Goal: Task Accomplishment & Management: Manage account settings

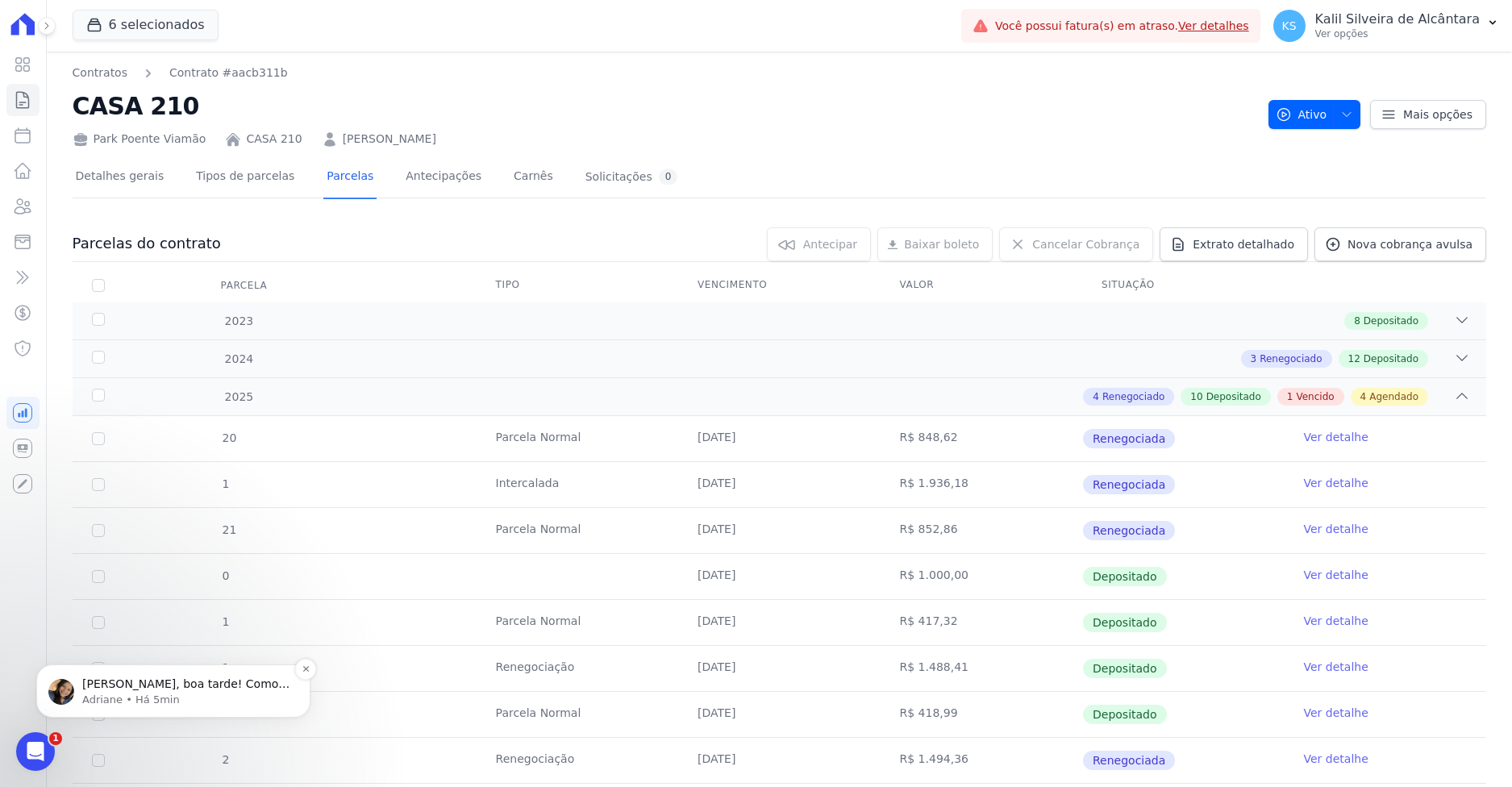
click at [150, 678] on span "Olá Kalil, boa tarde! Como vai?" at bounding box center [186, 692] width 208 height 29
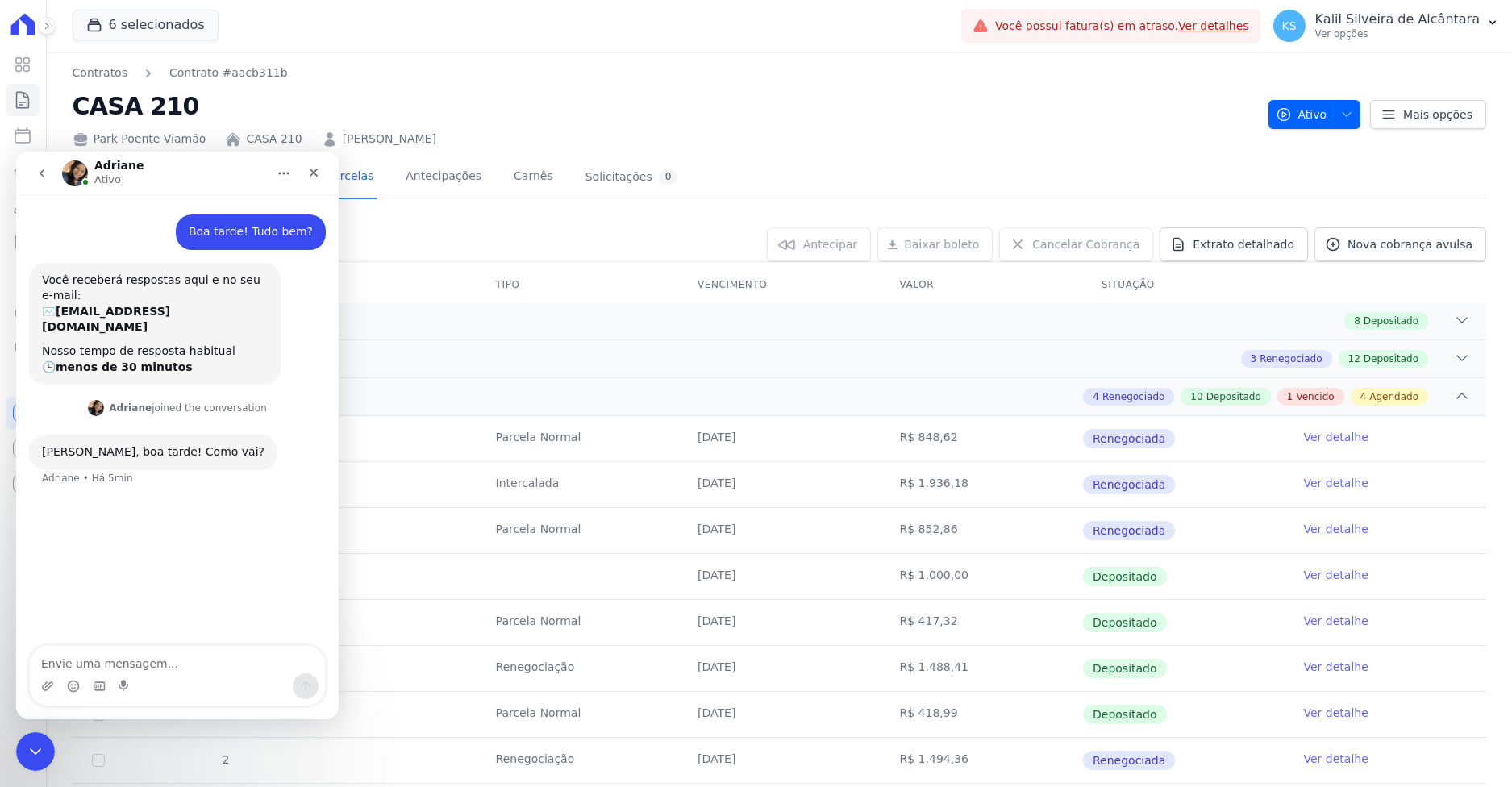
click at [110, 663] on textarea "Envie uma mensagem..." at bounding box center [177, 660] width 295 height 27
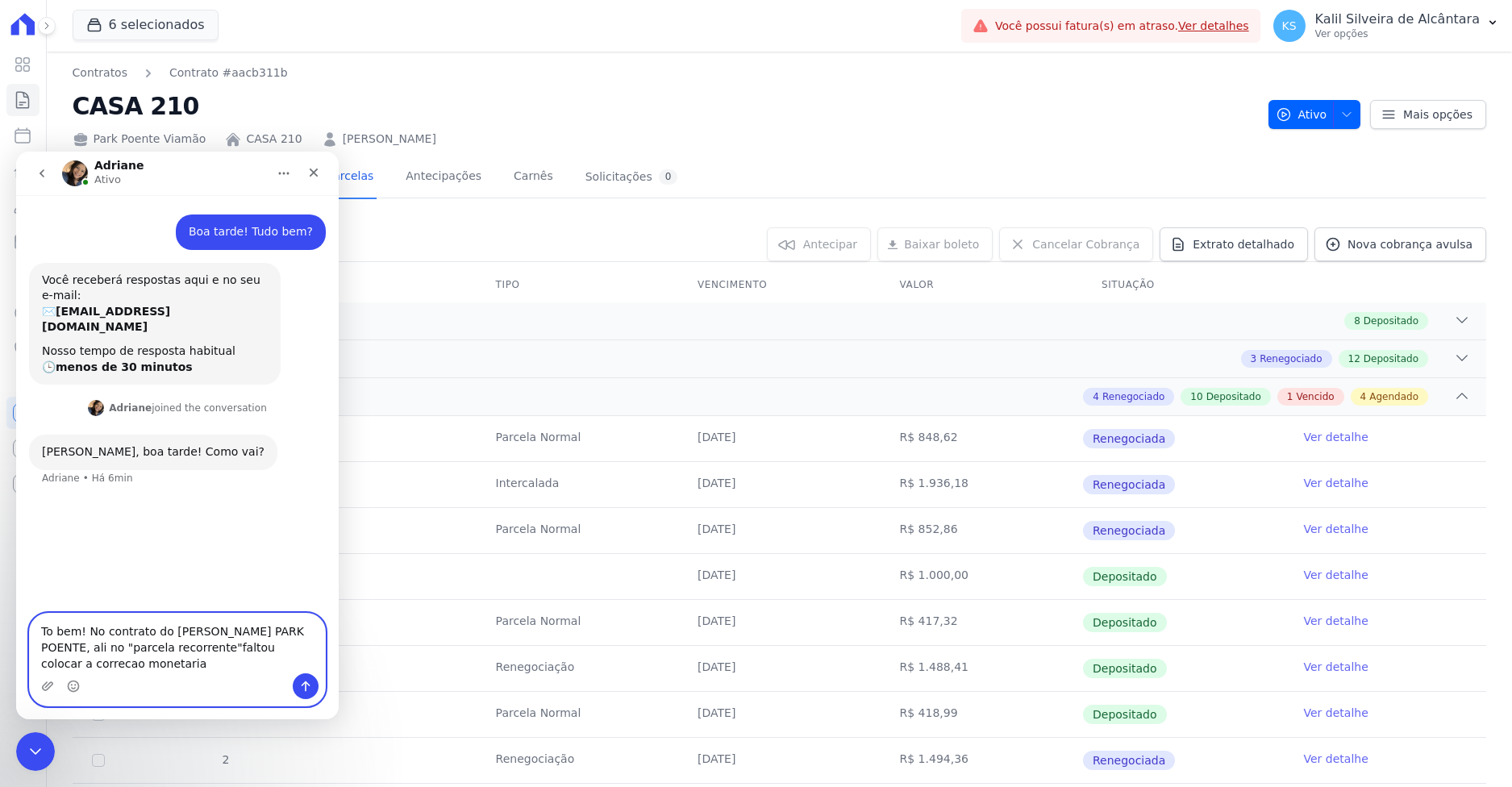
click at [55, 662] on textarea "To bem! No contrato do Pedro Ribeiro Da Silva PARK POENTE, ali no "parcela reco…" at bounding box center [177, 644] width 295 height 59
click at [16, 152] on lt-span "correção" at bounding box center [16, 152] width 0 height 0
click at [108, 660] on textarea "To bem! No contrato do Pedro Ribeiro Da Silva PARK POENTE, ali no "parcela reco…" at bounding box center [177, 644] width 295 height 59
click at [16, 152] on lt-span "monetária" at bounding box center [16, 152] width 0 height 0
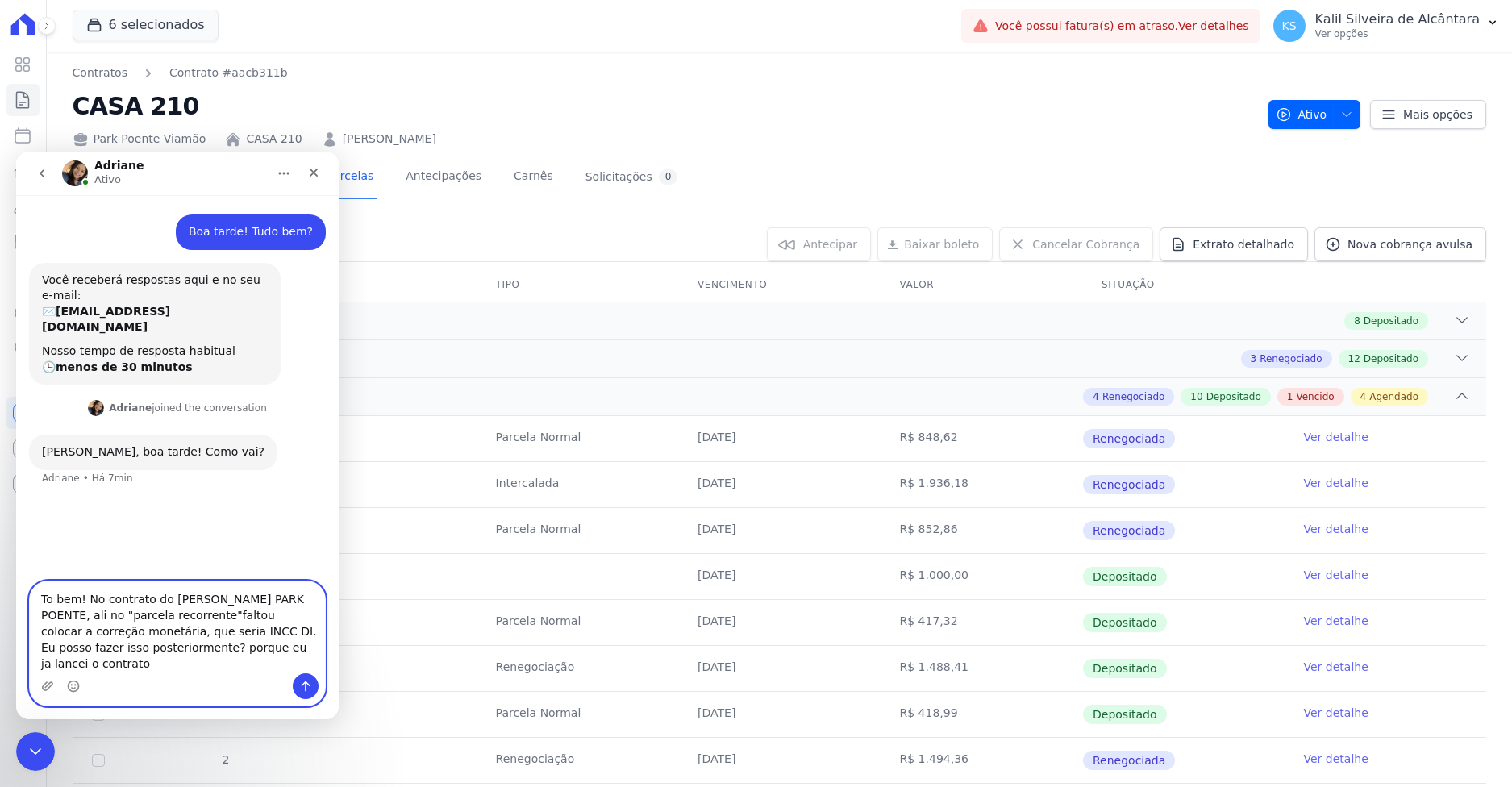
click at [161, 655] on textarea "To bem! No contrato do Pedro Ribeiro Da Silva PARK POENTE, ali no "parcela reco…" at bounding box center [177, 627] width 295 height 92
click at [161, 662] on textarea "To bem! No contrato do Pedro Ribeiro Da Silva PARK POENTE, ali no "parcela reco…" at bounding box center [177, 627] width 295 height 92
click at [16, 152] on lt-span "P orque" at bounding box center [16, 152] width 0 height 0
click at [132, 631] on textarea "To bem! No contrato do Pedro Ribeiro Da Silva PARK POENTE, ali no "parcela reco…" at bounding box center [177, 627] width 295 height 92
click at [118, 633] on textarea "To bem! No contrato do Pedro Ribeiro Da Silva PARK POENTE, ali no "parcela reco…" at bounding box center [177, 627] width 295 height 92
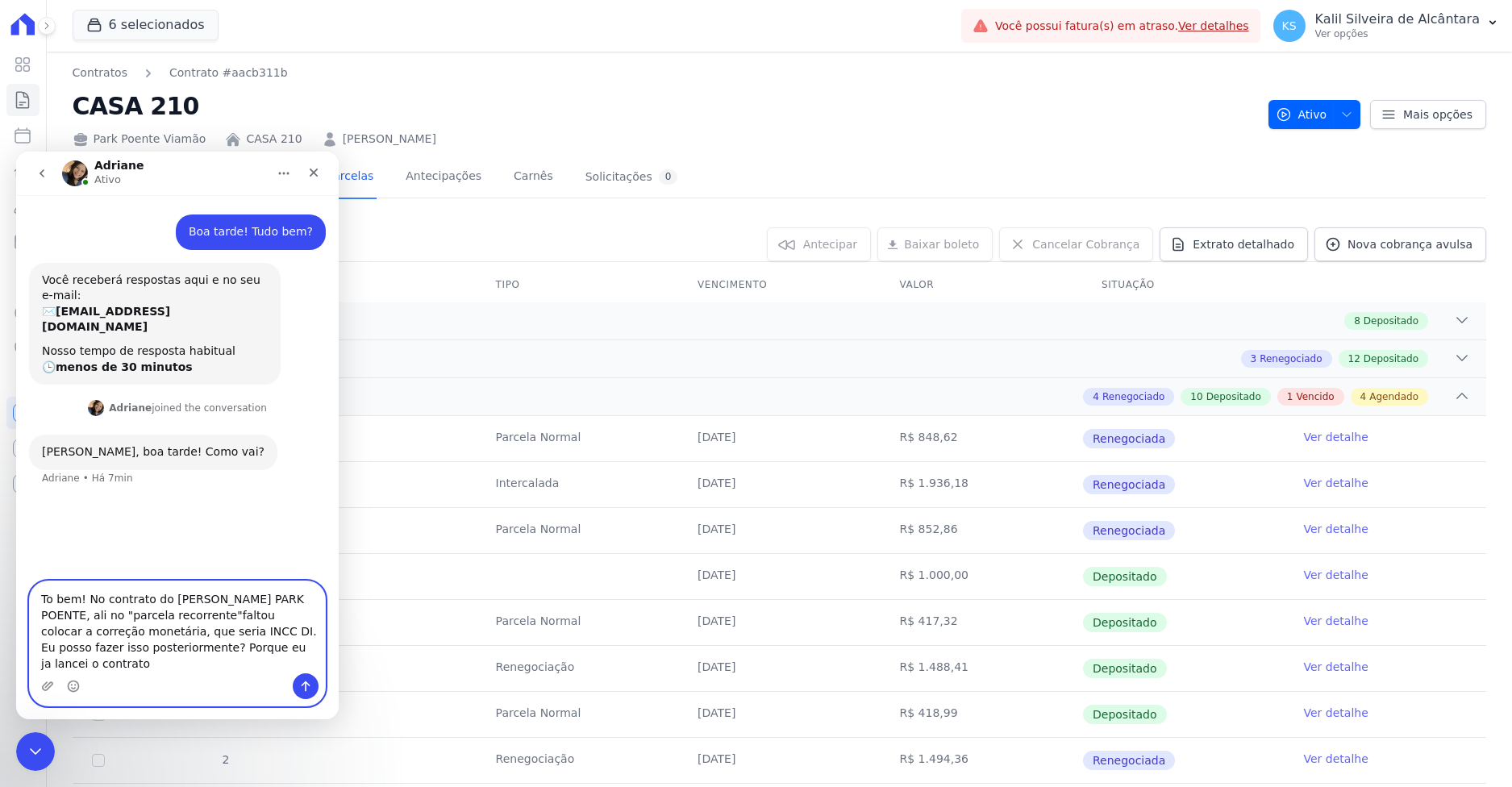
click at [16, 152] on lt-span "Ignorar" at bounding box center [16, 152] width 0 height 0
click at [201, 662] on textarea "To bem! No contrato do Pedro Ribeiro Da Silva PARK POENTE, ali no "parcela reco…" at bounding box center [177, 627] width 295 height 92
click at [16, 152] on lt-span "já" at bounding box center [16, 152] width 0 height 0
click at [16, 152] on lt-div at bounding box center [16, 152] width 0 height 0
click at [16, 152] on lt-em "Tô" at bounding box center [16, 152] width 0 height 0
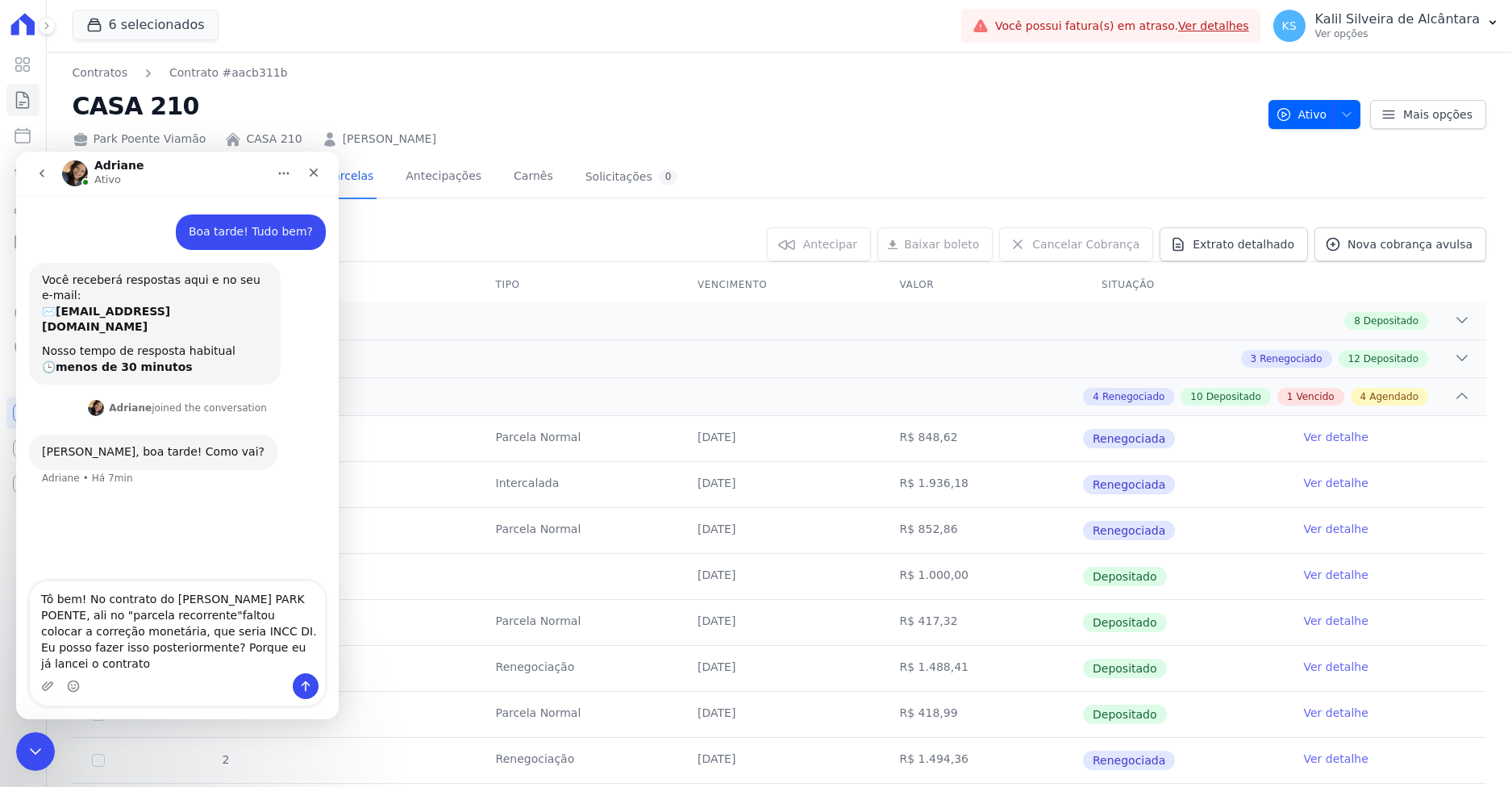
click at [103, 676] on div "Messenger da Intercom" at bounding box center [177, 686] width 295 height 25
click at [16, 152] on lt-span at bounding box center [16, 152] width 0 height 0
click at [110, 659] on textarea "Tô bem! No contrato do Pedro Ribeiro Da Silva PARK POENTE, ali no "parcela reco…" at bounding box center [177, 627] width 295 height 92
drag, startPoint x: 53, startPoint y: 621, endPoint x: 152, endPoint y: 629, distance: 99.3
click at [119, 624] on textarea "Tô bem! No contrato do Pedro Ribeiro Da Silva PARK POENTE, ali no "parcela reco…" at bounding box center [177, 627] width 295 height 92
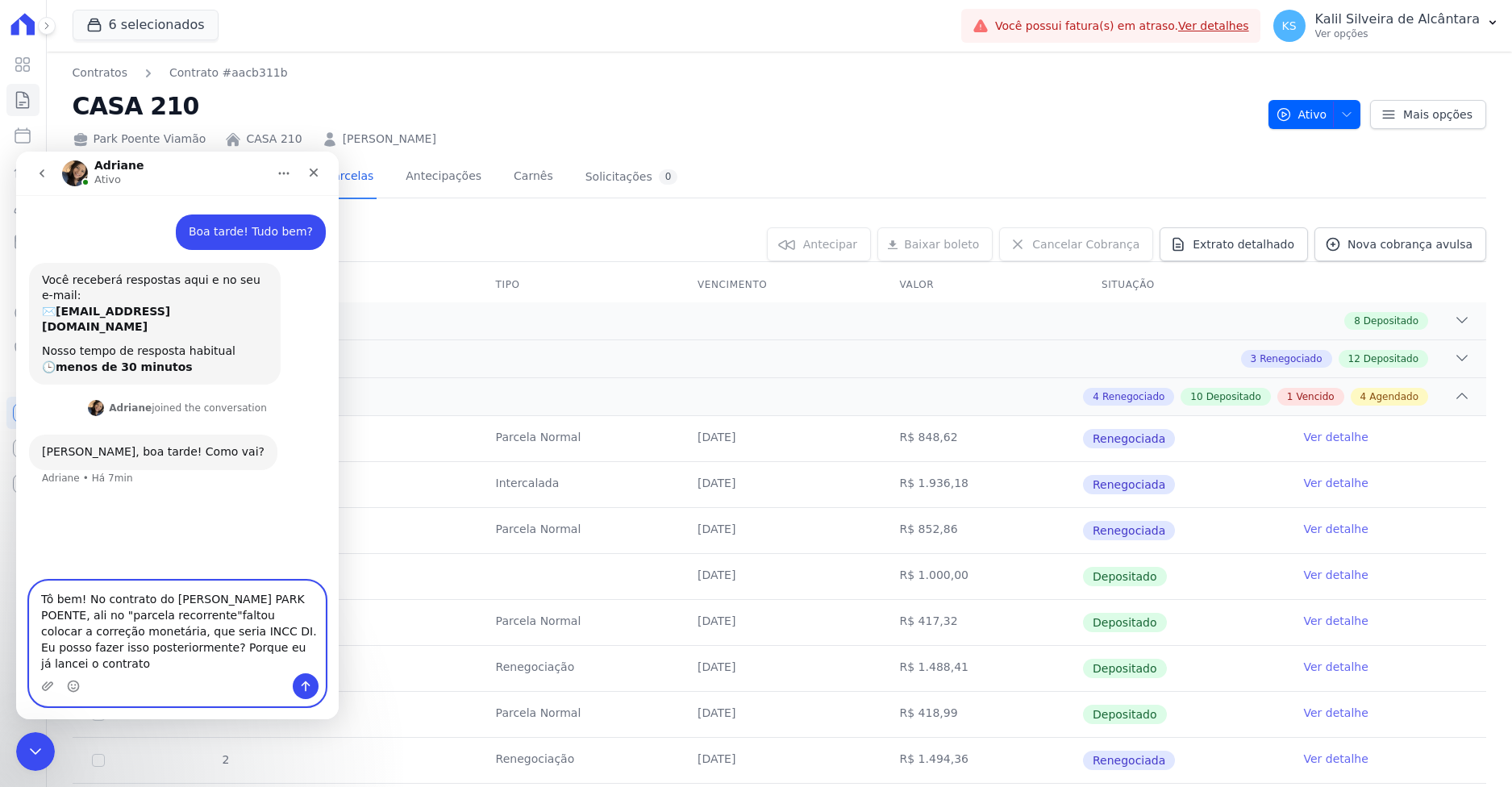
click at [216, 653] on textarea "Tô bem! No contrato do Pedro Ribeiro Da Silva PARK POENTE, ali no "parcela reco…" at bounding box center [177, 627] width 295 height 92
click at [213, 633] on textarea "Tô bem! No contrato do Pedro Ribeiro Da Silva PARK POENTE, ali no "parcela reco…" at bounding box center [177, 627] width 295 height 92
type textarea "Tô bem! No contrato do Pedro Ribeiro Da Silva PARK POENTE, ali no "parcela reco…"
click at [223, 654] on textarea "Tô bem! No contrato do Pedro Ribeiro Da Silva PARK POENTE, ali no "parcela reco…" at bounding box center [177, 627] width 295 height 92
click at [169, 661] on textarea "Tô bem! No contrato do Pedro Ribeiro Da Silva PARK POENTE, ali no "parcela reco…" at bounding box center [177, 627] width 295 height 92
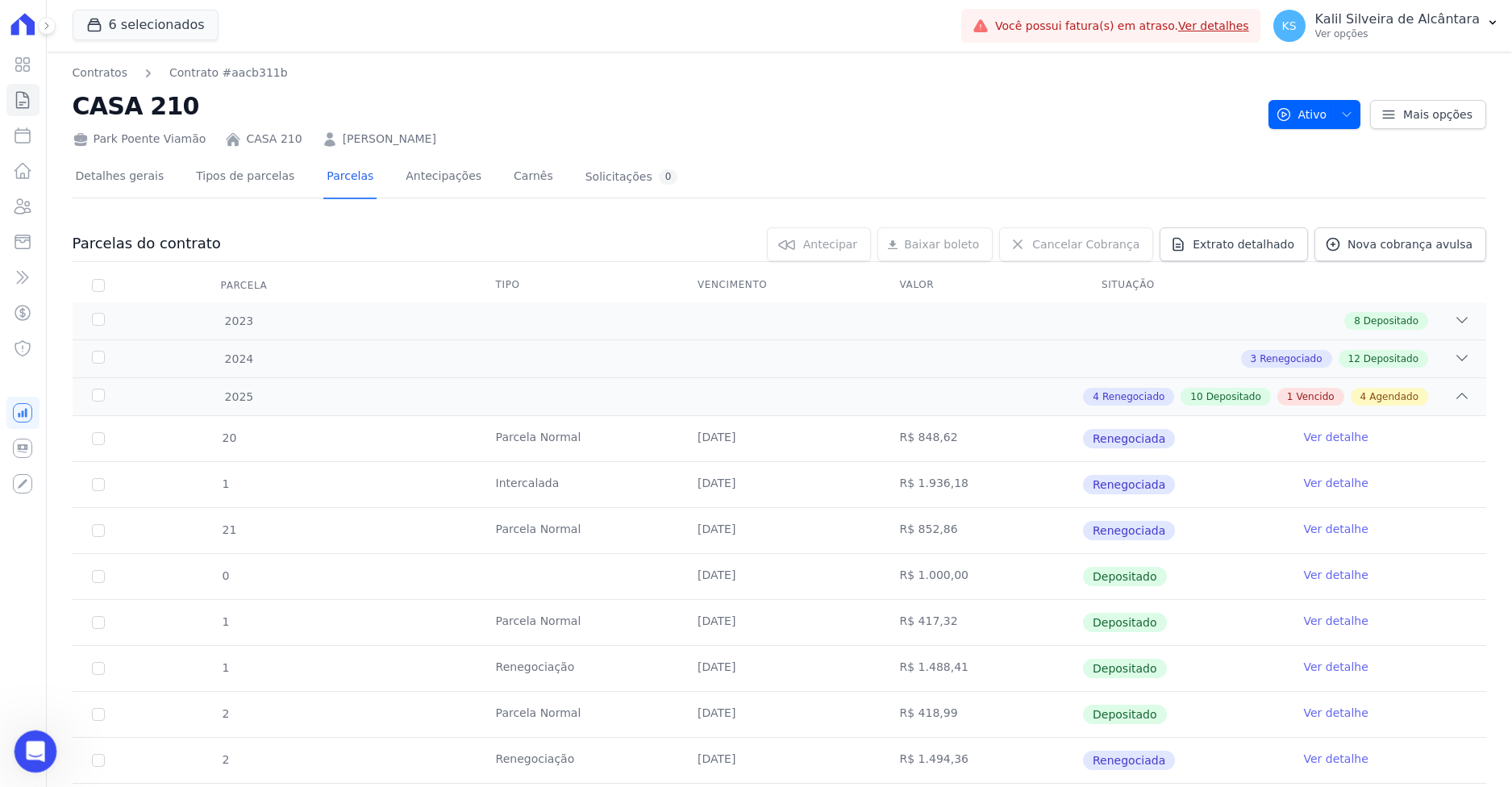
click at [28, 742] on icon "Abertura do Messenger da Intercom" at bounding box center [33, 750] width 26 height 26
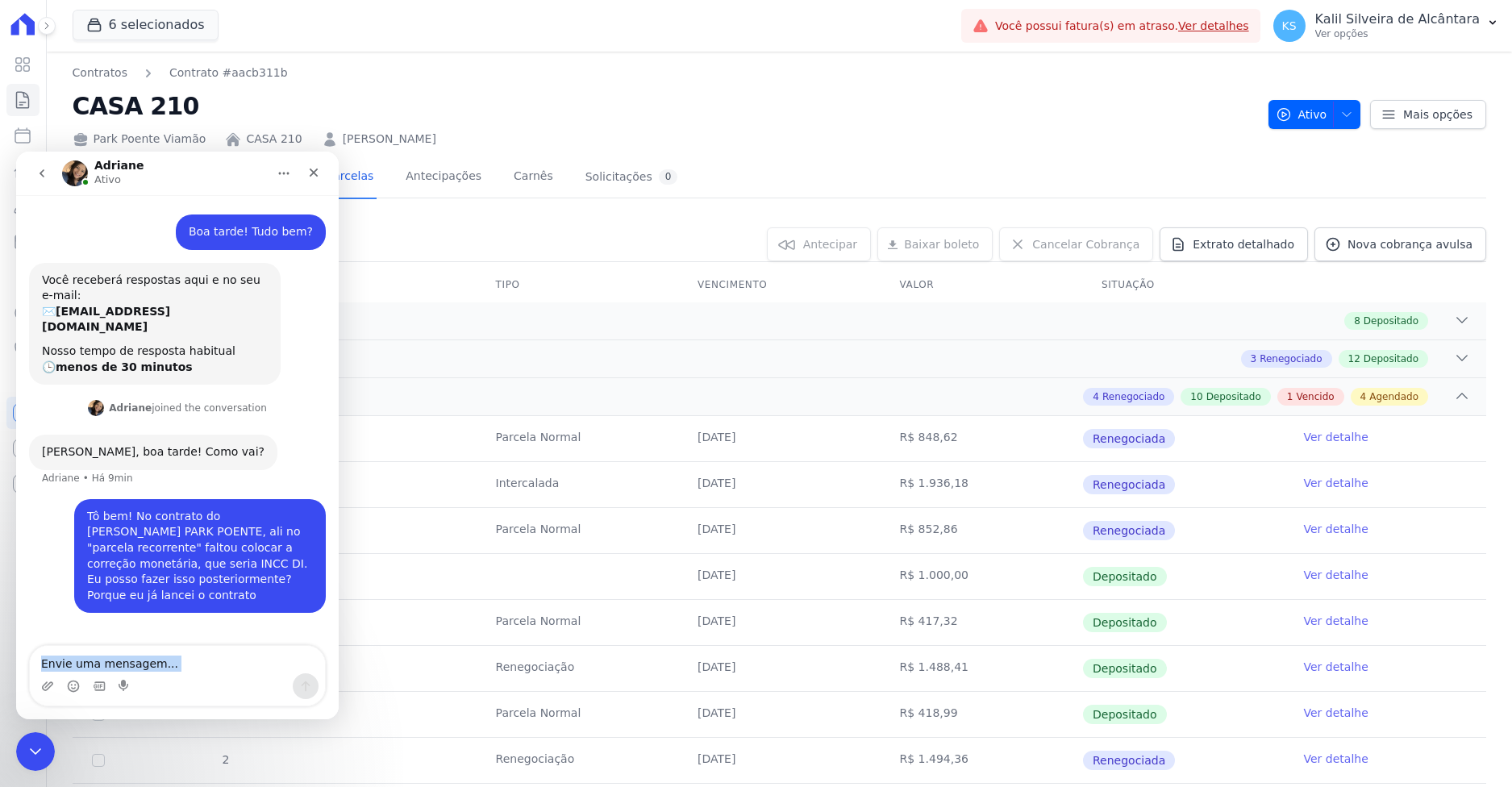
click at [135, 673] on div "Messenger da Intercom" at bounding box center [177, 676] width 295 height 59
click at [140, 676] on div "Messenger da Intercom" at bounding box center [177, 686] width 295 height 25
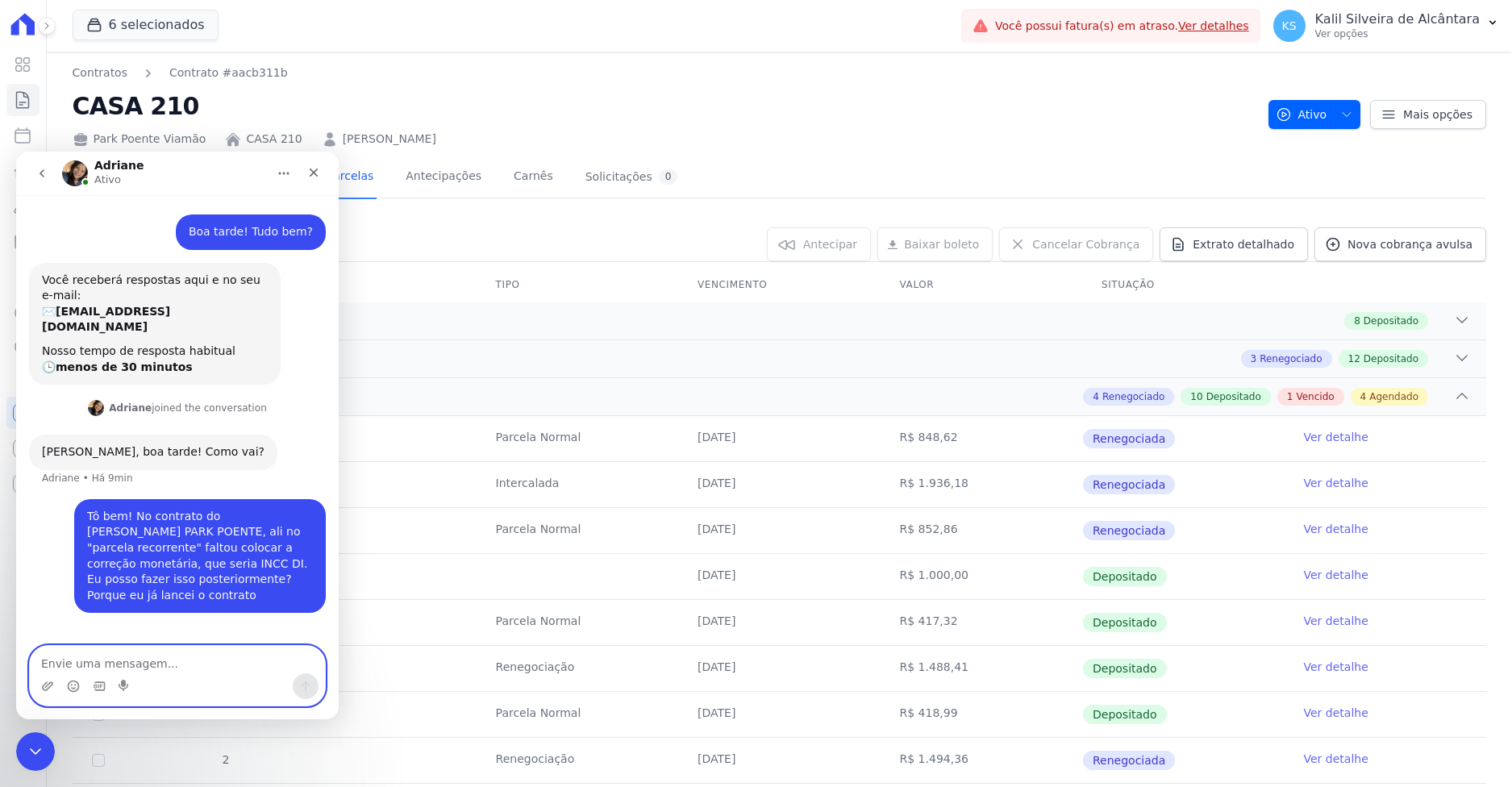
click at [75, 661] on textarea "Envie uma mensagem..." at bounding box center [177, 660] width 295 height 27
type textarea "Acabei de aprender"
click at [294, 687] on button "Enviar uma mensagem" at bounding box center [305, 686] width 25 height 25
click at [183, 664] on textarea "Envie uma mensagem..." at bounding box center [177, 660] width 295 height 27
type textarea "muito obrigado!"
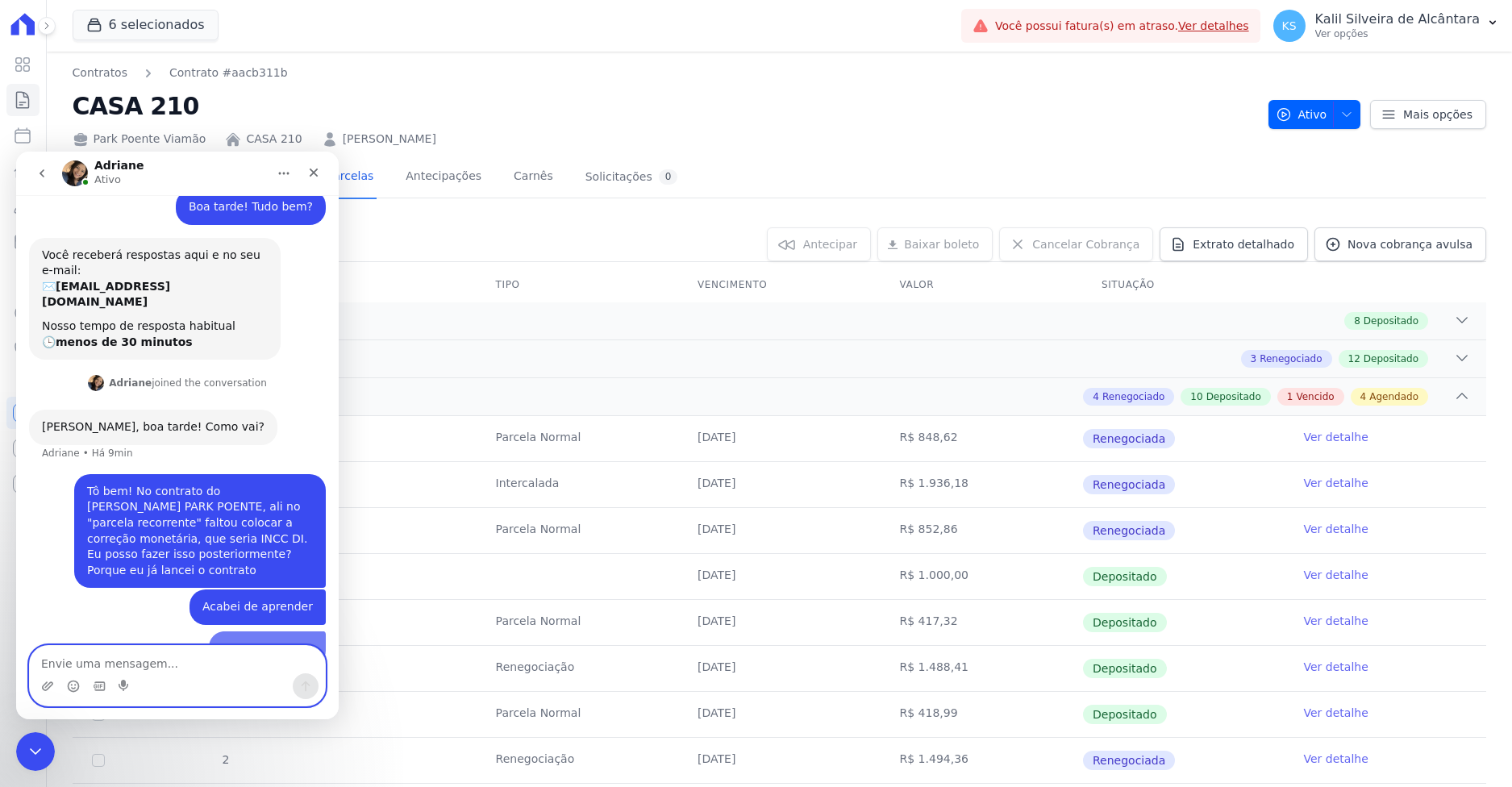
scroll to position [26, 0]
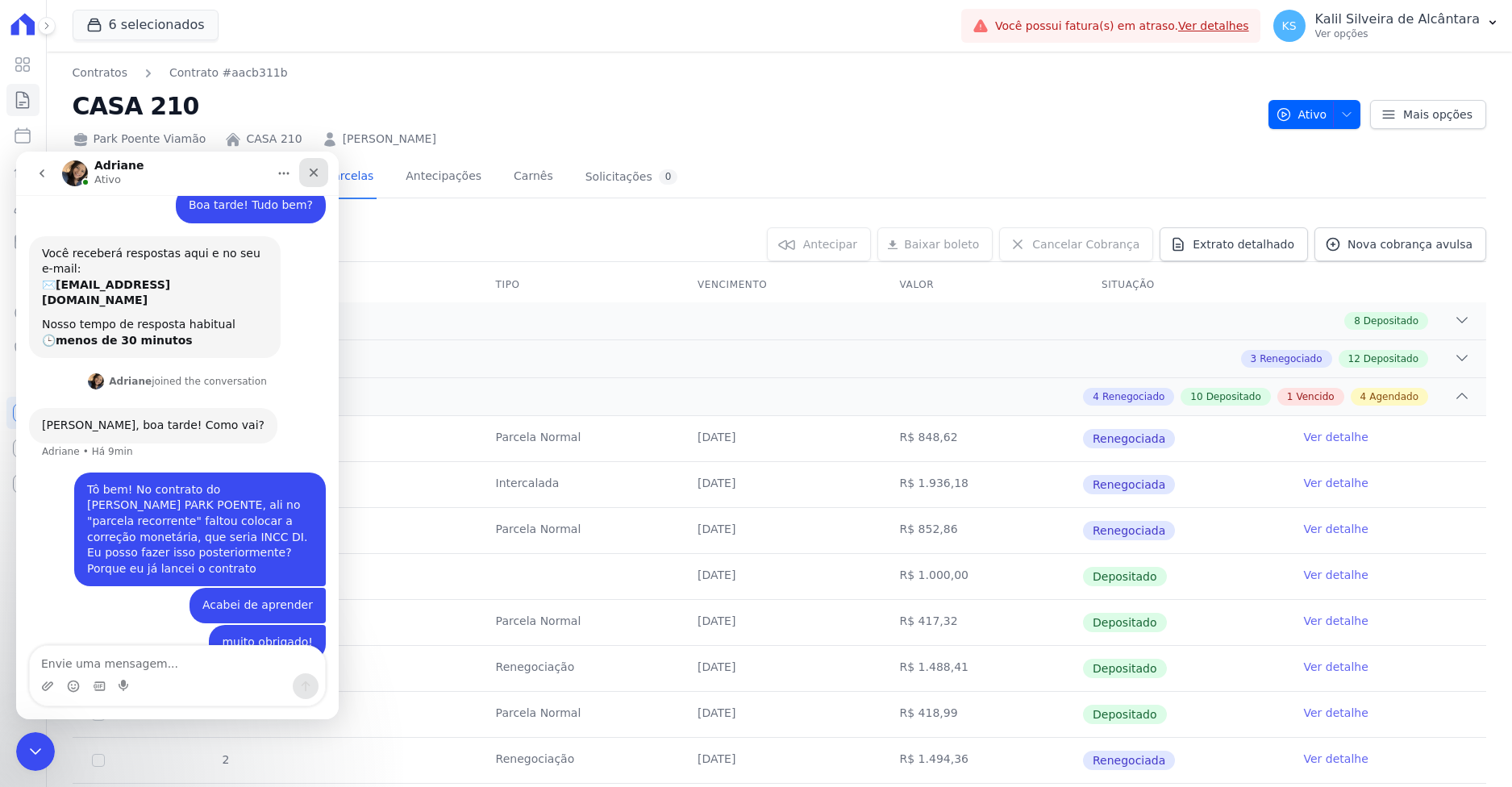
click at [314, 177] on icon "Fechar" at bounding box center [314, 173] width 13 height 13
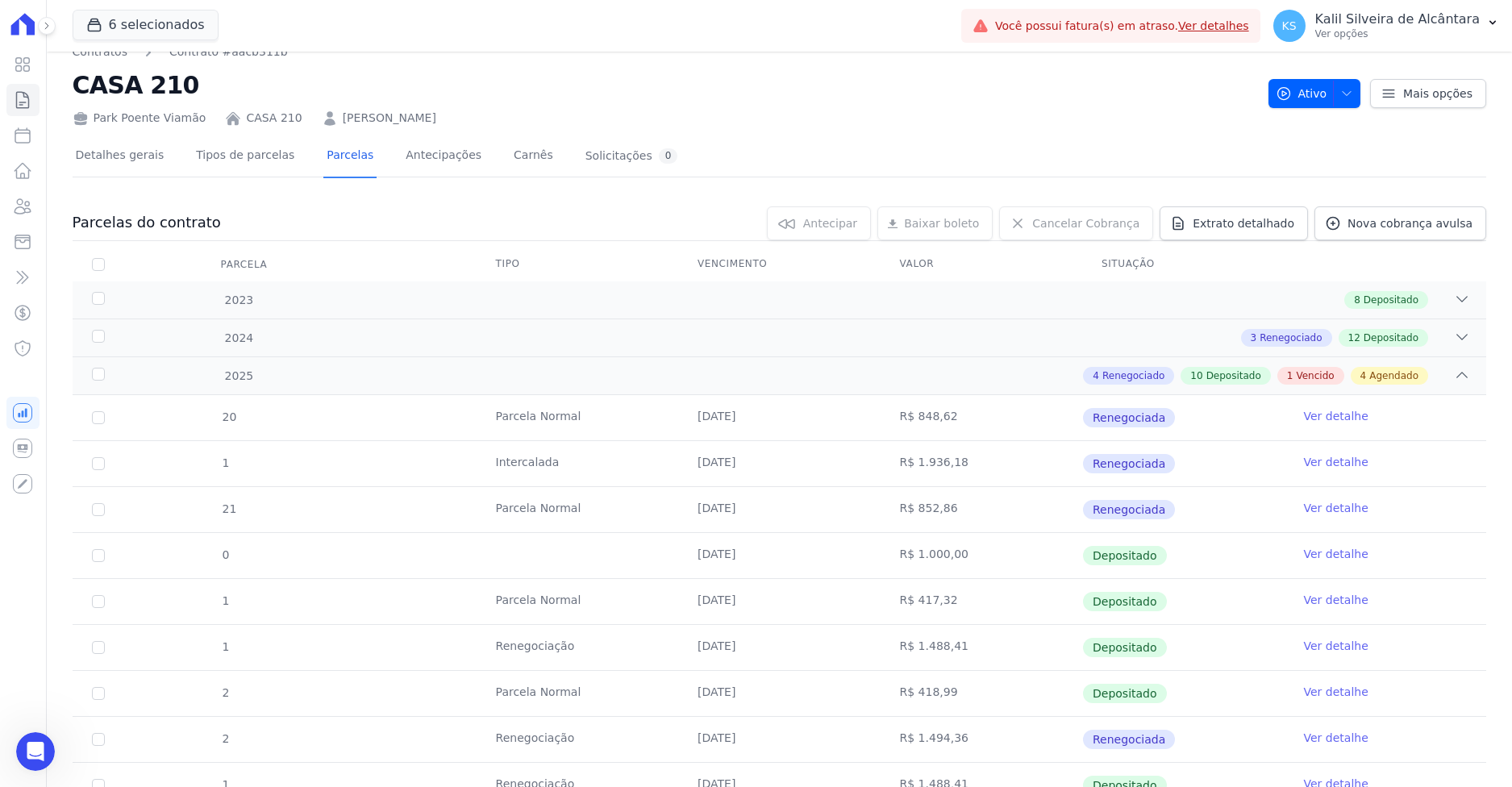
scroll to position [0, 0]
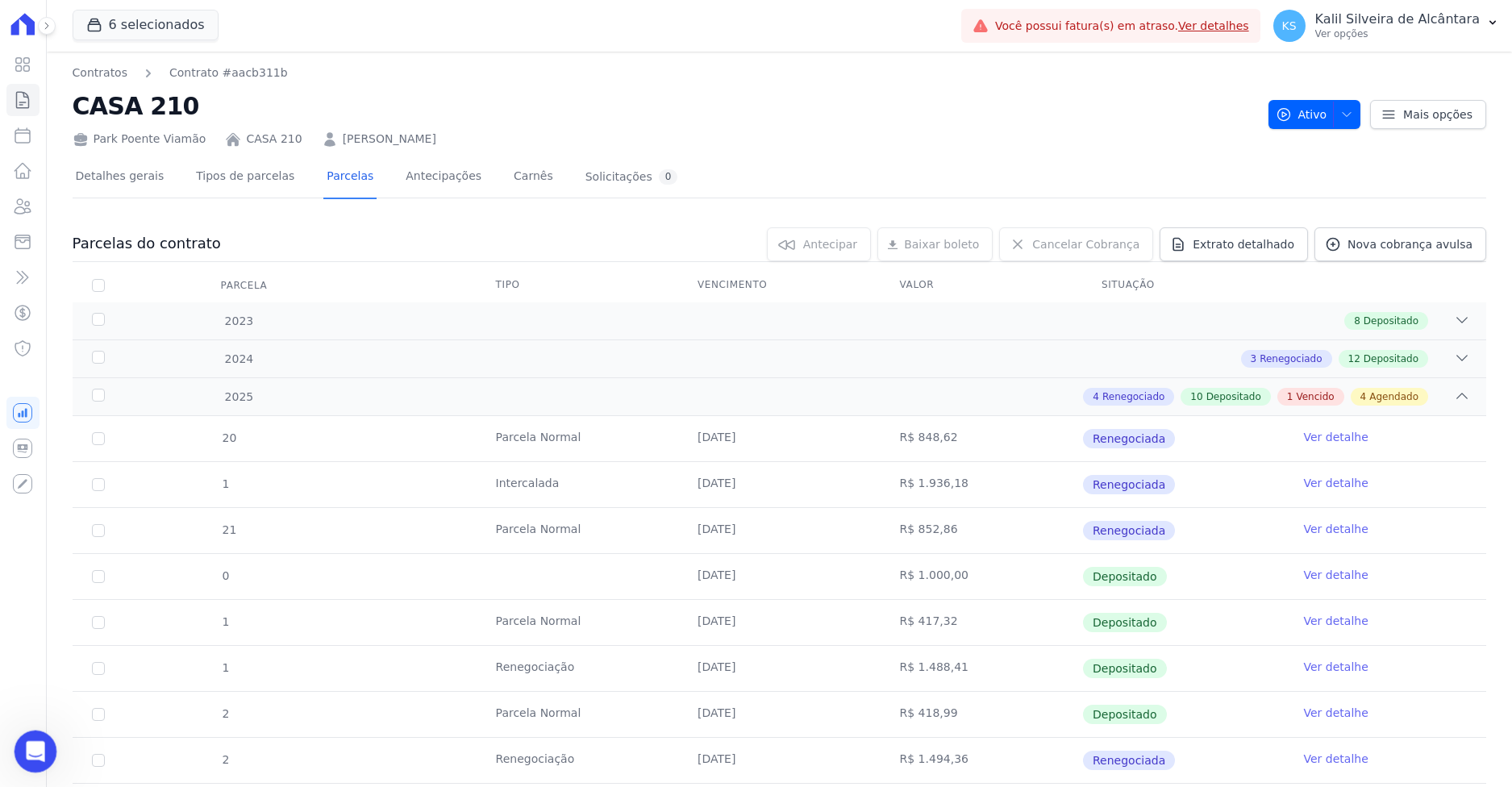
click at [38, 733] on div "Abertura do Messenger da Intercom" at bounding box center [33, 749] width 53 height 53
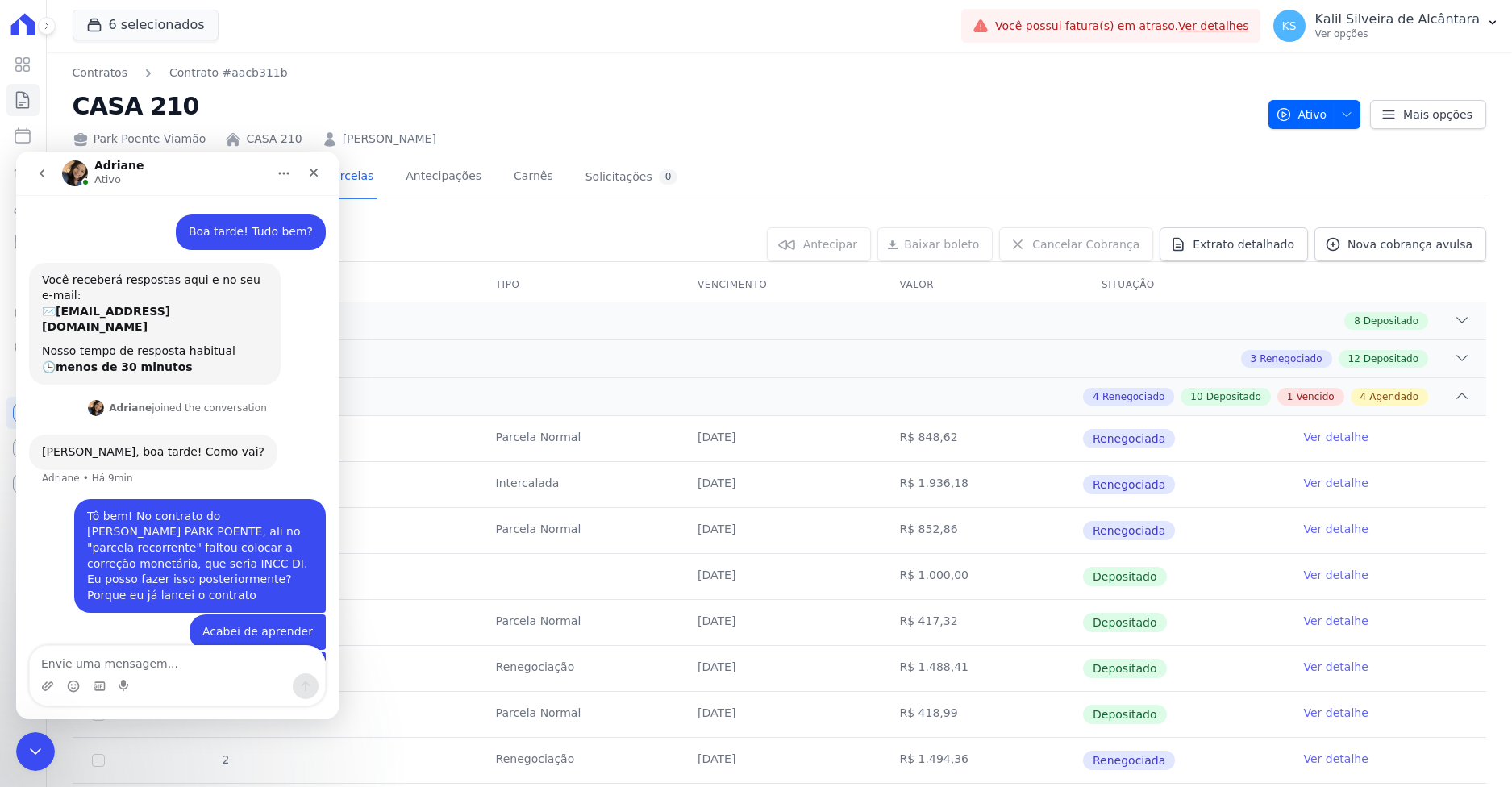
click at [31, 179] on button "go back" at bounding box center [42, 174] width 30 height 30
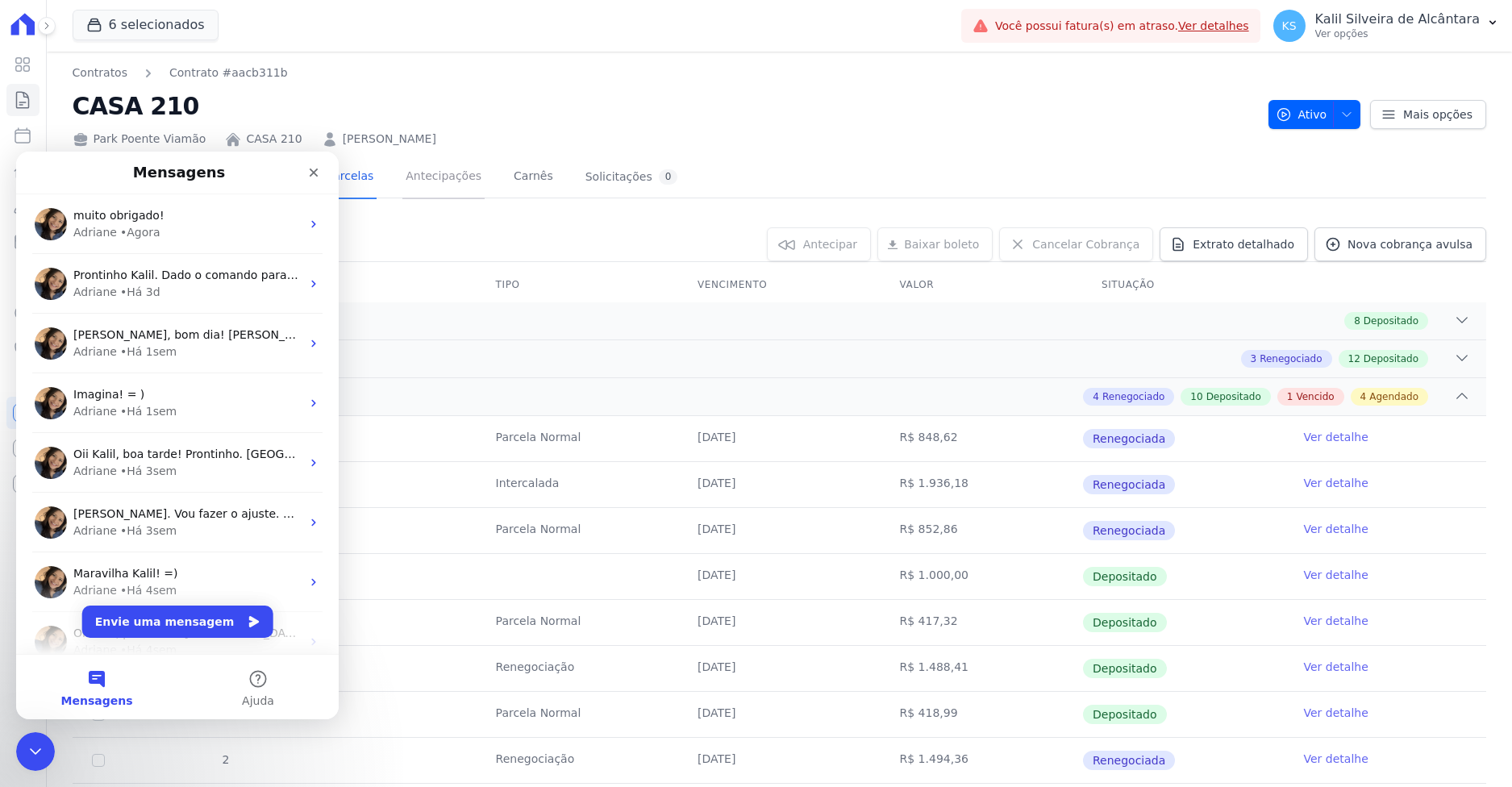
click at [403, 180] on link "Antecipações" at bounding box center [443, 177] width 82 height 42
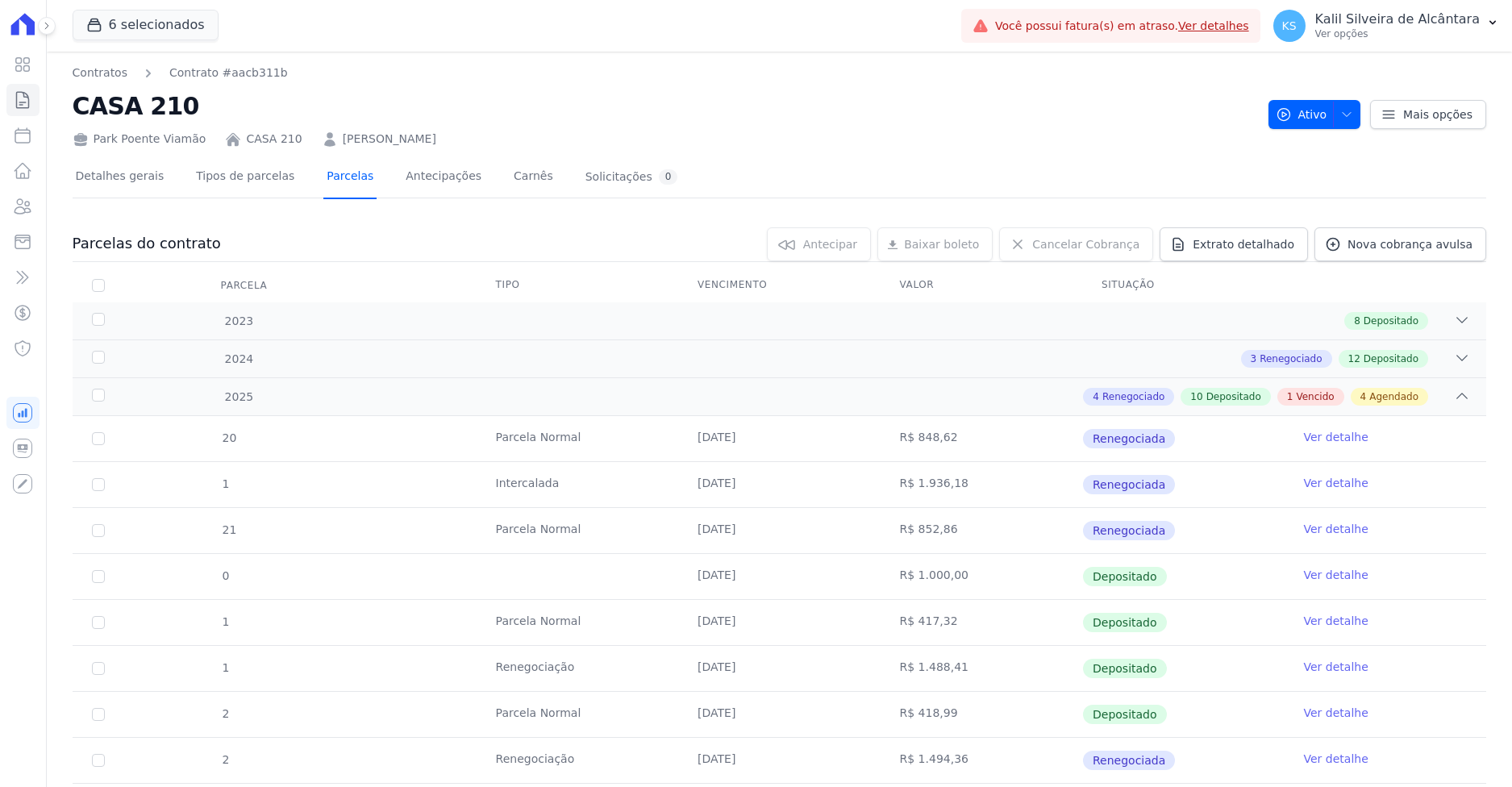
click at [324, 176] on link "Parcelas" at bounding box center [350, 177] width 53 height 42
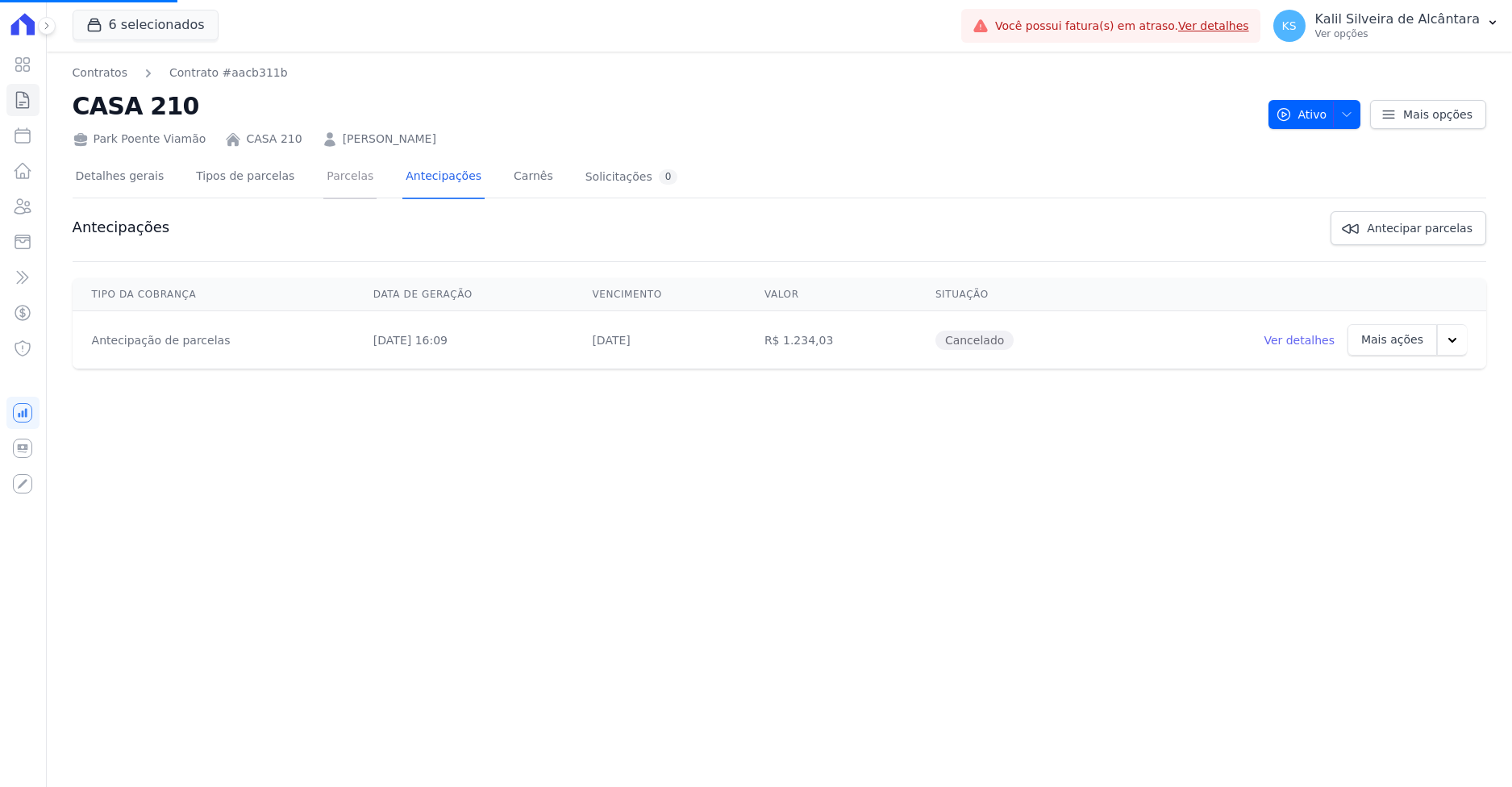
click at [324, 173] on link "Parcelas" at bounding box center [350, 177] width 53 height 42
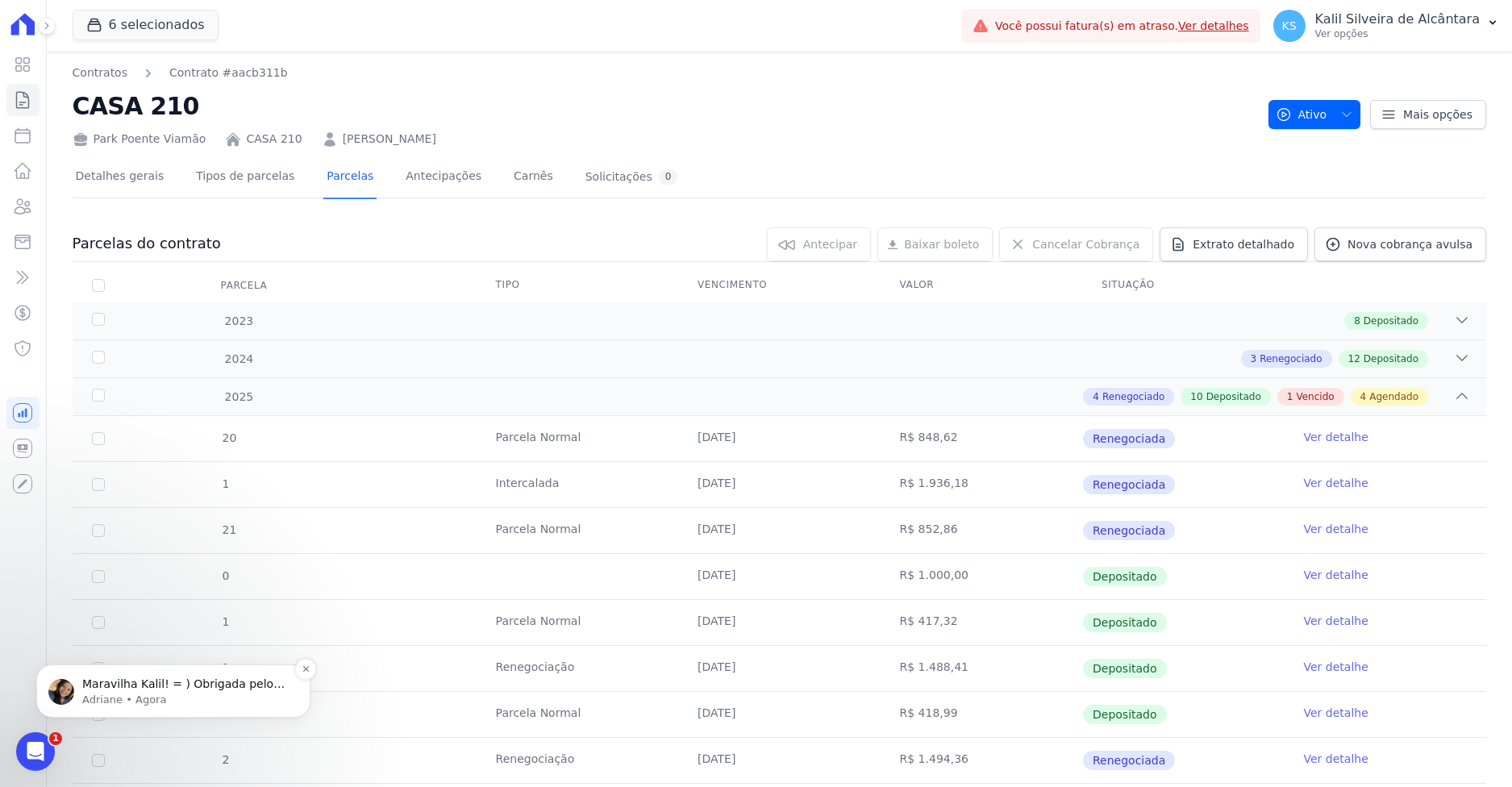
click at [192, 695] on p "Adriane • Agora" at bounding box center [186, 699] width 208 height 14
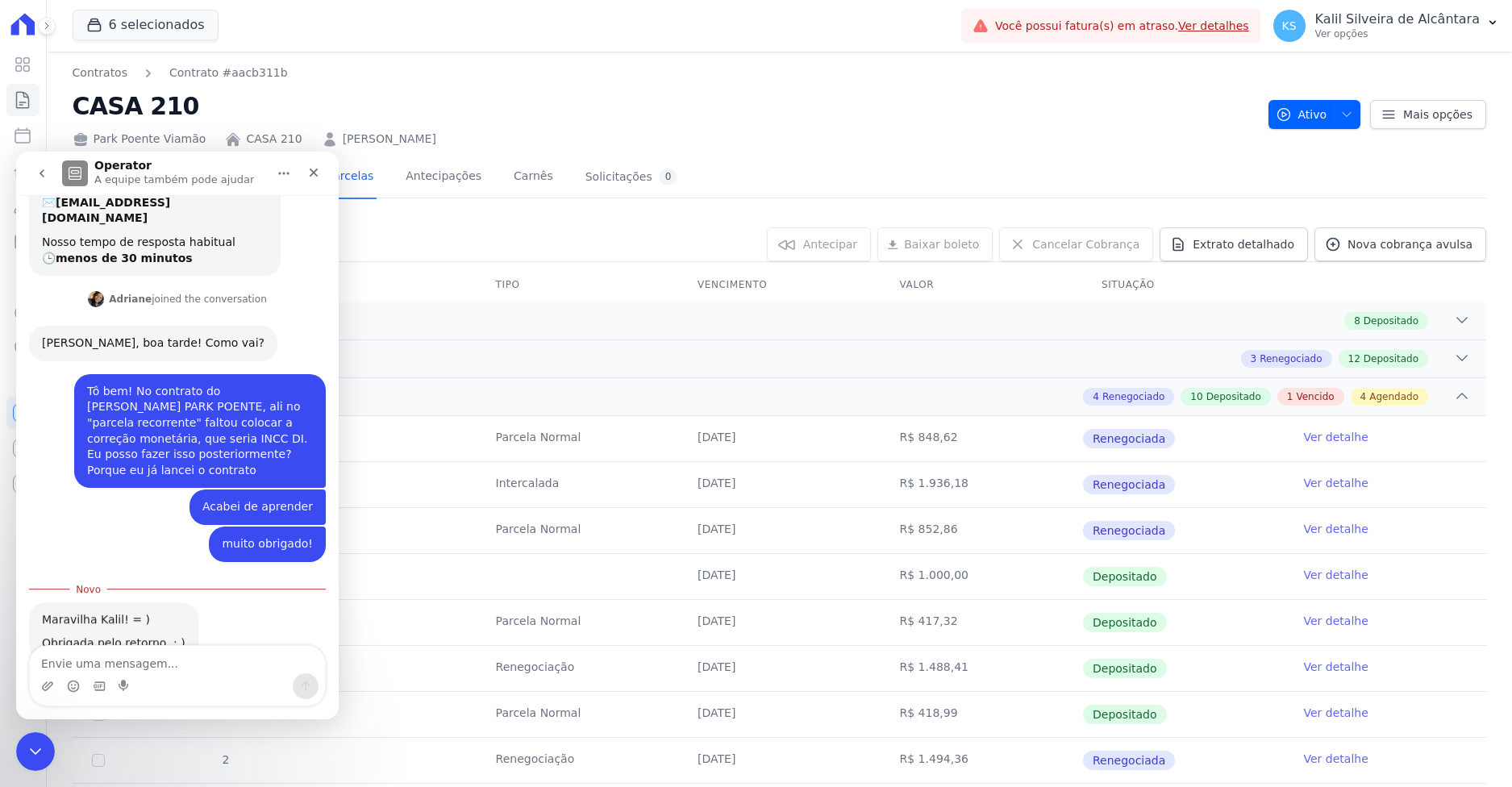
scroll to position [126, 0]
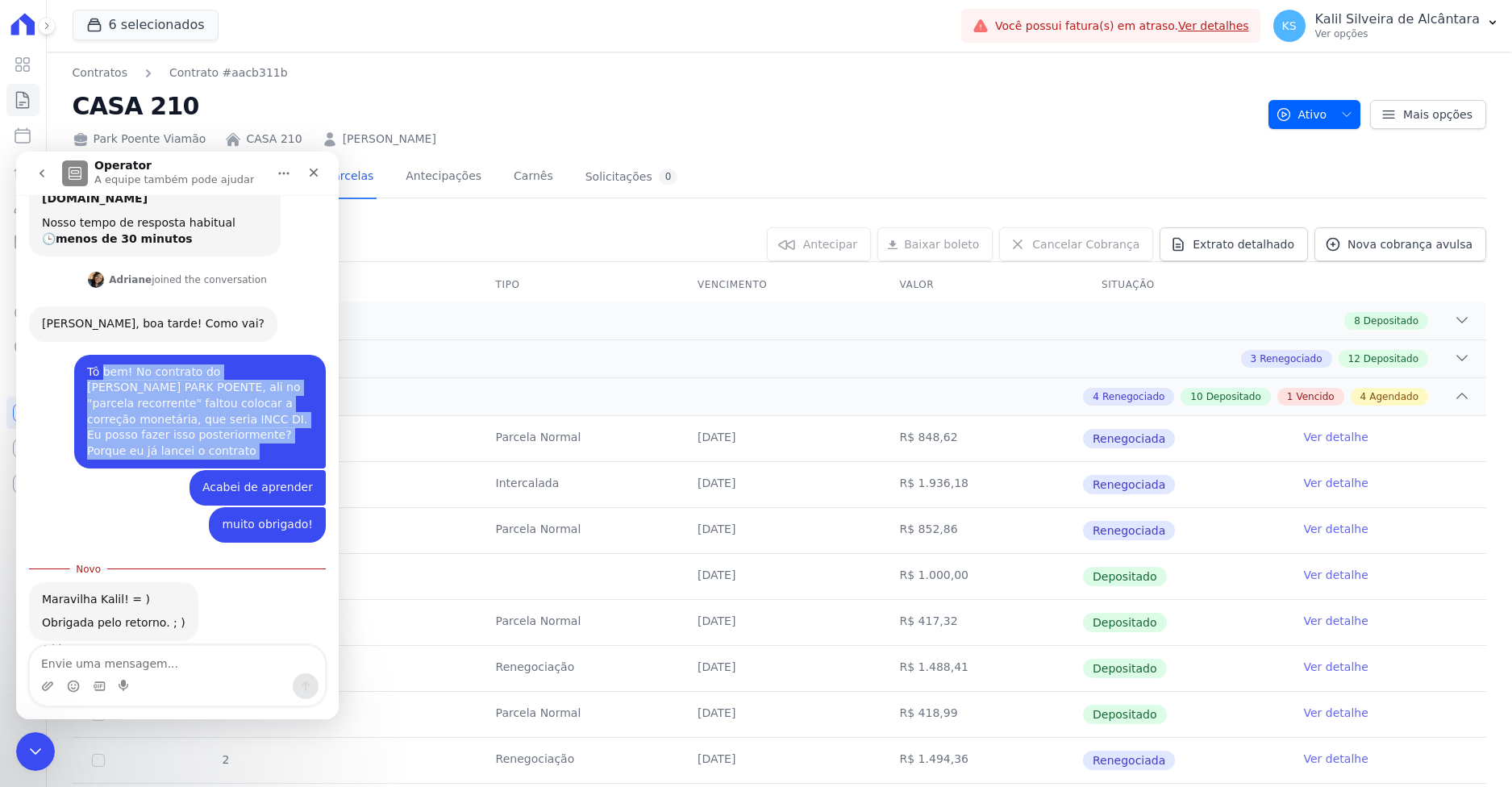
drag, startPoint x: 123, startPoint y: 341, endPoint x: 222, endPoint y: 427, distance: 131.1
click at [224, 444] on div "Boa tarde! Tudo bem? Kalil • Há 12min Você receberá respostas aqui e no seu e-m…" at bounding box center [177, 381] width 297 height 591
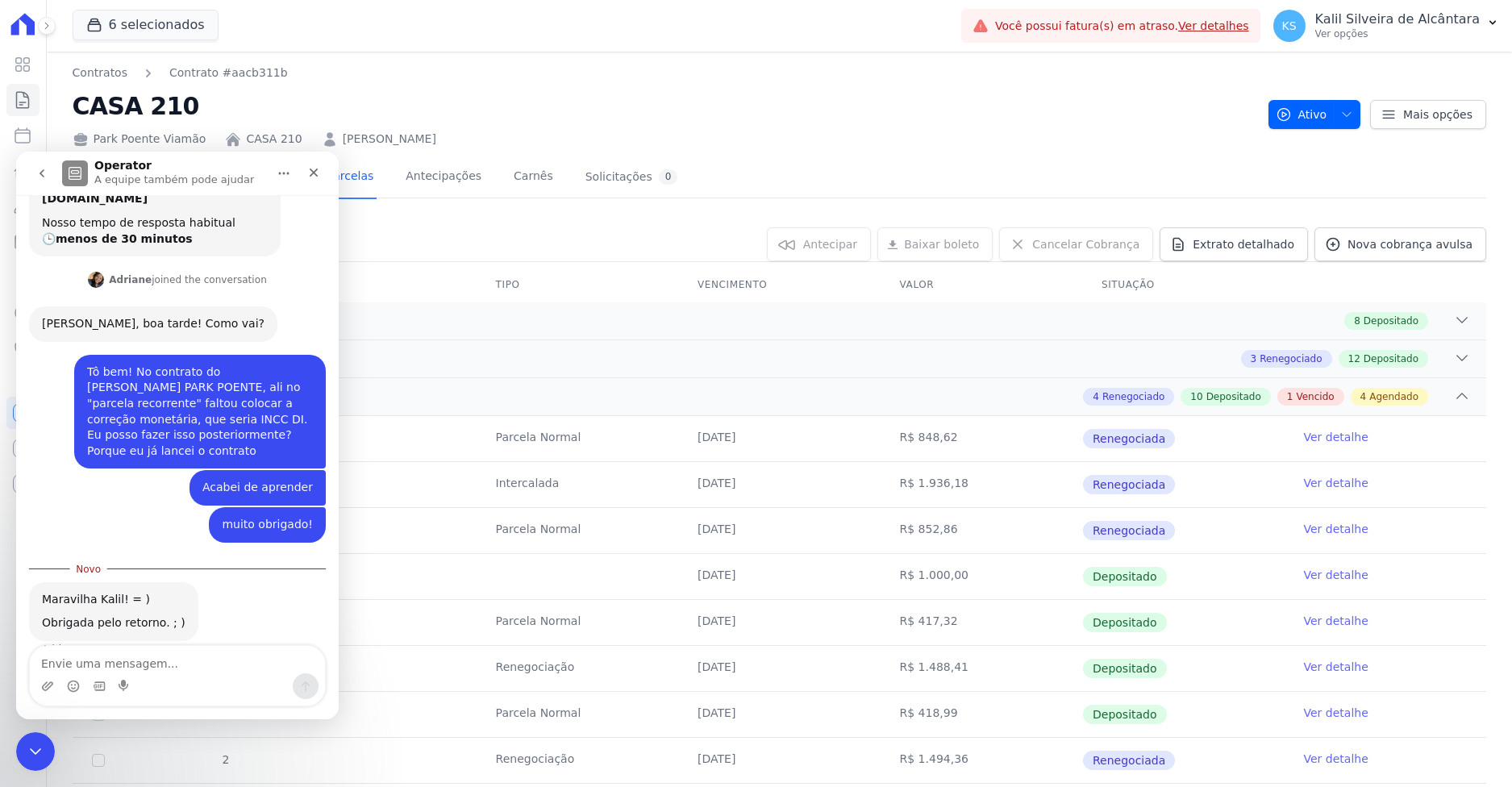
click at [265, 608] on div "Maravilha Kalil! = ) Obrigada pelo retorno. ; ) Adriane • Agora" at bounding box center [177, 629] width 297 height 94
click at [298, 177] on div "Messenger da Intercom" at bounding box center [298, 174] width 59 height 30
click at [305, 173] on div "Fechar" at bounding box center [313, 173] width 29 height 29
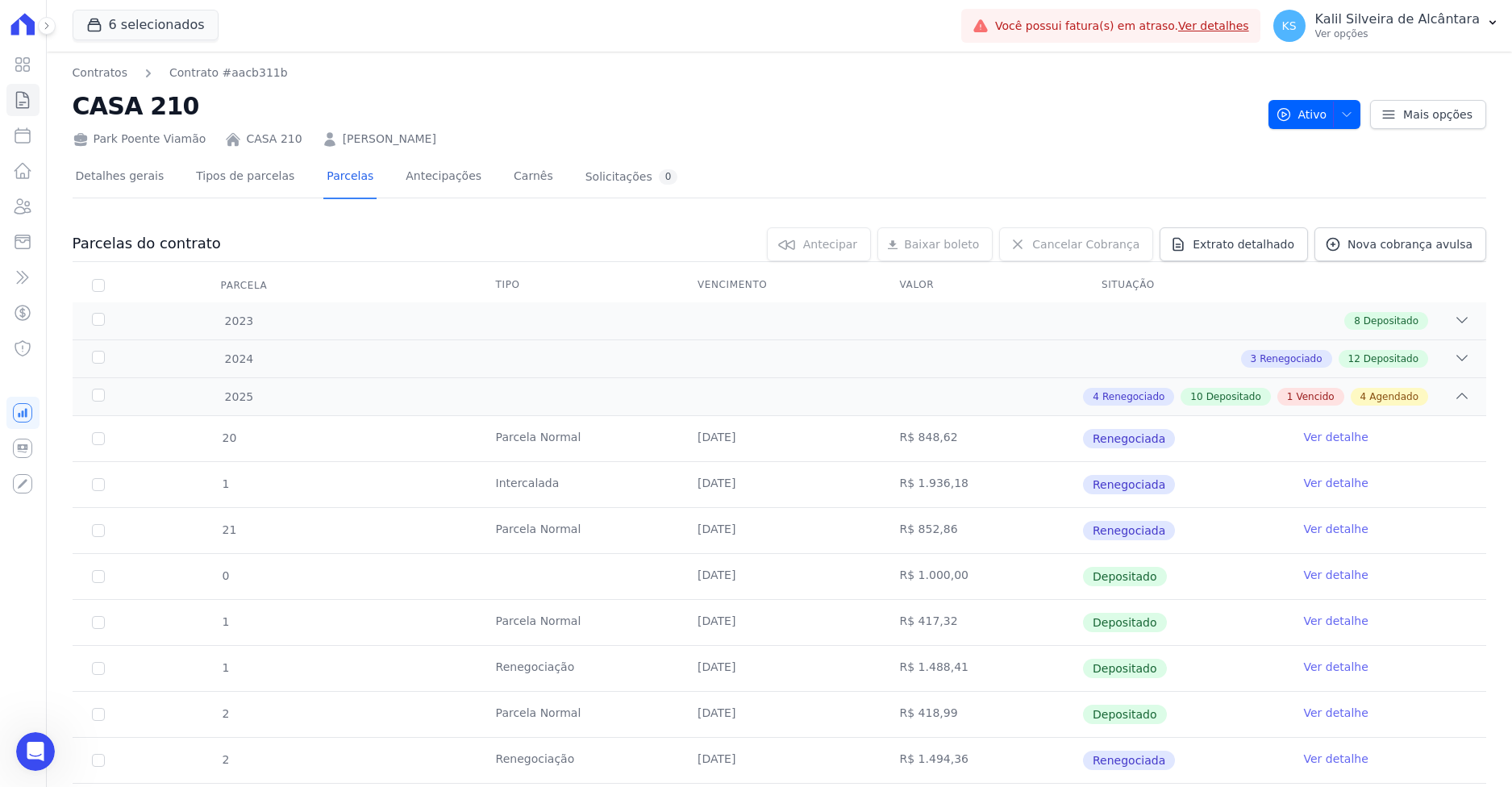
scroll to position [99, 0]
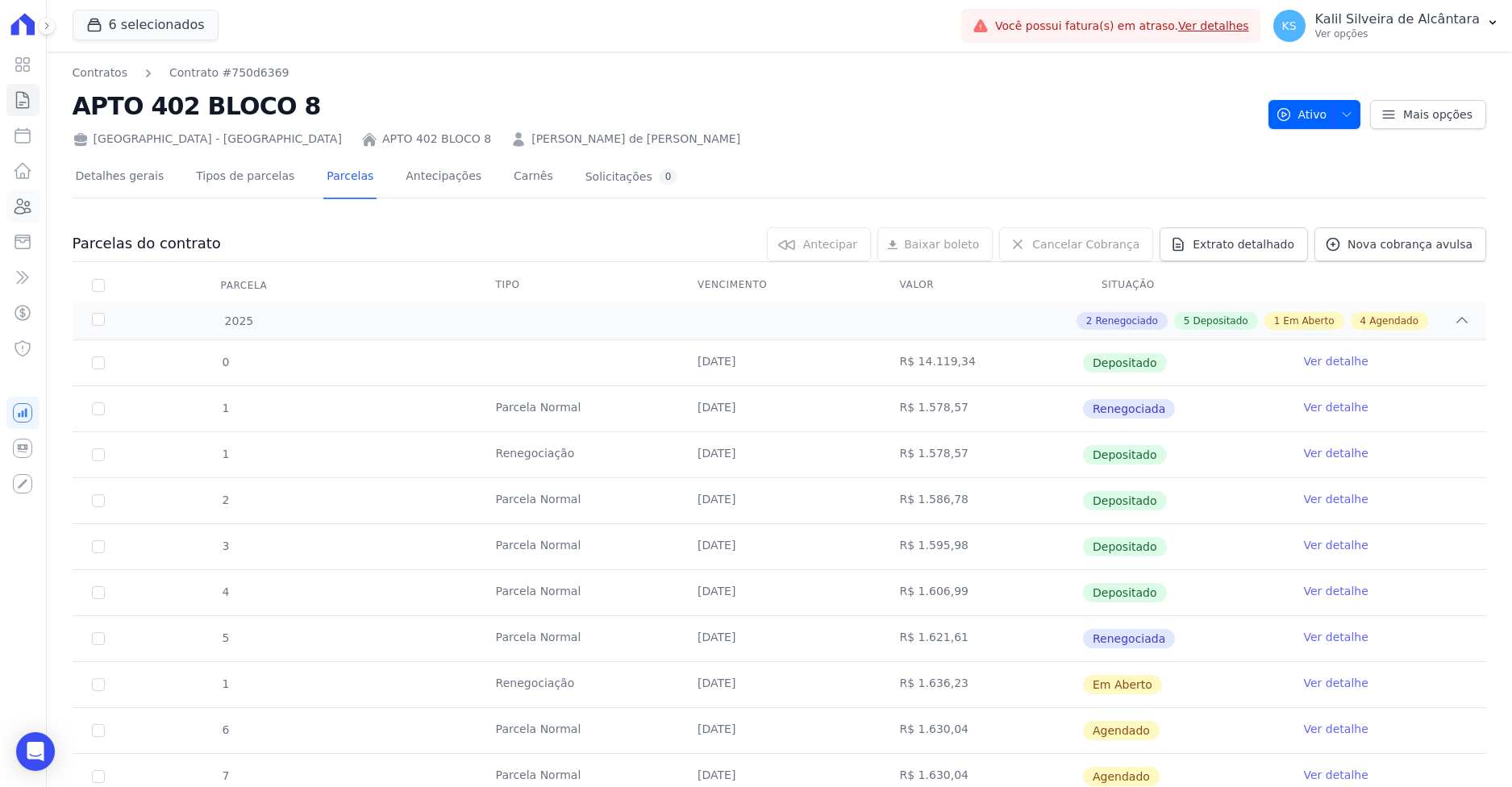
click at [21, 204] on icon at bounding box center [23, 206] width 16 height 14
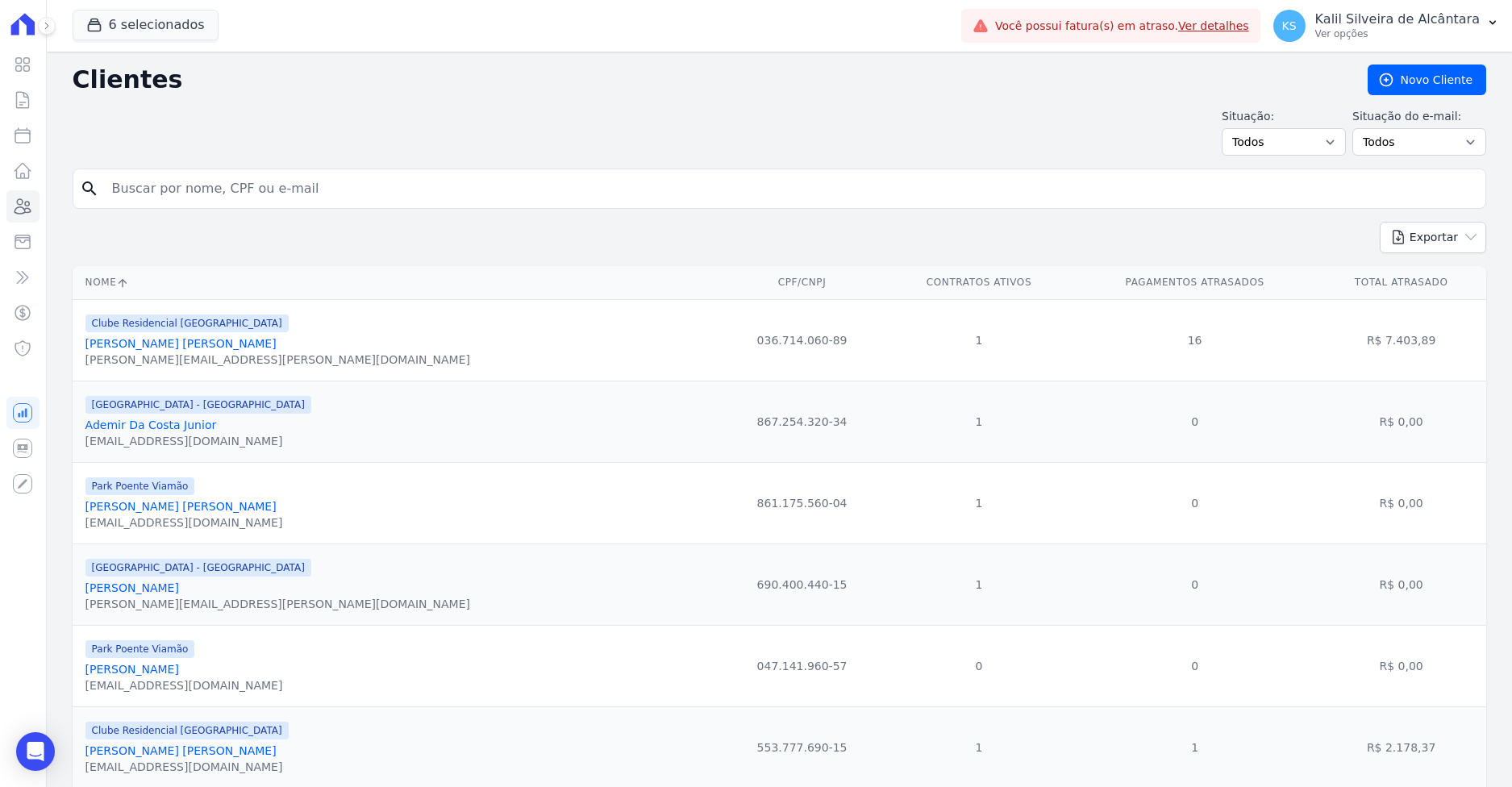
click at [162, 195] on input "search" at bounding box center [790, 189] width 1376 height 32
type input "pedro ribeiro da silva"
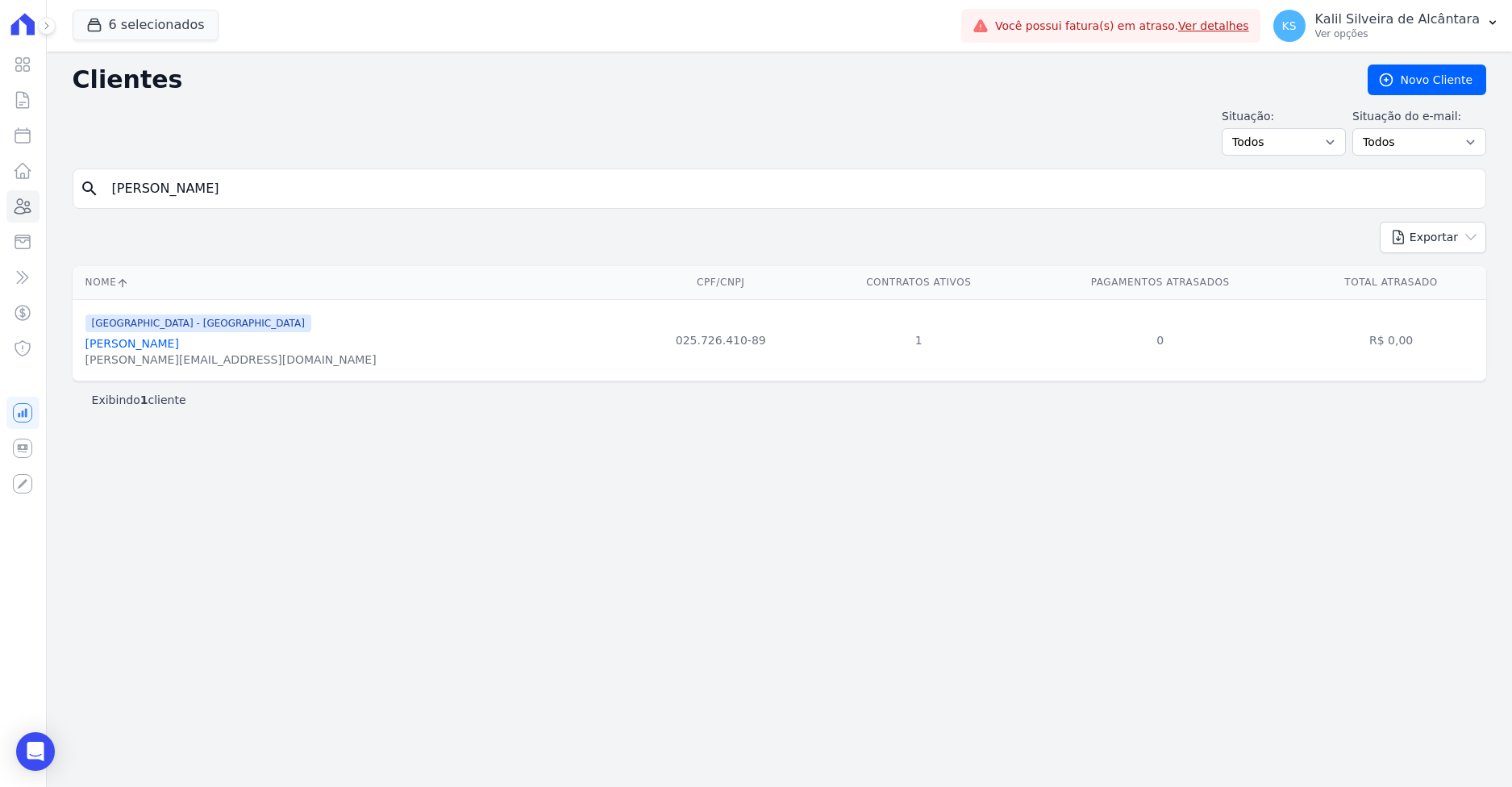
click at [162, 343] on link "Pedro Ribeiro Da Silva" at bounding box center [132, 343] width 93 height 13
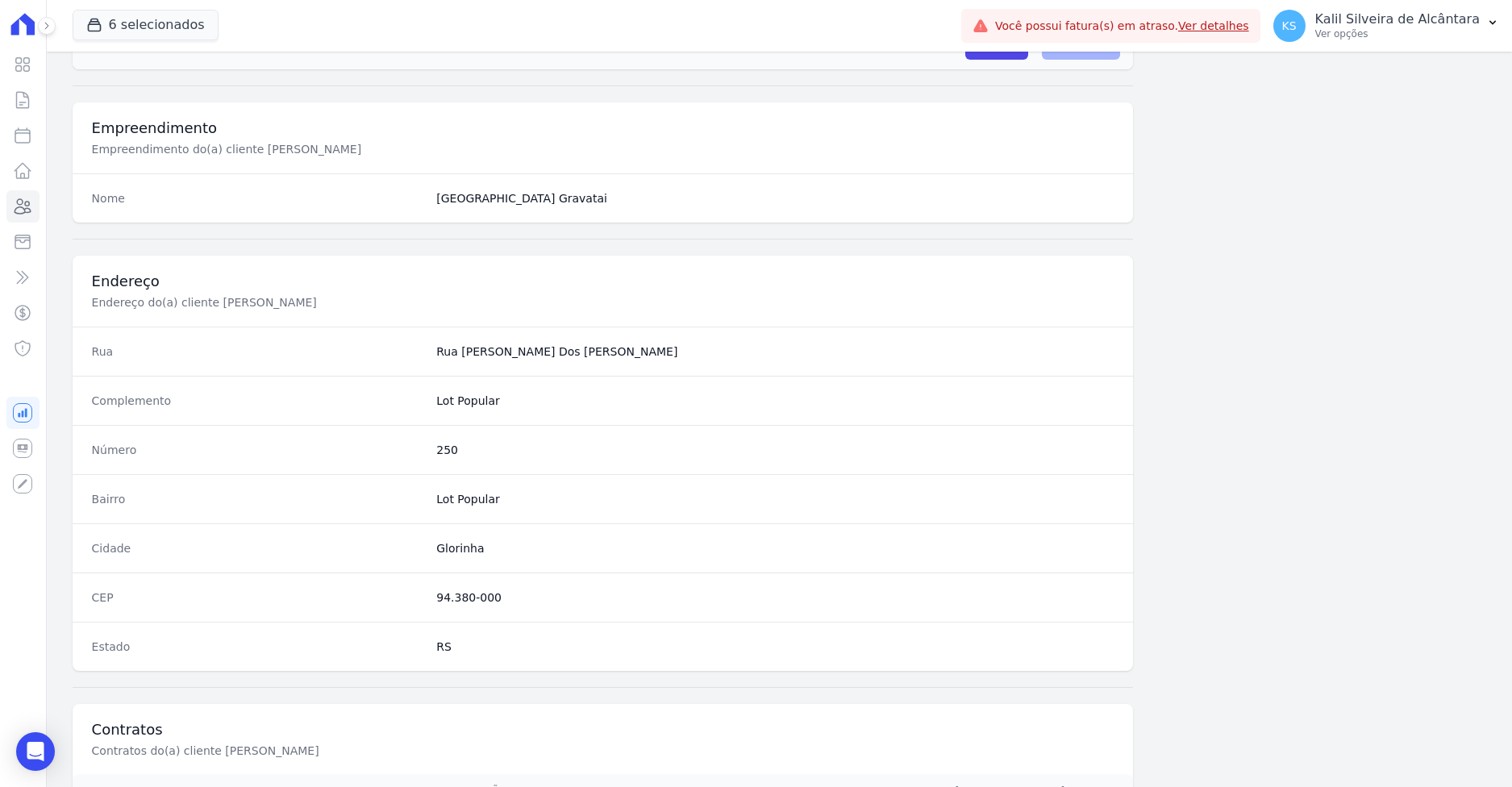
scroll to position [722, 0]
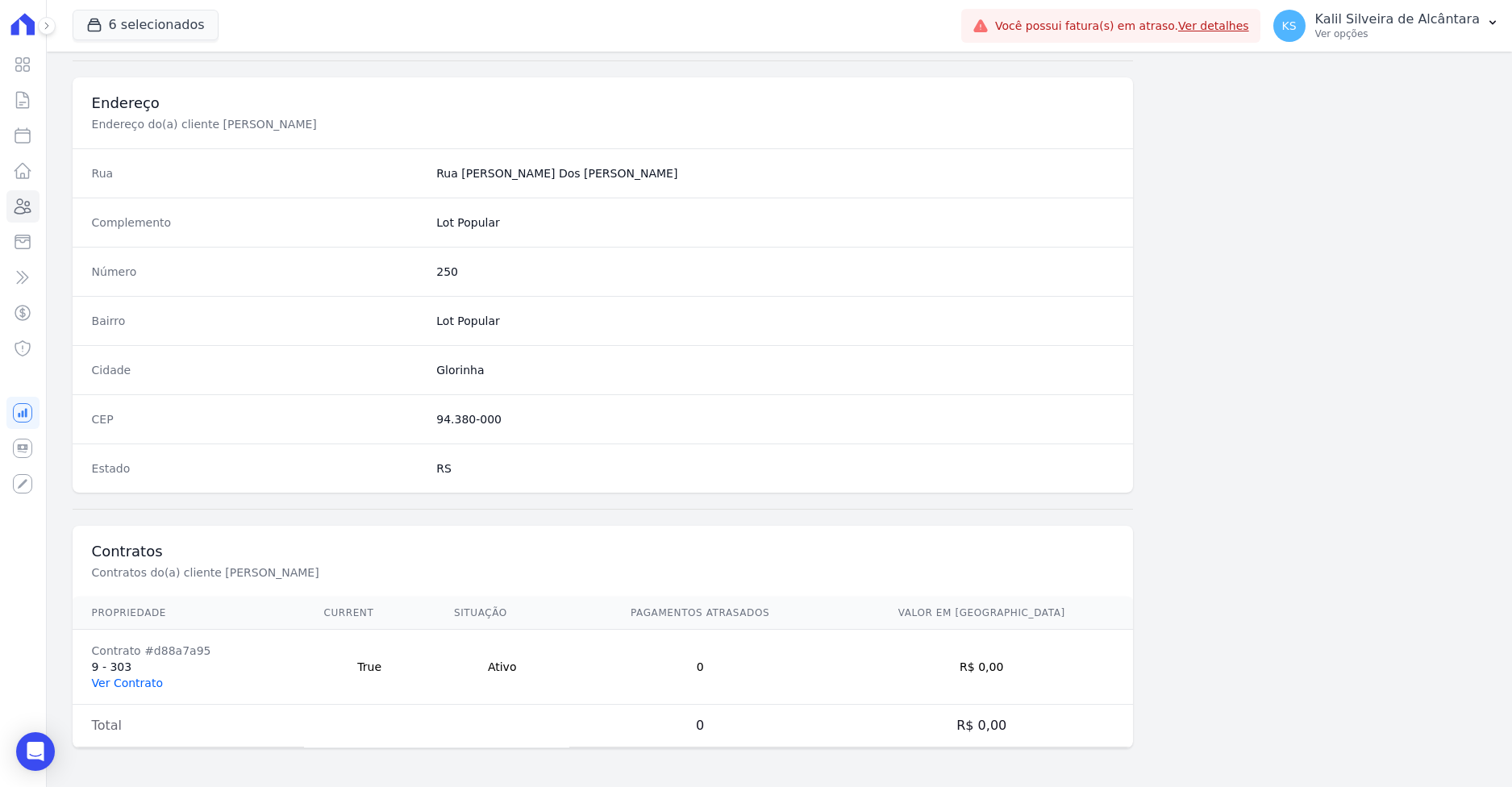
click at [131, 681] on link "Ver Contrato" at bounding box center [126, 683] width 71 height 13
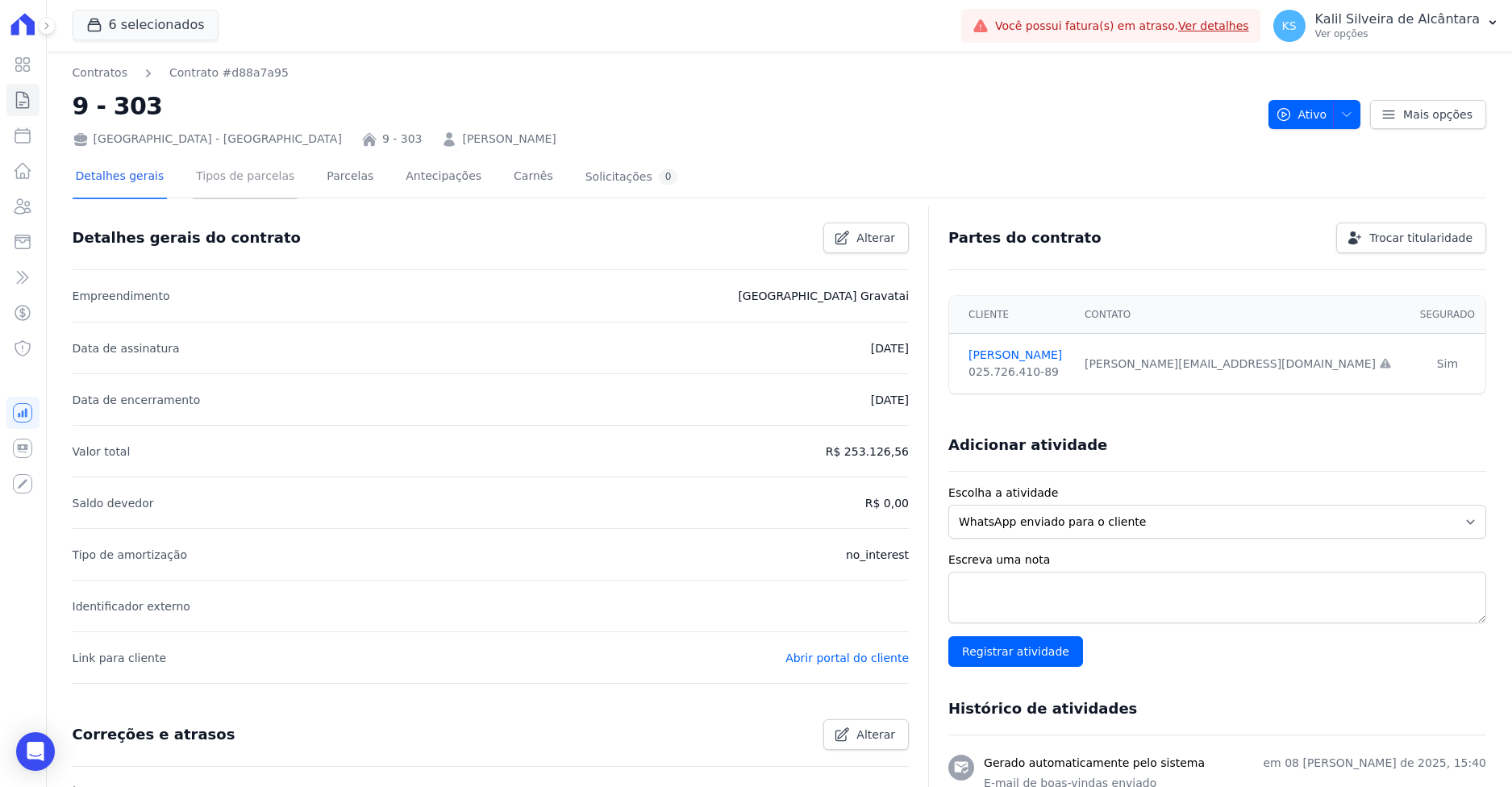
click at [245, 183] on link "Tipos de parcelas" at bounding box center [244, 177] width 105 height 42
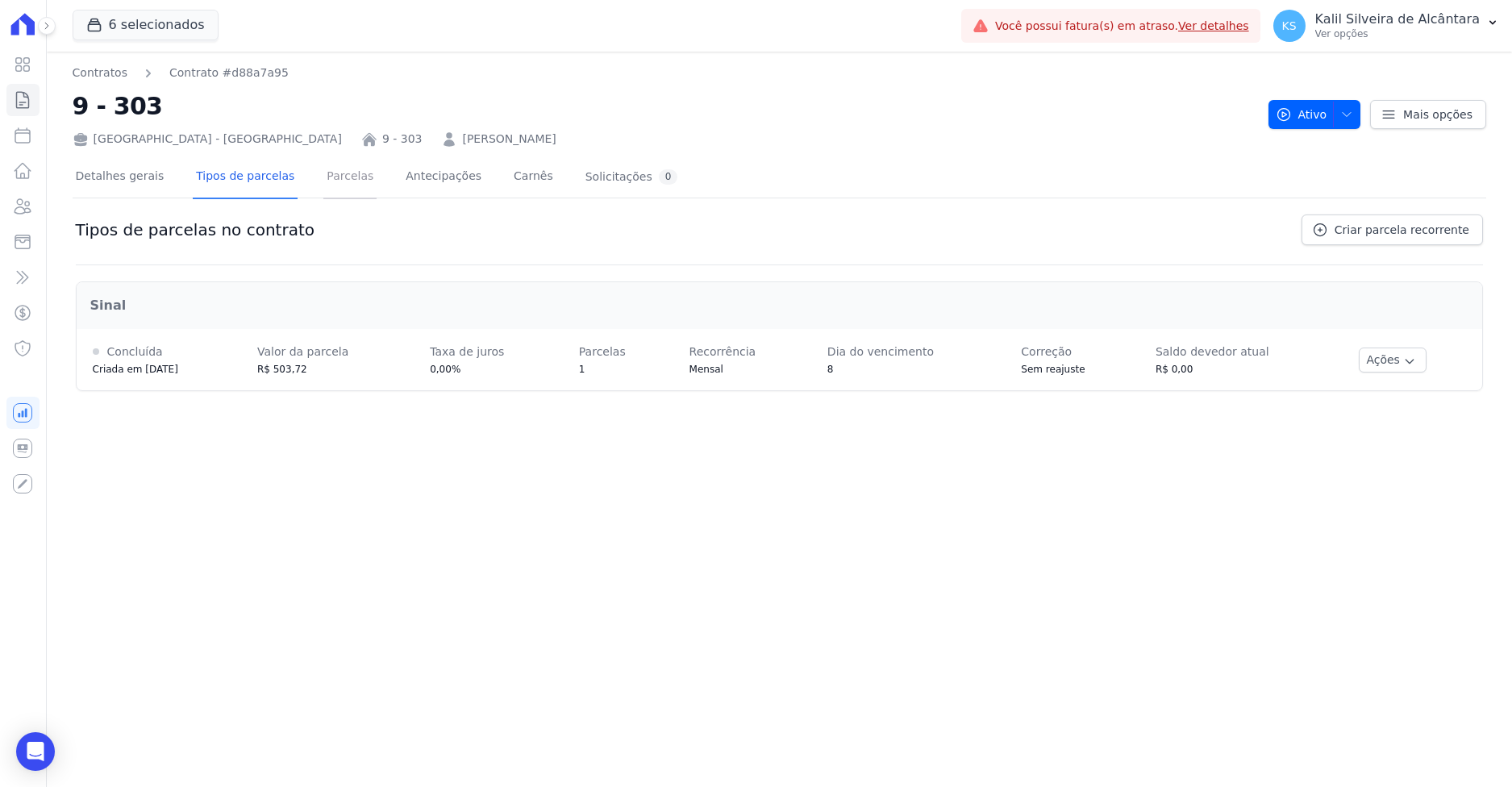
click at [331, 182] on link "Parcelas" at bounding box center [350, 177] width 53 height 42
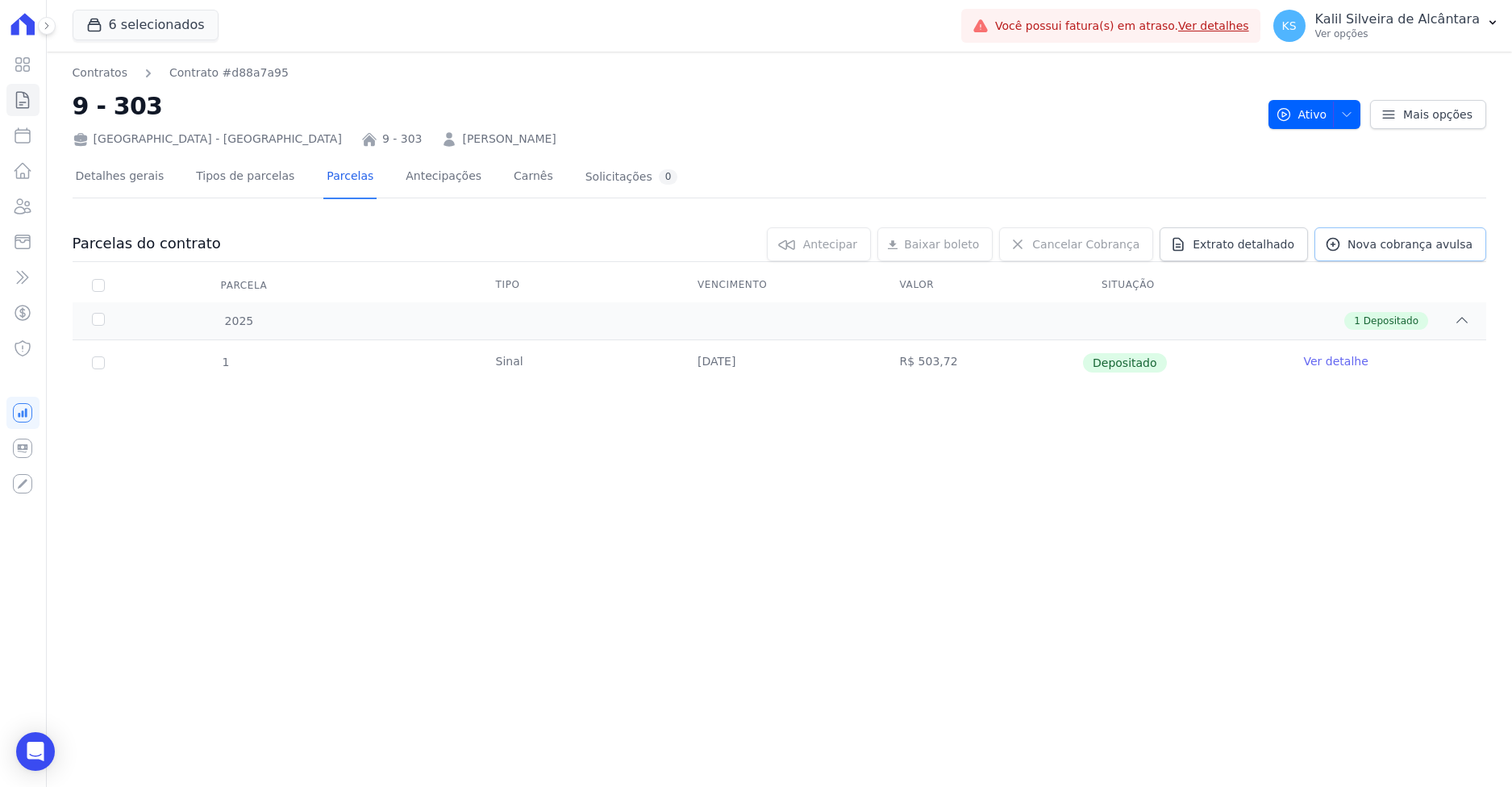
click at [1392, 249] on span "Nova cobrança avulsa" at bounding box center [1410, 243] width 125 height 16
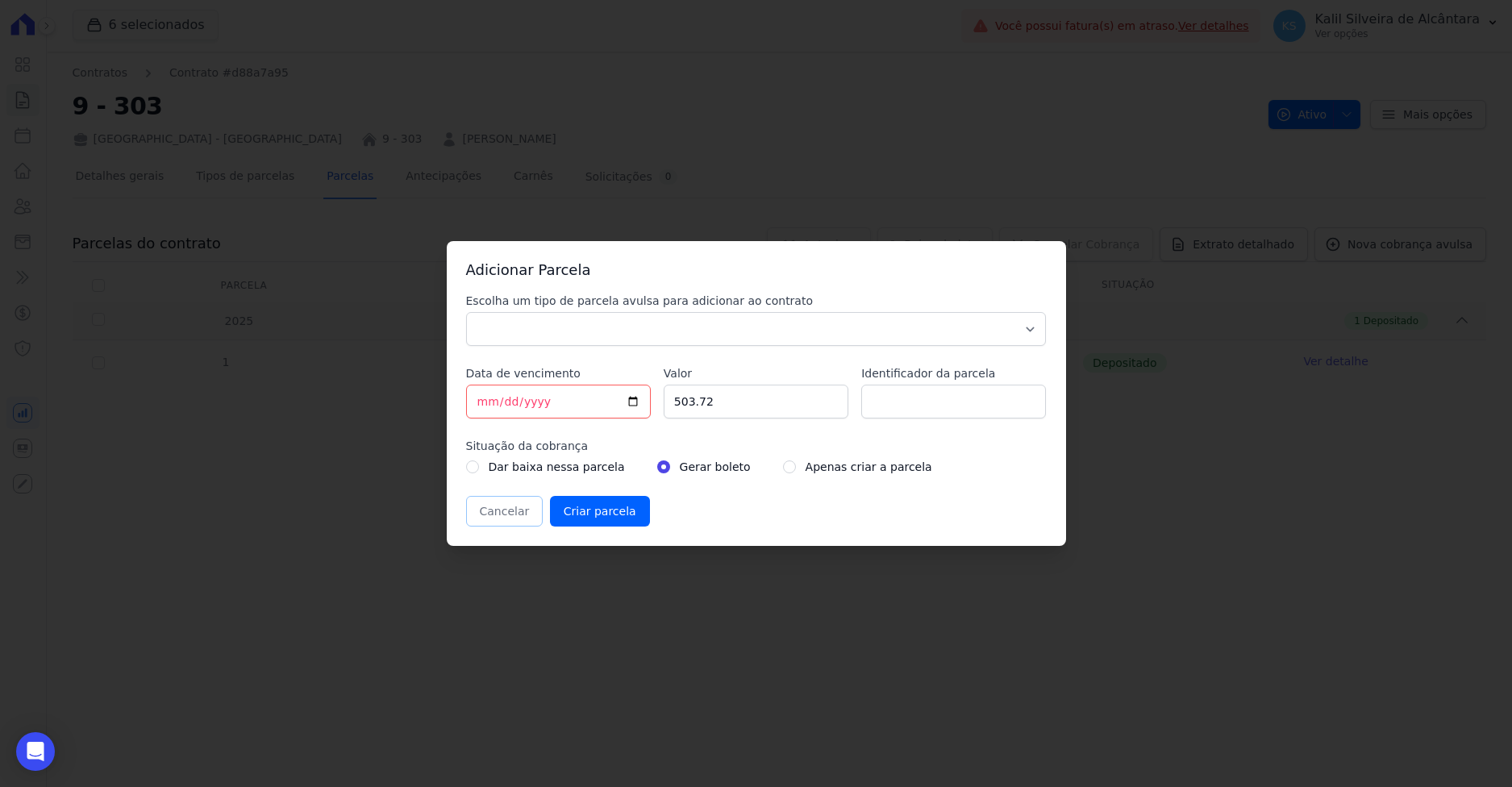
click at [514, 508] on button "Cancelar" at bounding box center [505, 511] width 77 height 30
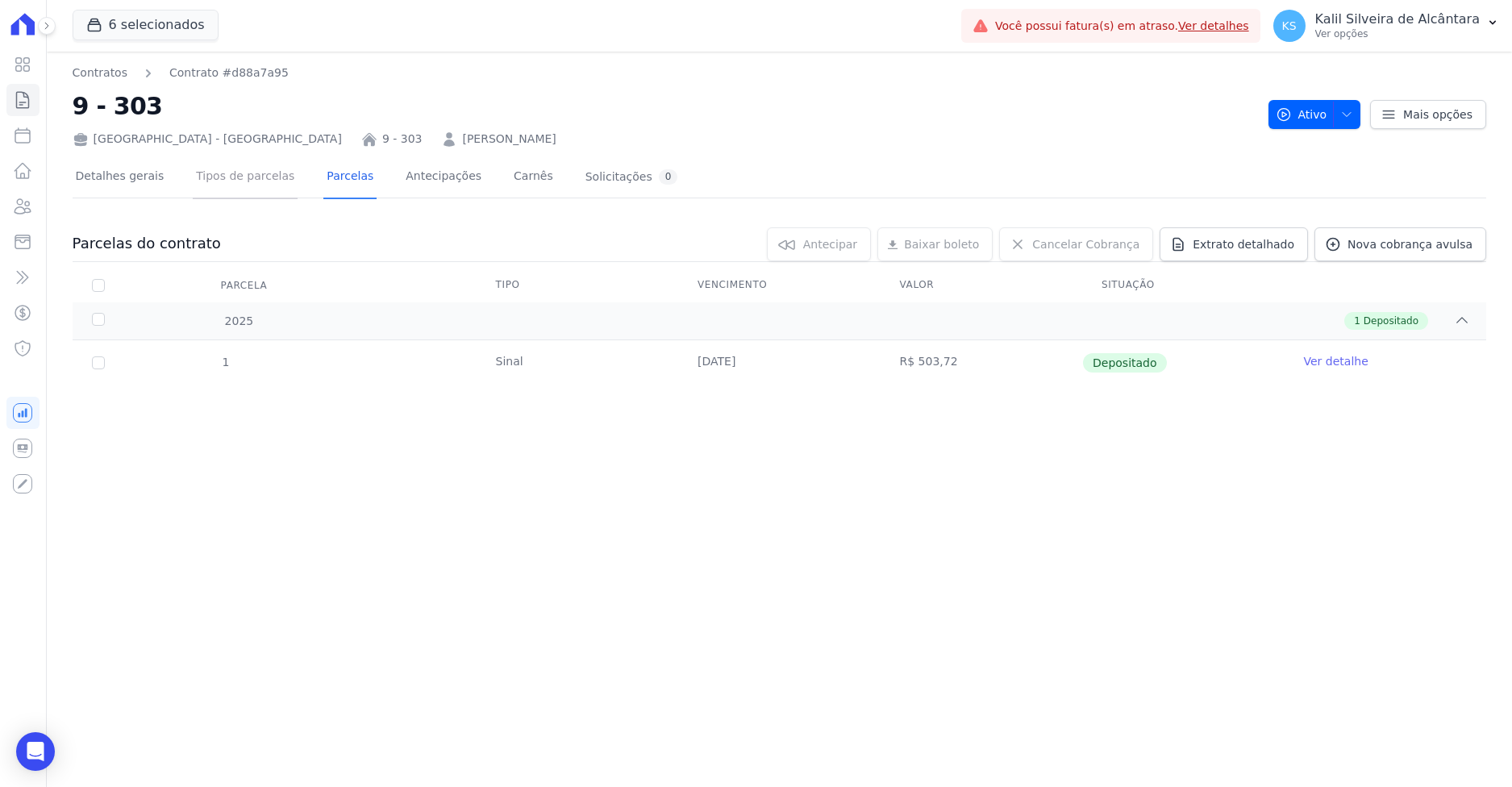
click at [271, 188] on link "Tipos de parcelas" at bounding box center [244, 177] width 105 height 42
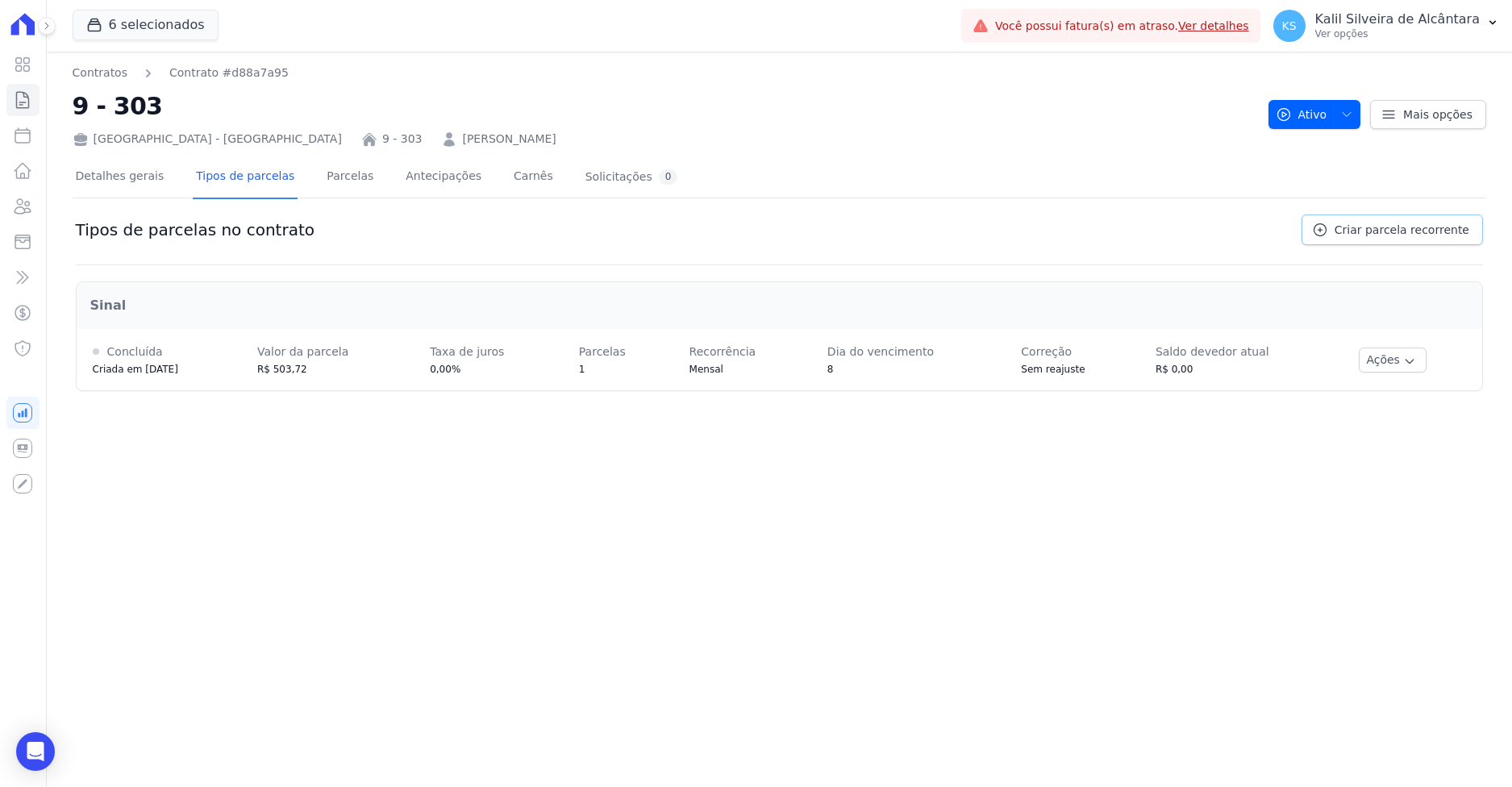
click at [1390, 237] on span "Criar parcela recorrente" at bounding box center [1402, 229] width 135 height 16
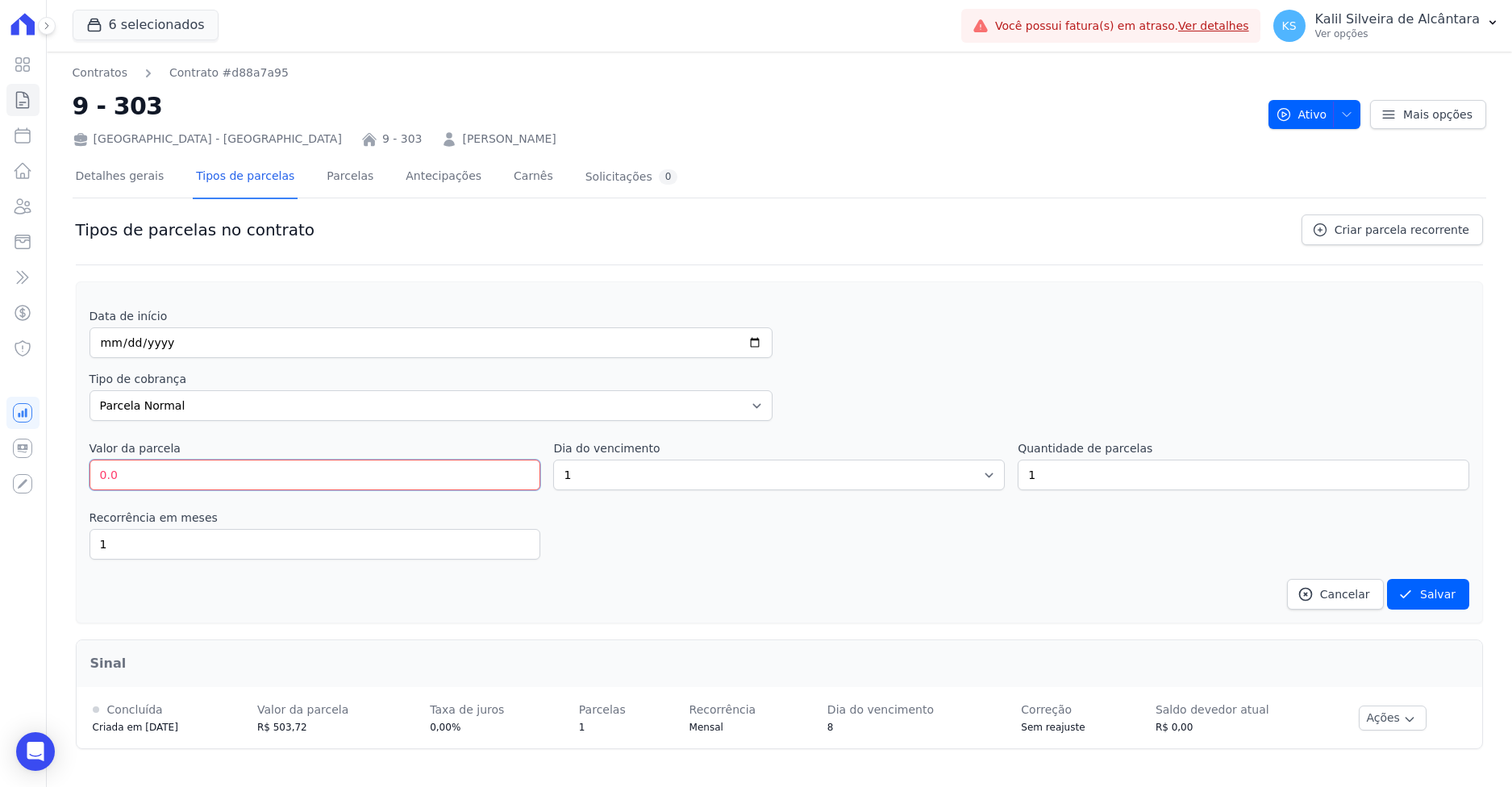
drag, startPoint x: 191, startPoint y: 479, endPoint x: 33, endPoint y: 472, distance: 158.2
click at [137, 475] on input "0.0" at bounding box center [315, 475] width 452 height 30
type input "0"
type input "481.42"
click at [363, 419] on select "Parcela Normal Entrada Sinal Intercalada Chaves Pré-chaves Pós-chaves Impostos …" at bounding box center [431, 406] width 684 height 30
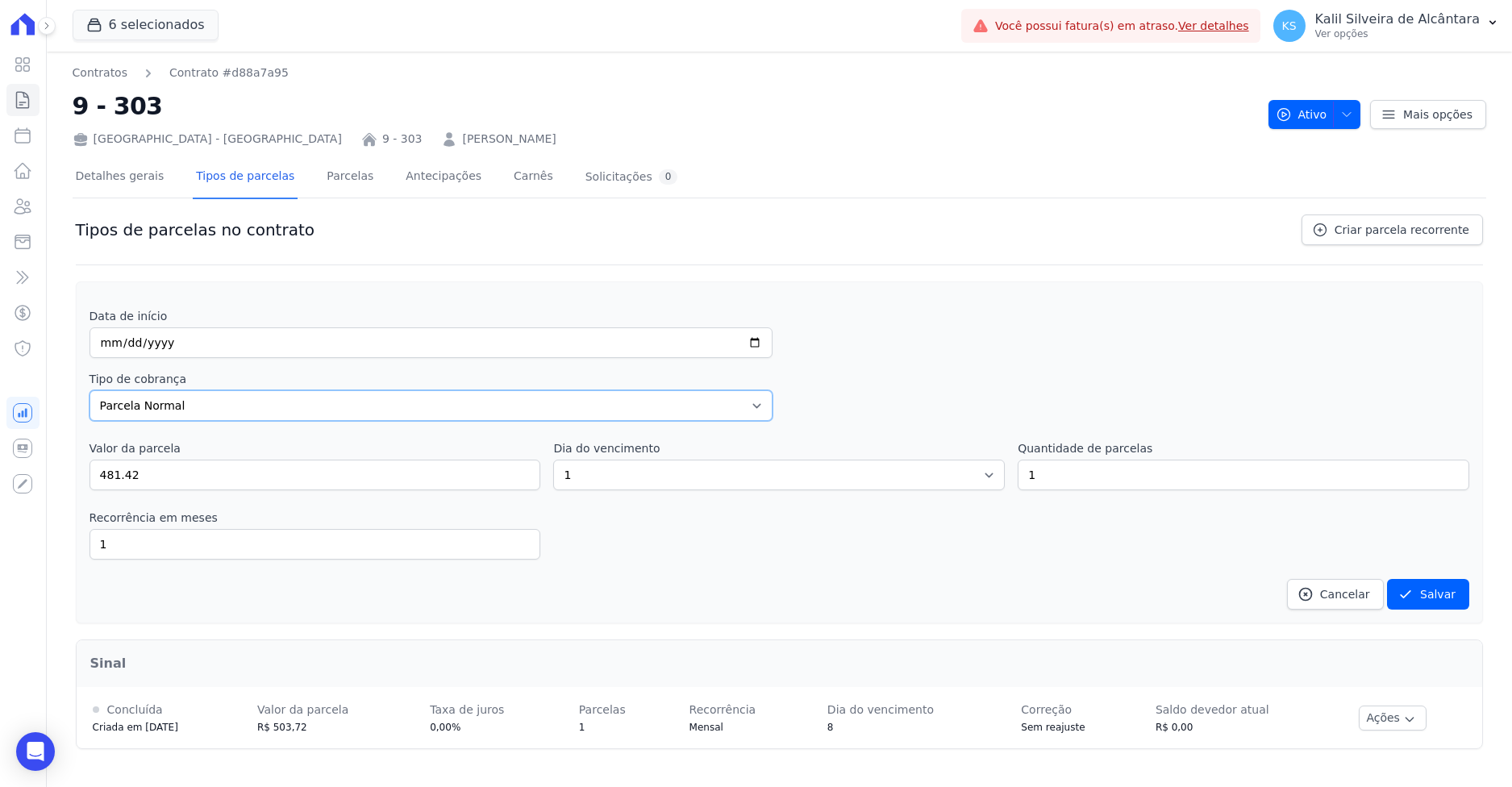
click at [90, 391] on select "Parcela Normal Entrada Sinal Intercalada Chaves Pré-chaves Pós-chaves Impostos …" at bounding box center [431, 406] width 684 height 30
click at [222, 404] on select "Parcela Normal Entrada Sinal Intercalada Chaves Pré-chaves Pós-chaves Impostos …" at bounding box center [431, 406] width 684 height 30
click at [90, 391] on select "Parcela Normal Entrada Sinal Intercalada Chaves Pré-chaves Pós-chaves Impostos …" at bounding box center [431, 406] width 684 height 30
click at [684, 538] on div "Recorrência em meses 1 in_advance" at bounding box center [779, 534] width 1380 height 50
click at [647, 479] on select "1 2 3 4 5 6 7 8 9 10 11 12 13 14 15 16 17 18 19 20 21 22 23 24 25 26 27 28 29 3…" at bounding box center [778, 475] width 452 height 30
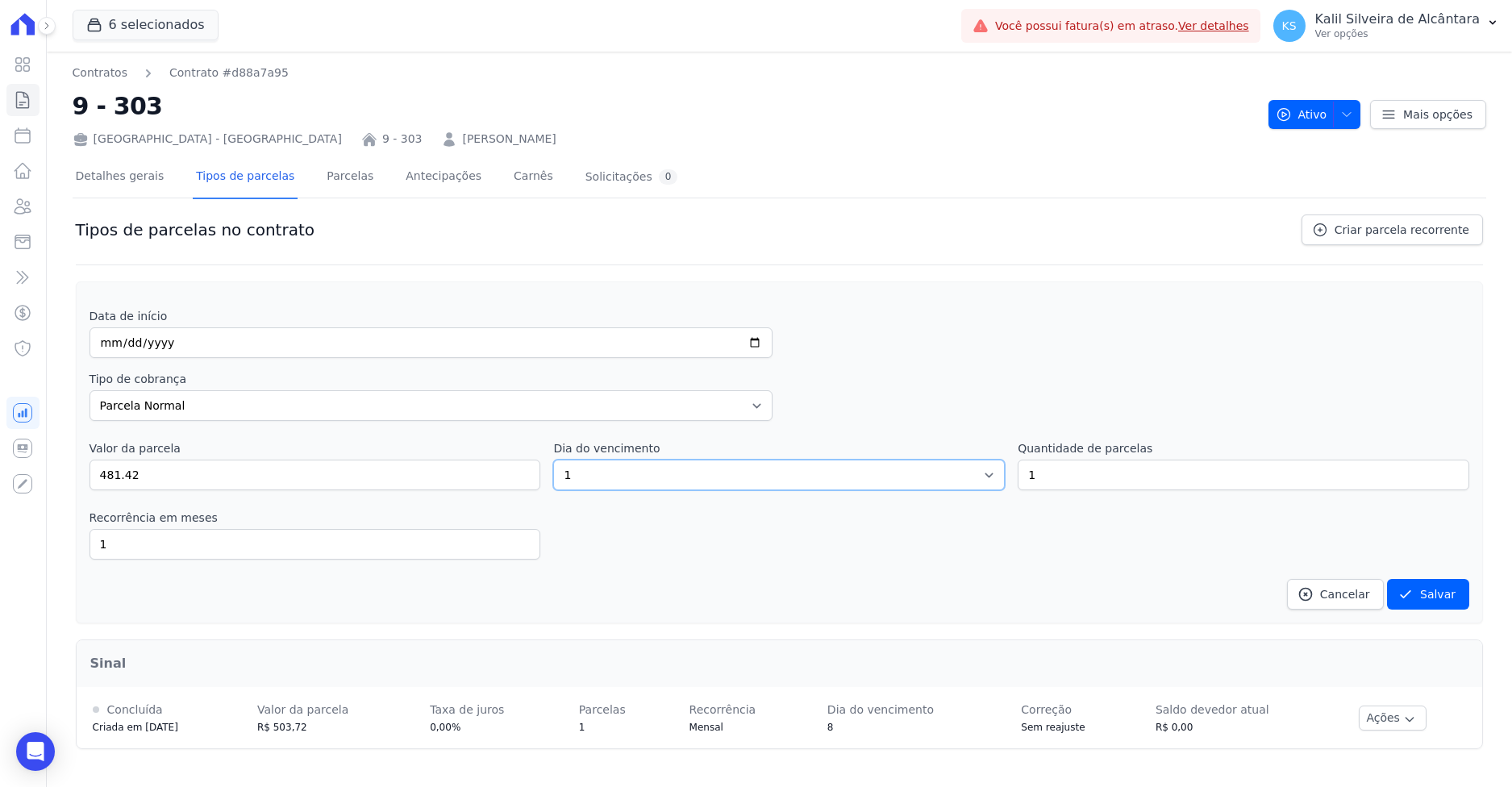
select select "10"
click at [553, 460] on select "1 2 3 4 5 6 7 8 9 10 11 12 13 14 15 16 17 18 19 20 21 22 23 24 25 26 27 28 29 3…" at bounding box center [778, 475] width 452 height 30
drag, startPoint x: 1053, startPoint y: 473, endPoint x: 970, endPoint y: 473, distance: 83.0
click at [974, 474] on div "Valor da parcela 481.42 Dia do vencimento 1 2 3 4 5 6 7 8 9 10 11 12 13 14 15 1…" at bounding box center [779, 465] width 1380 height 50
type input "62"
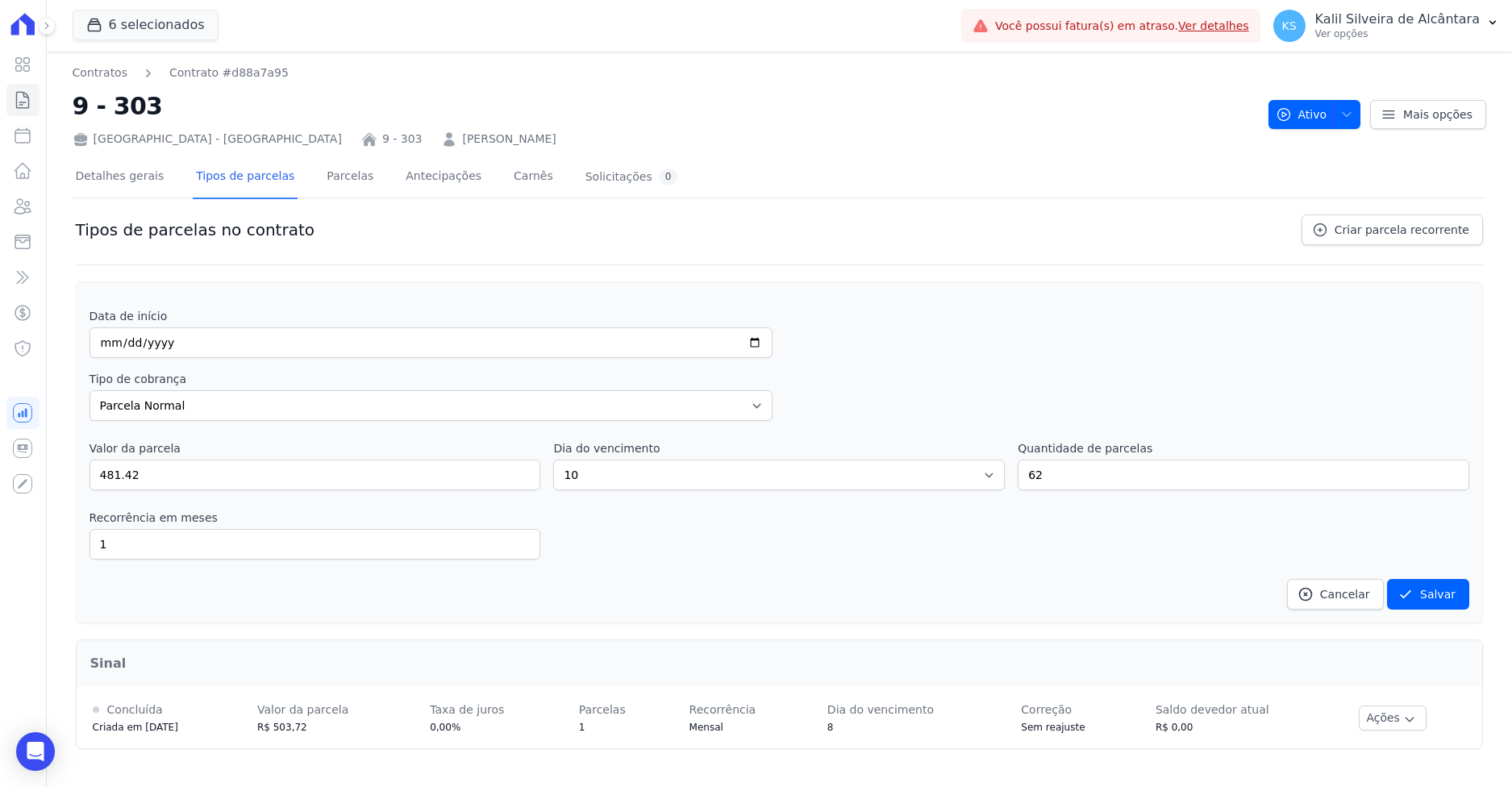
click at [912, 569] on div "Data de início Tipo de cobrança Parcela Normal Entrada Sinal Intercalada Chaves…" at bounding box center [779, 460] width 1380 height 302
click at [155, 546] on input "1" at bounding box center [315, 544] width 452 height 30
click at [723, 569] on div "Data de início Tipo de cobrança Parcela Normal Entrada Sinal Intercalada Chaves…" at bounding box center [779, 460] width 1380 height 302
click at [108, 337] on input "date" at bounding box center [431, 343] width 684 height 30
type input "0005-04-10"
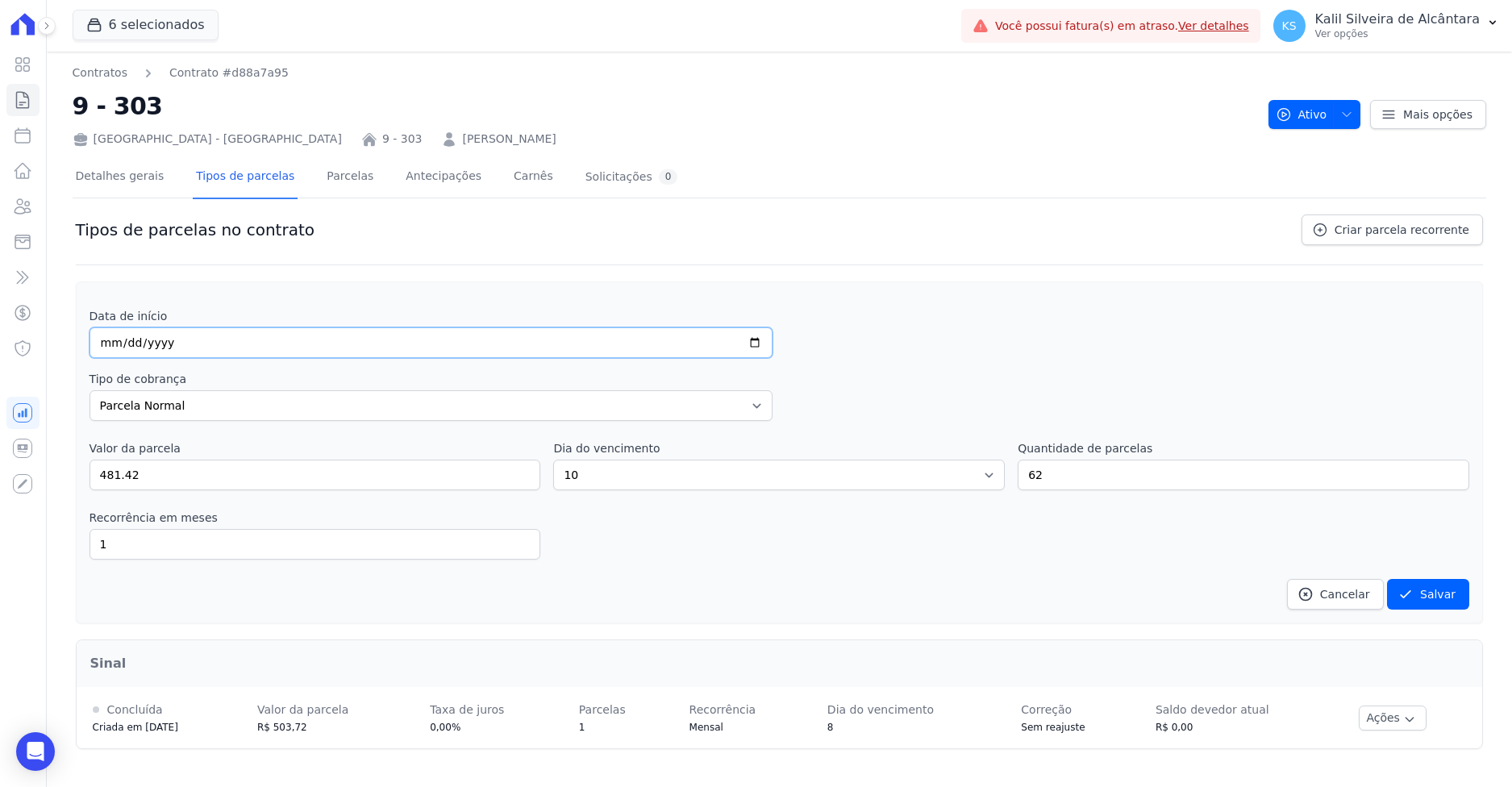
click at [123, 339] on input "date" at bounding box center [431, 343] width 684 height 30
click at [118, 346] on input "date" at bounding box center [431, 343] width 684 height 30
click at [135, 346] on input "date" at bounding box center [431, 343] width 684 height 30
click at [123, 341] on input "date" at bounding box center [431, 343] width 684 height 30
type input "2027-06-10"
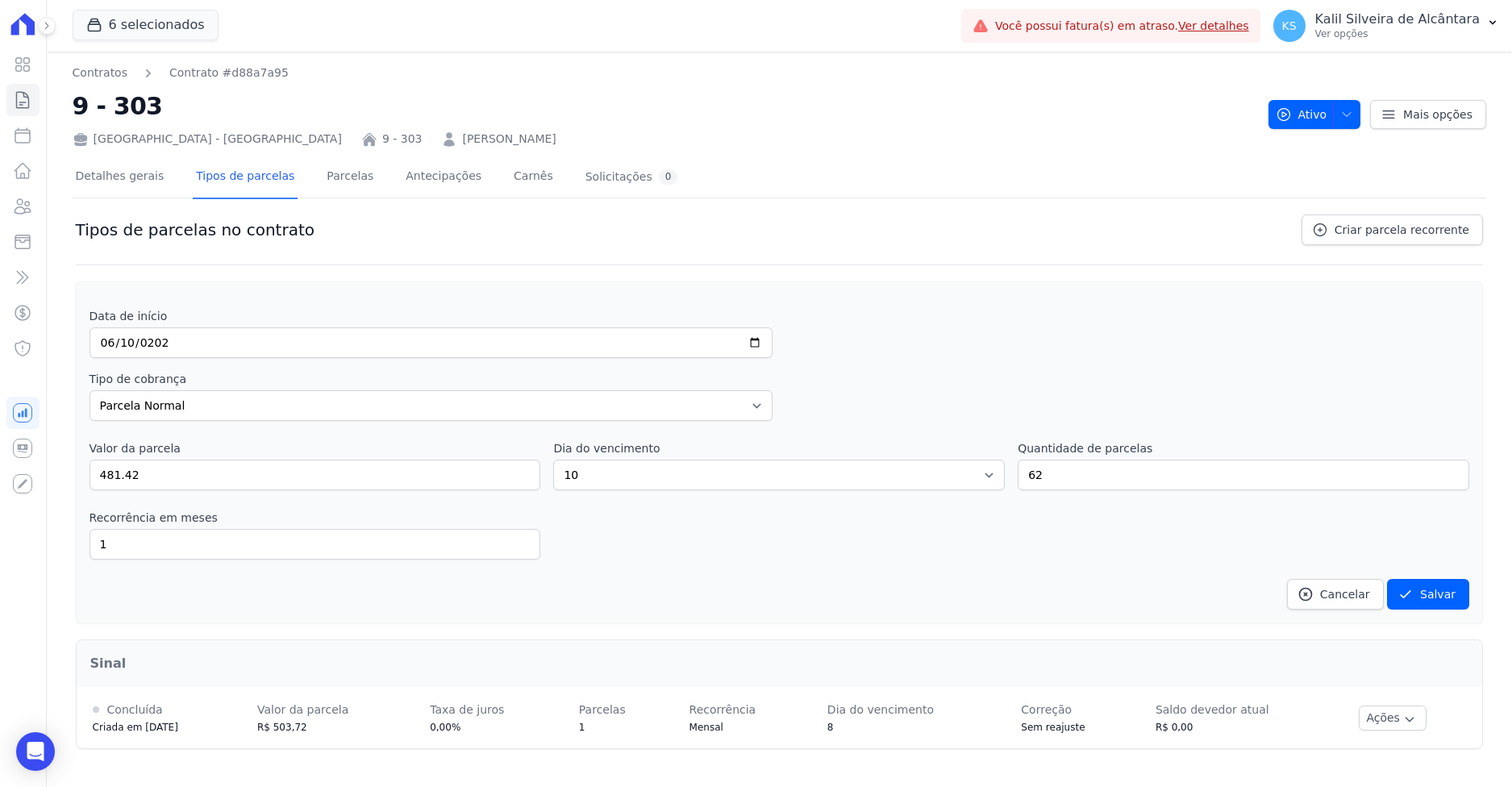
click at [270, 363] on div "Data de início 2027-06-10 Tipo de cobrança Parcela Normal Entrada Sinal Interca…" at bounding box center [779, 460] width 1380 height 302
click at [1424, 593] on button "Salvar" at bounding box center [1427, 594] width 82 height 30
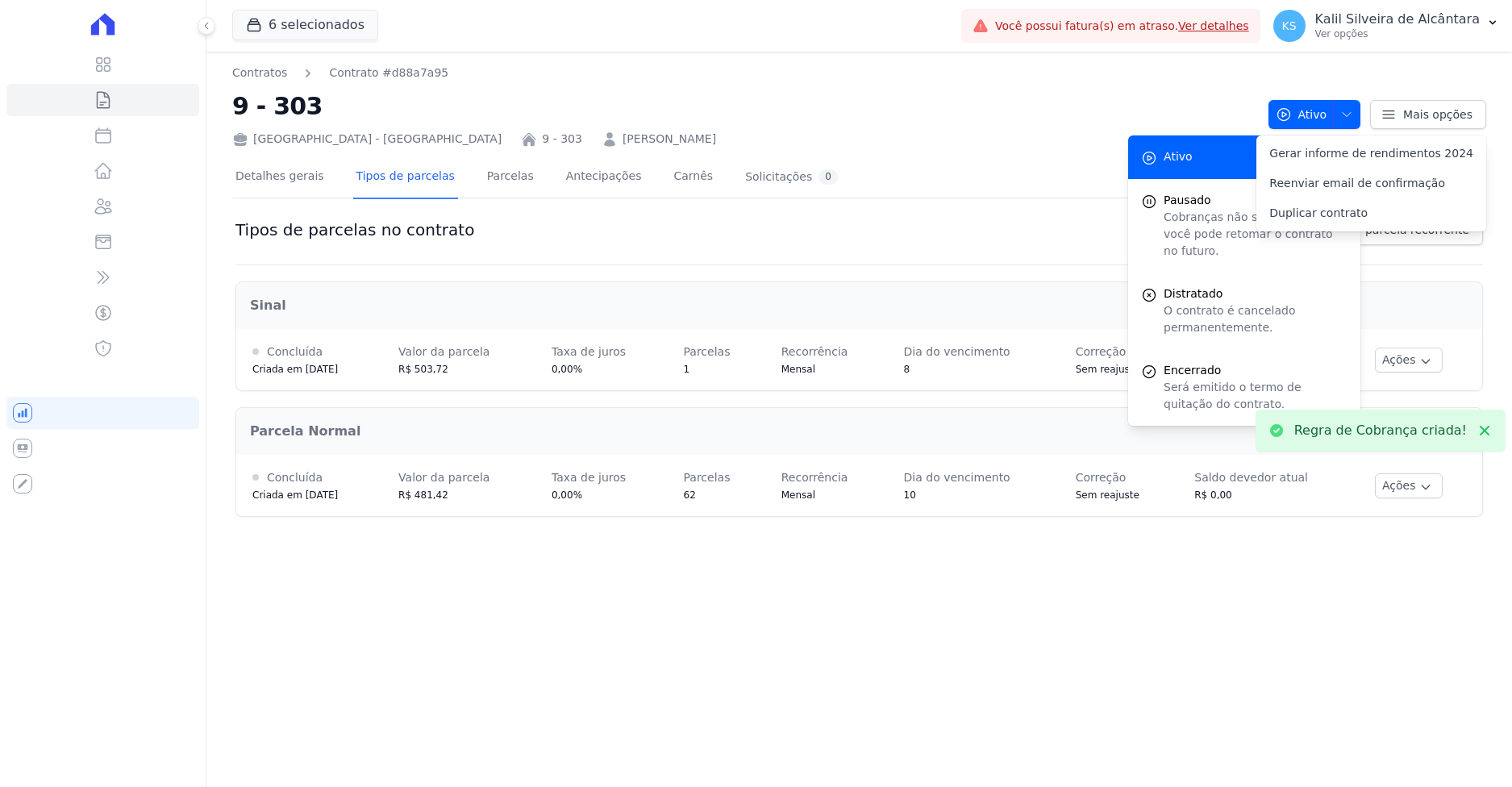
click at [948, 331] on td "Dia do vencimento 8" at bounding box center [973, 360] width 172 height 61
click at [1081, 133] on div "Arty Park - Gravatai 9 - 303 Pedro Ribeiro Da Silva" at bounding box center [743, 136] width 1023 height 24
click at [1038, 428] on h2 "Parcela Normal" at bounding box center [859, 431] width 1219 height 20
click at [490, 183] on link "Parcelas" at bounding box center [510, 177] width 53 height 42
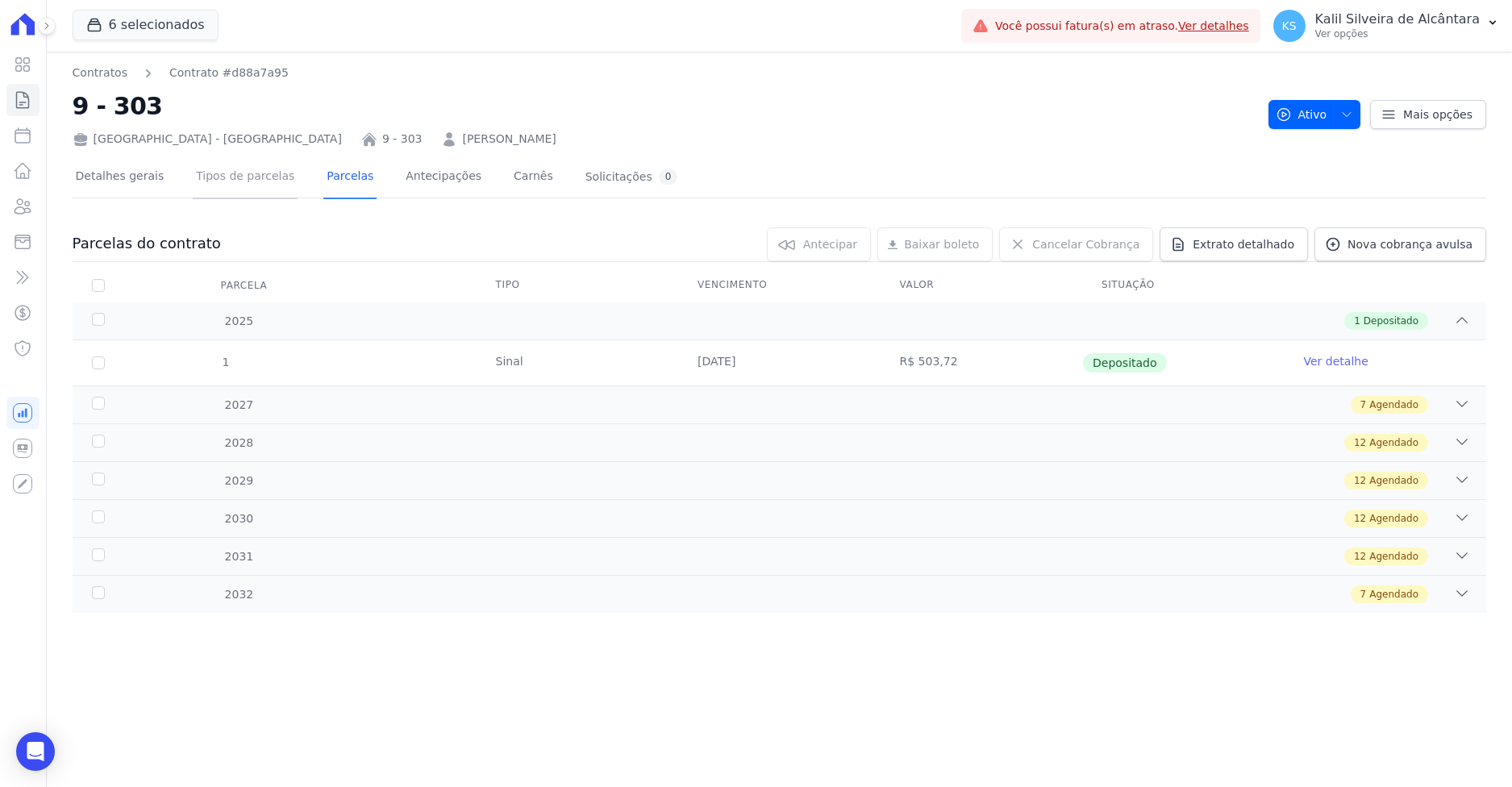
click at [242, 181] on link "Tipos de parcelas" at bounding box center [244, 177] width 105 height 42
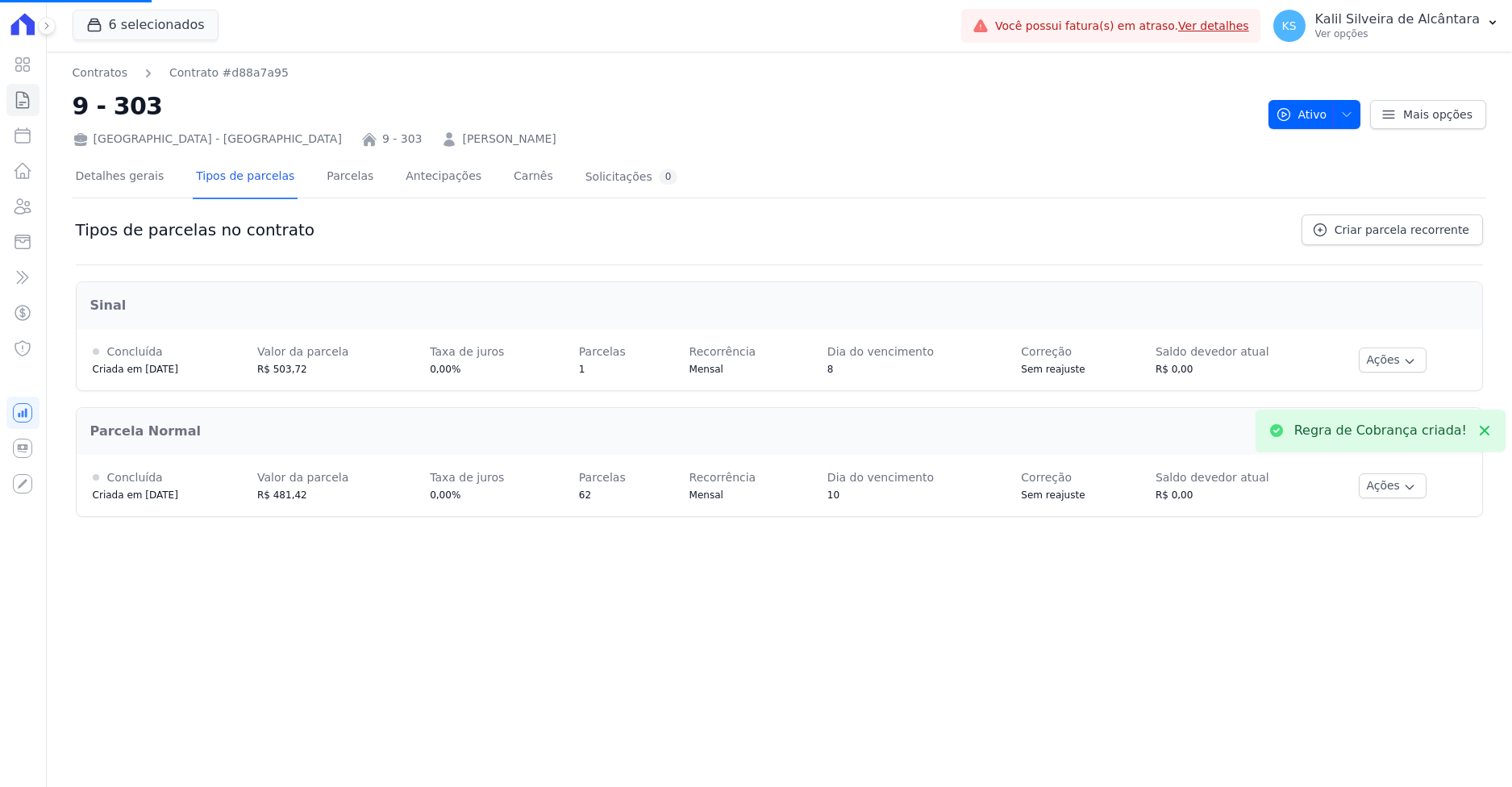
click at [353, 183] on div "Detalhes gerais Tipos de parcelas Parcelas Antecipações Carnês Solicitações 0" at bounding box center [376, 177] width 608 height 42
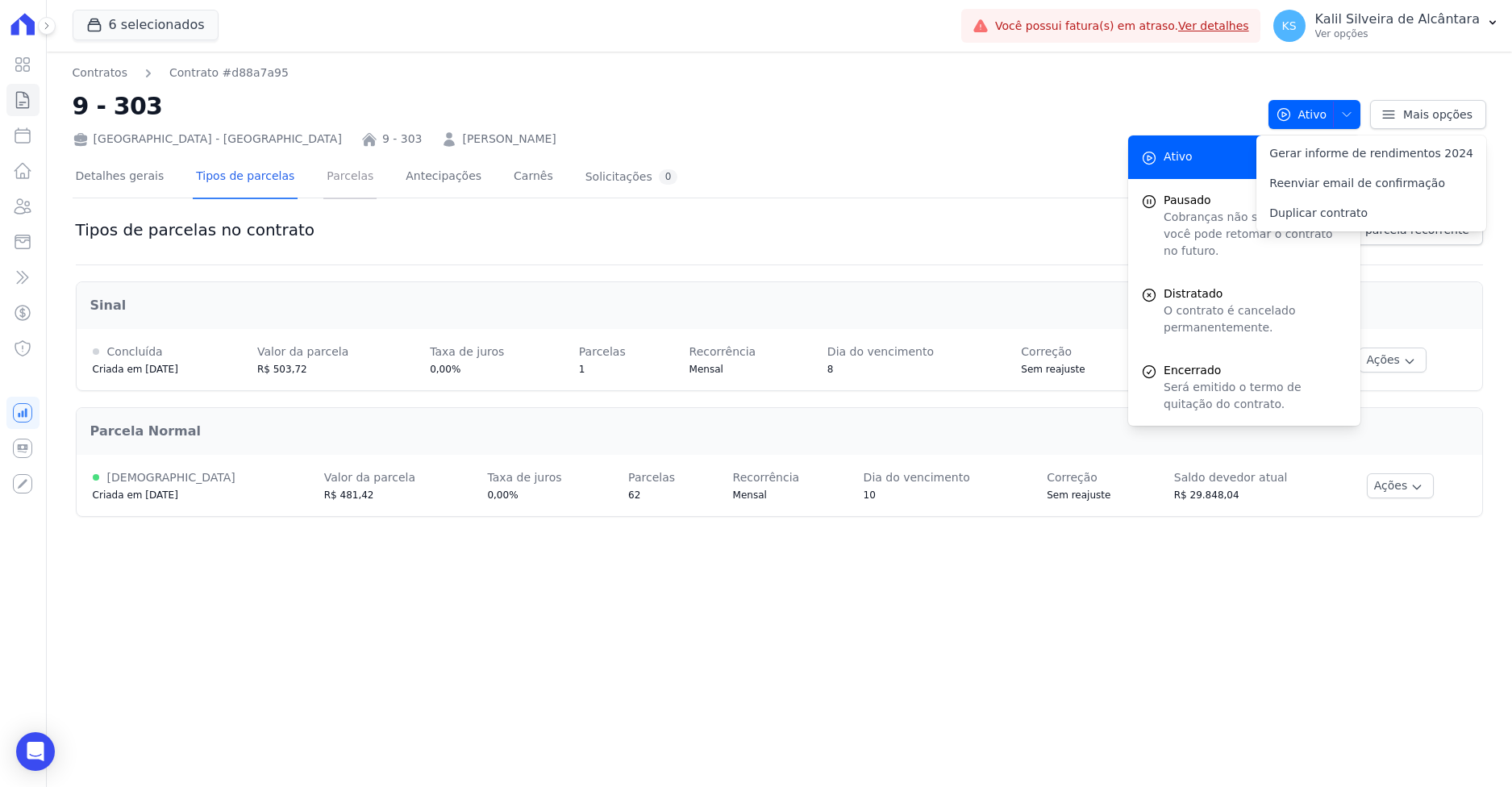
click at [324, 180] on link "Parcelas" at bounding box center [350, 177] width 53 height 42
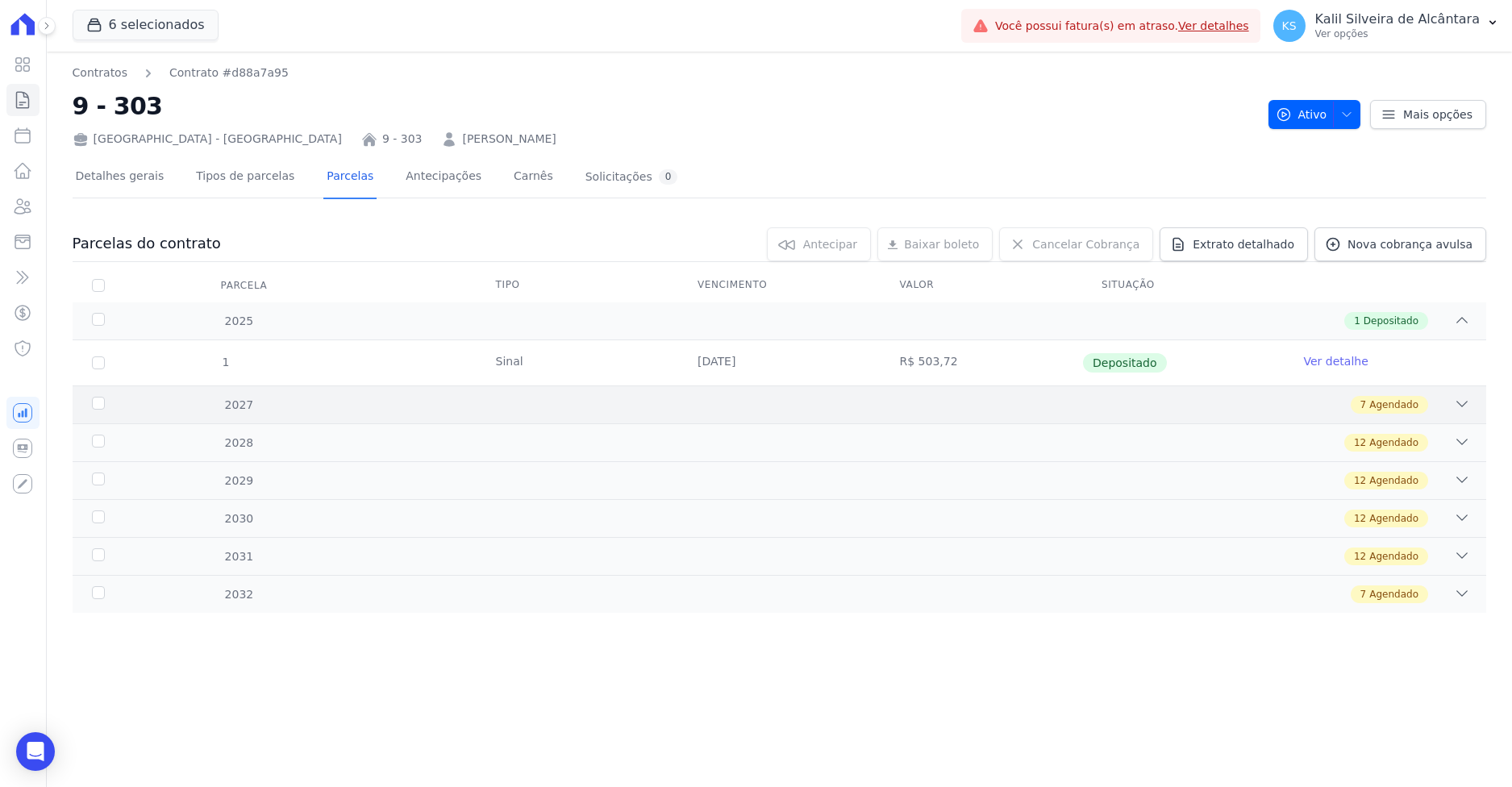
click at [476, 397] on div "7 Agendado" at bounding box center [848, 405] width 1242 height 18
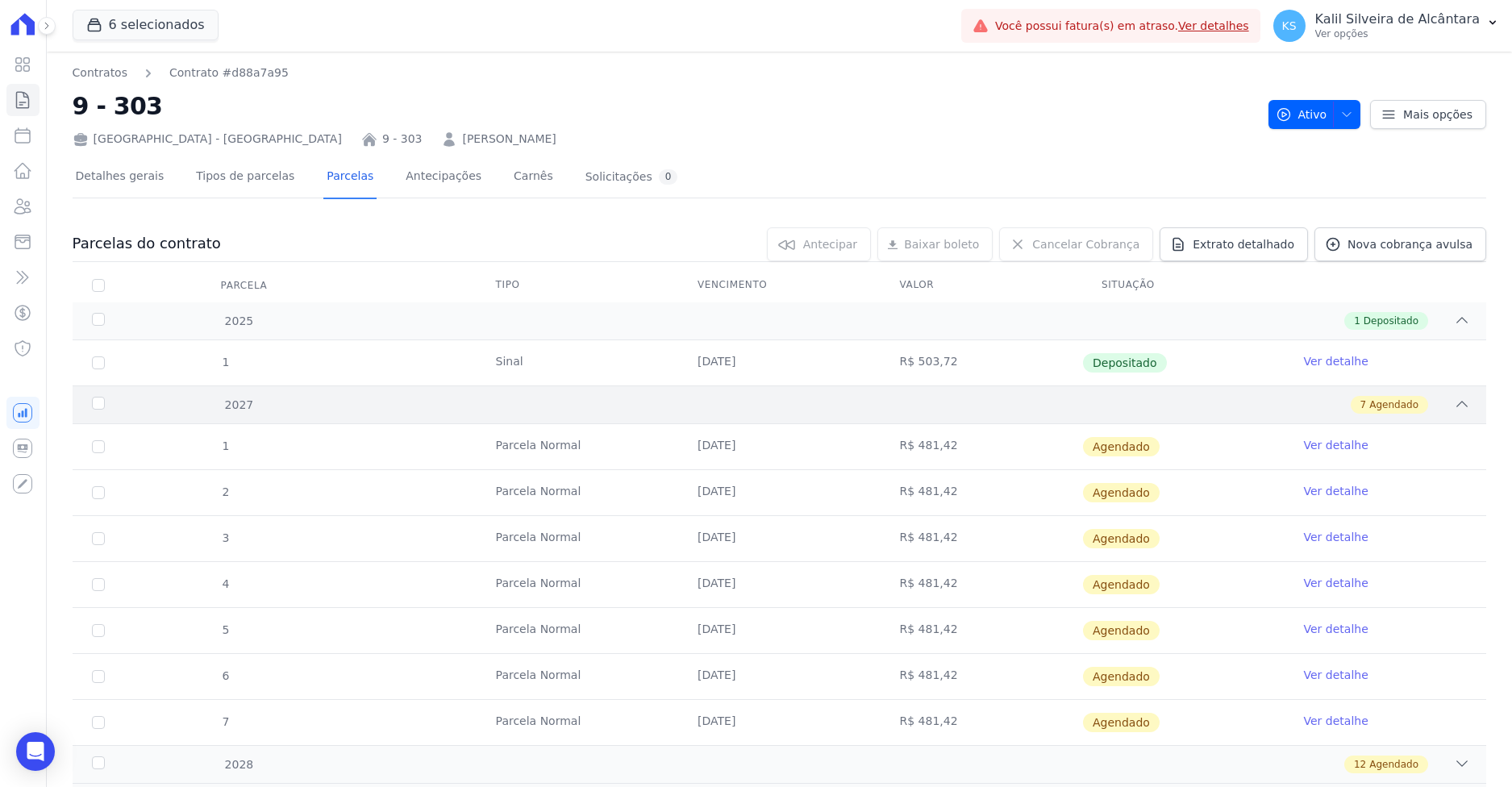
click at [314, 405] on div "7 Agendado" at bounding box center [848, 405] width 1242 height 18
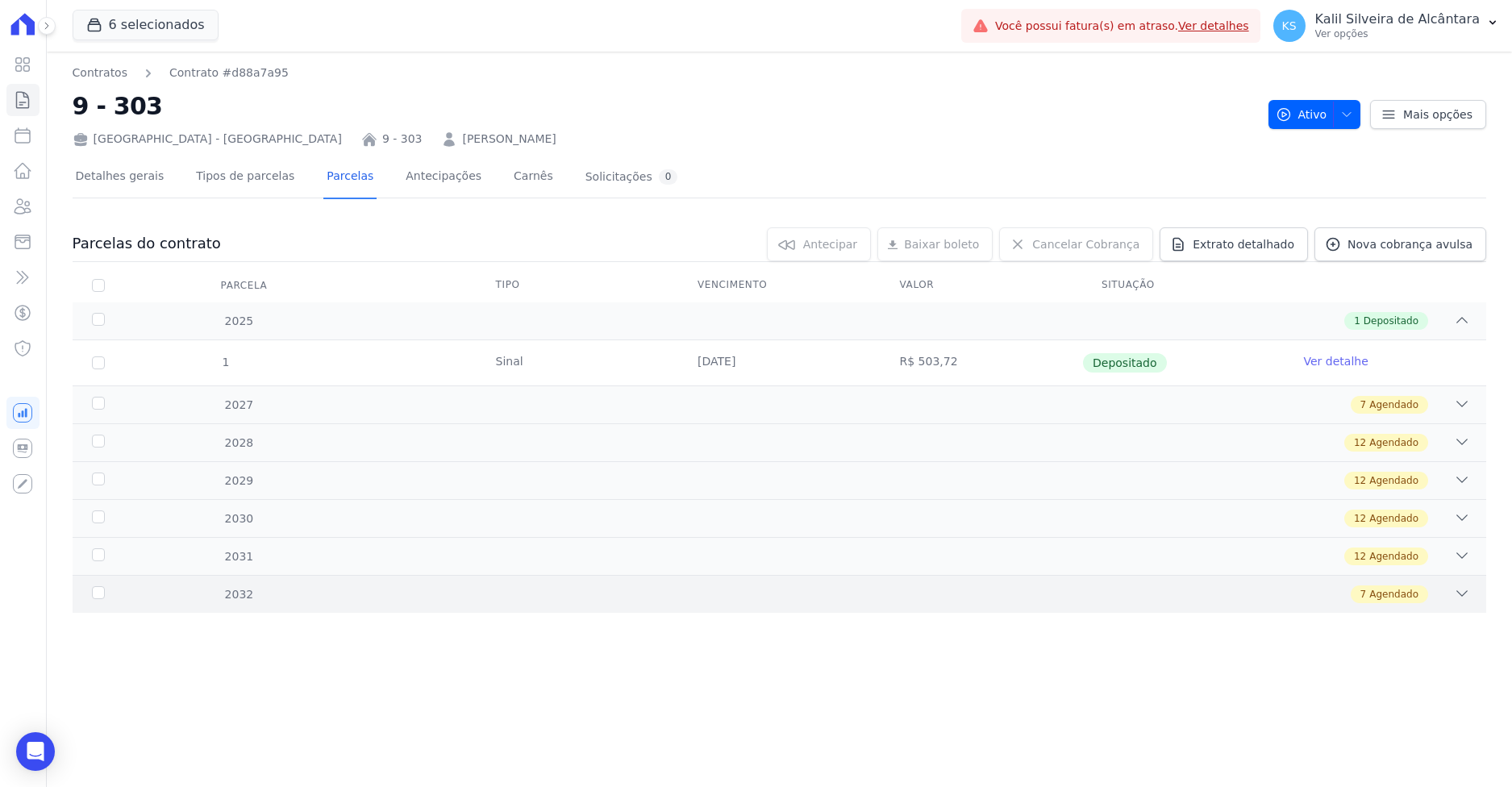
click at [281, 594] on div "7 Agendado" at bounding box center [848, 594] width 1242 height 18
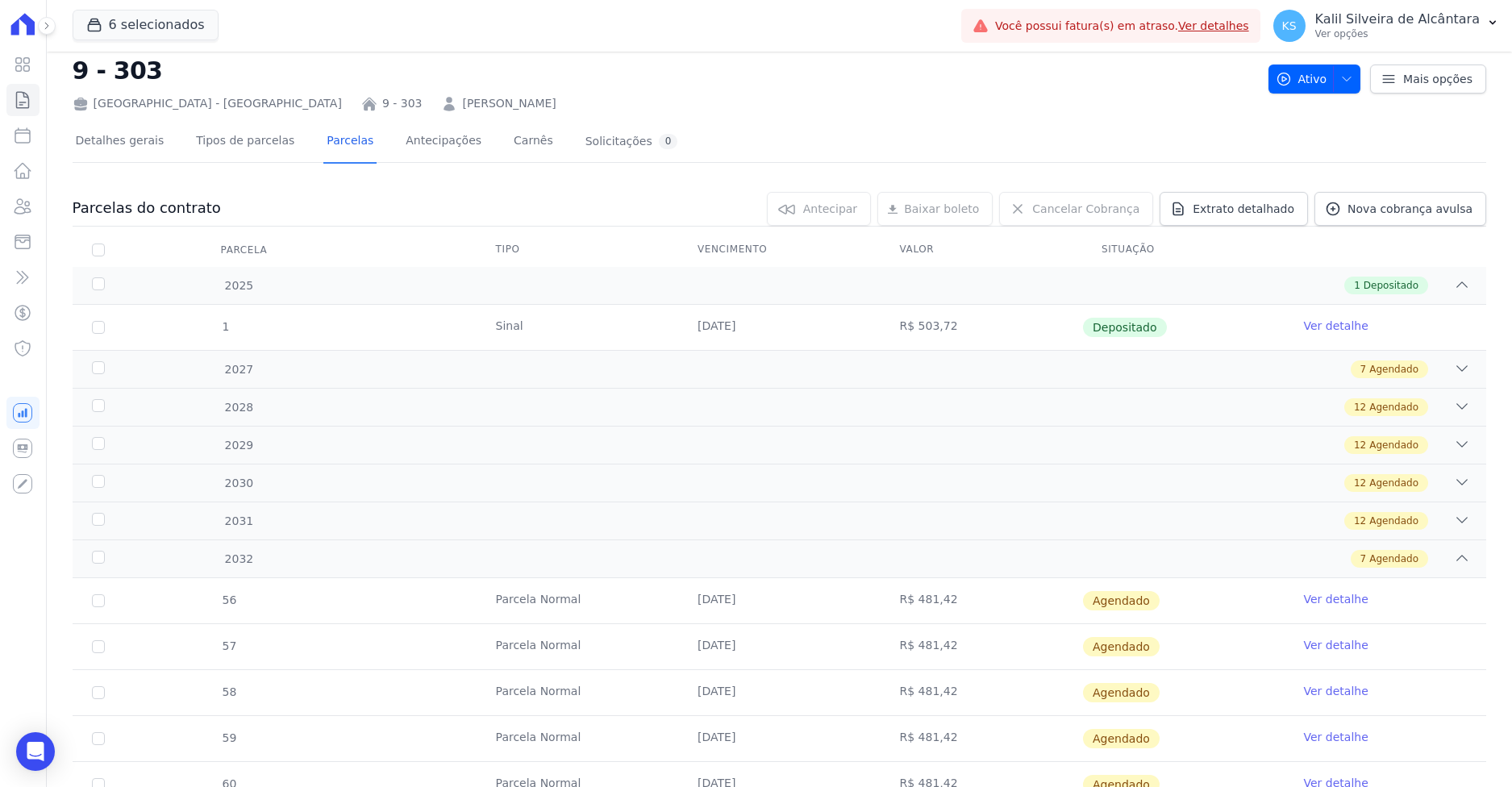
scroll to position [196, 0]
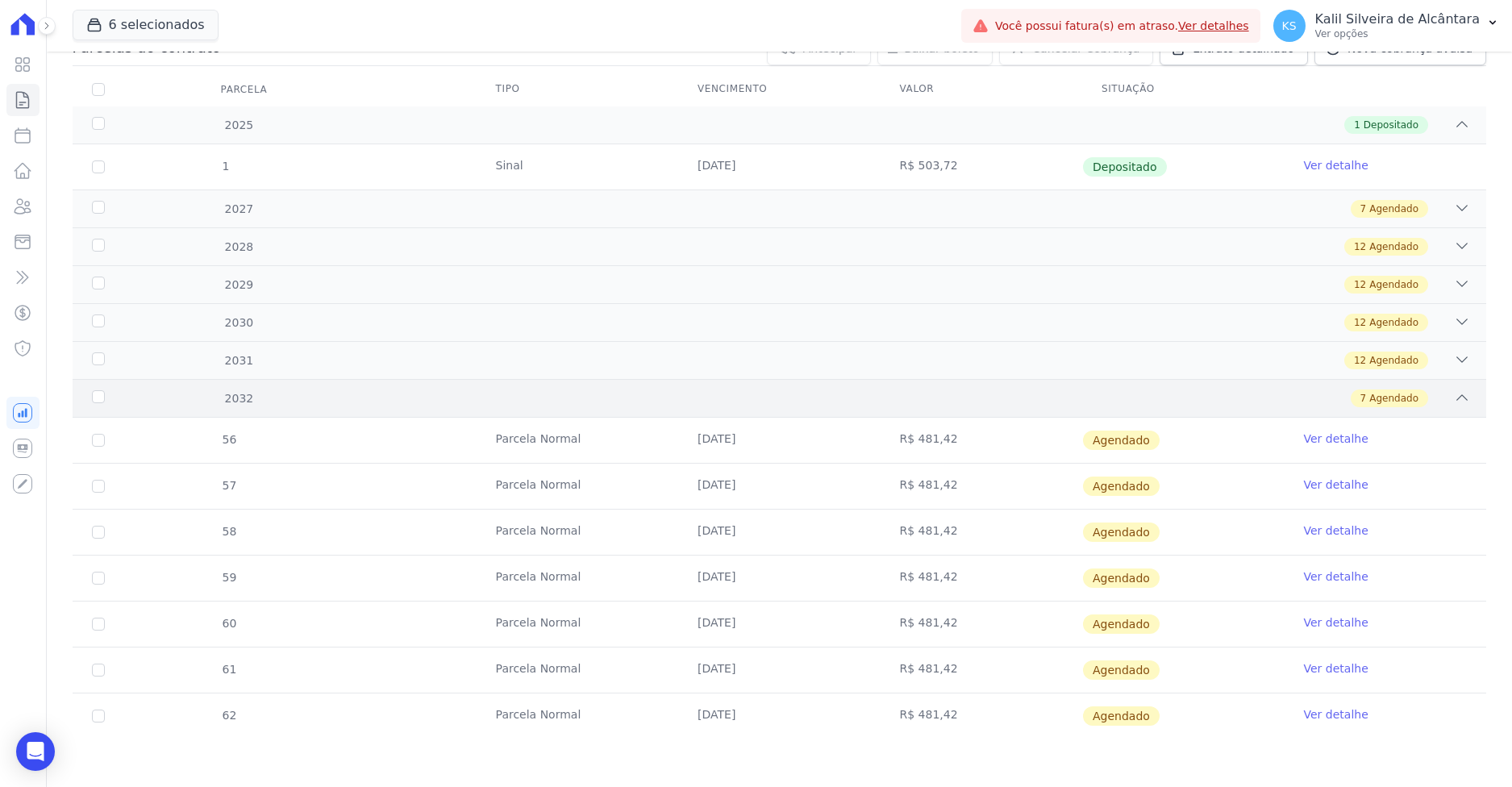
click at [287, 394] on div "7 Agendado" at bounding box center [848, 398] width 1242 height 18
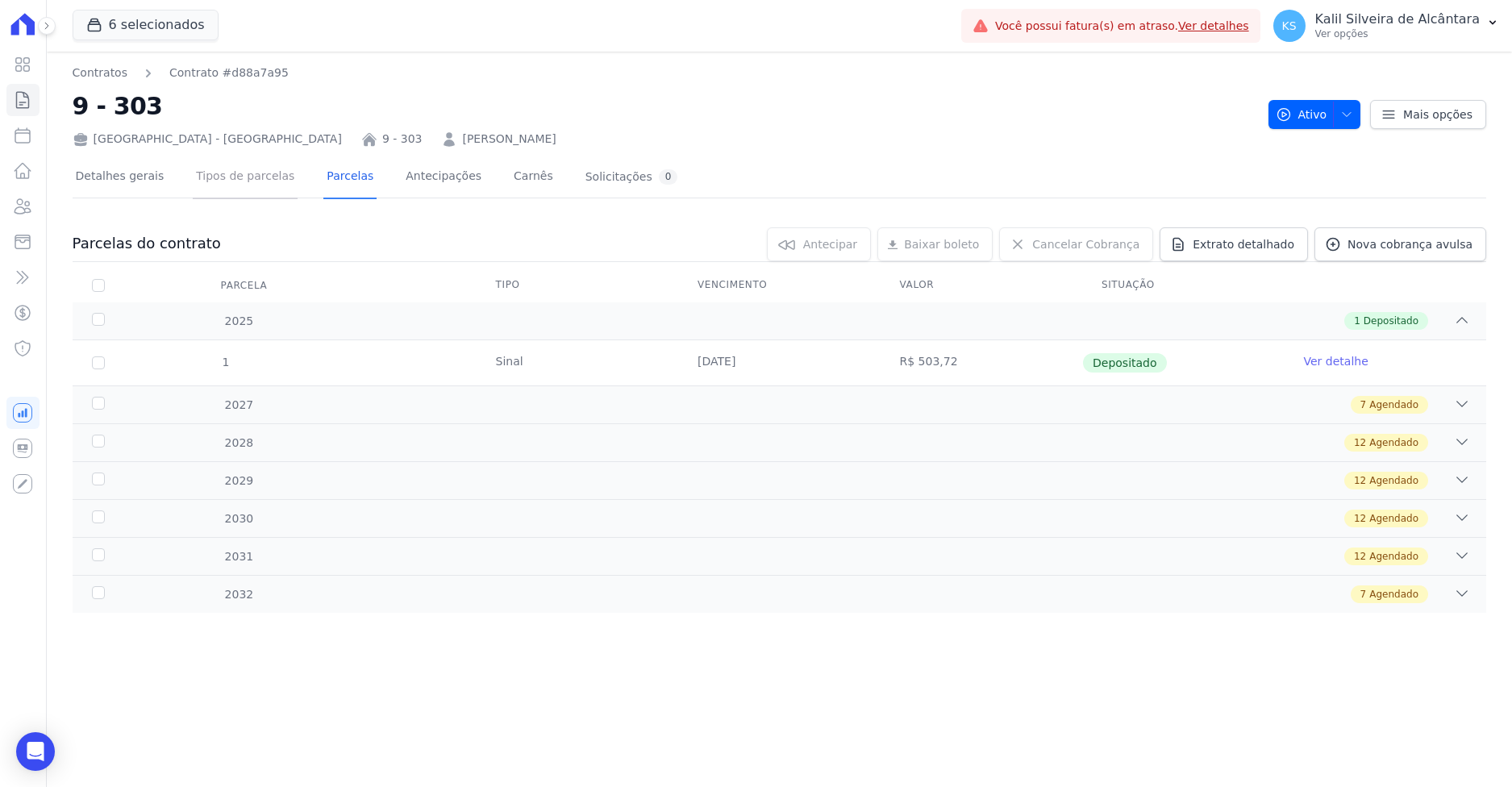
click at [213, 176] on link "Tipos de parcelas" at bounding box center [244, 177] width 105 height 42
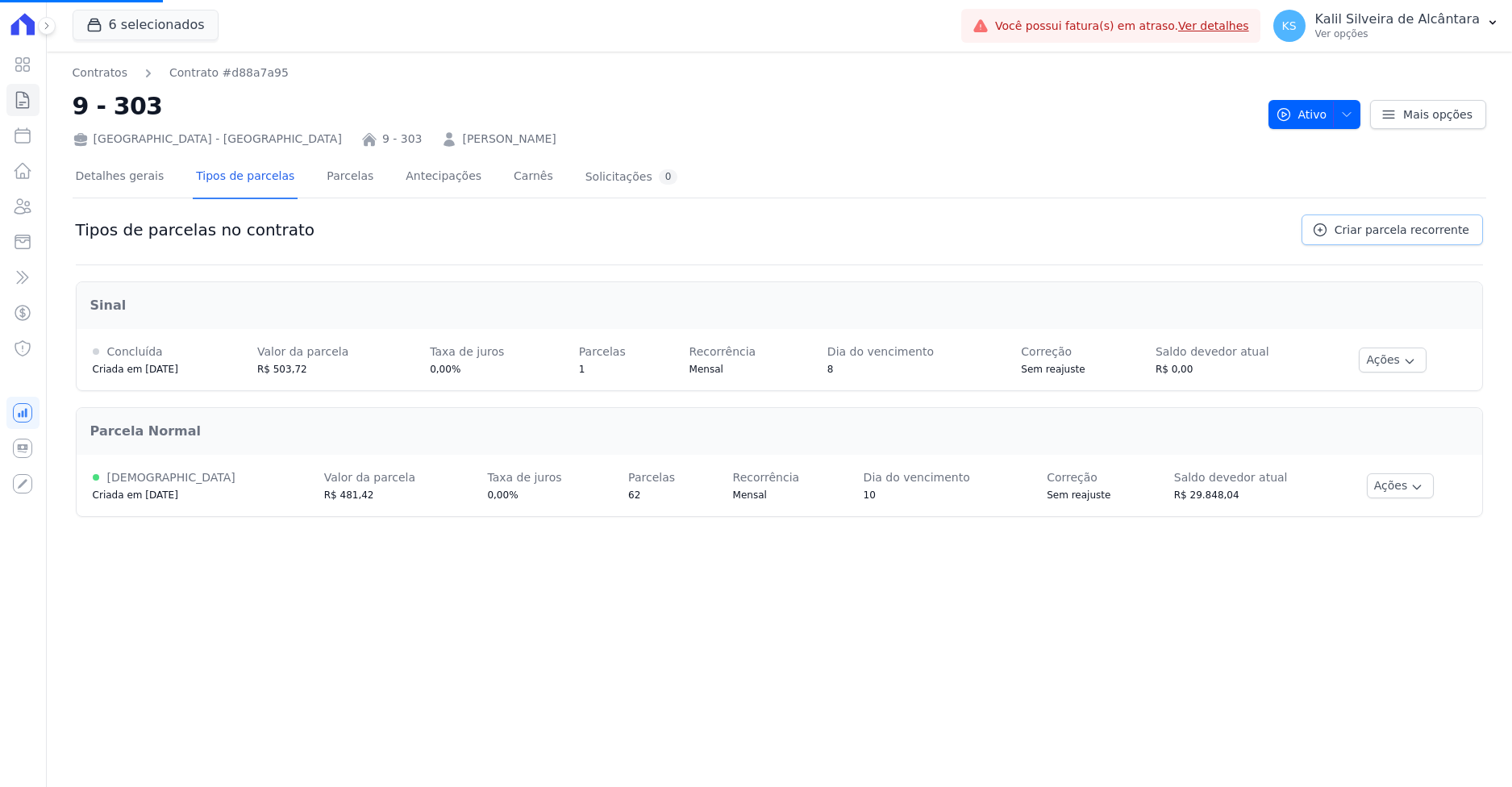
click at [1417, 228] on span "Criar parcela recorrente" at bounding box center [1402, 229] width 135 height 16
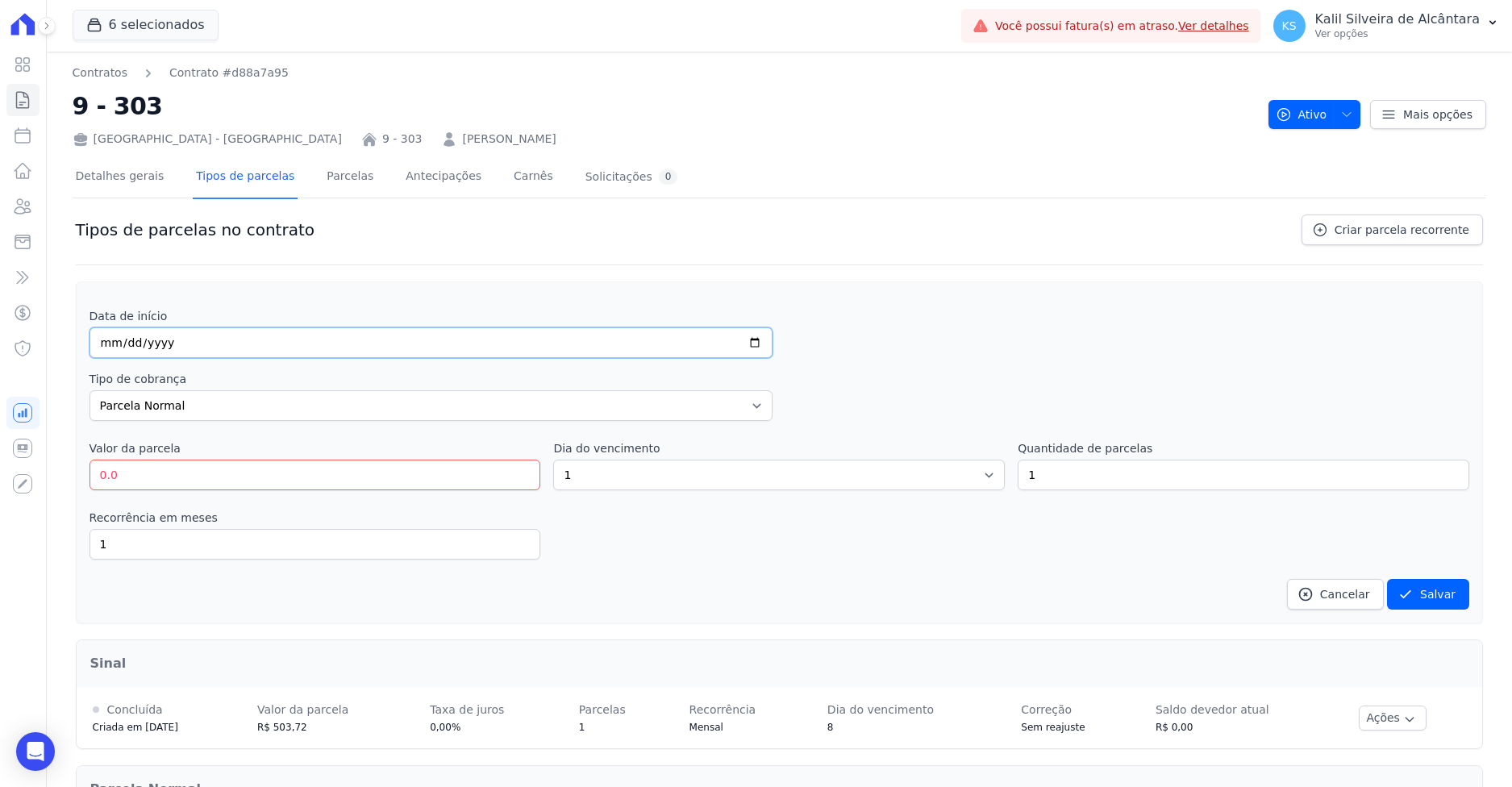
click at [103, 337] on input "date" at bounding box center [431, 343] width 684 height 30
click at [208, 352] on input "20245-09-10" at bounding box center [431, 343] width 684 height 30
click at [166, 340] on input "20245-09-10" at bounding box center [431, 343] width 684 height 30
click at [162, 310] on label "Data de início" at bounding box center [431, 316] width 684 height 16
click at [153, 345] on input "20245-09-10" at bounding box center [431, 343] width 684 height 30
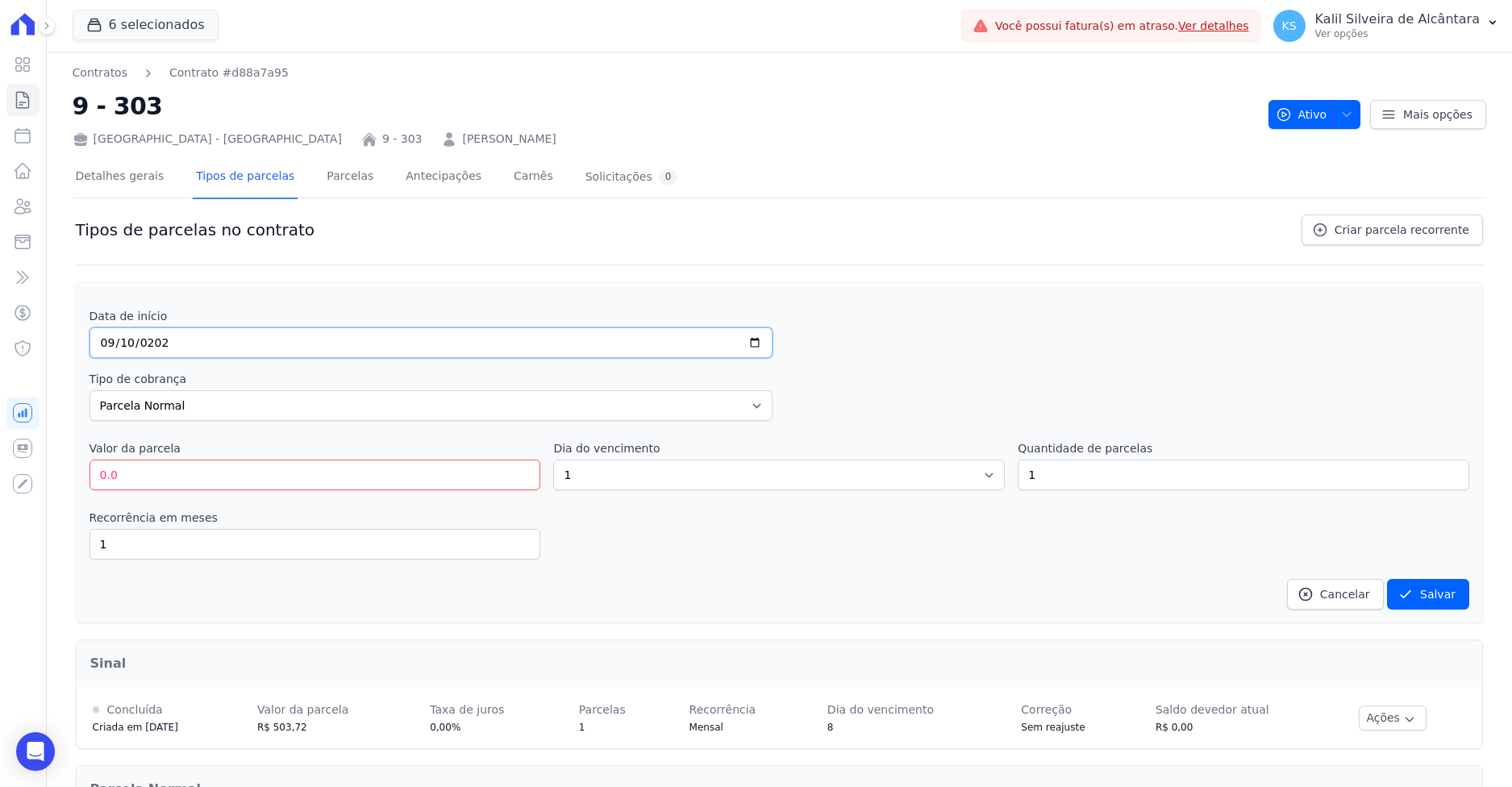
type input "2025-09-10"
click at [215, 435] on div "Data de início 2025-09-10 Tipo de cobrança Parcela Normal Entrada Sinal Interca…" at bounding box center [779, 460] width 1380 height 302
drag, startPoint x: 151, startPoint y: 473, endPoint x: 8, endPoint y: 468, distance: 143.1
click at [41, 471] on div "Visão Geral Contratos Parcelas Lotes Clientes Minha Carteira Transferências Cré…" at bounding box center [756, 394] width 1512 height 787
type input "570"
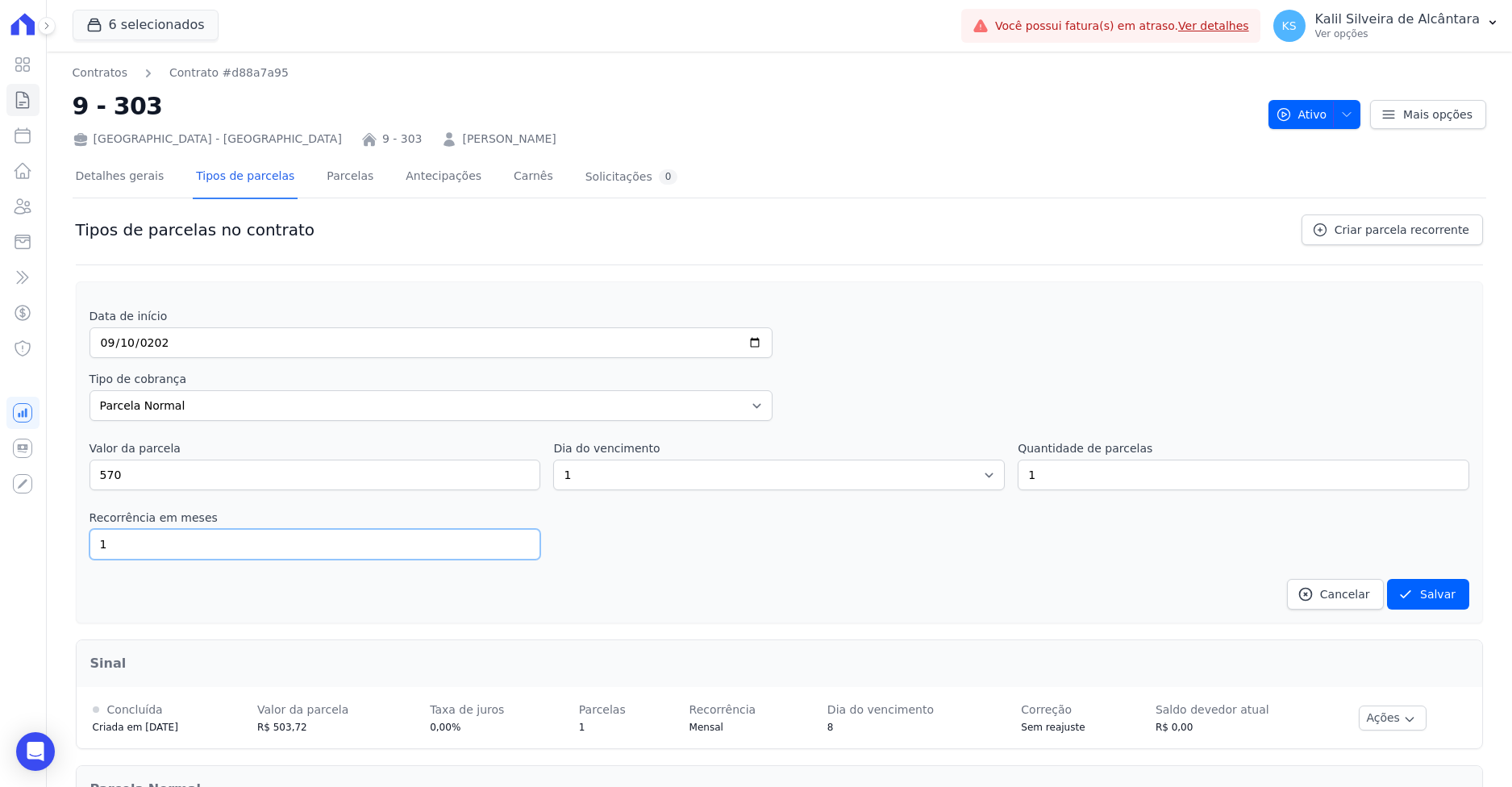
click at [603, 544] on div "Recorrência em meses 1 in_advance" at bounding box center [779, 534] width 1380 height 50
drag, startPoint x: 602, startPoint y: 476, endPoint x: 491, endPoint y: 473, distance: 111.0
click at [507, 472] on div "Valor da parcela 570 Dia do vencimento 1 2 3 4 5 6 7 8 9 10 11 12 13 14 15 16 1…" at bounding box center [779, 465] width 1380 height 50
select select "10"
click at [553, 460] on select "1 2 3 4 5 6 7 8 9 10 11 12 13 14 15 16 17 18 19 20 21 22 23 24 25 26 27 28 29 3…" at bounding box center [778, 475] width 452 height 30
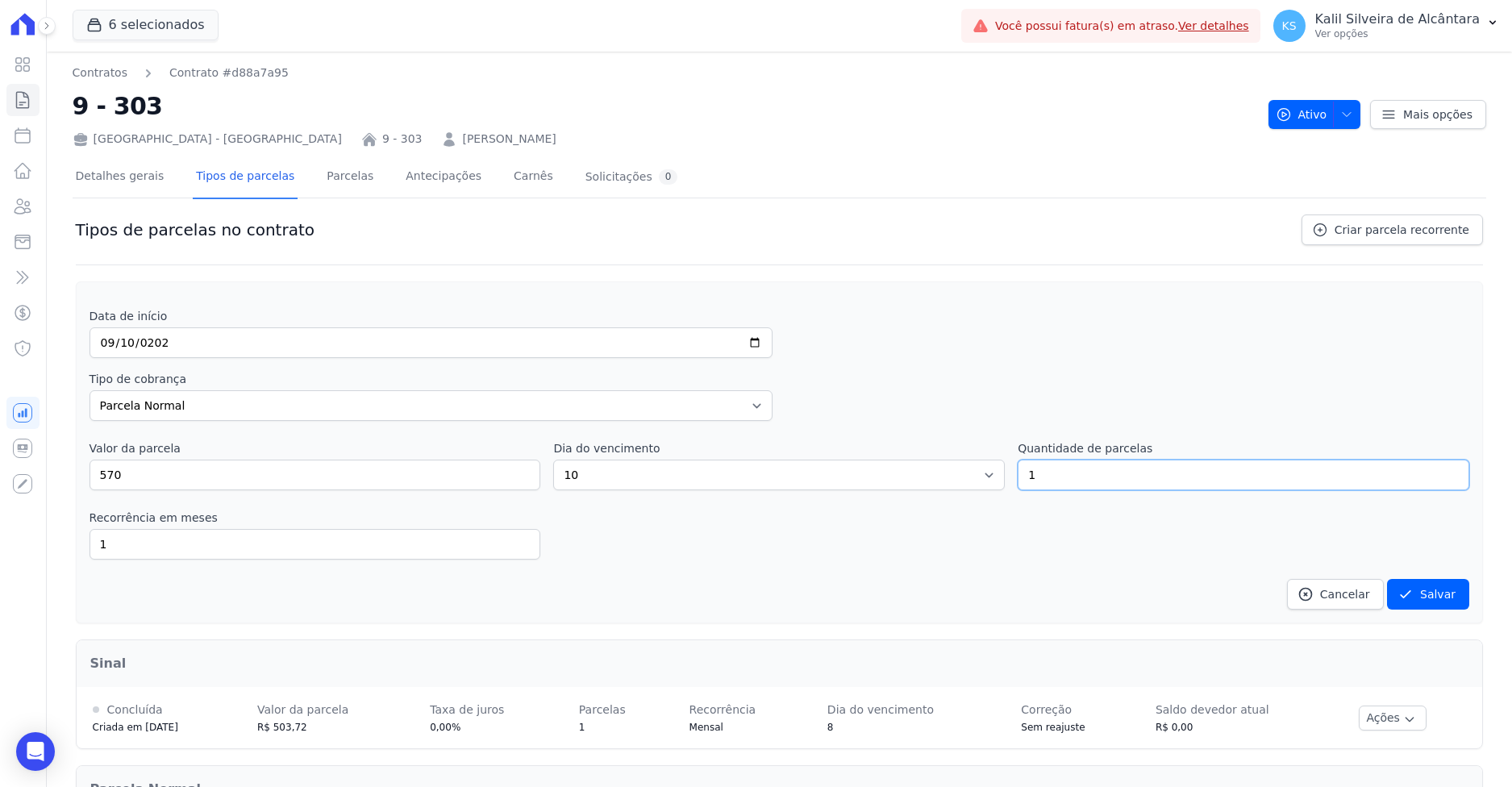
click at [972, 476] on div "Valor da parcela 570 Dia do vencimento 1 2 3 4 5 6 7 8 9 10 11 12 13 14 15 16 1…" at bounding box center [779, 465] width 1380 height 50
type input "20"
drag, startPoint x: 907, startPoint y: 514, endPoint x: 534, endPoint y: 555, distance: 375.2
click at [906, 514] on div "Recorrência em meses 1 in_advance" at bounding box center [779, 534] width 1380 height 50
click at [321, 555] on input "1" at bounding box center [315, 544] width 452 height 30
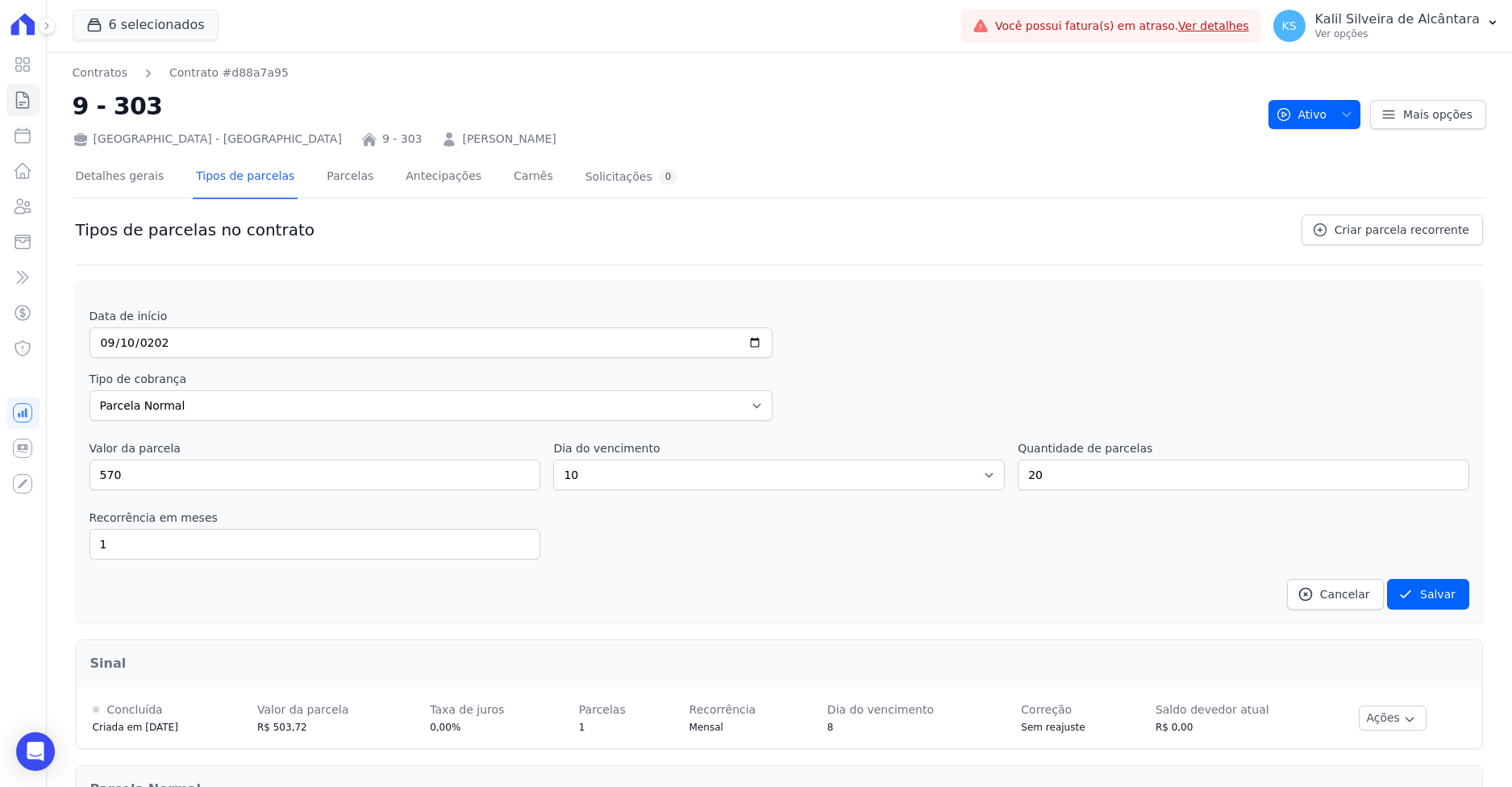
drag, startPoint x: 620, startPoint y: 567, endPoint x: 606, endPoint y: 572, distance: 14.9
click at [616, 564] on div "Data de início 2025-09-10 Tipo de cobrança Parcela Normal Entrada Sinal Interca…" at bounding box center [779, 460] width 1380 height 302
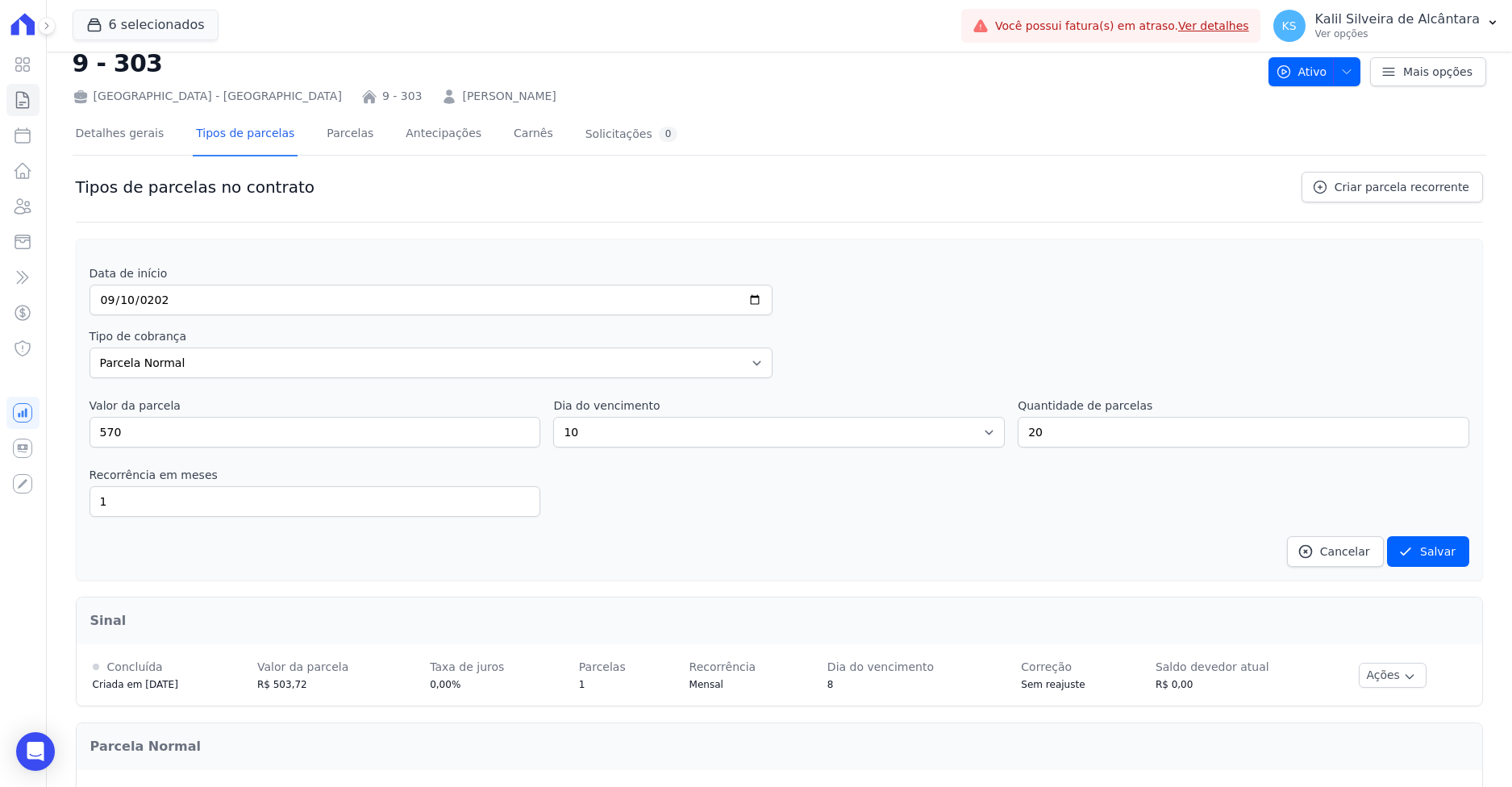
scroll to position [33, 0]
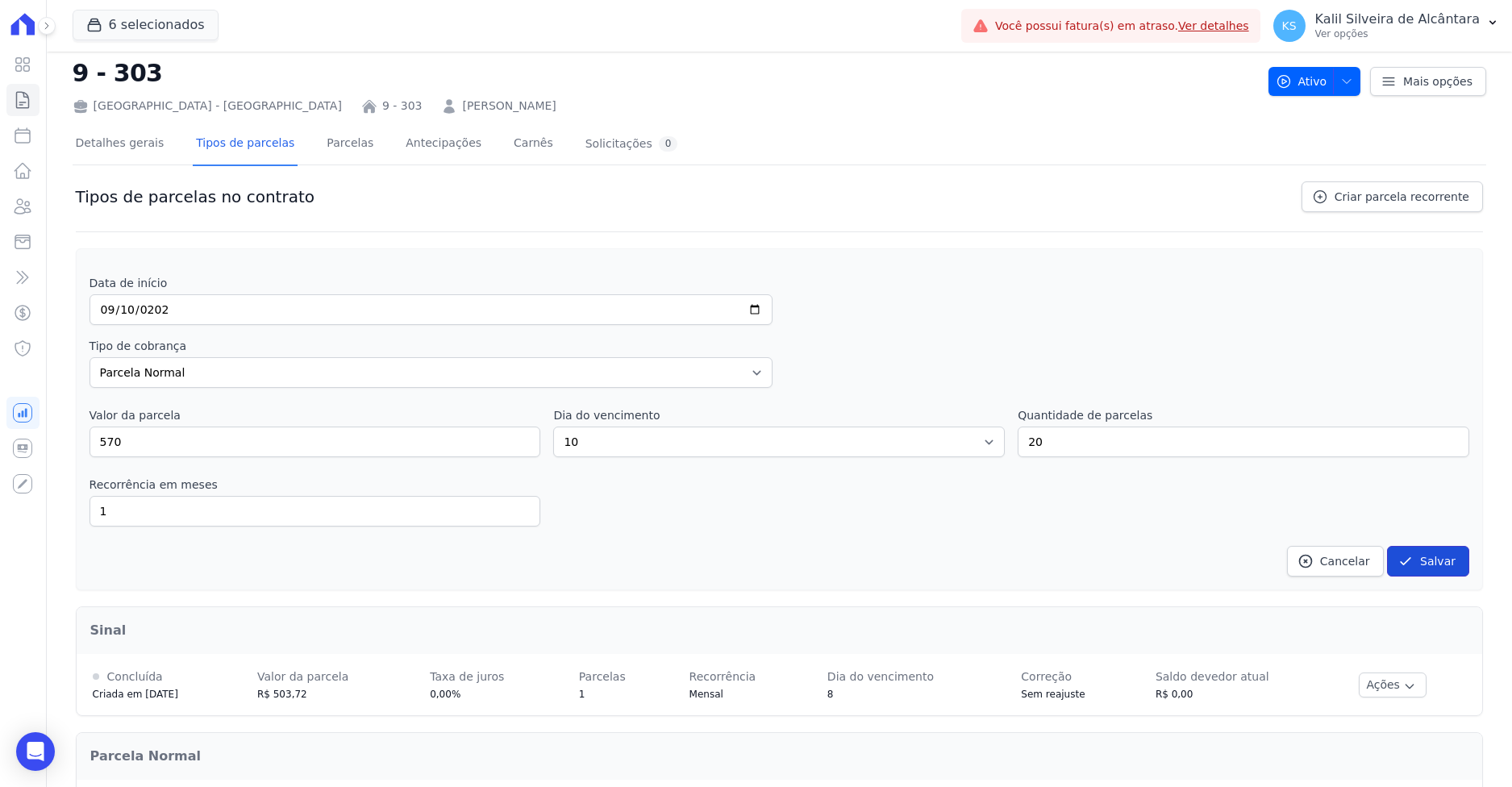
click at [1421, 562] on button "Salvar" at bounding box center [1427, 561] width 82 height 30
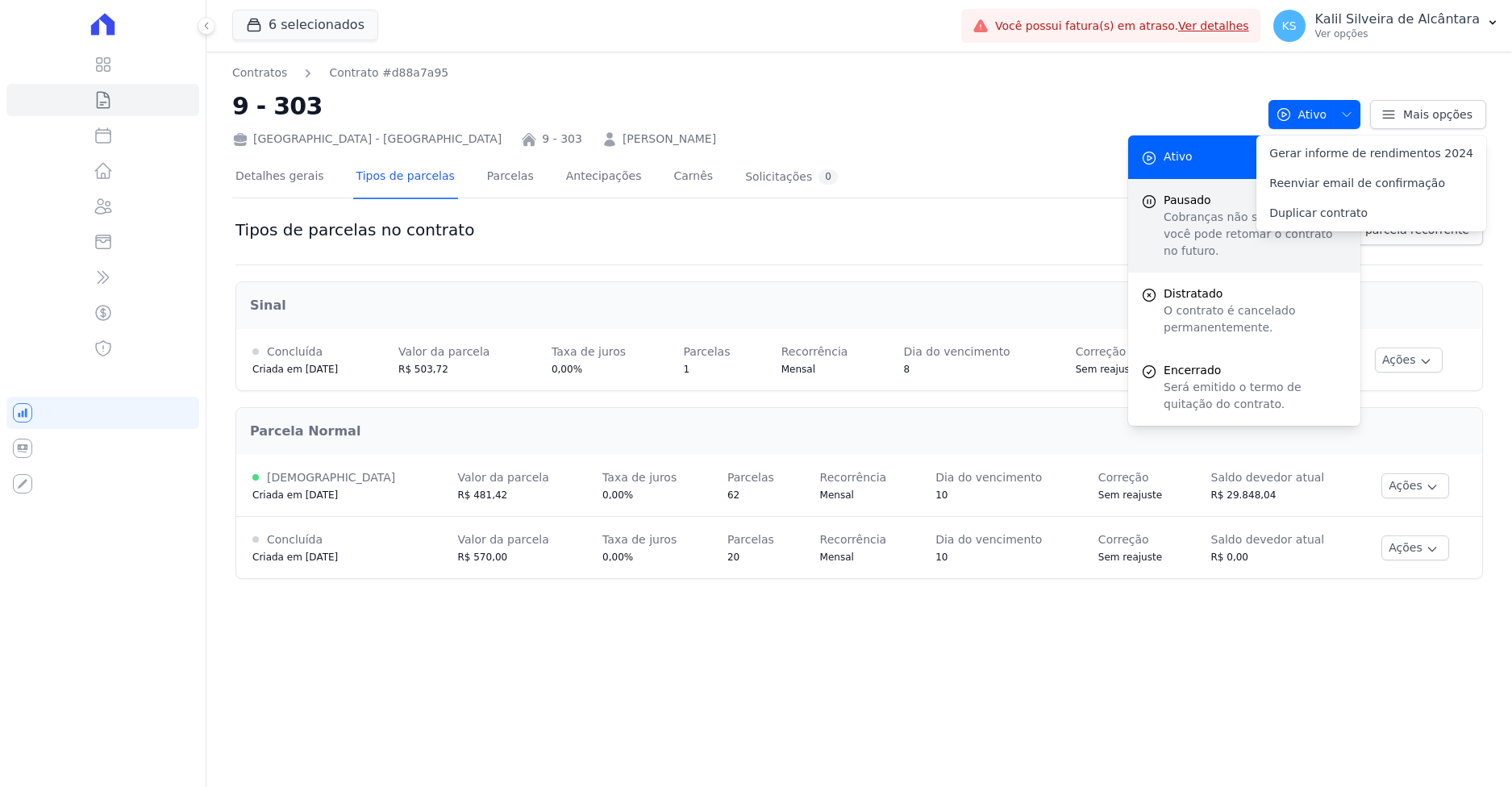
click at [1208, 219] on p "Cobranças não serão geradas e você pode retomar o contrato no futuro." at bounding box center [1255, 234] width 184 height 51
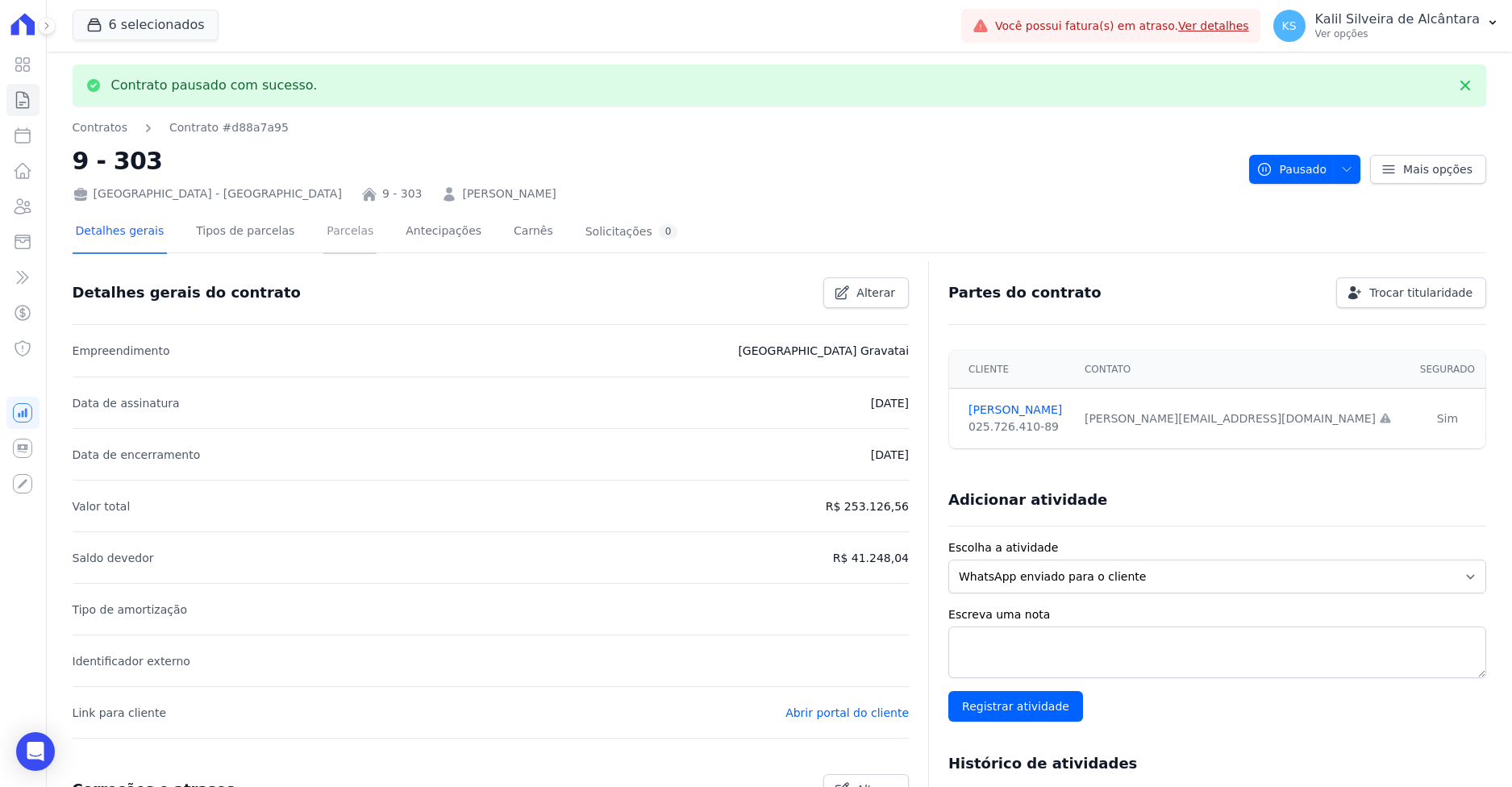
click at [342, 235] on link "Parcelas" at bounding box center [350, 232] width 53 height 42
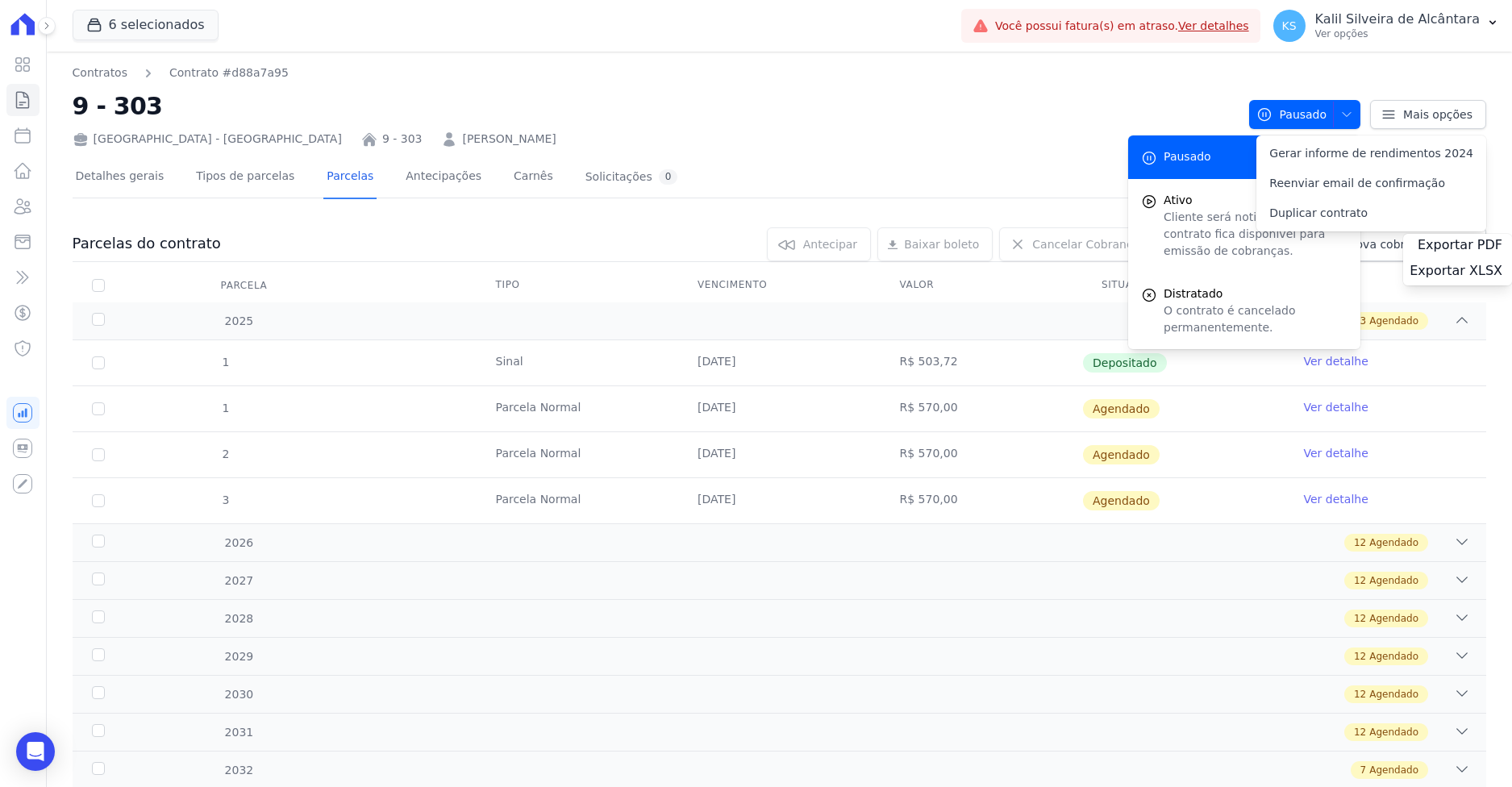
drag, startPoint x: 228, startPoint y: 247, endPoint x: 234, endPoint y: 238, distance: 10.8
click at [234, 238] on div "0 selecionada(s) Antecipar Antecipar Renegociar Baixar boleto Baixar boleto def…" at bounding box center [853, 244] width 1265 height 34
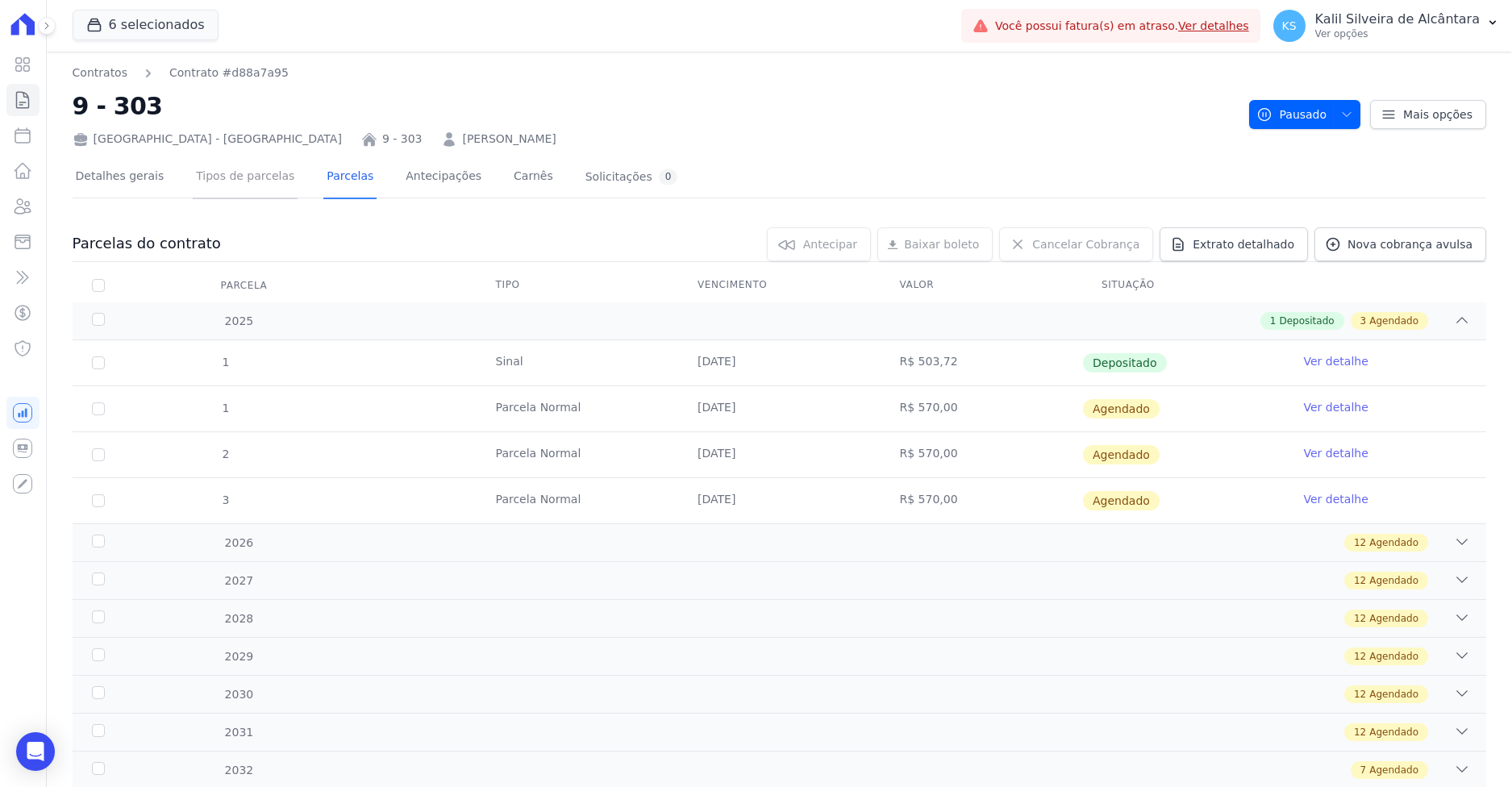
click at [208, 177] on link "Tipos de parcelas" at bounding box center [244, 177] width 105 height 42
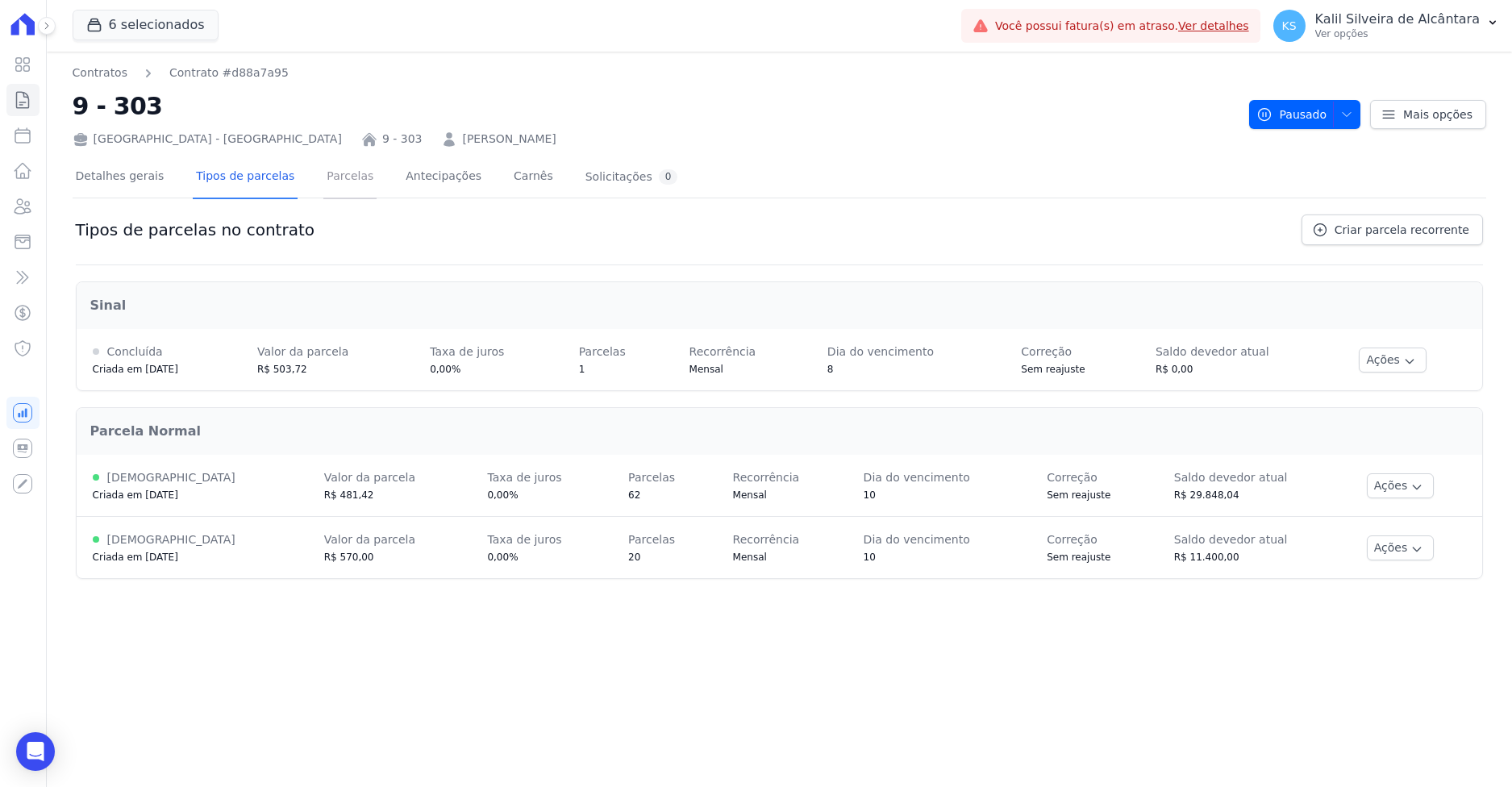
click at [331, 173] on link "Parcelas" at bounding box center [350, 177] width 53 height 42
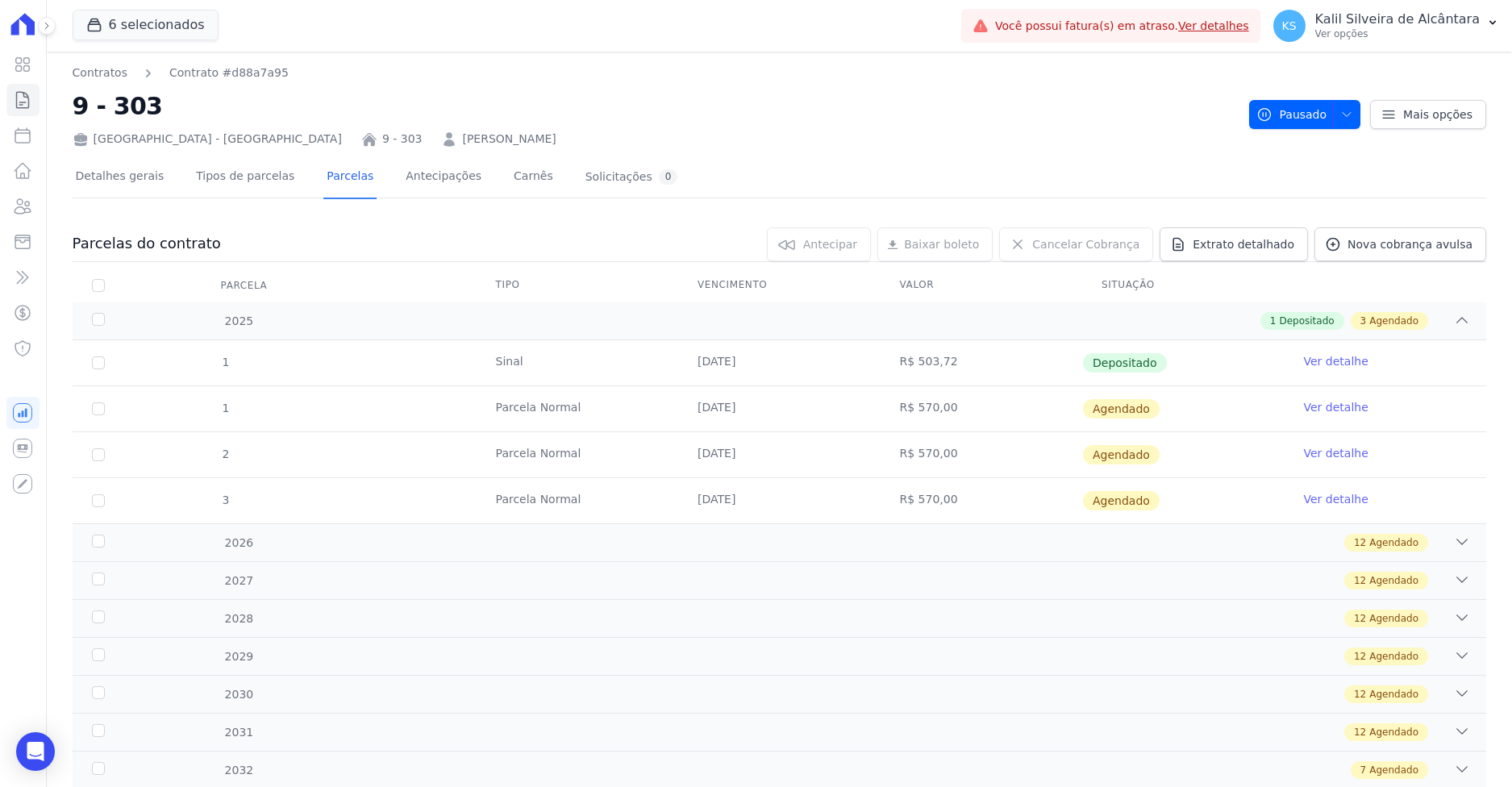
click at [252, 511] on tr "3 Parcela Normal 10/12/2025 R$ 570,00 Agendado Ver detalhe" at bounding box center [779, 500] width 1414 height 46
click at [246, 311] on div "2025 1 Depositado 3 Agendado" at bounding box center [779, 321] width 1414 height 37
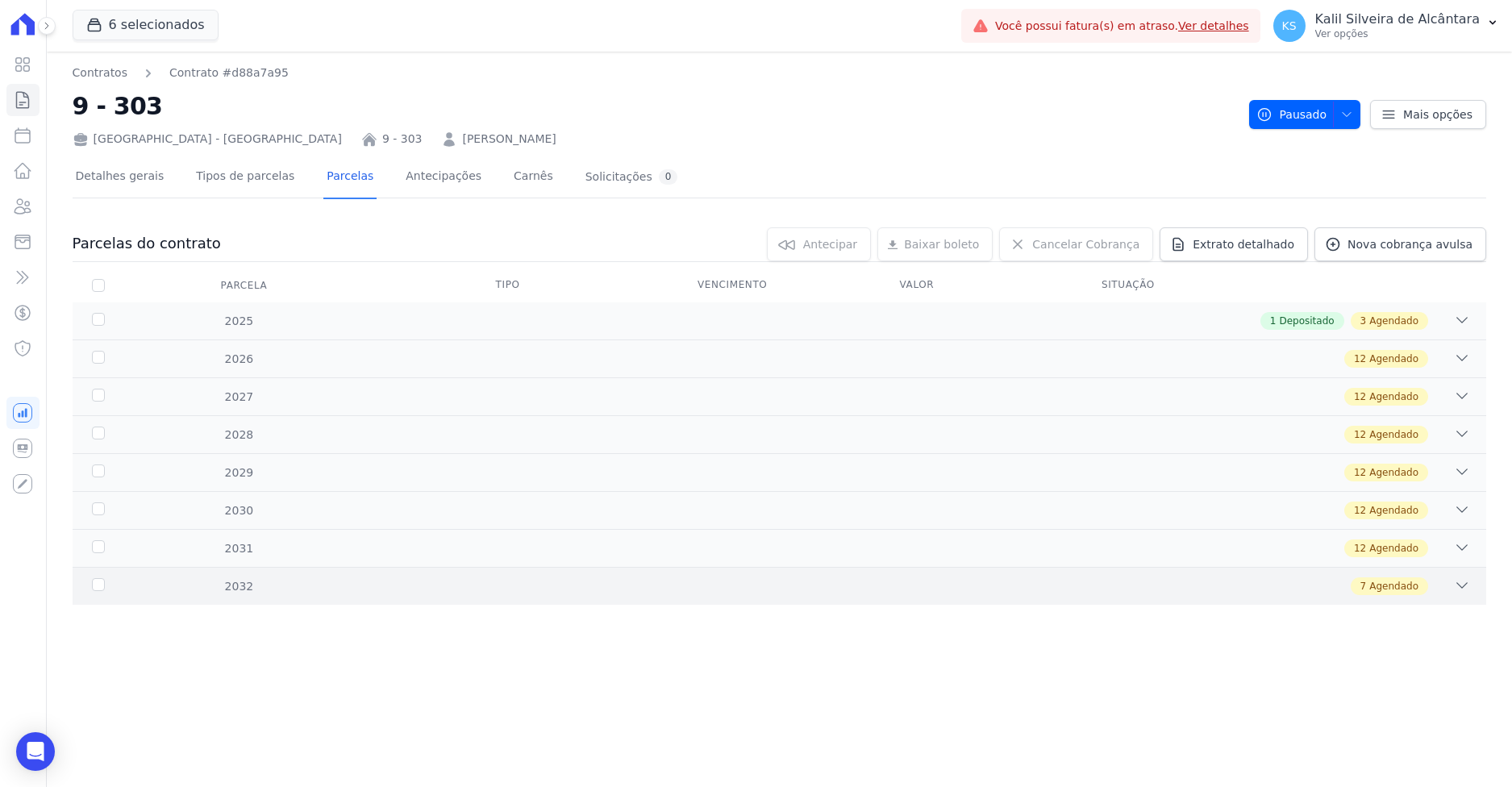
click at [286, 579] on div "7 Agendado" at bounding box center [848, 586] width 1242 height 18
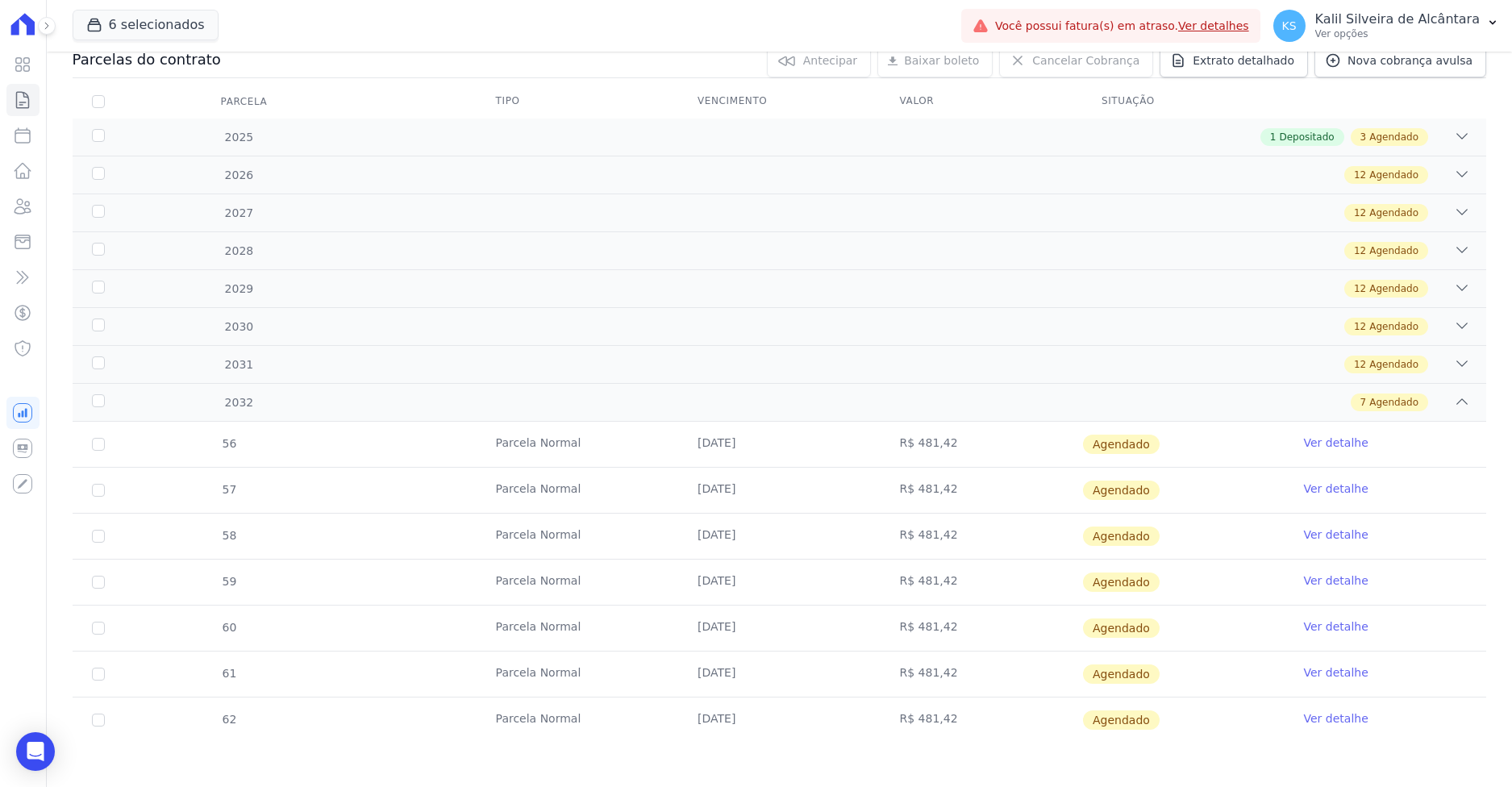
scroll to position [188, 0]
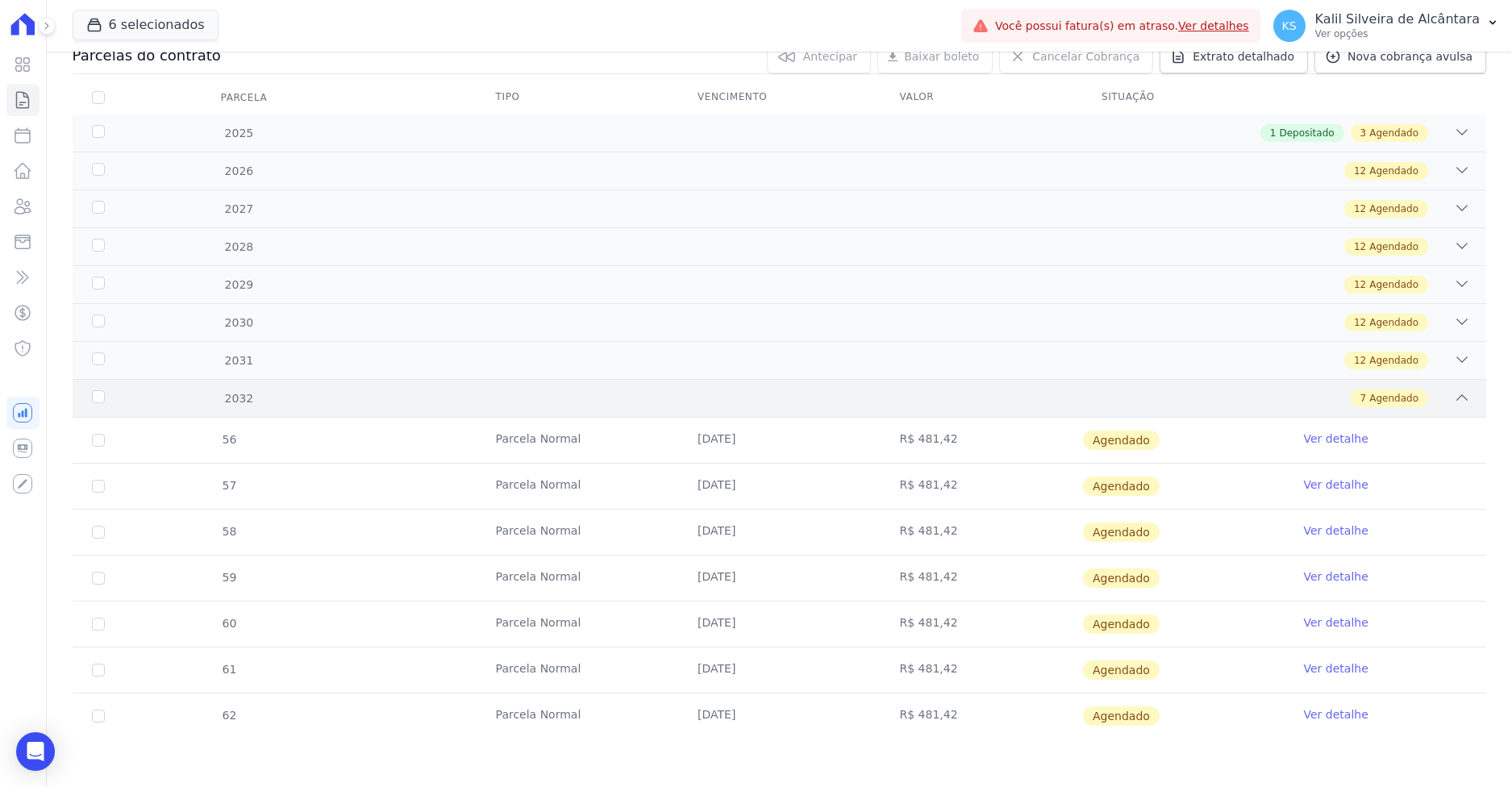
click at [295, 403] on div "7 Agendado" at bounding box center [848, 398] width 1242 height 18
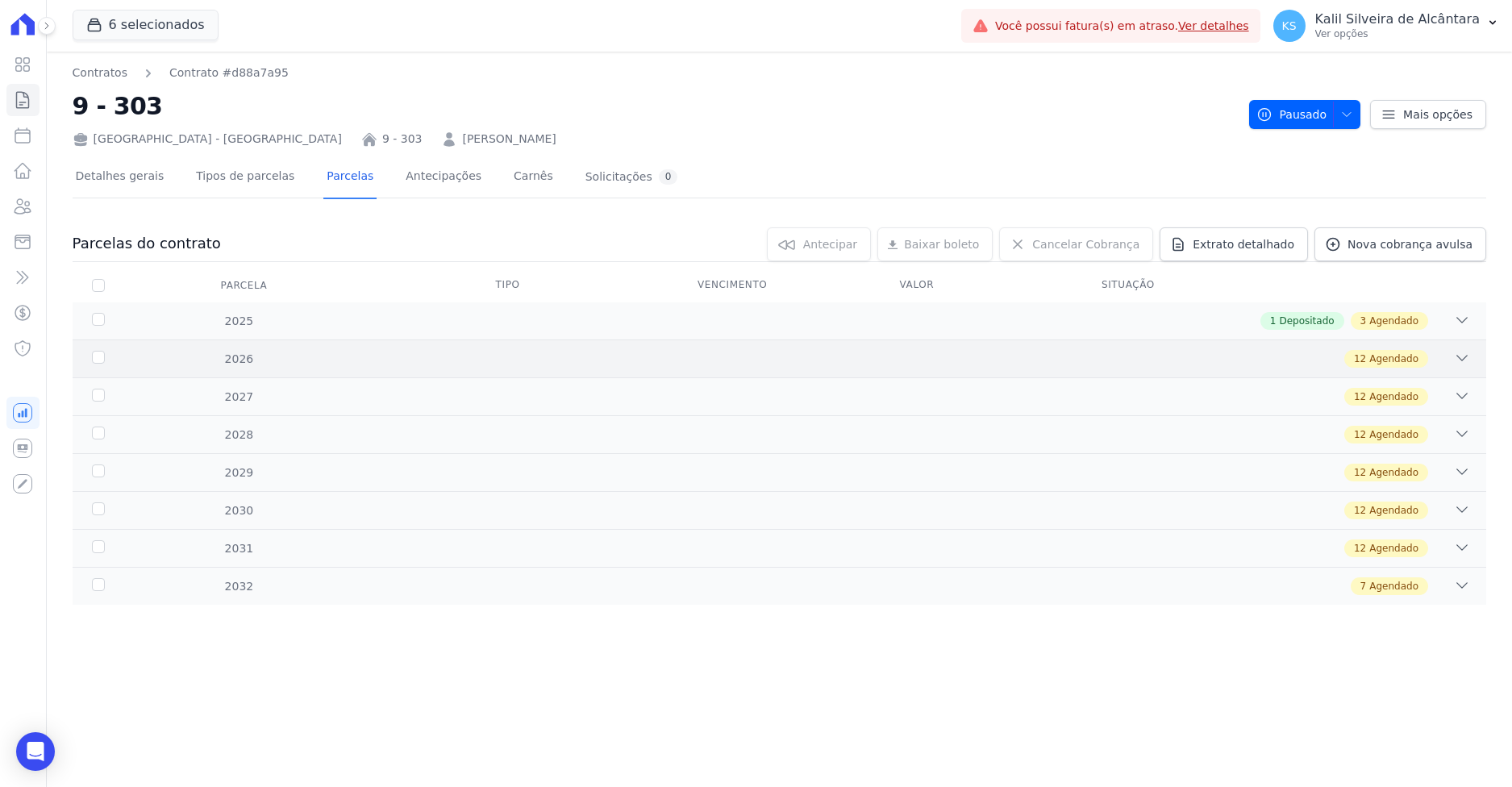
click at [300, 358] on div "12 Agendado" at bounding box center [848, 359] width 1242 height 18
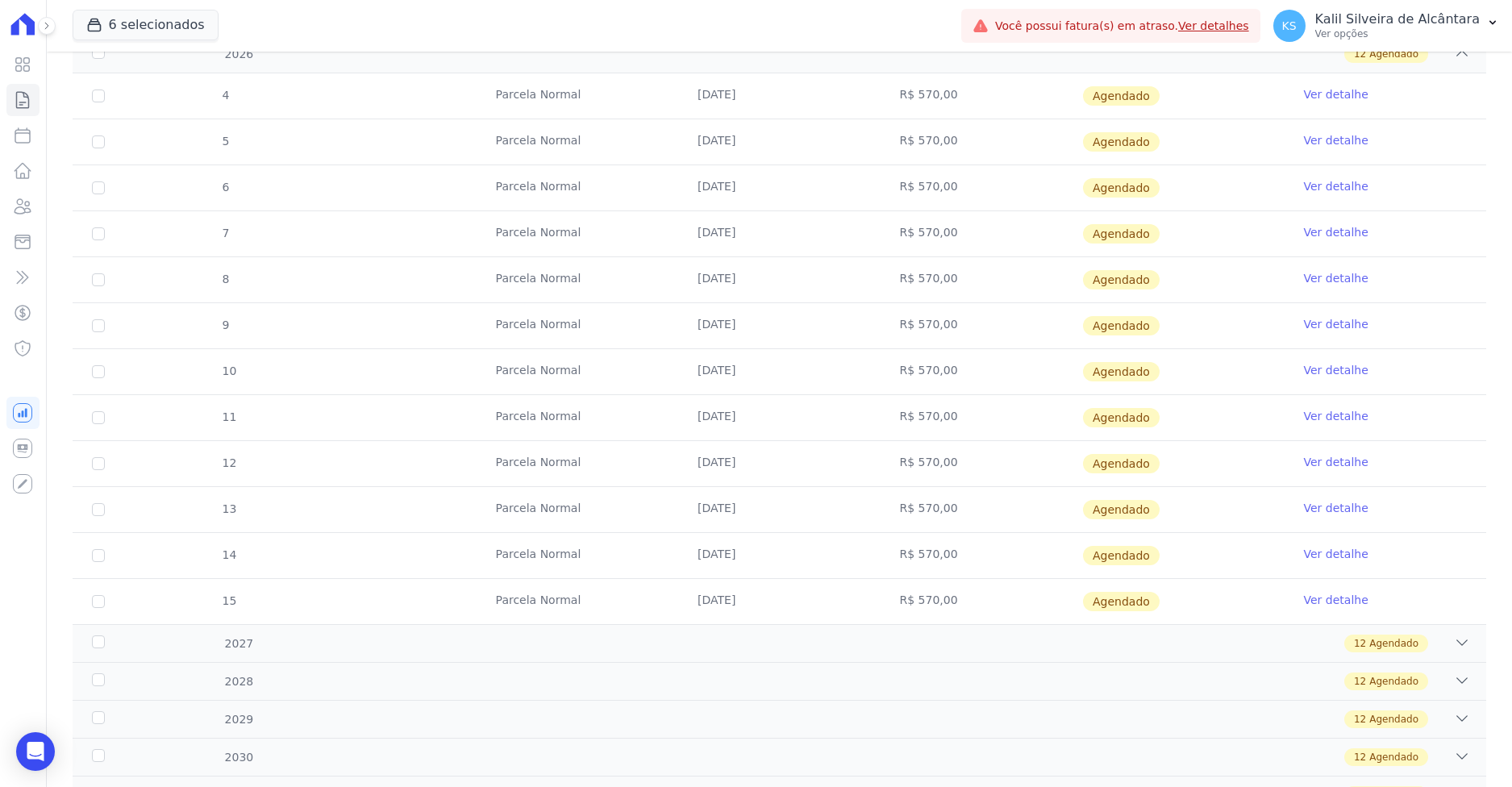
scroll to position [323, 0]
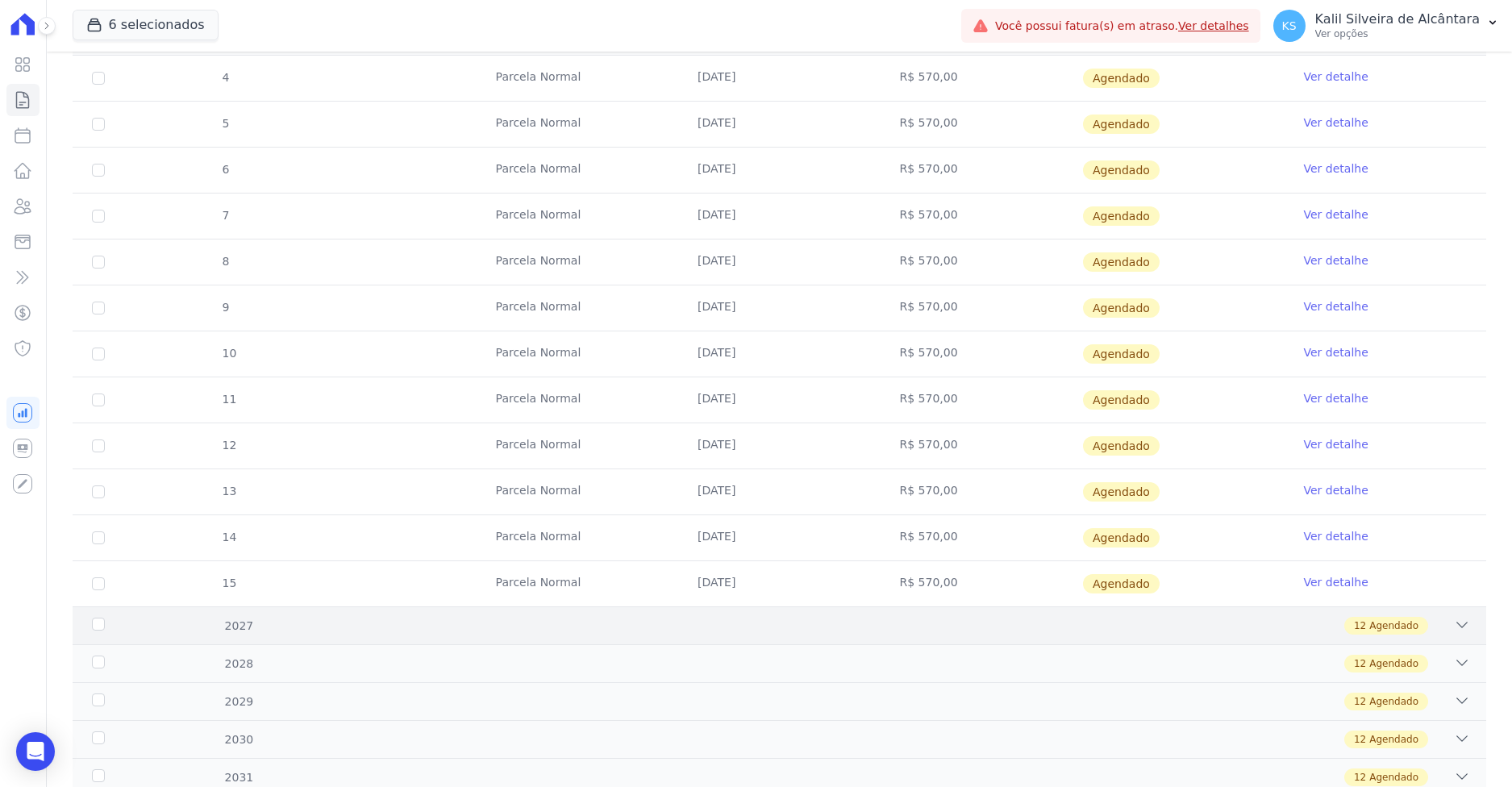
click at [464, 620] on div "12 Agendado" at bounding box center [848, 626] width 1242 height 18
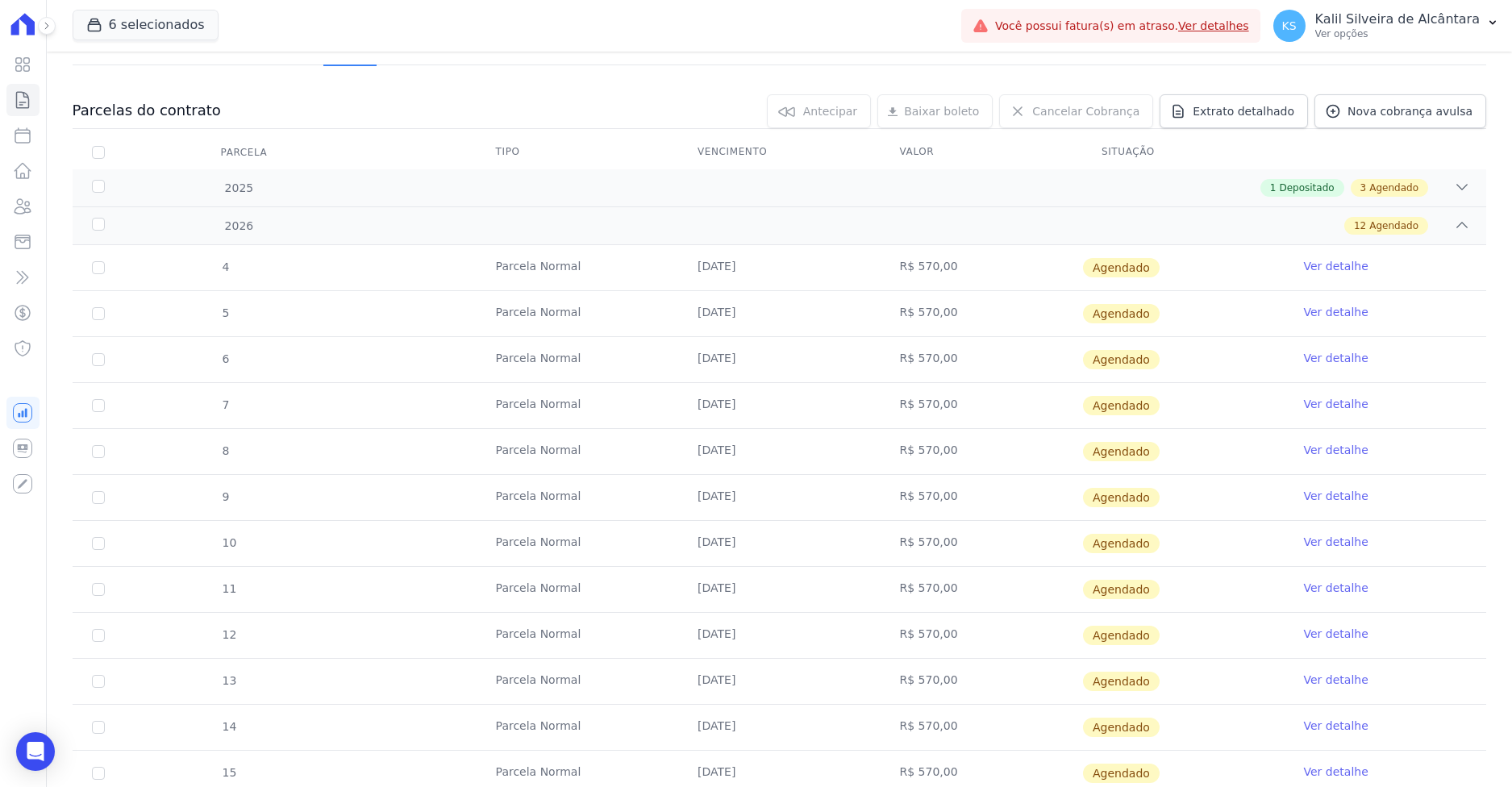
scroll to position [80, 0]
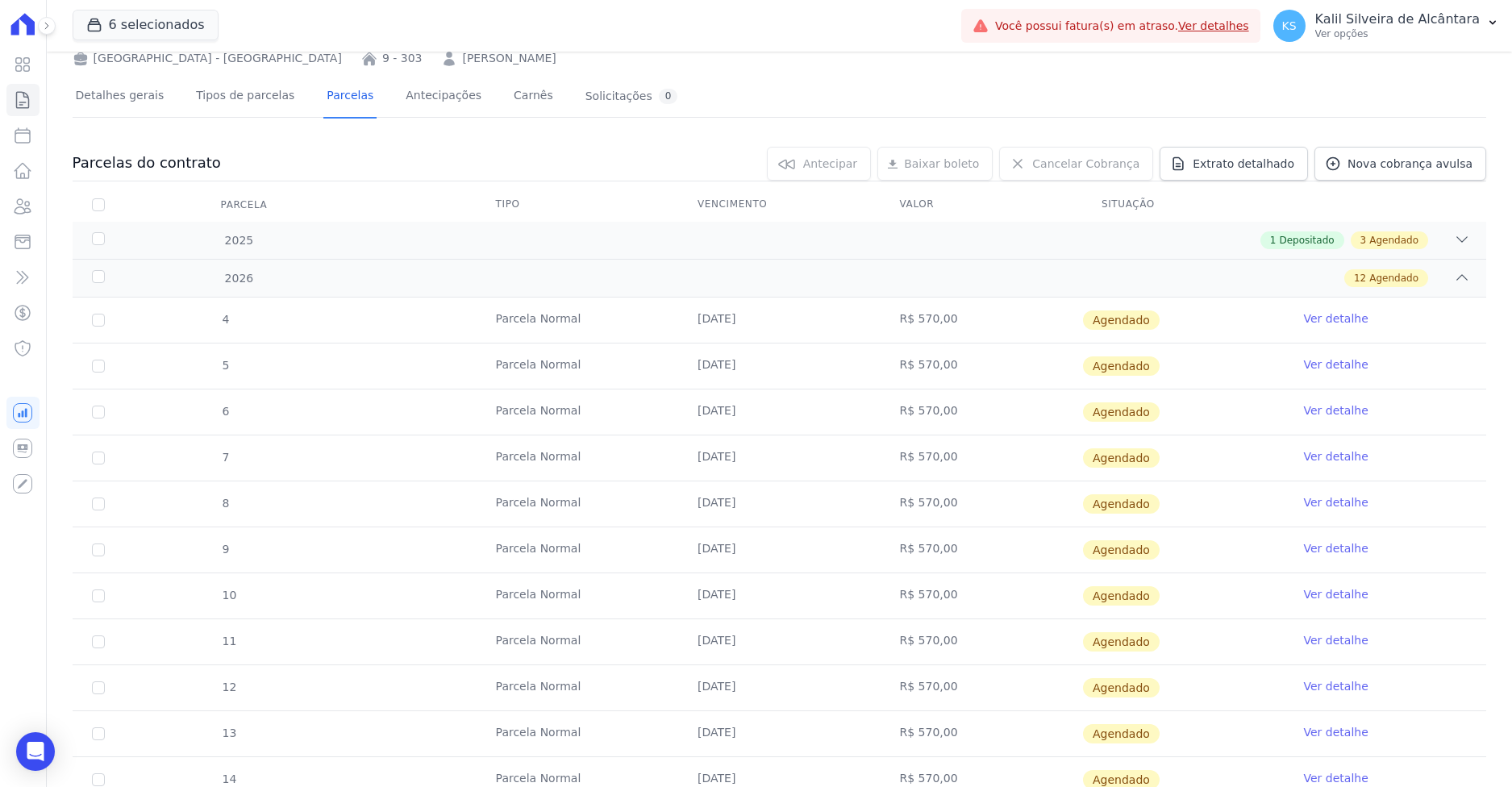
click at [420, 292] on div "4 Parcela Normal 10/01/2026 R$ 570,00 Agendado Ver detalhe 5 Parcela Normal 10/…" at bounding box center [779, 574] width 1465 height 564
click at [384, 282] on div "12 Agendado" at bounding box center [848, 278] width 1242 height 18
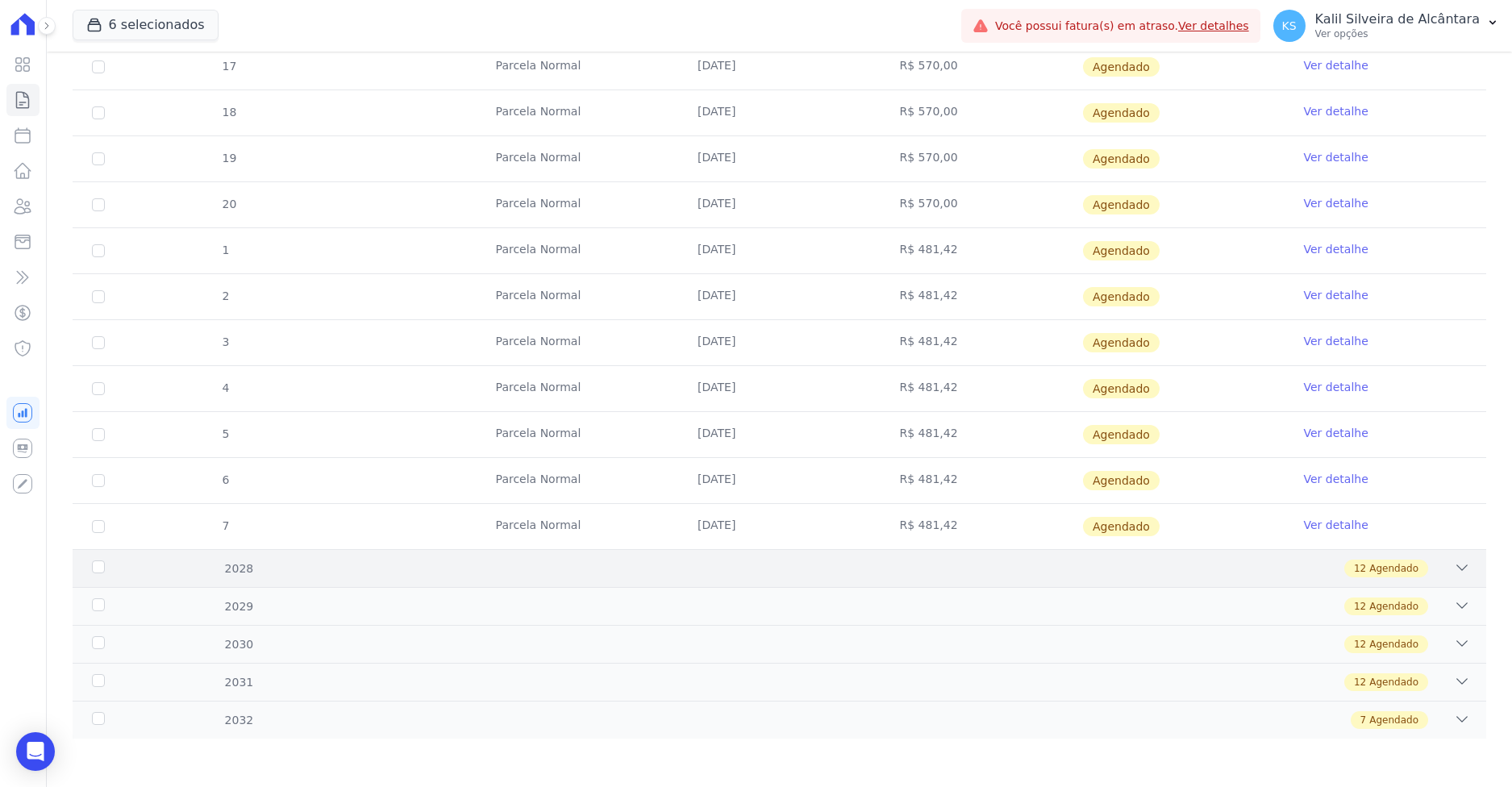
click at [305, 564] on div "12 Agendado" at bounding box center [848, 568] width 1242 height 18
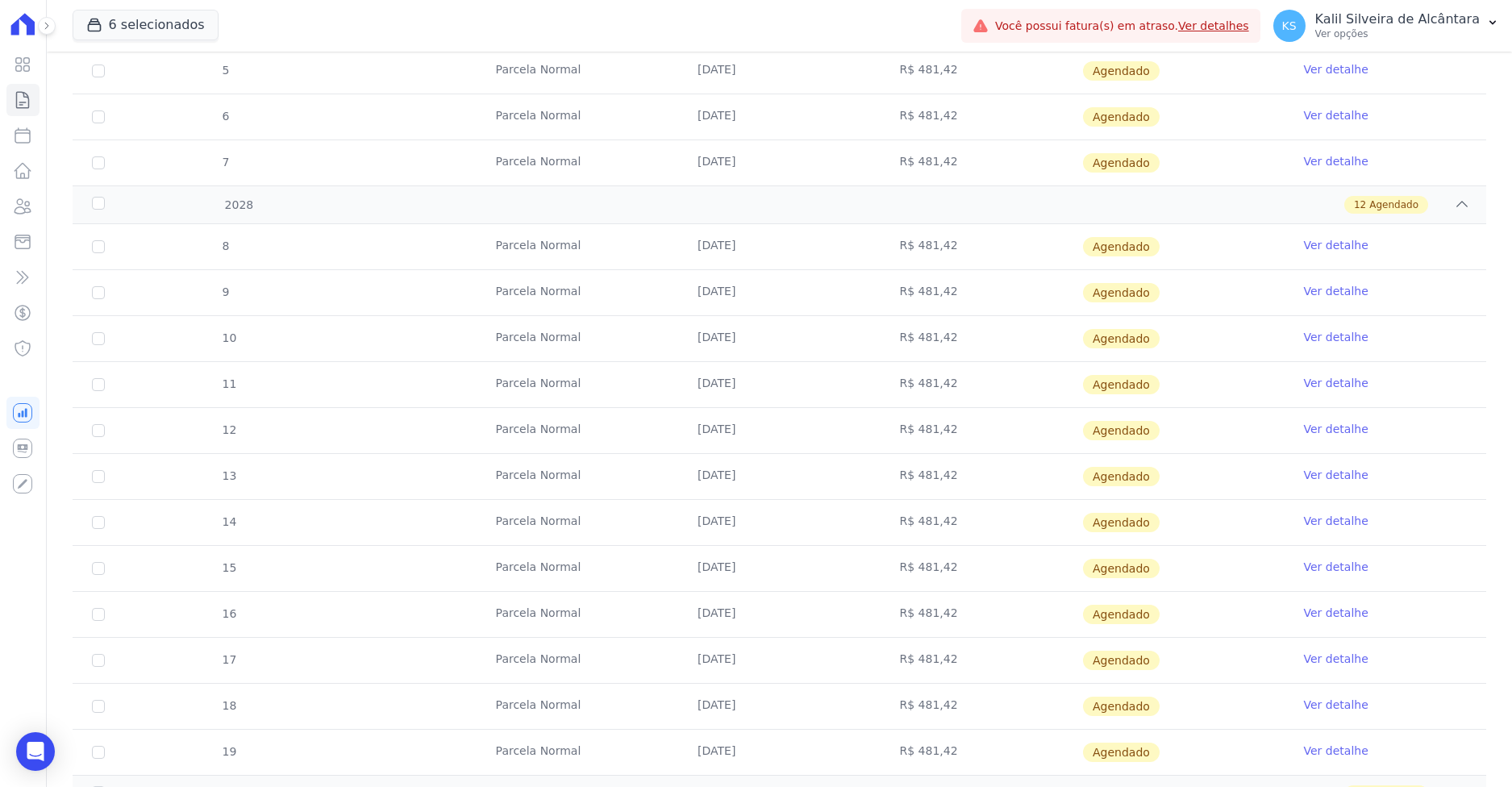
scroll to position [970, 0]
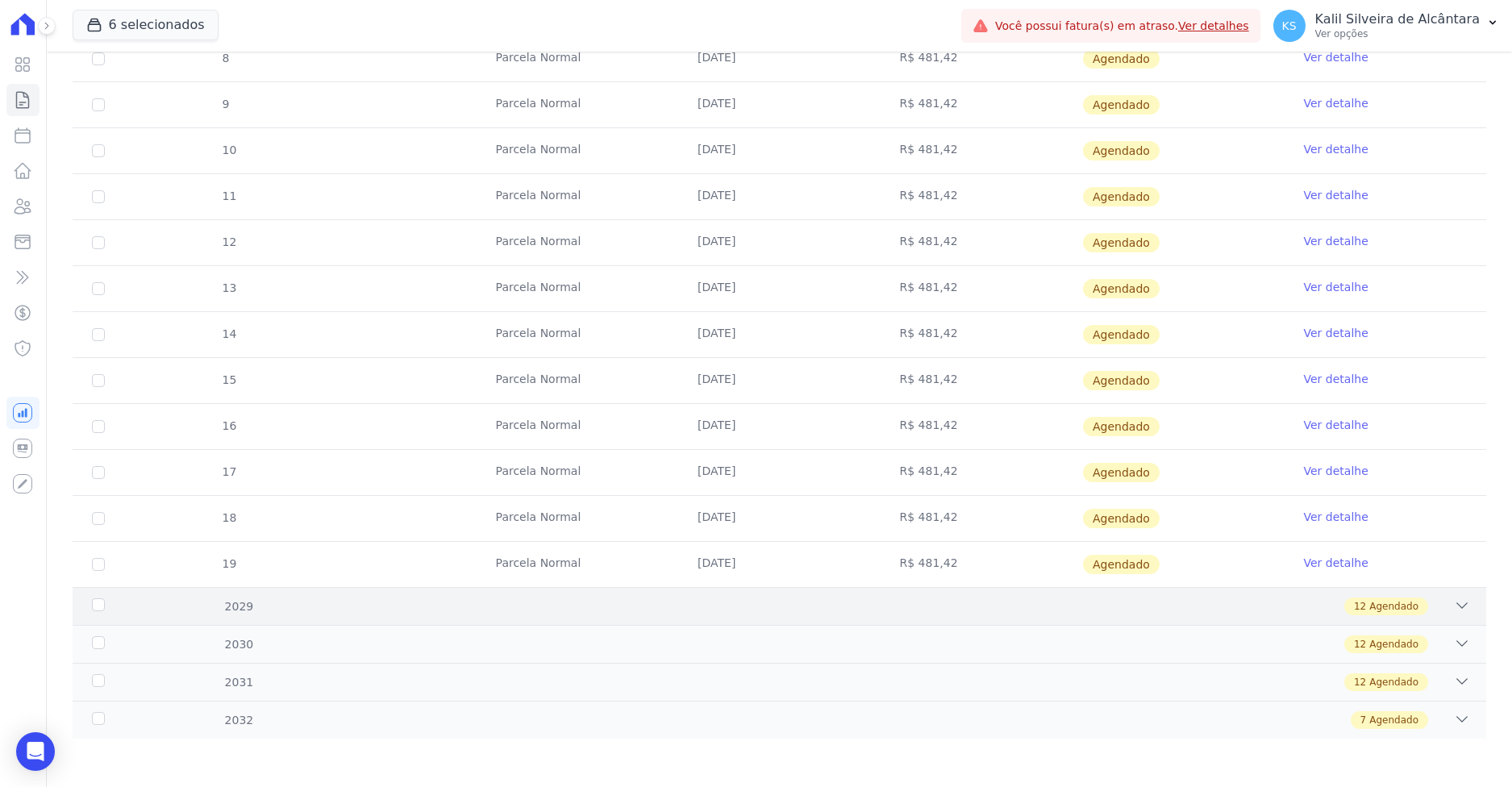
click at [307, 603] on div "12 Agendado" at bounding box center [848, 606] width 1242 height 18
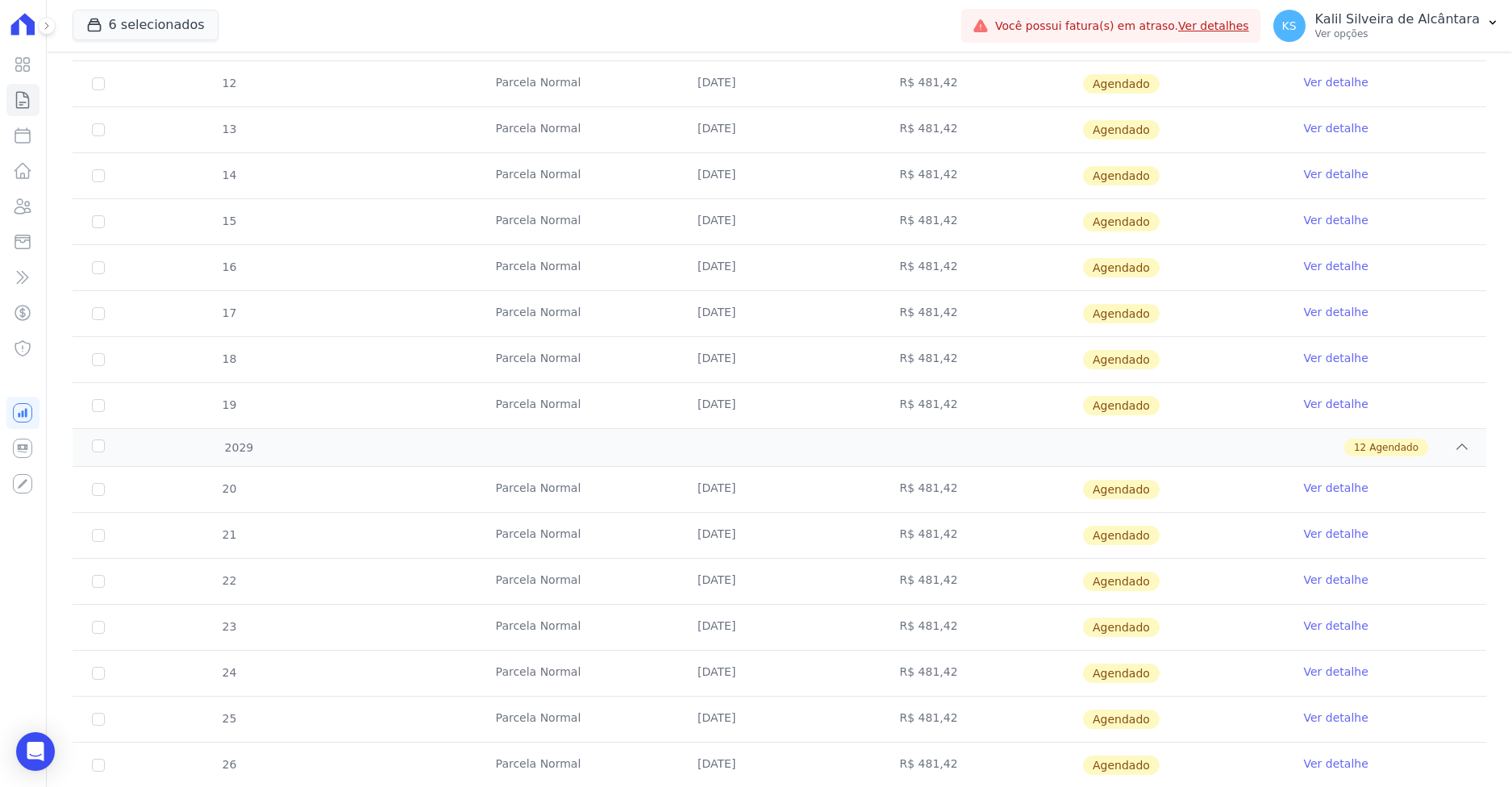
scroll to position [1131, 0]
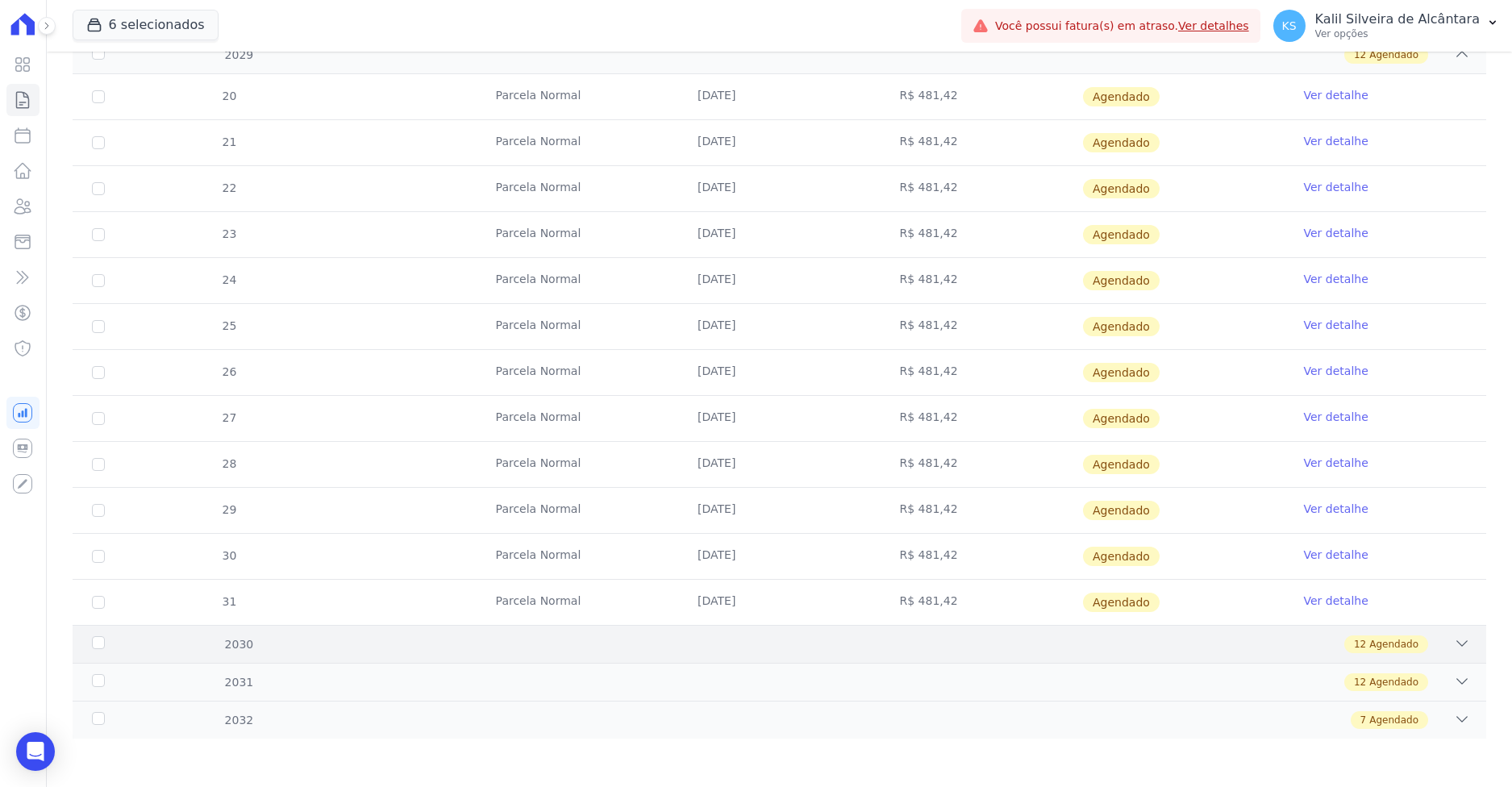
click at [307, 643] on div "12 Agendado" at bounding box center [848, 645] width 1242 height 18
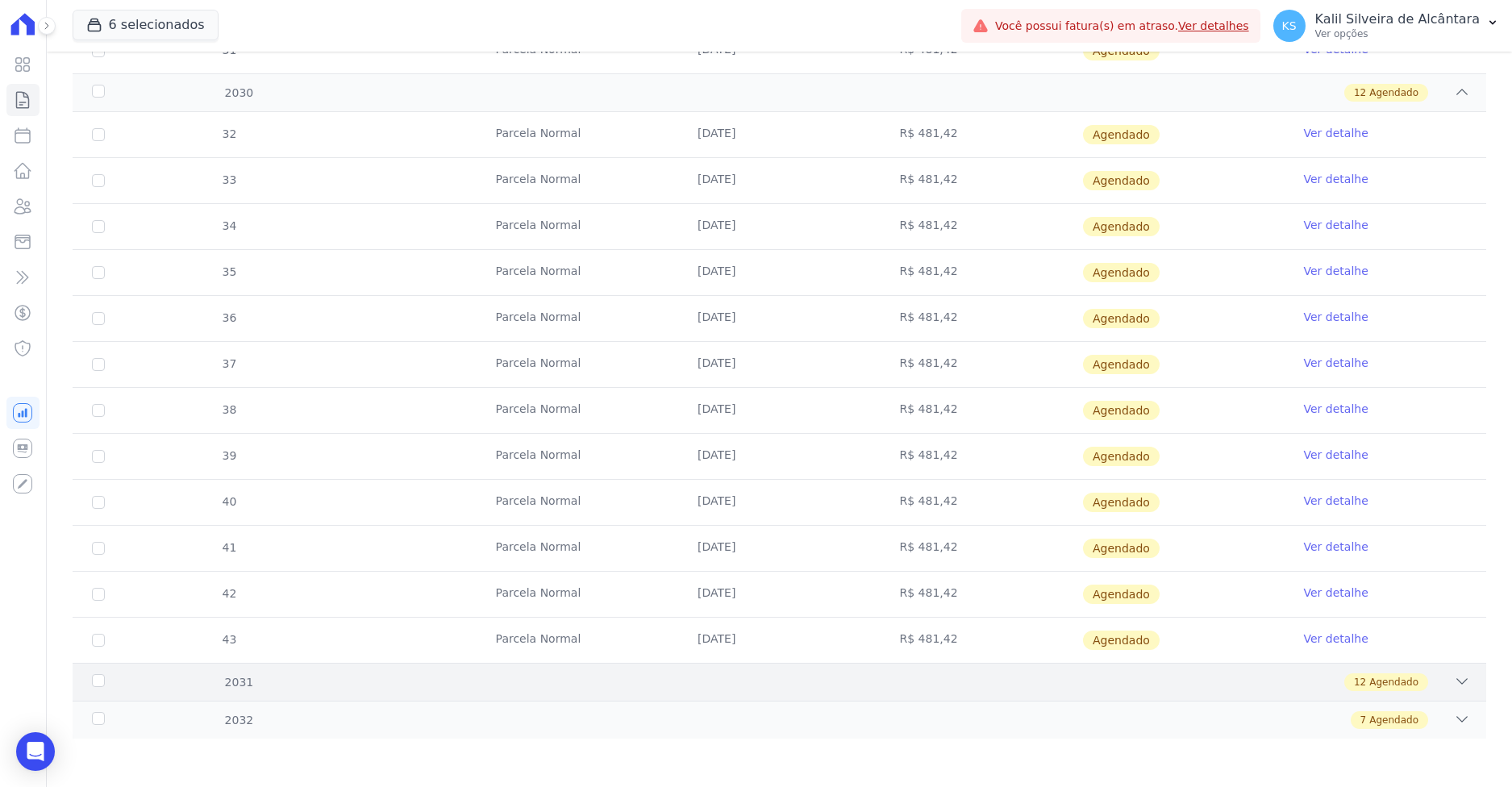
click at [304, 693] on div "2031 12 Agendado" at bounding box center [779, 682] width 1414 height 38
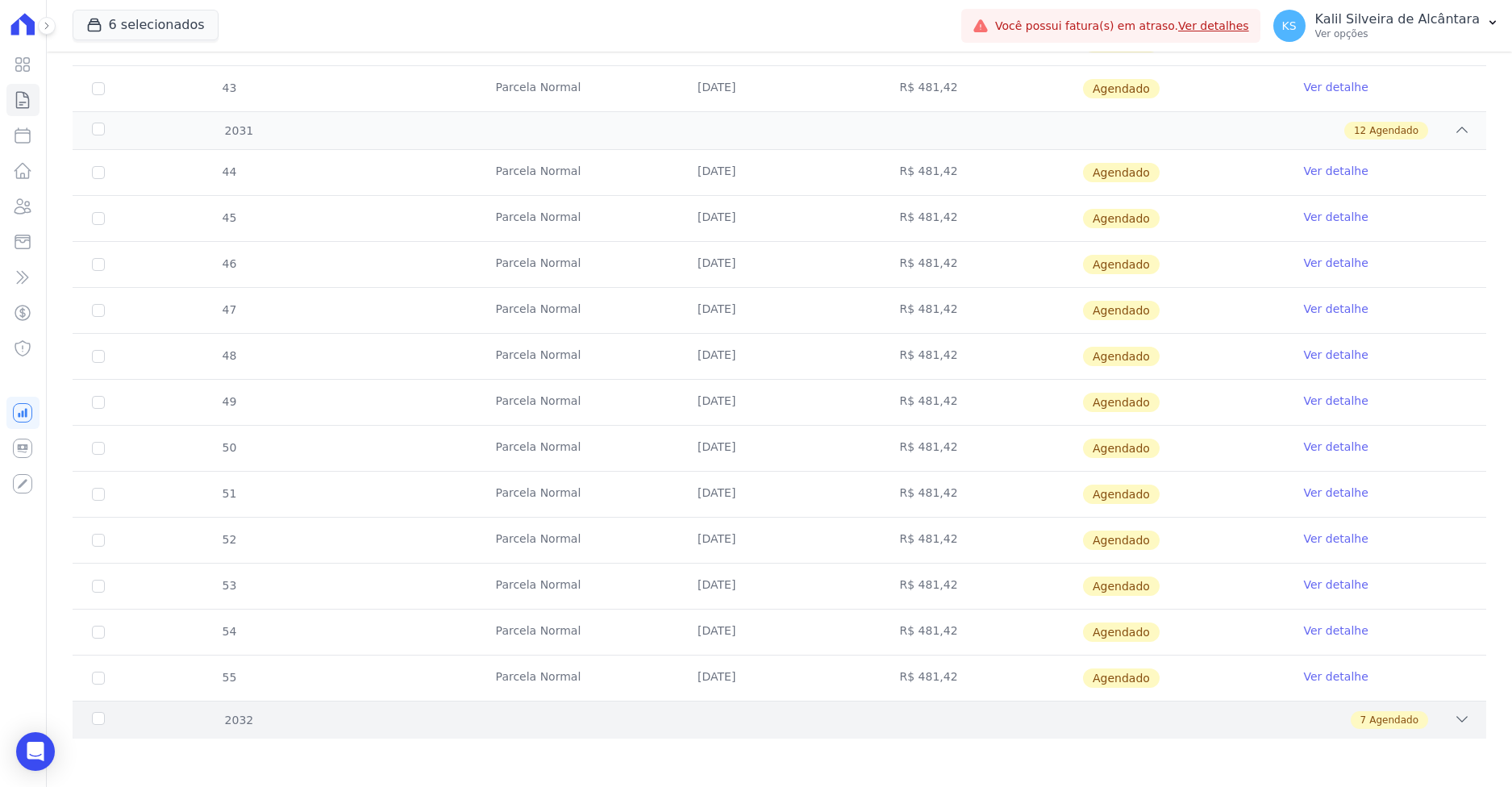
click at [284, 734] on div "2032 7 Agendado" at bounding box center [779, 720] width 1414 height 38
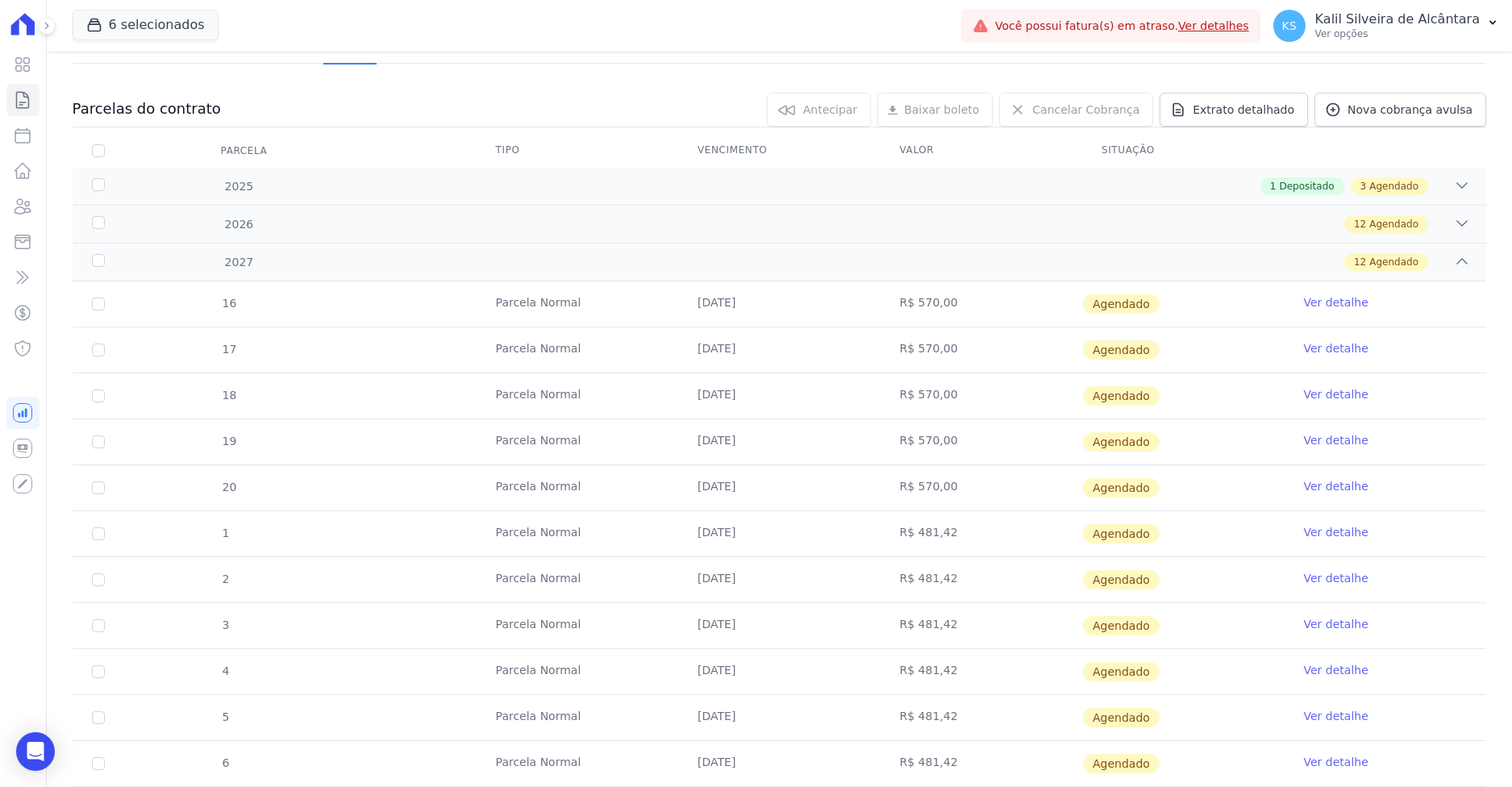
scroll to position [124, 0]
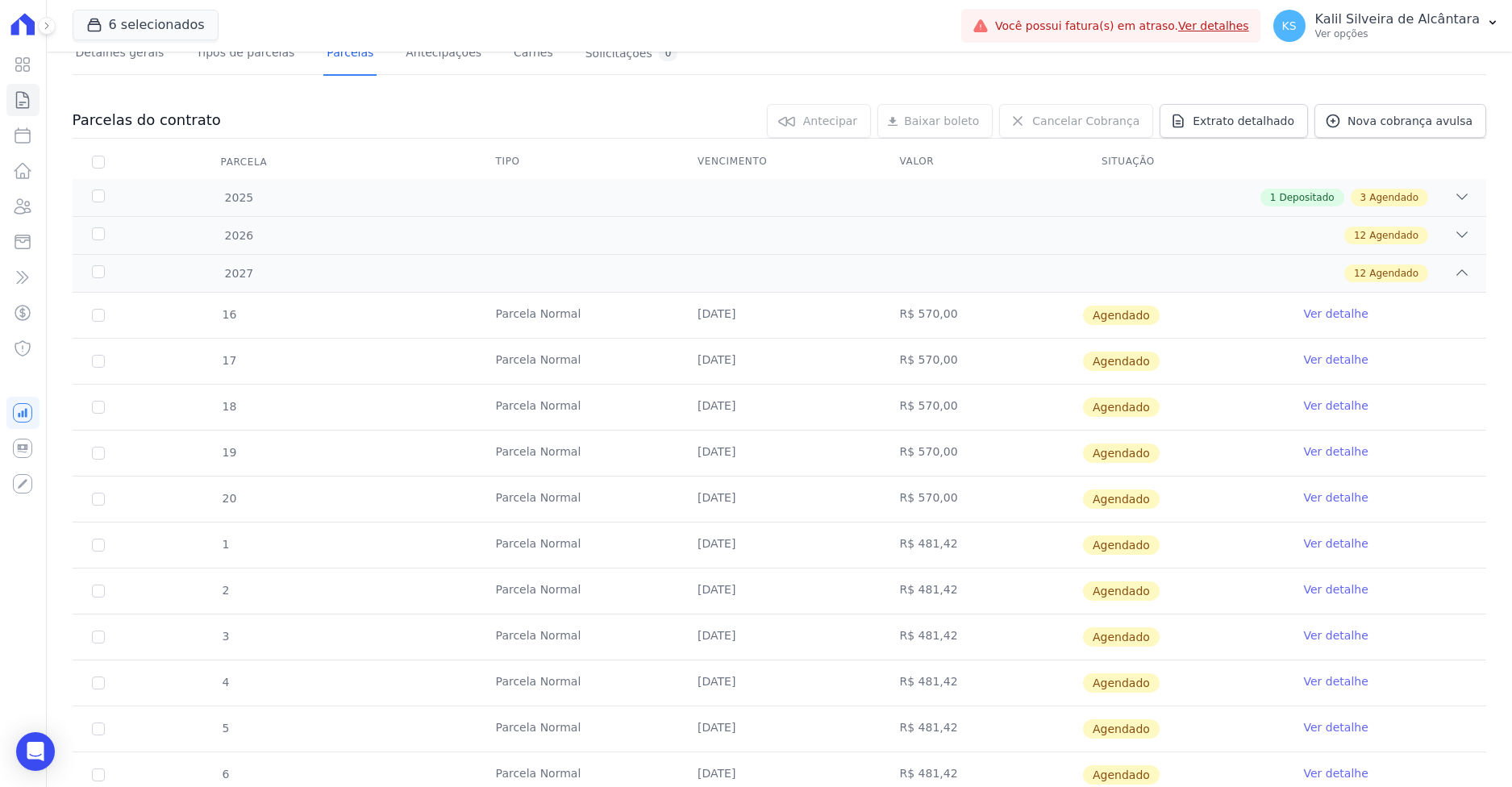
drag, startPoint x: 628, startPoint y: 509, endPoint x: 209, endPoint y: 494, distance: 419.3
click at [209, 494] on tr "20 Parcela Normal 10/05/2027 R$ 570,00 Agendado Ver detalhe" at bounding box center [779, 498] width 1414 height 46
drag, startPoint x: 596, startPoint y: 547, endPoint x: 495, endPoint y: 545, distance: 101.0
click at [501, 545] on td "Parcela Normal" at bounding box center [577, 545] width 202 height 45
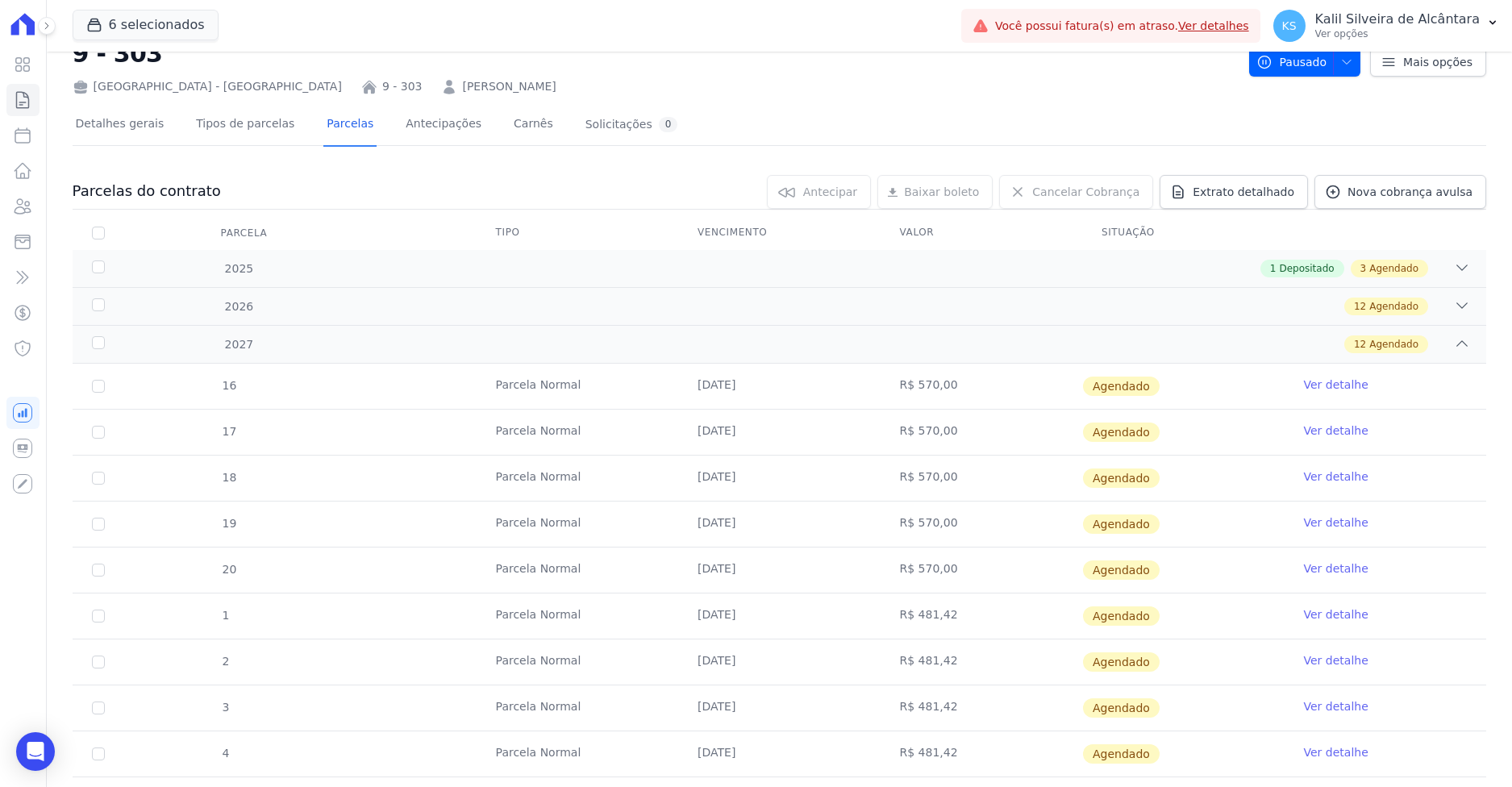
scroll to position [42, 0]
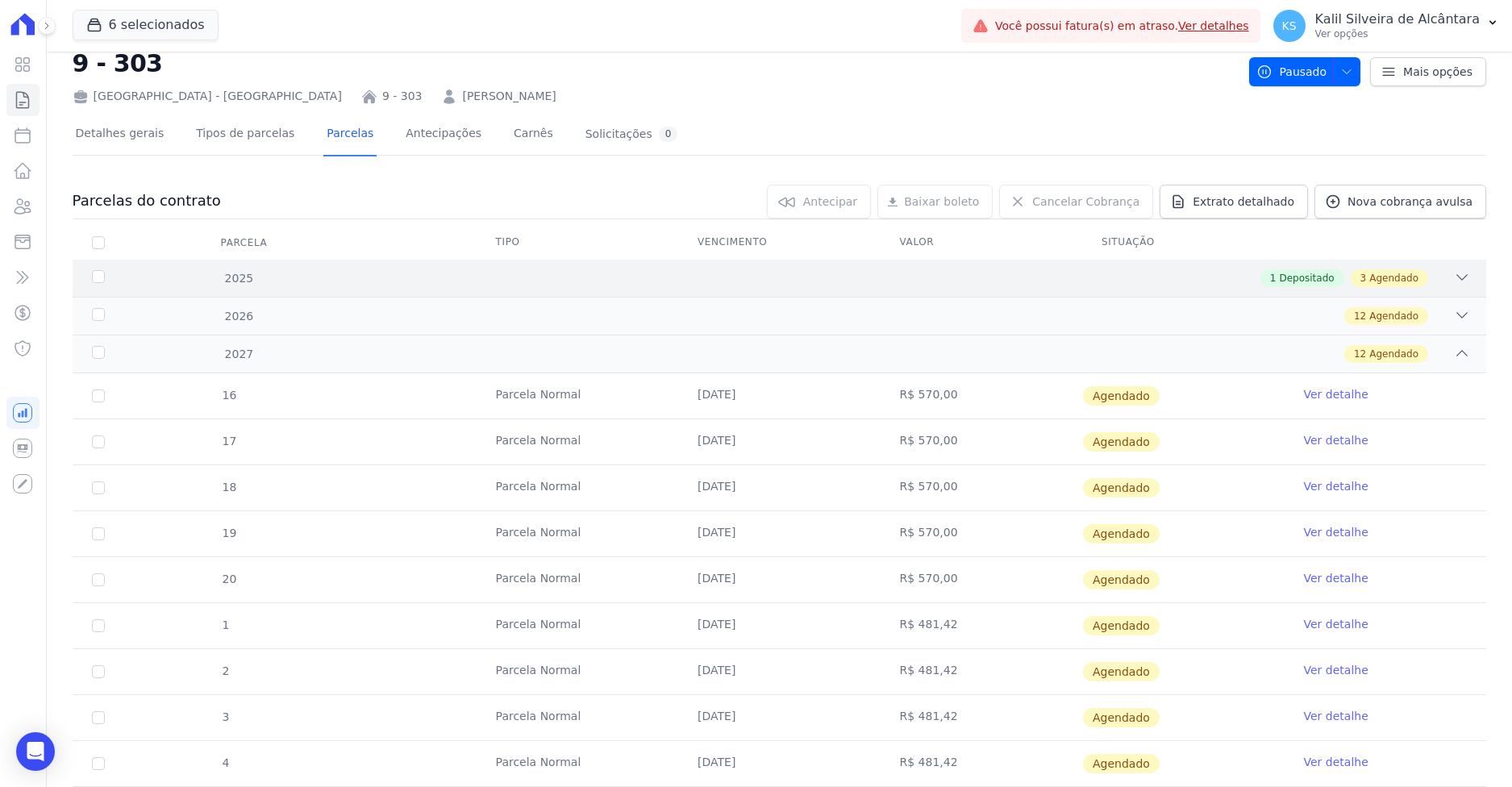
click at [272, 276] on div "1 Depositado 3 Agendado" at bounding box center [848, 278] width 1242 height 18
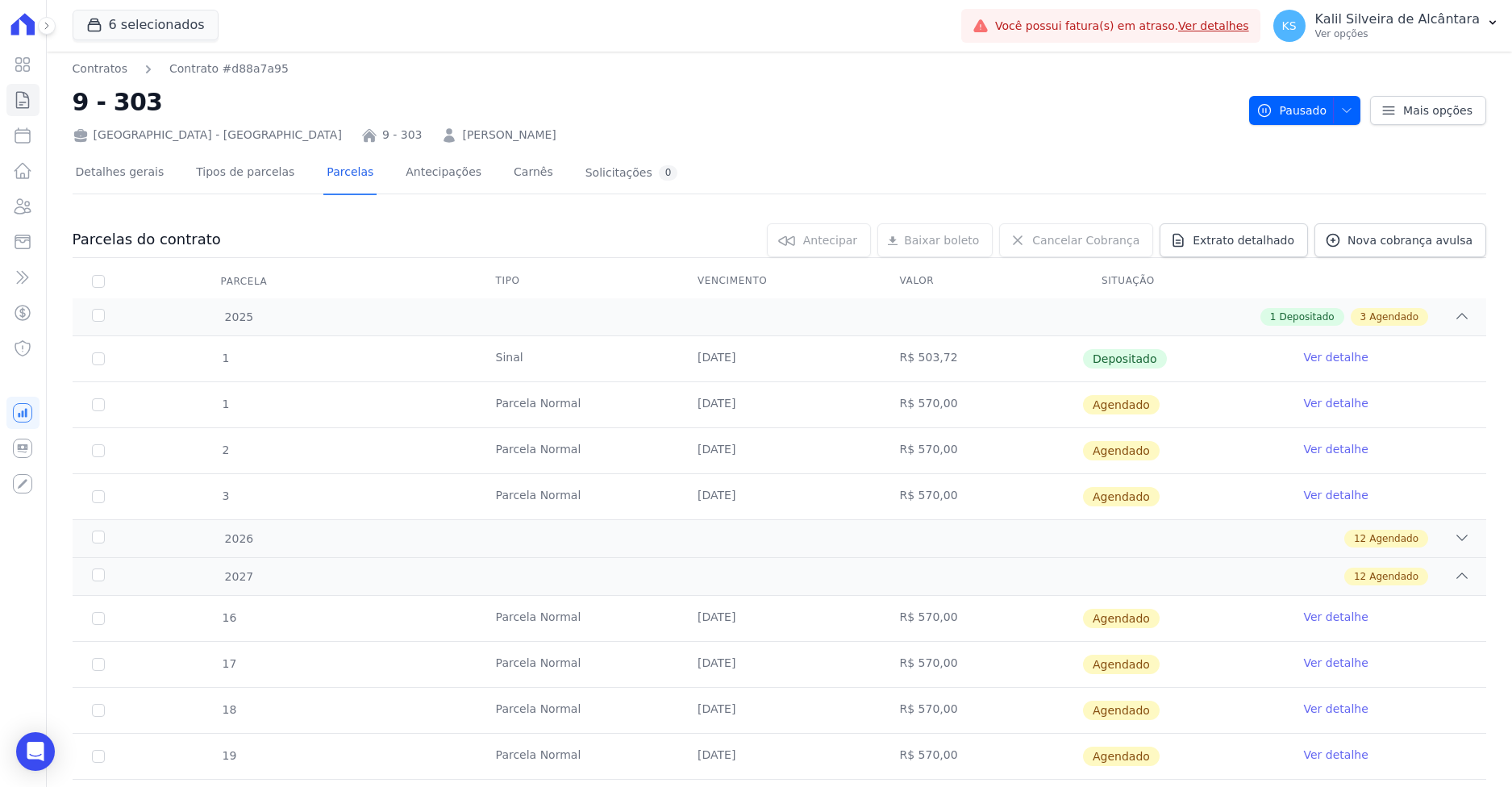
scroll to position [0, 0]
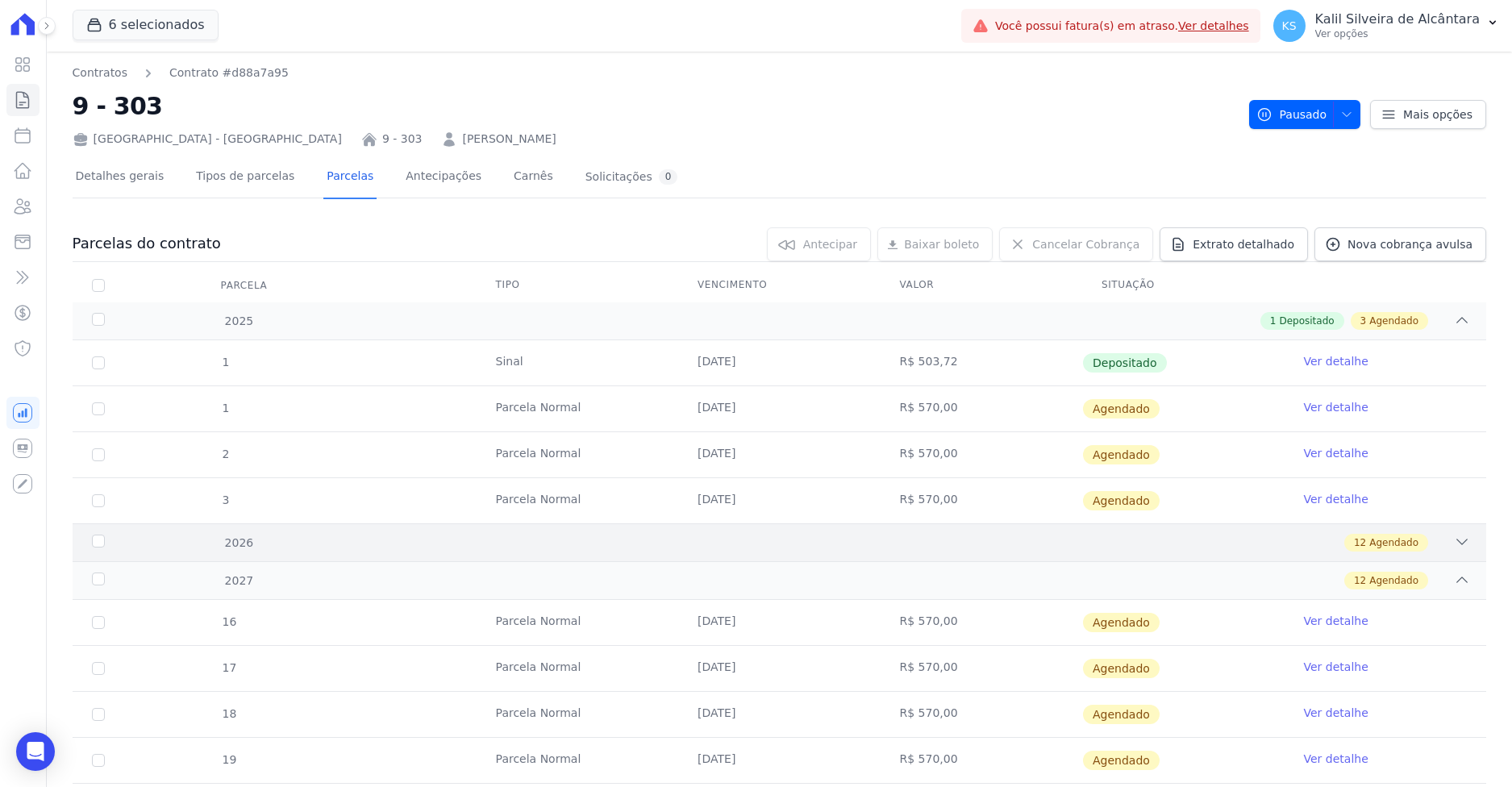
click at [364, 546] on div "12 Agendado" at bounding box center [848, 543] width 1242 height 18
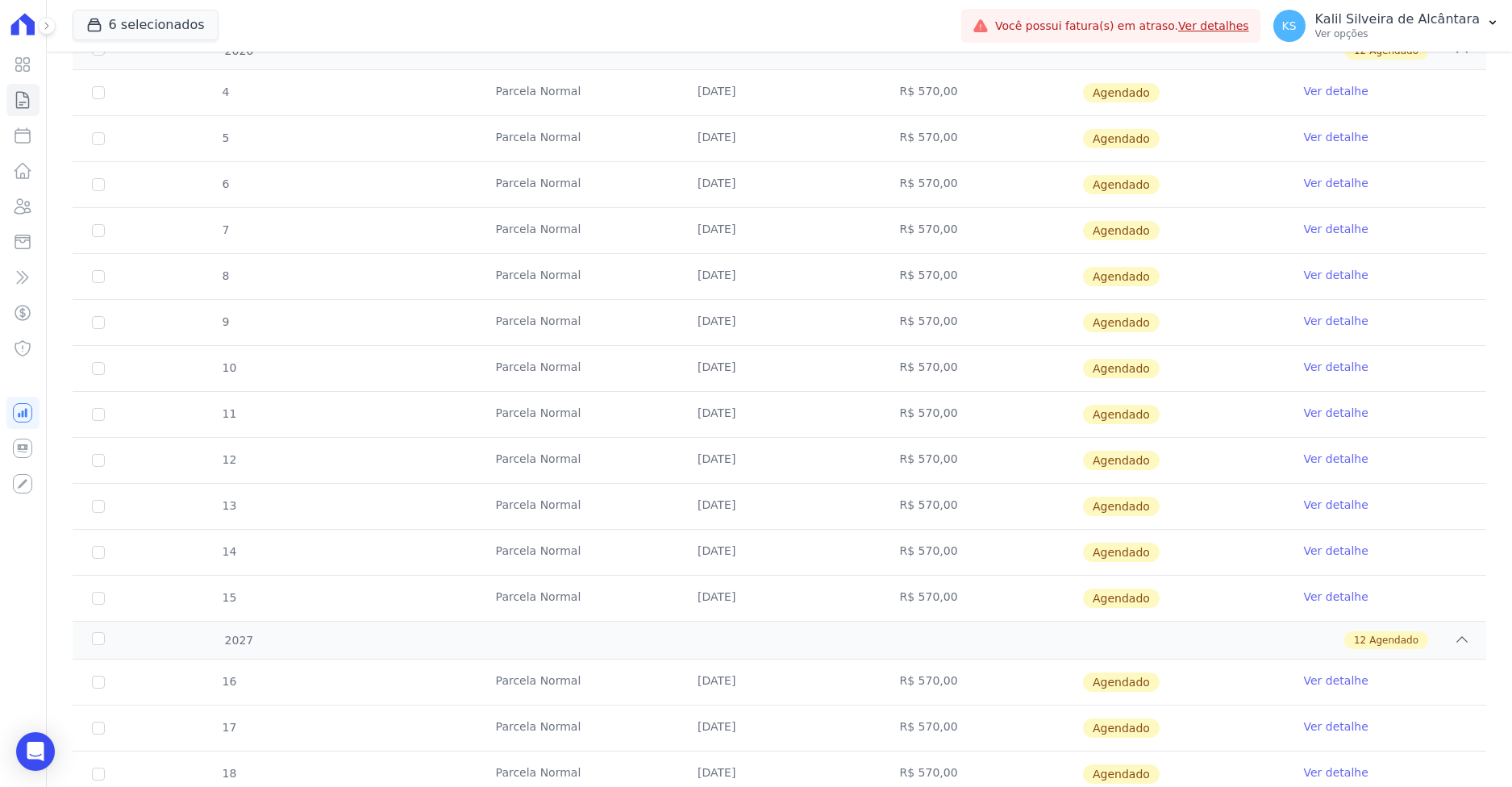
scroll to position [564, 0]
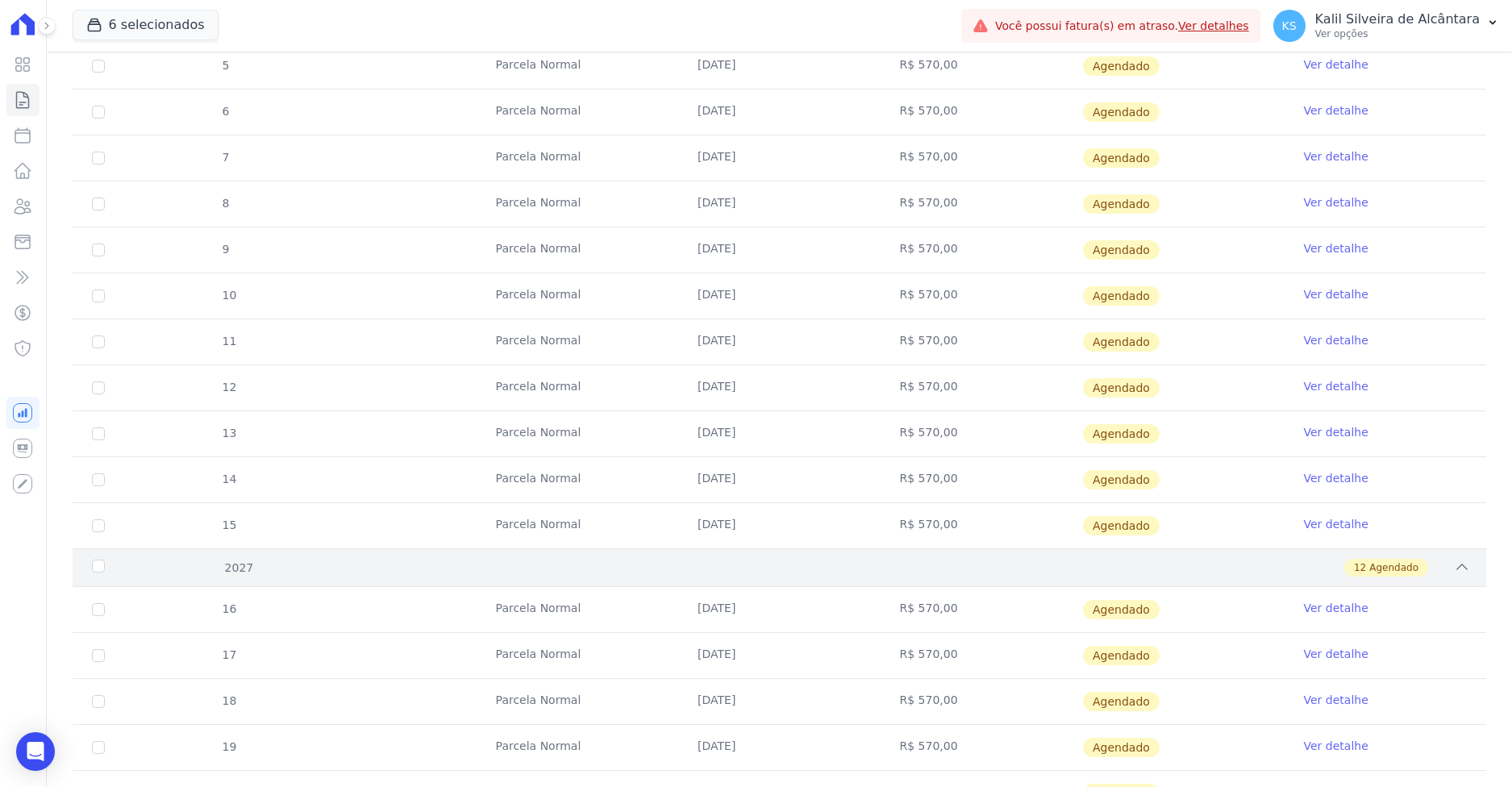
click at [266, 564] on div "12 Agendado" at bounding box center [848, 567] width 1242 height 18
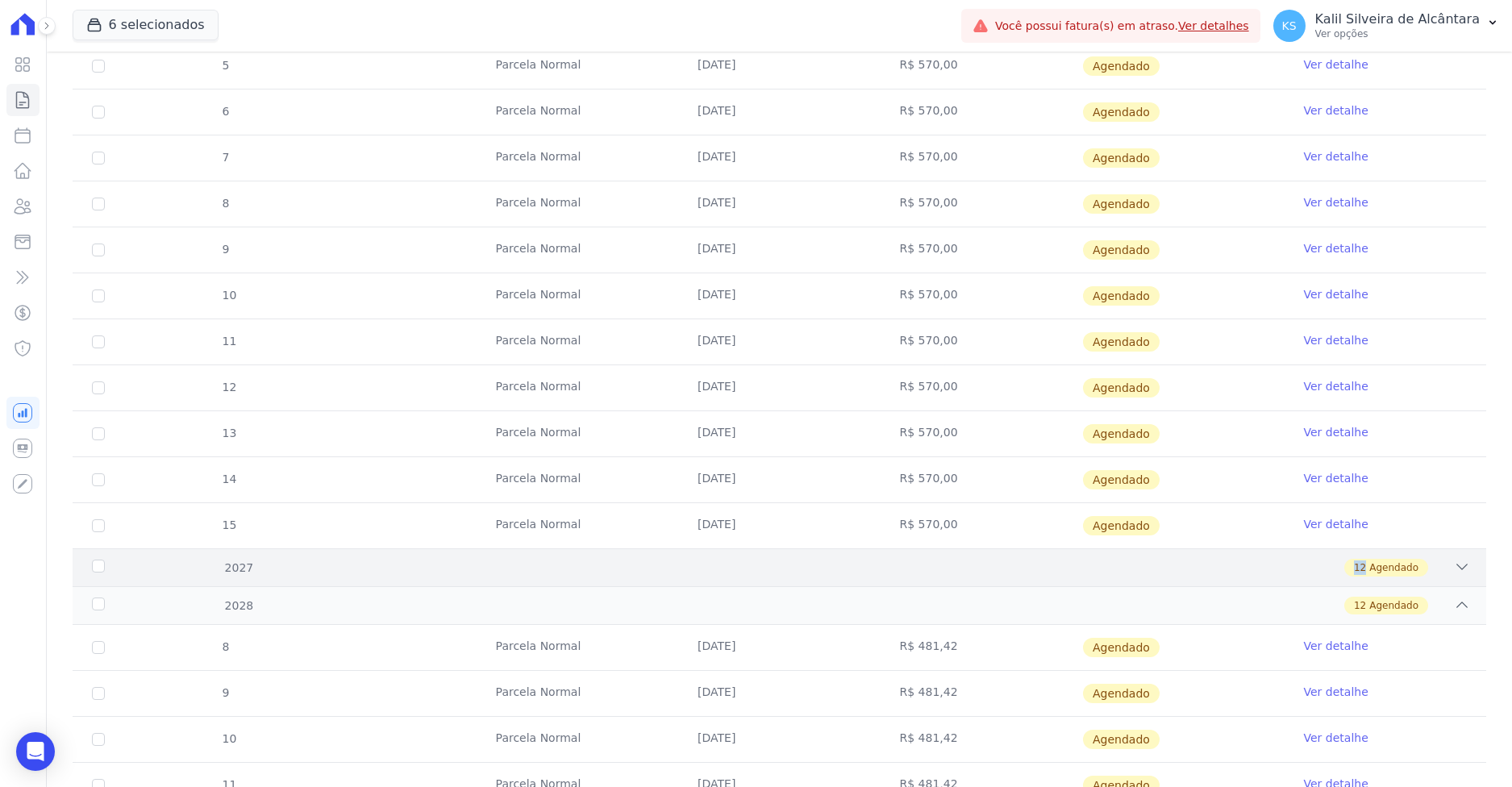
click at [267, 564] on div "12 Agendado" at bounding box center [848, 567] width 1242 height 18
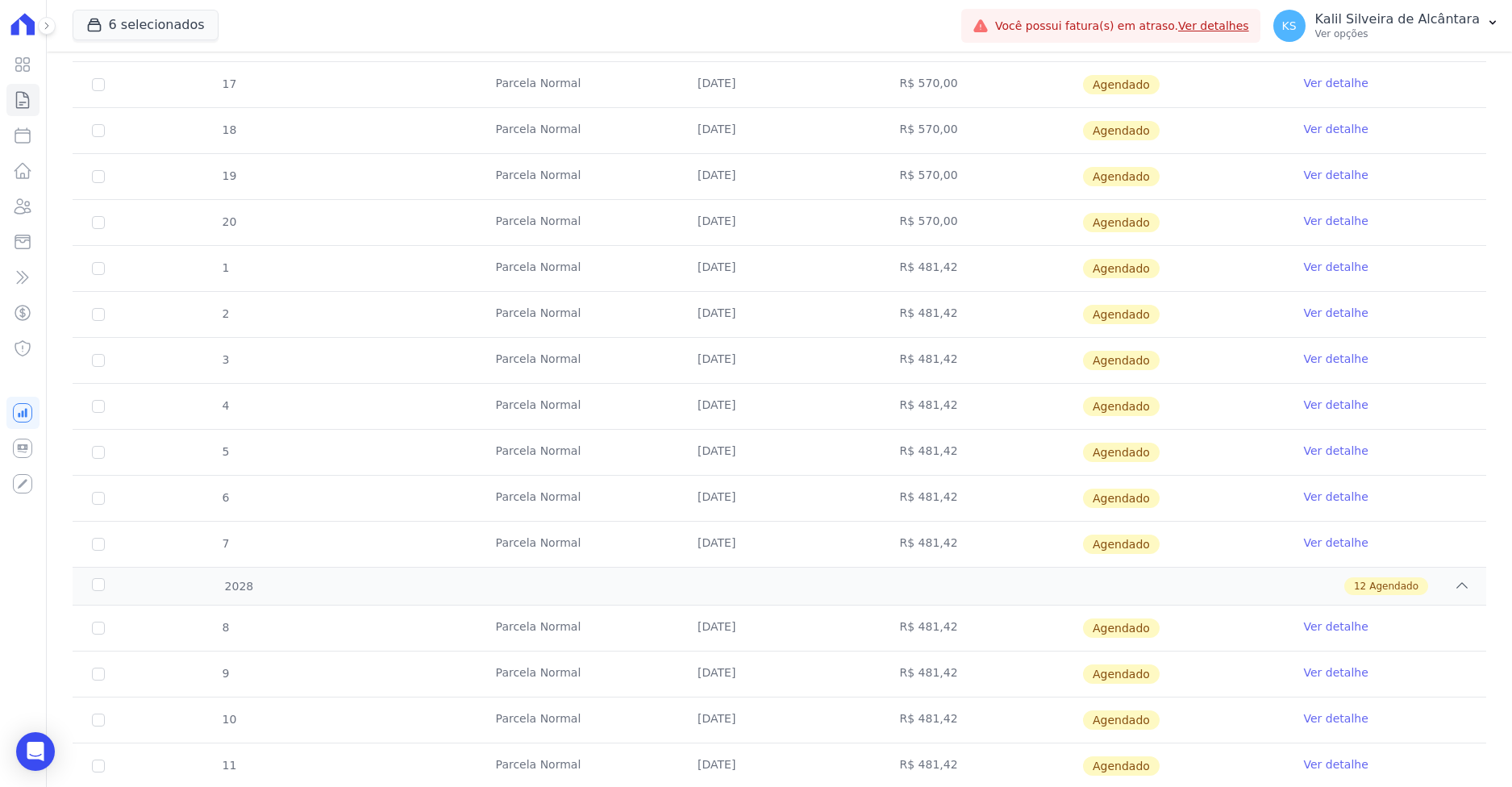
scroll to position [1130, 0]
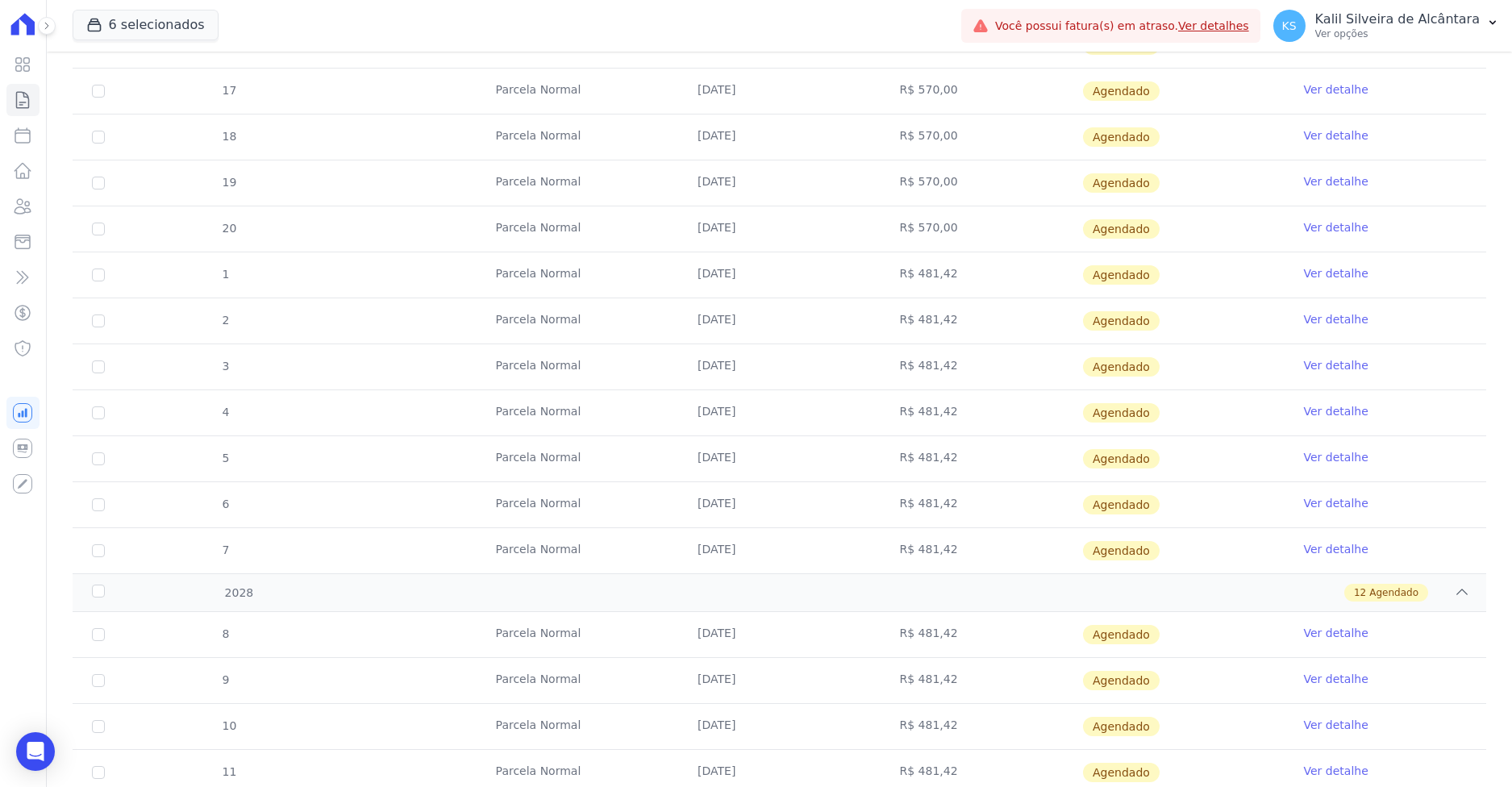
drag, startPoint x: 942, startPoint y: 277, endPoint x: 952, endPoint y: 299, distance: 24.2
click at [952, 299] on tbody "16 Parcela Normal 10/01/2027 R$ 570,00 Agendado Ver detalhe 17 Parcela Normal 1…" at bounding box center [779, 298] width 1414 height 551
click at [733, 401] on td "10/09/2027" at bounding box center [779, 413] width 202 height 45
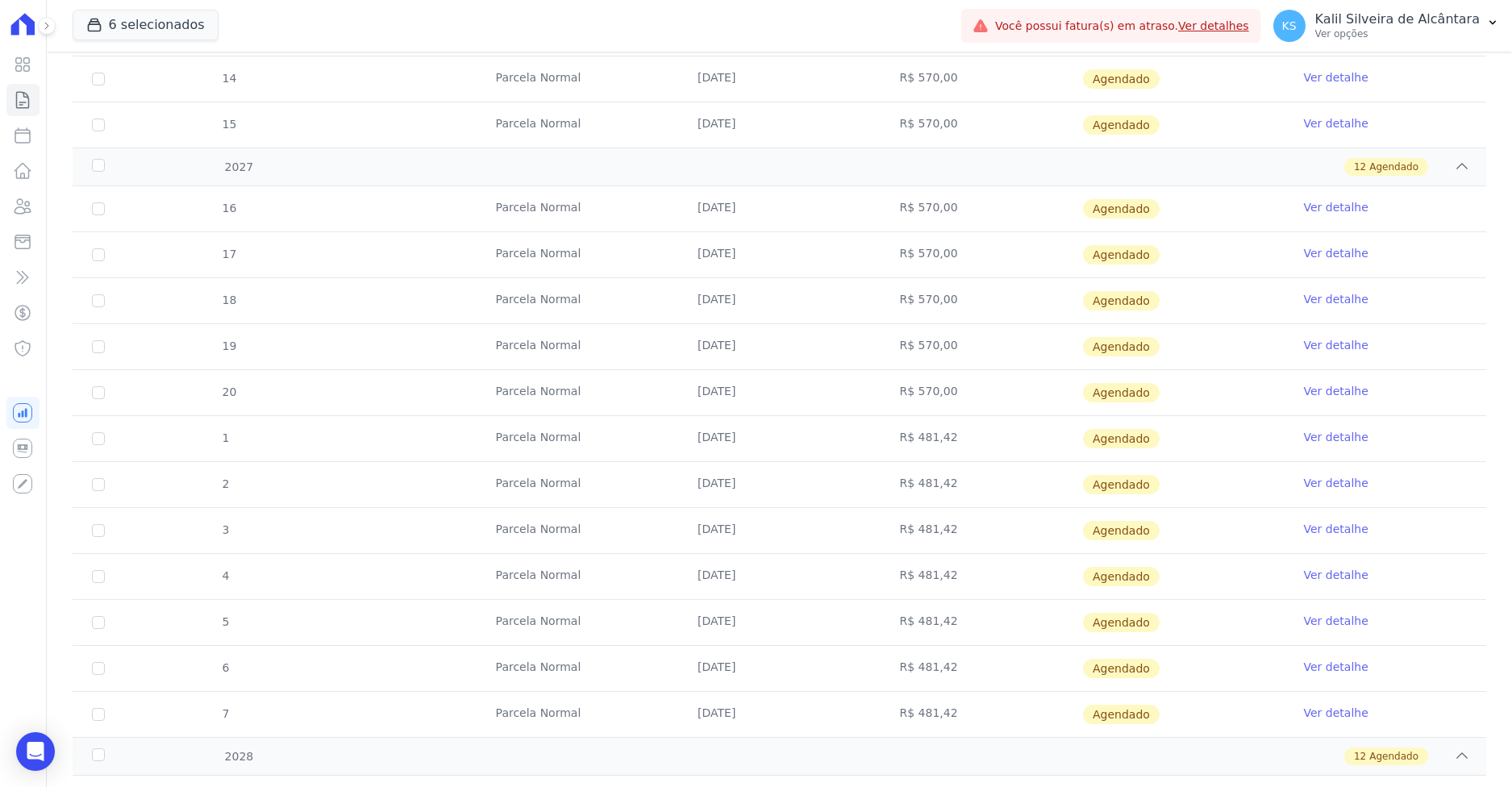
scroll to position [968, 0]
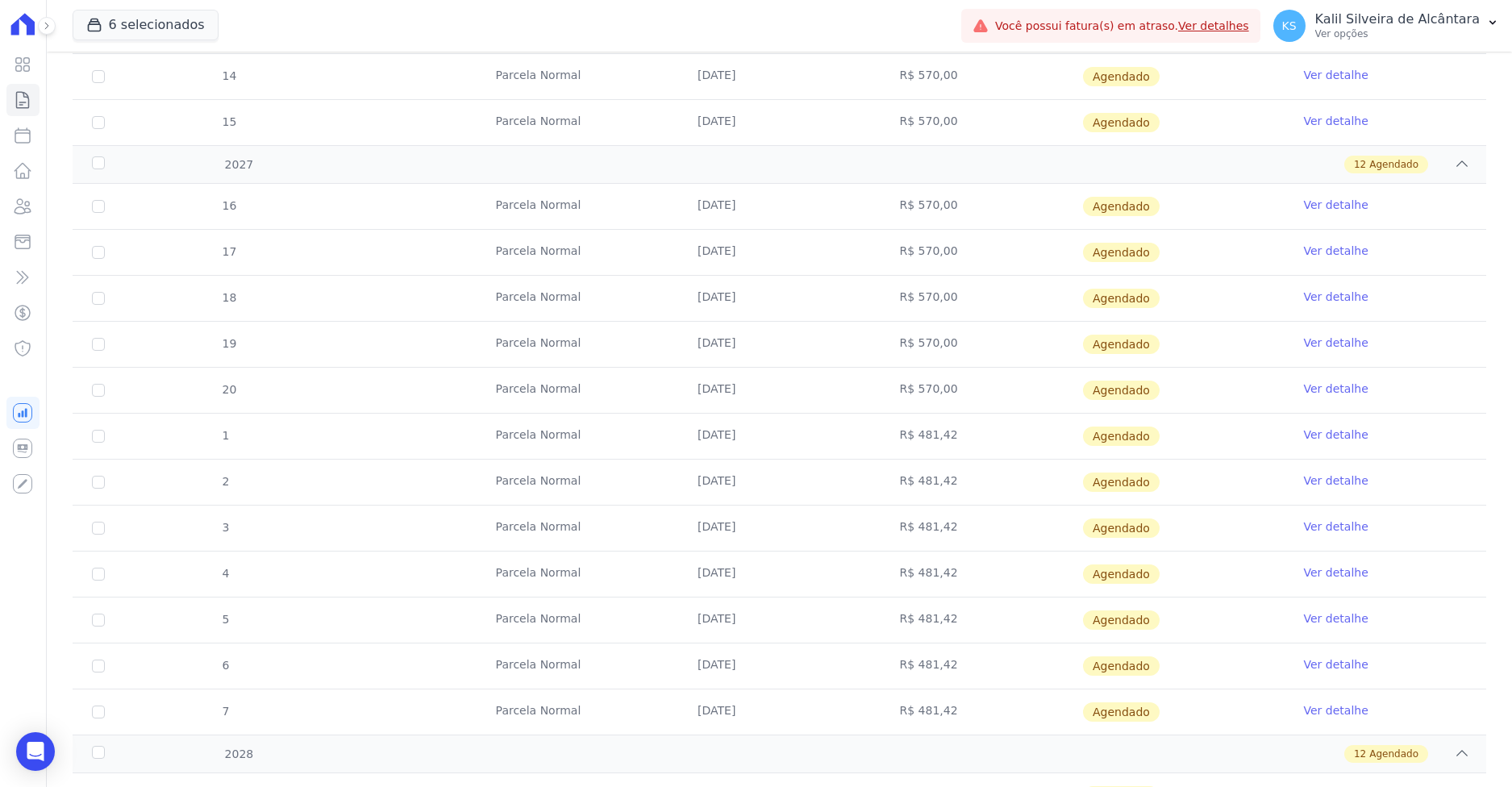
drag, startPoint x: 771, startPoint y: 436, endPoint x: 681, endPoint y: 436, distance: 90.0
click at [681, 436] on td "10/06/2027" at bounding box center [779, 437] width 202 height 45
click at [668, 449] on td "Parcela Normal" at bounding box center [577, 437] width 202 height 45
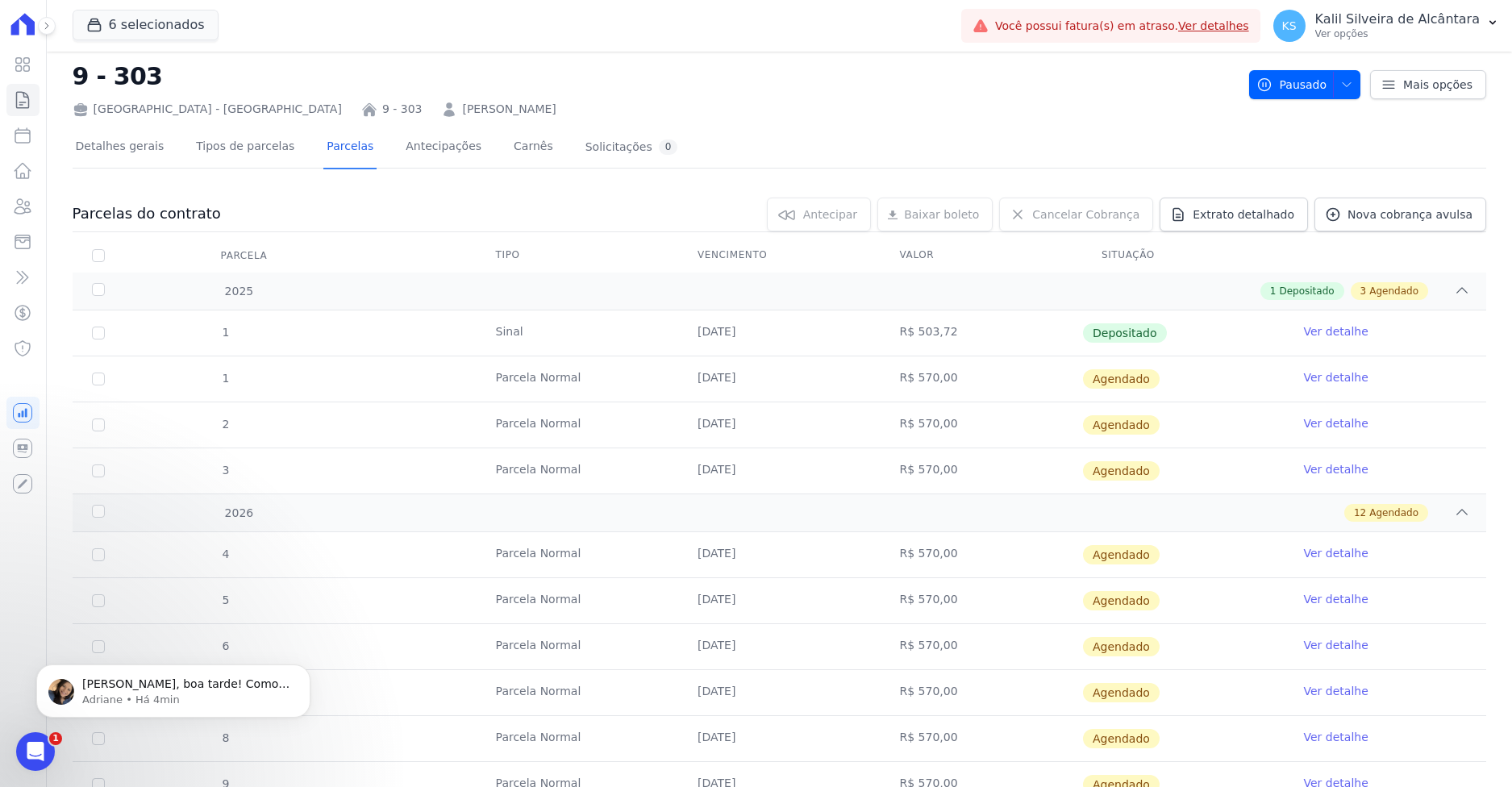
scroll to position [0, 0]
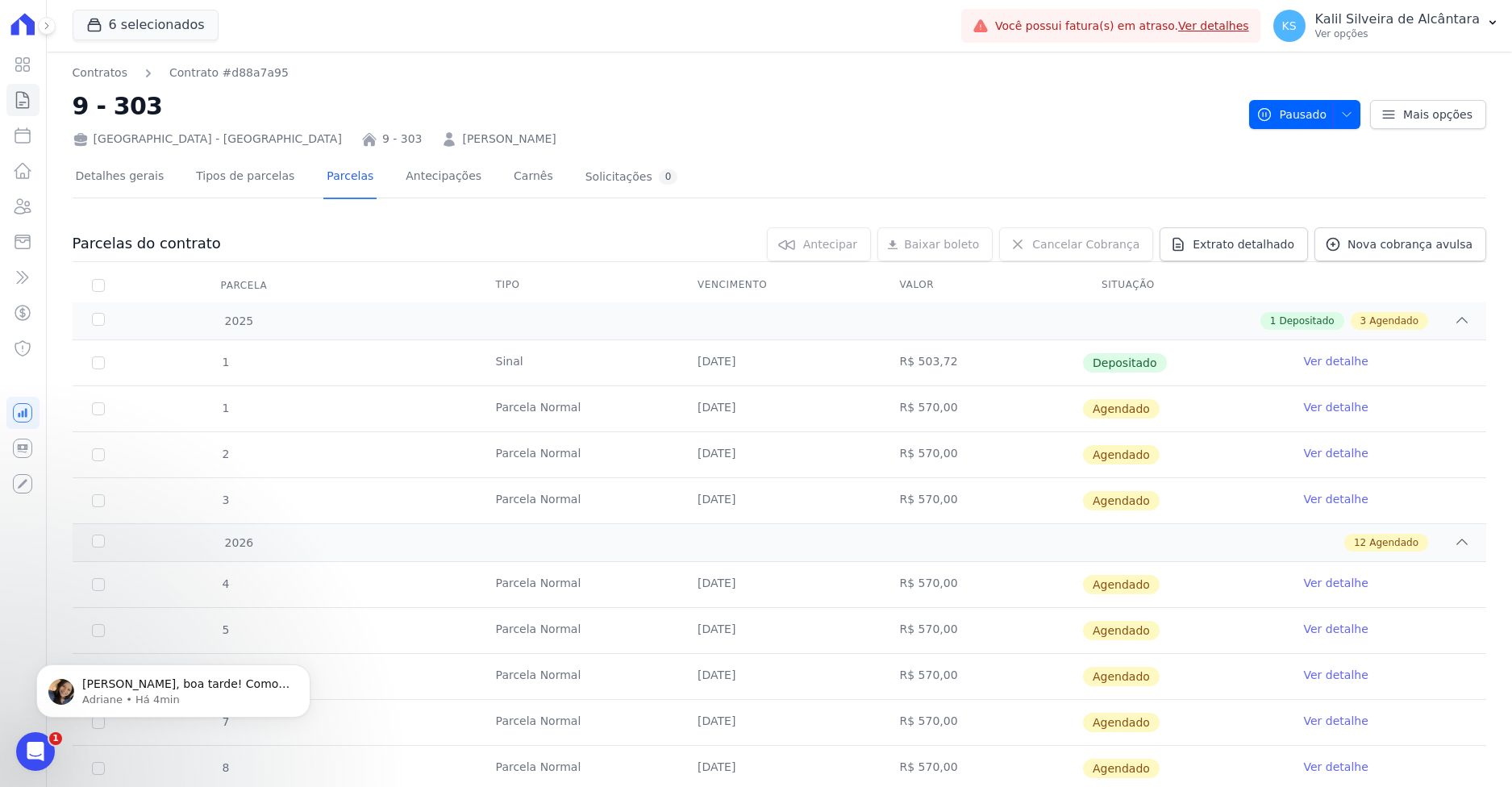
click at [462, 142] on link "Pedro Ribeiro Da Silva" at bounding box center [508, 139] width 93 height 17
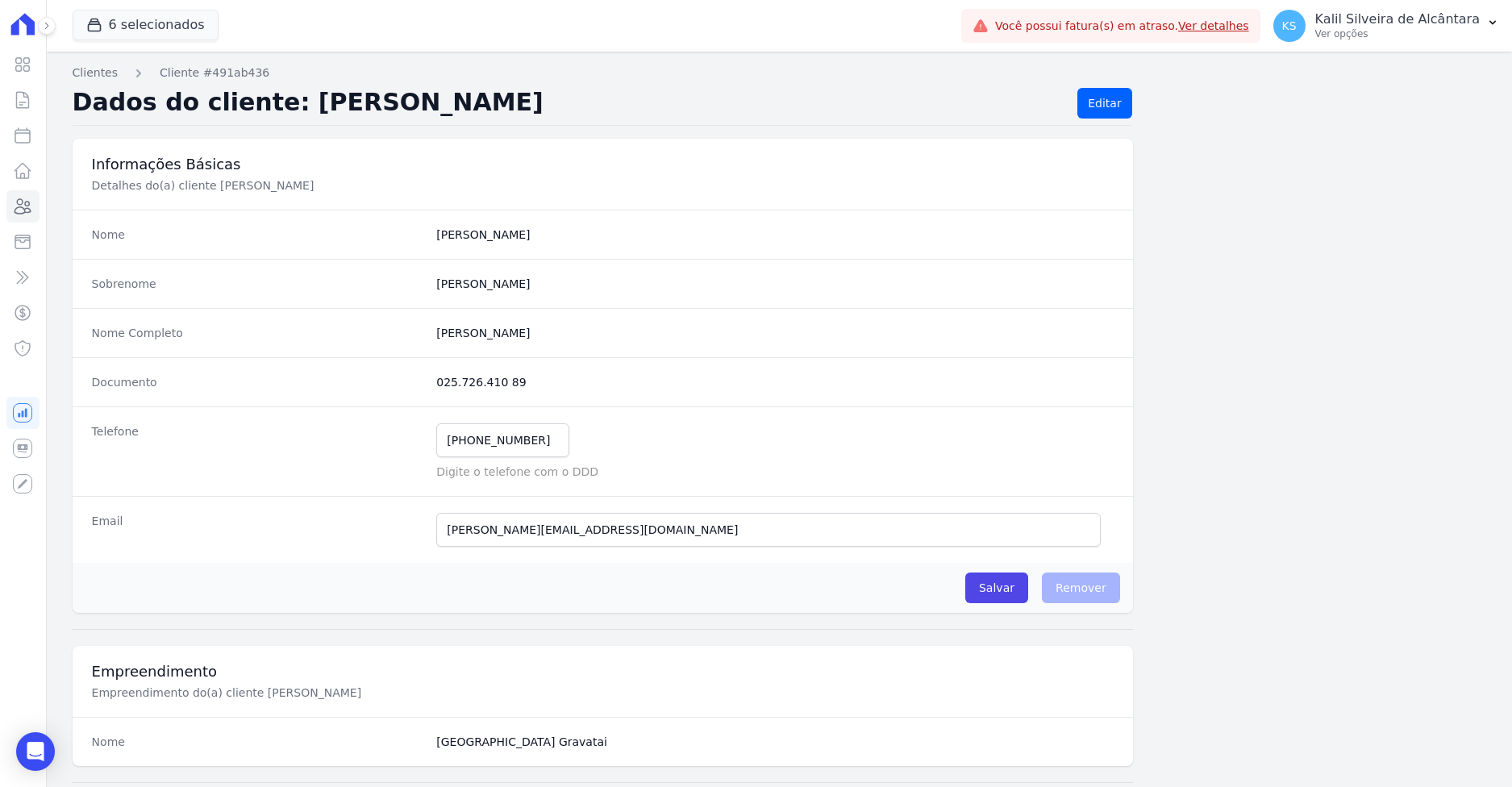
drag, startPoint x: 541, startPoint y: 341, endPoint x: 430, endPoint y: 333, distance: 111.3
click at [430, 333] on div "Nome Completo Pedro Ribeiro Da Silva" at bounding box center [603, 333] width 1060 height 49
copy completo "Pedro Ribeiro Da Silva"
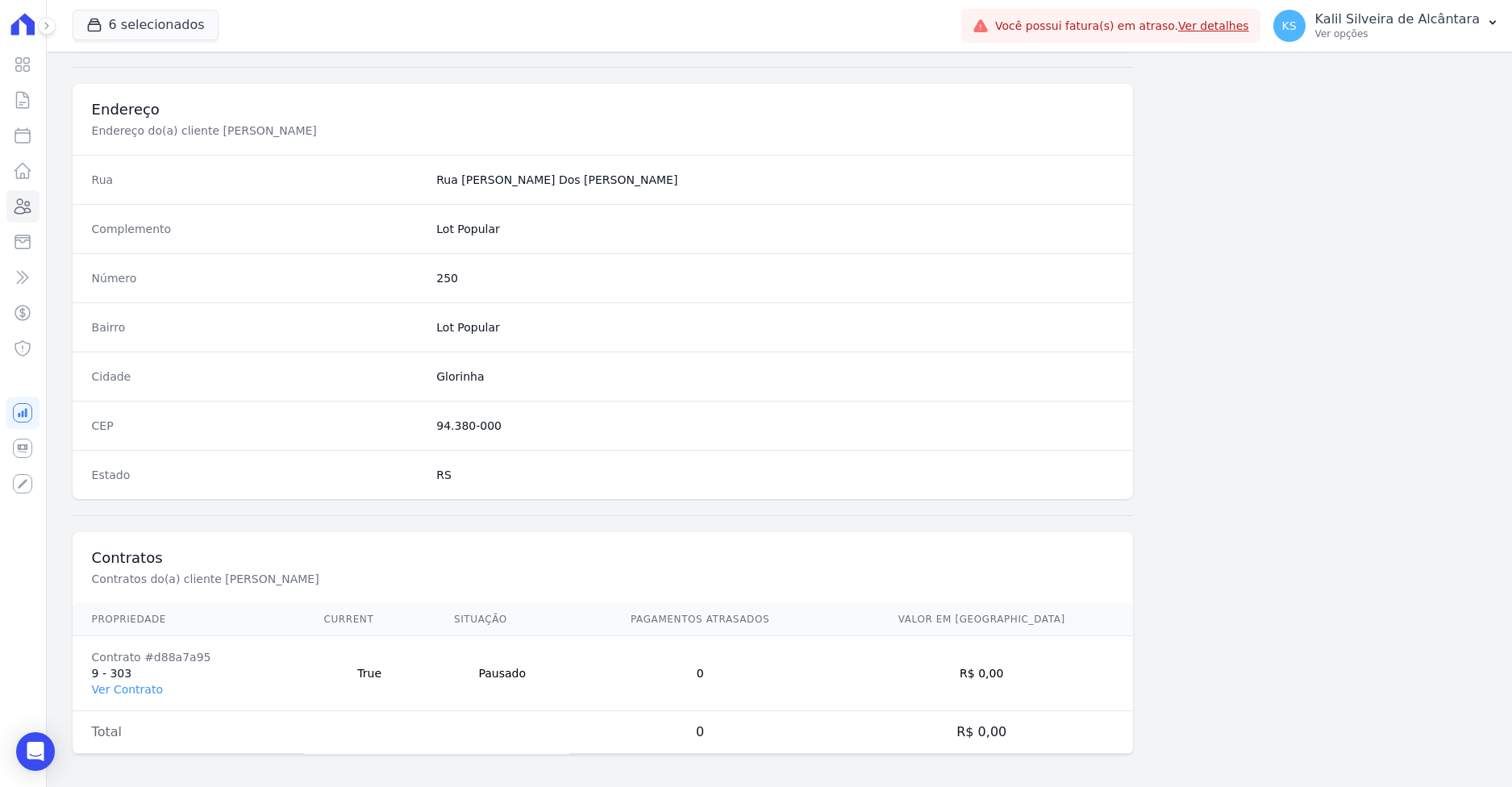
scroll to position [722, 0]
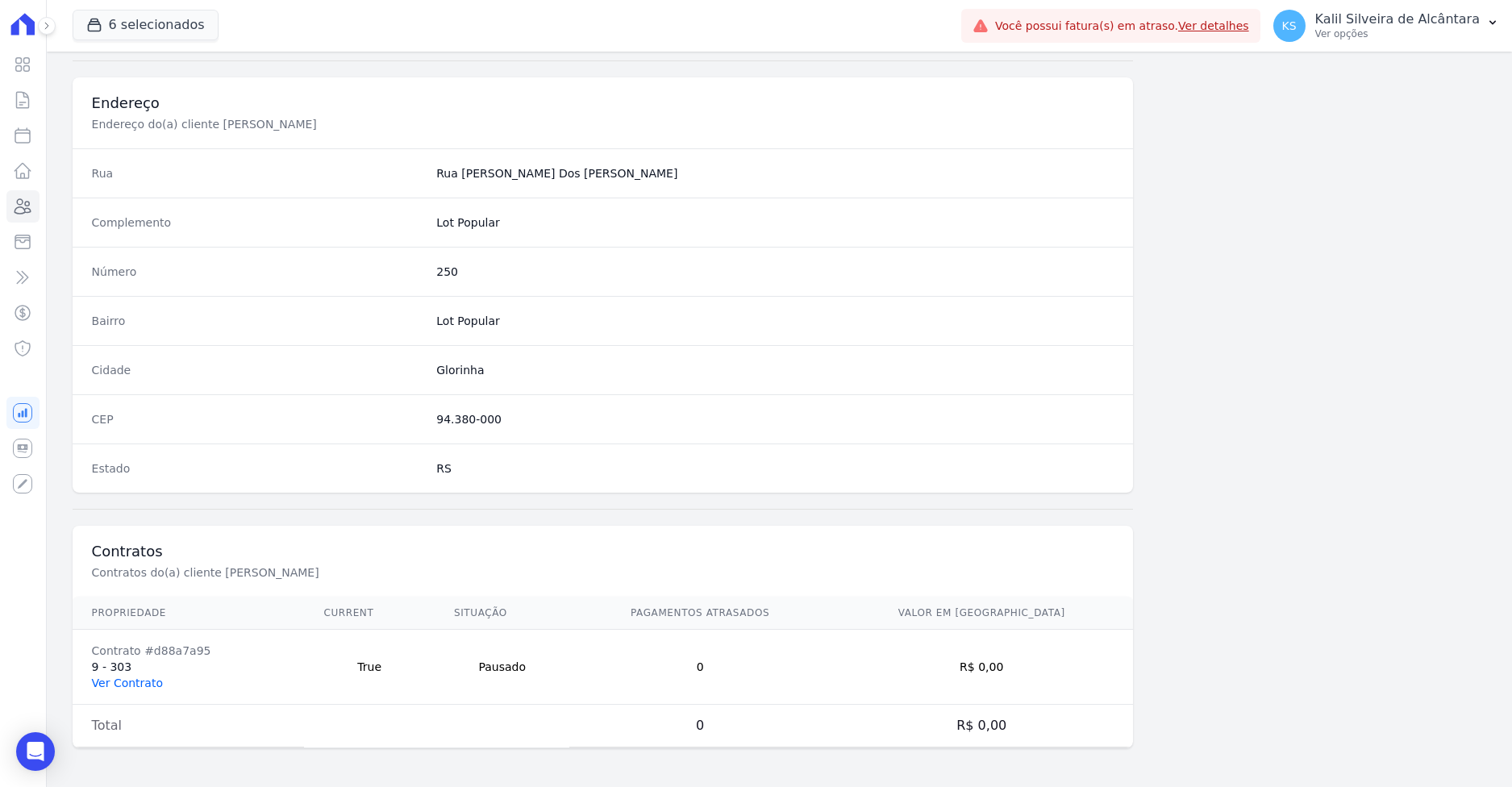
click at [140, 685] on link "Ver Contrato" at bounding box center [126, 683] width 71 height 13
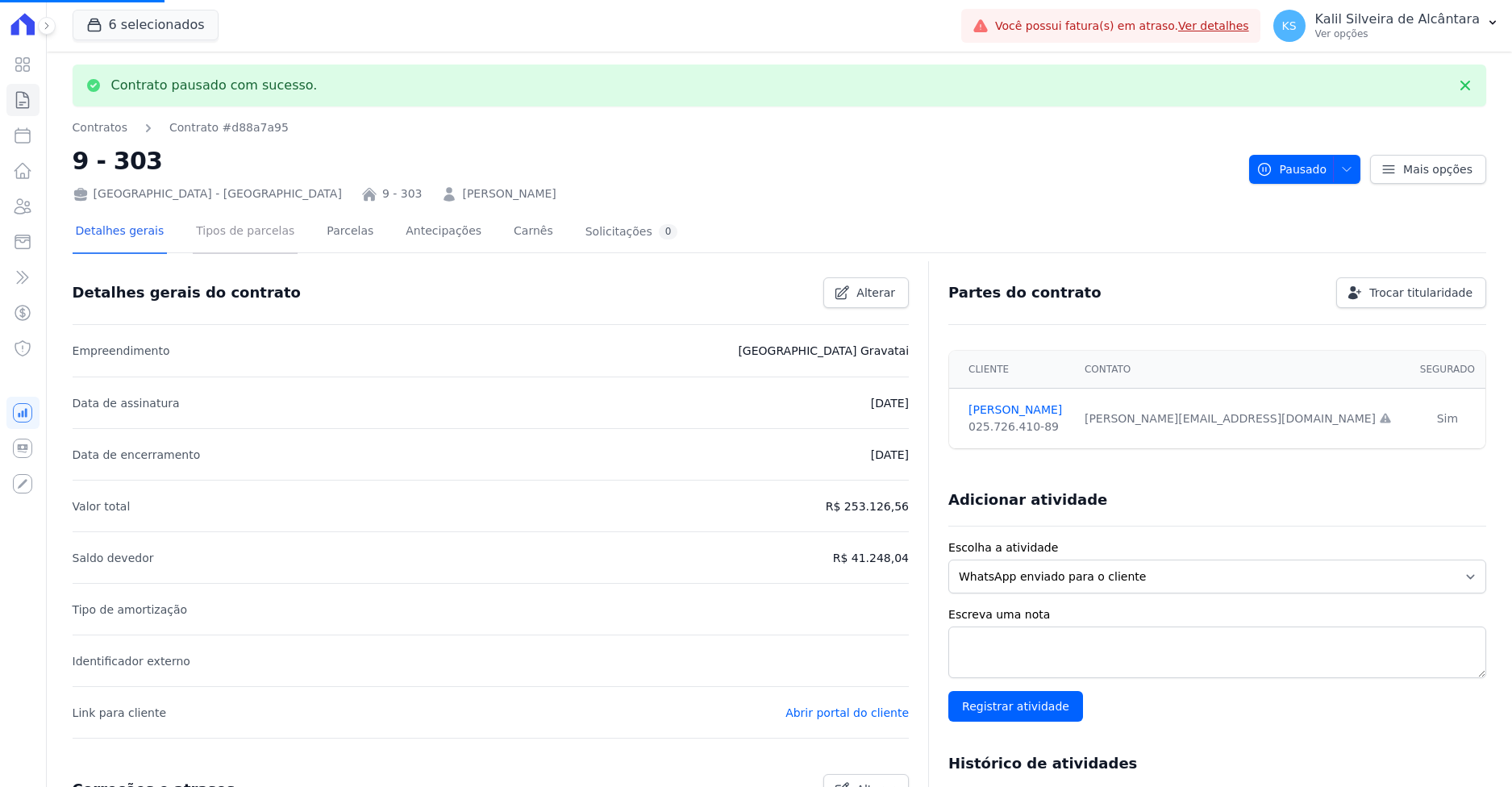
click at [230, 236] on link "Tipos de parcelas" at bounding box center [244, 232] width 105 height 42
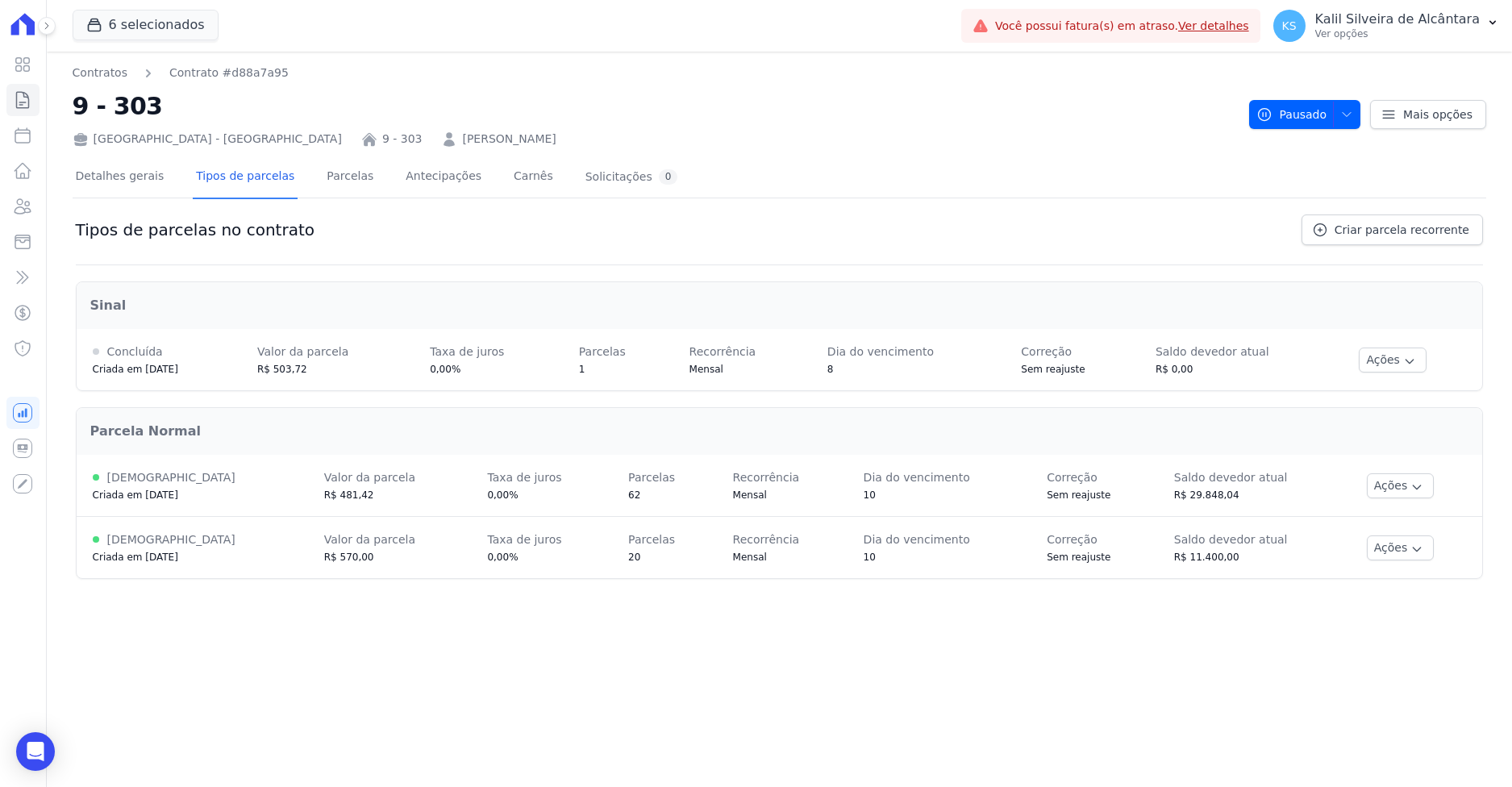
drag, startPoint x: 200, startPoint y: 547, endPoint x: 551, endPoint y: 583, distance: 352.8
click at [523, 594] on div "Contratos Contrato #d88a7a95 9 - 303 Arty Park - Gravatai 9 - 303 Pedro Ribeiro…" at bounding box center [779, 420] width 1465 height 736
click at [1003, 237] on div "Tipos de parcelas no contrato Criar parcela recorrente" at bounding box center [779, 240] width 1407 height 51
drag, startPoint x: 1059, startPoint y: 484, endPoint x: 1115, endPoint y: 486, distance: 56.0
click at [1100, 486] on div "Correção" at bounding box center [1094, 477] width 95 height 20
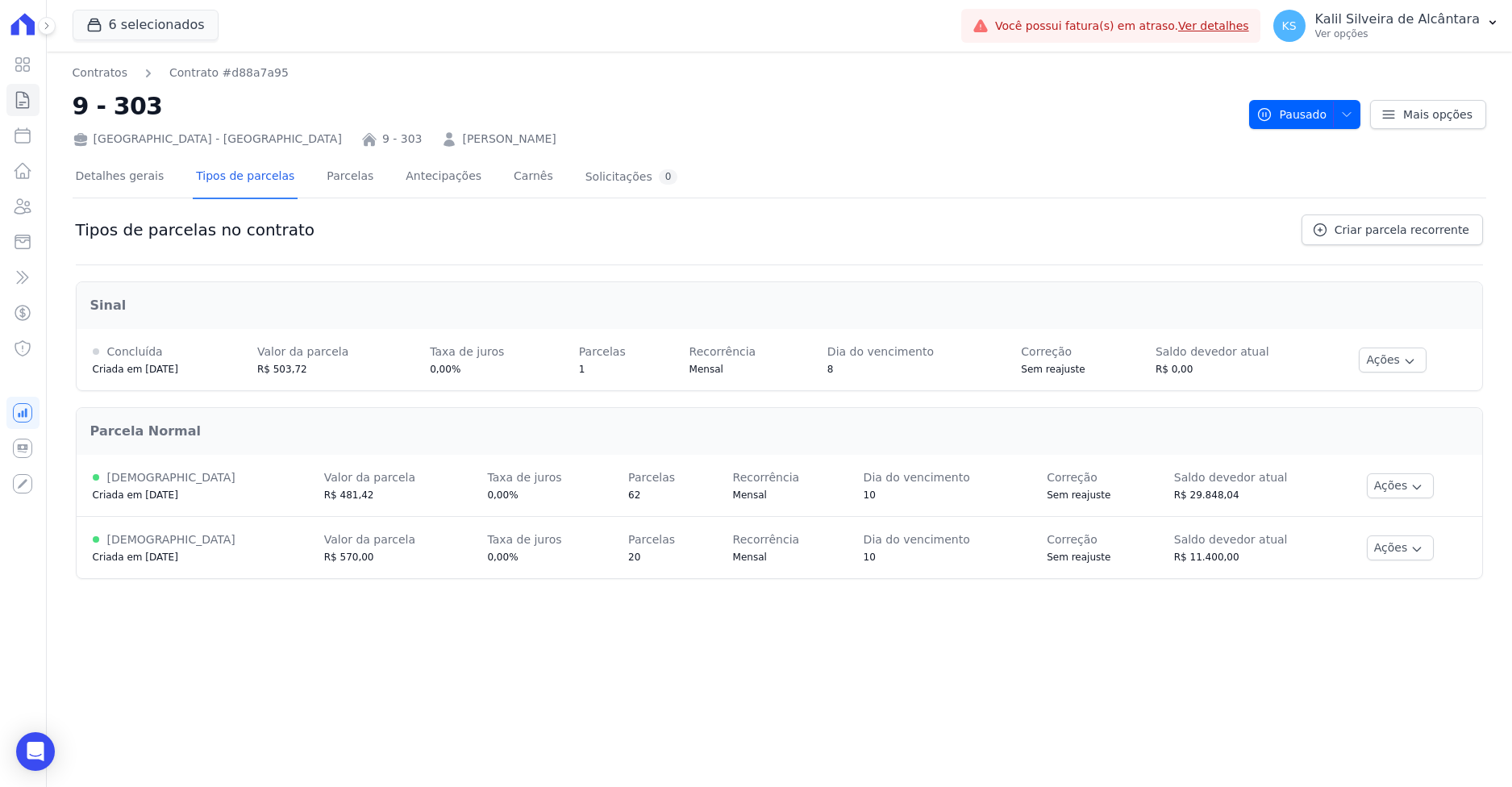
click at [935, 506] on td "Dia do vencimento 10" at bounding box center [939, 486] width 184 height 62
click at [1367, 489] on button "Ações" at bounding box center [1401, 486] width 68 height 25
click at [1392, 523] on span "Ver detalhes" at bounding box center [1397, 515] width 125 height 20
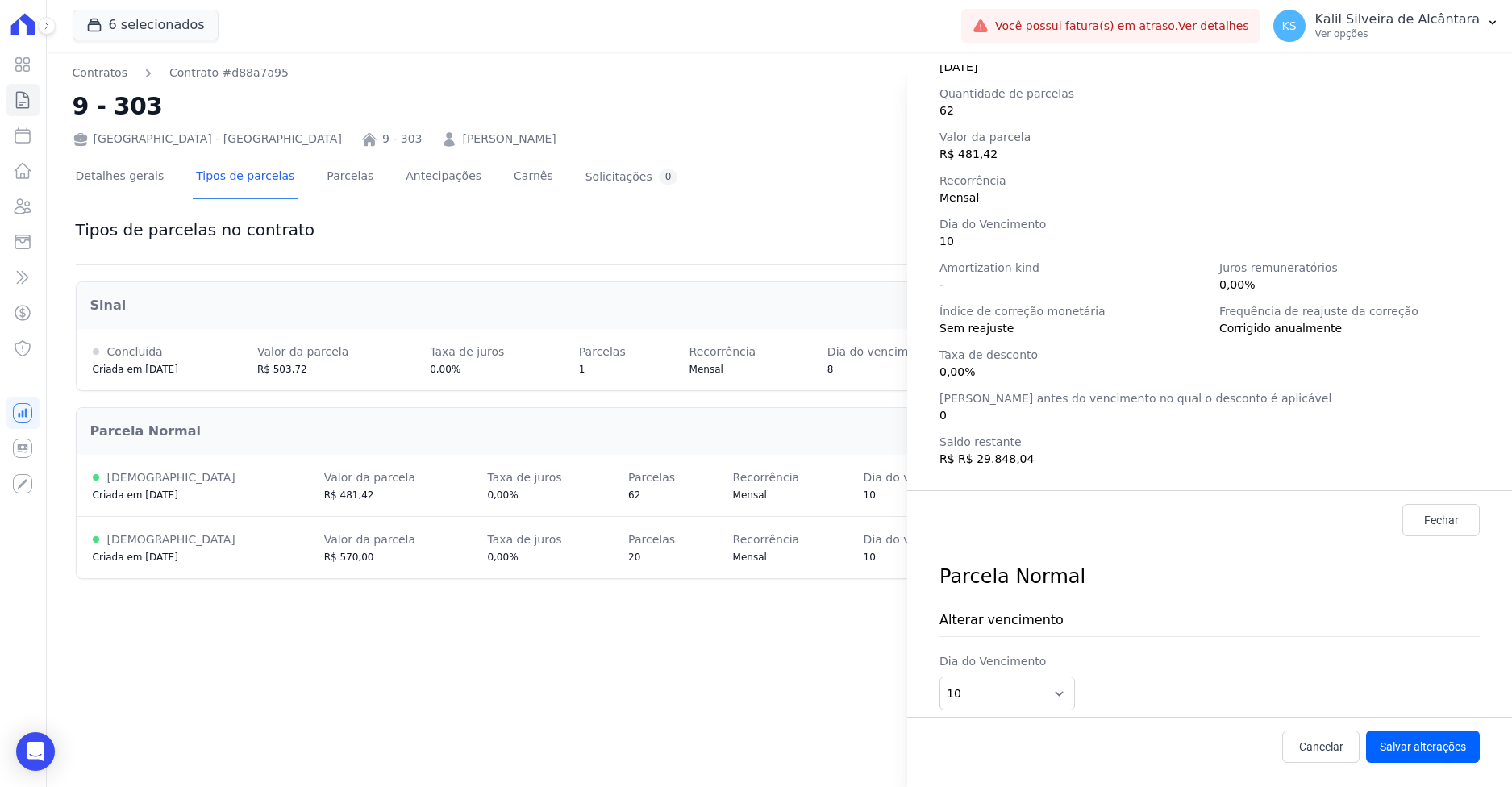
scroll to position [211, 0]
click at [809, 527] on div "Detalhes da regra de cobrança Tipo de cobrança Parcela Normal Status Ativa Cria…" at bounding box center [756, 394] width 1512 height 787
click at [856, 494] on div "Detalhes da regra de cobrança Tipo de cobrança Parcela Normal Status Ativa Cria…" at bounding box center [756, 394] width 1512 height 787
click at [1282, 743] on link "Cancelar" at bounding box center [1321, 745] width 77 height 32
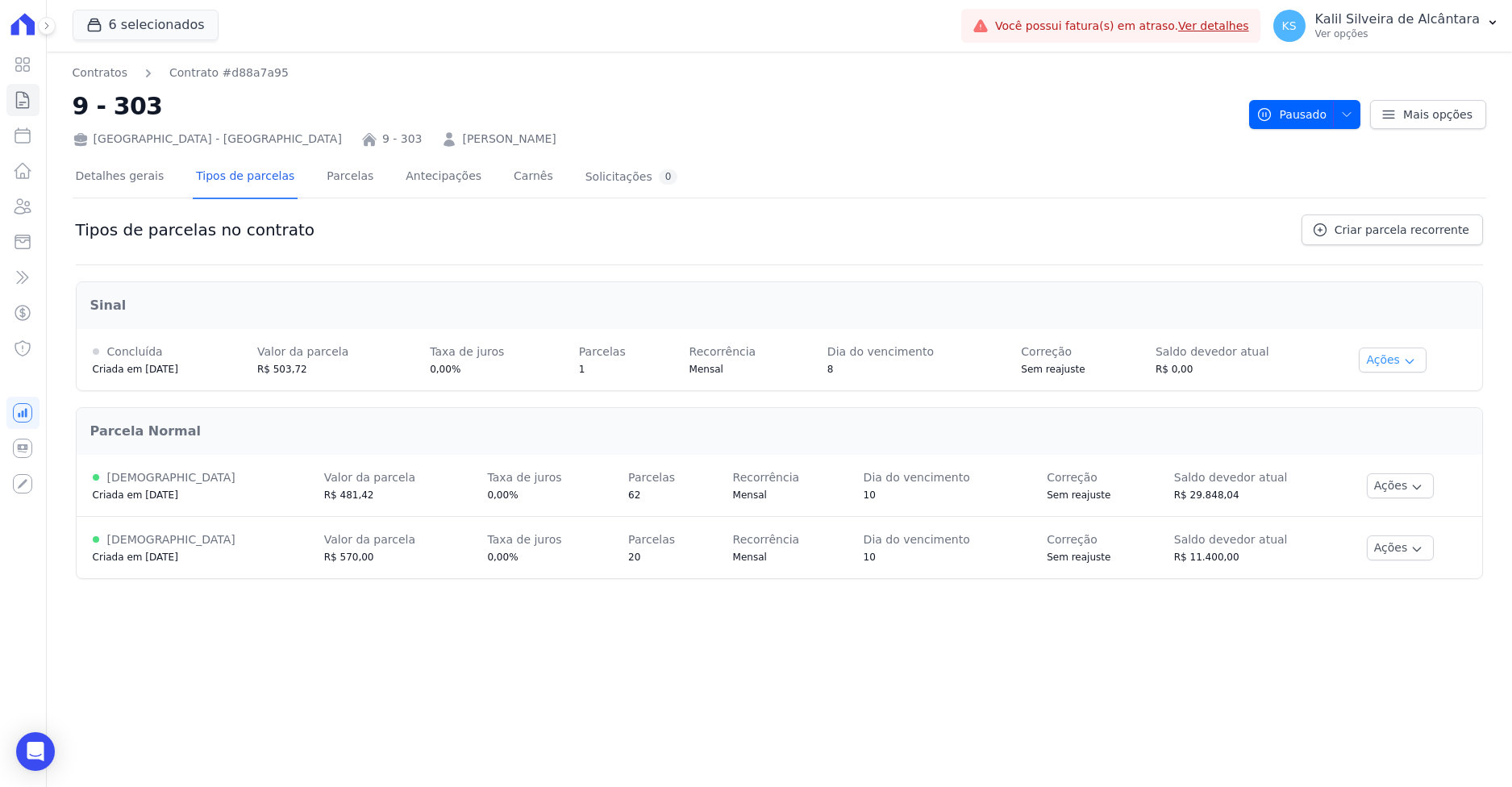
click at [1403, 365] on icon "button" at bounding box center [1409, 361] width 13 height 13
click at [1379, 240] on link "Criar parcela recorrente" at bounding box center [1392, 229] width 181 height 30
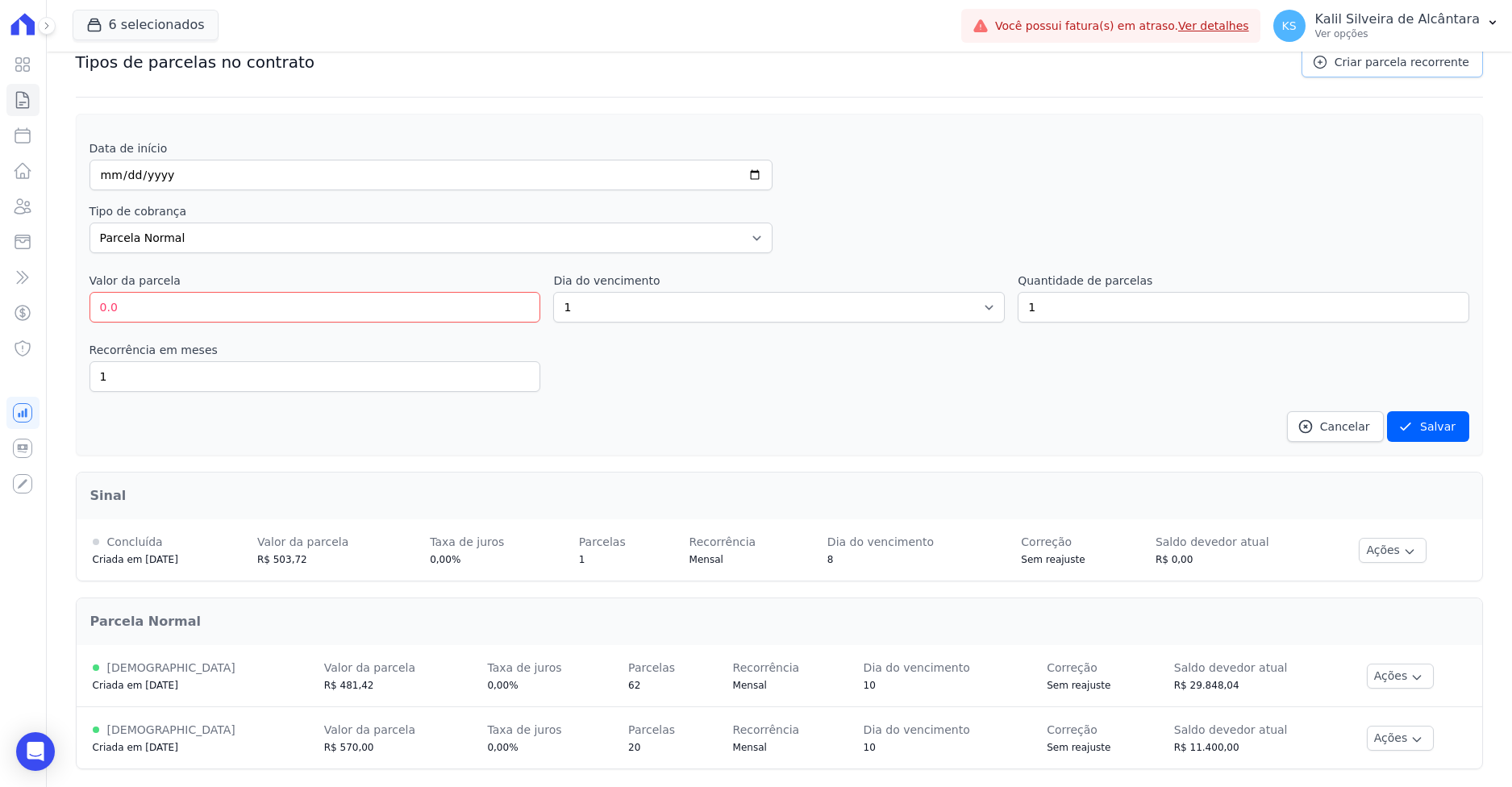
scroll to position [176, 0]
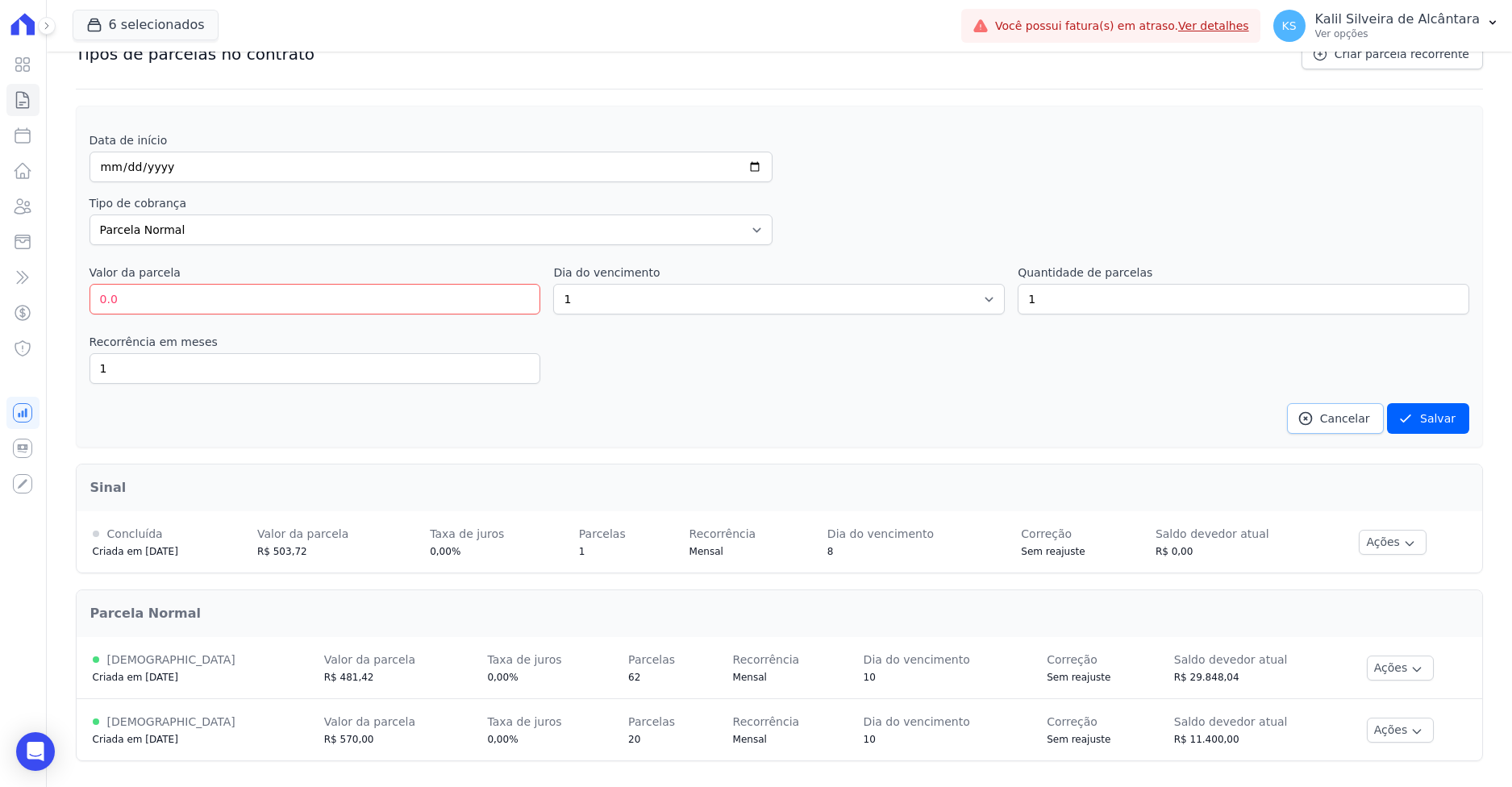
click at [1312, 420] on icon at bounding box center [1305, 418] width 16 height 16
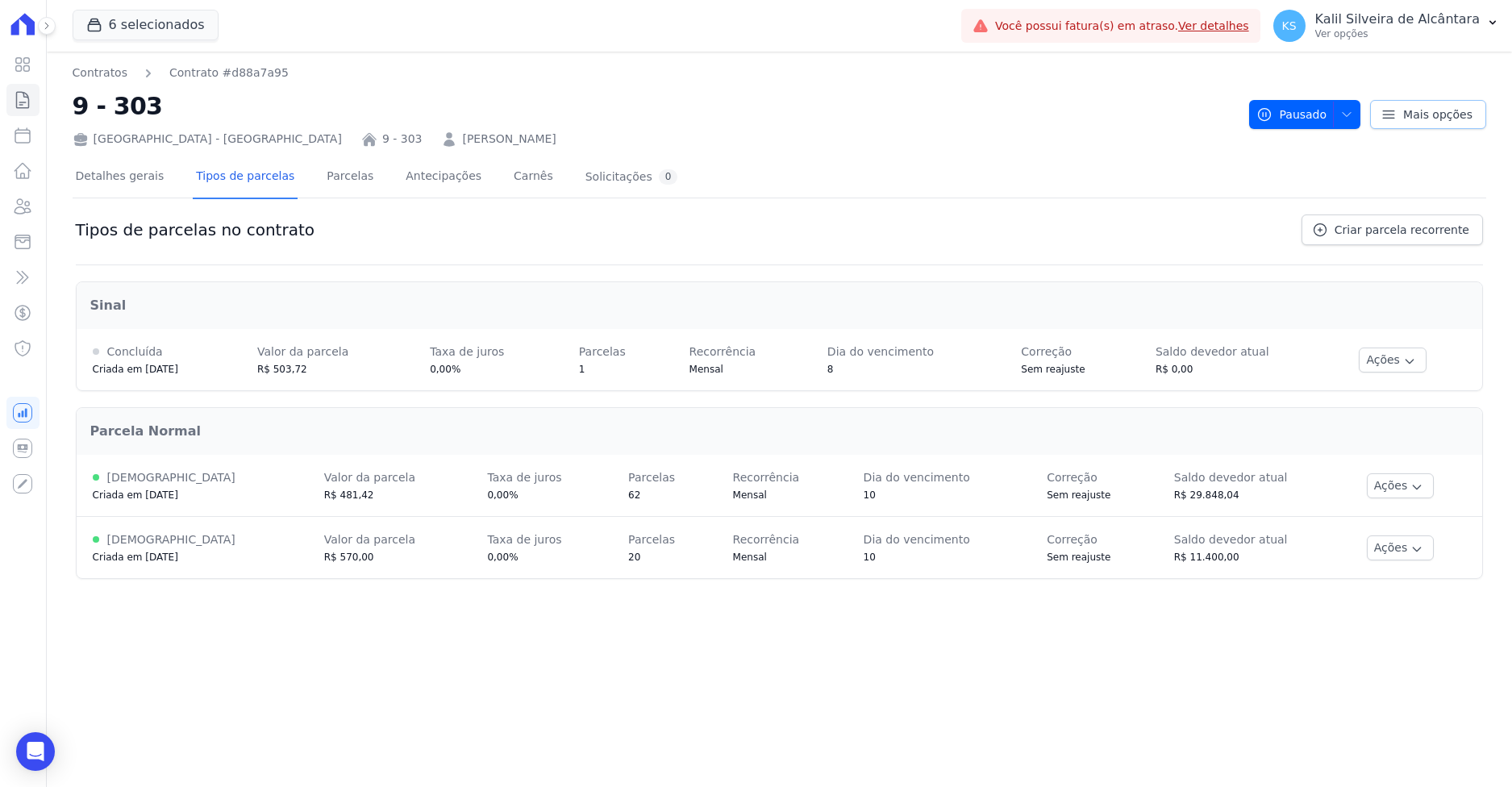
click at [1389, 111] on icon at bounding box center [1388, 114] width 16 height 16
click at [955, 297] on h2 "Sinal" at bounding box center [779, 306] width 1378 height 20
click at [118, 181] on link "Detalhes gerais" at bounding box center [120, 177] width 95 height 42
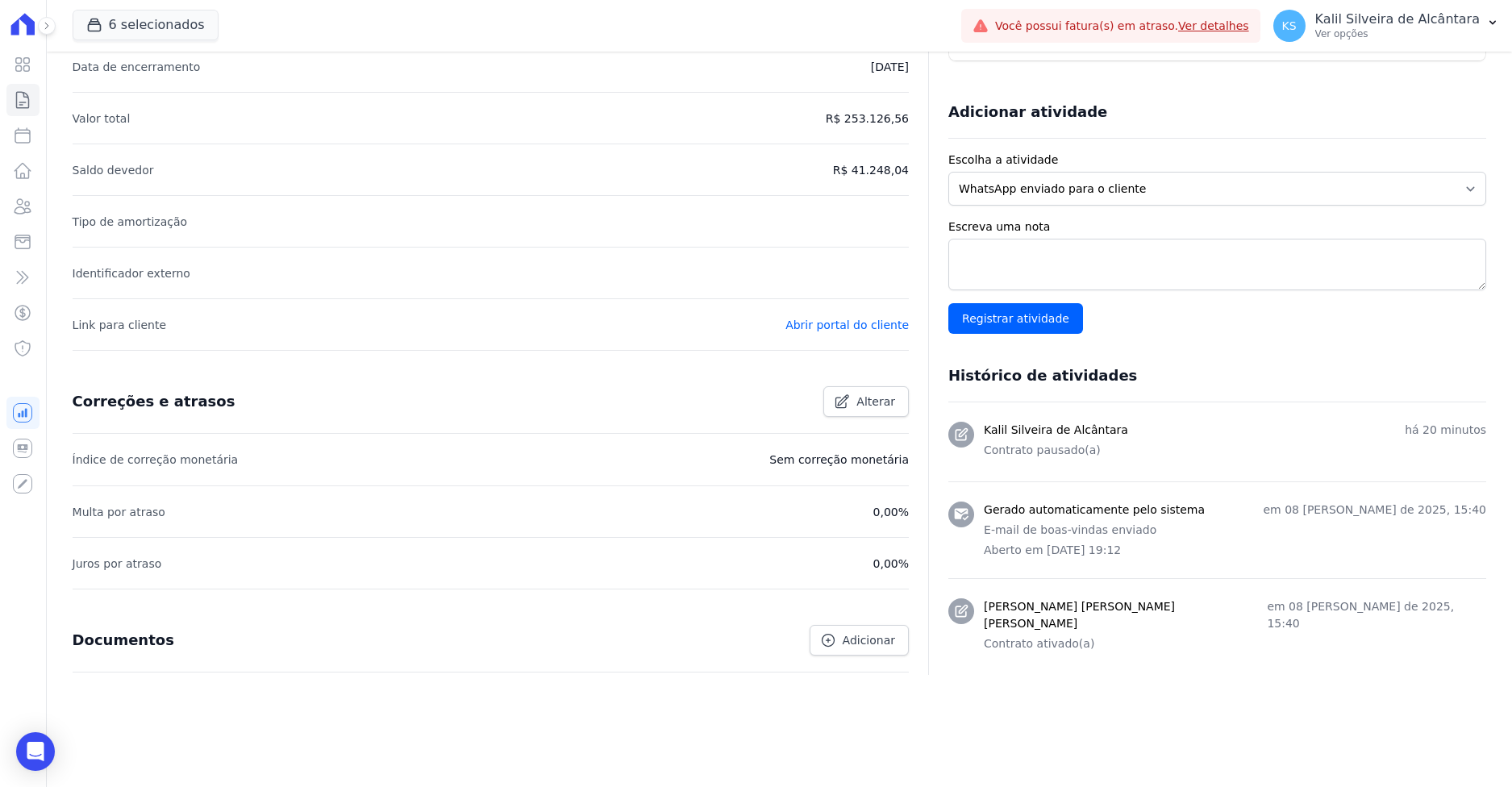
scroll to position [335, 0]
click at [872, 405] on span "Alterar" at bounding box center [875, 399] width 39 height 16
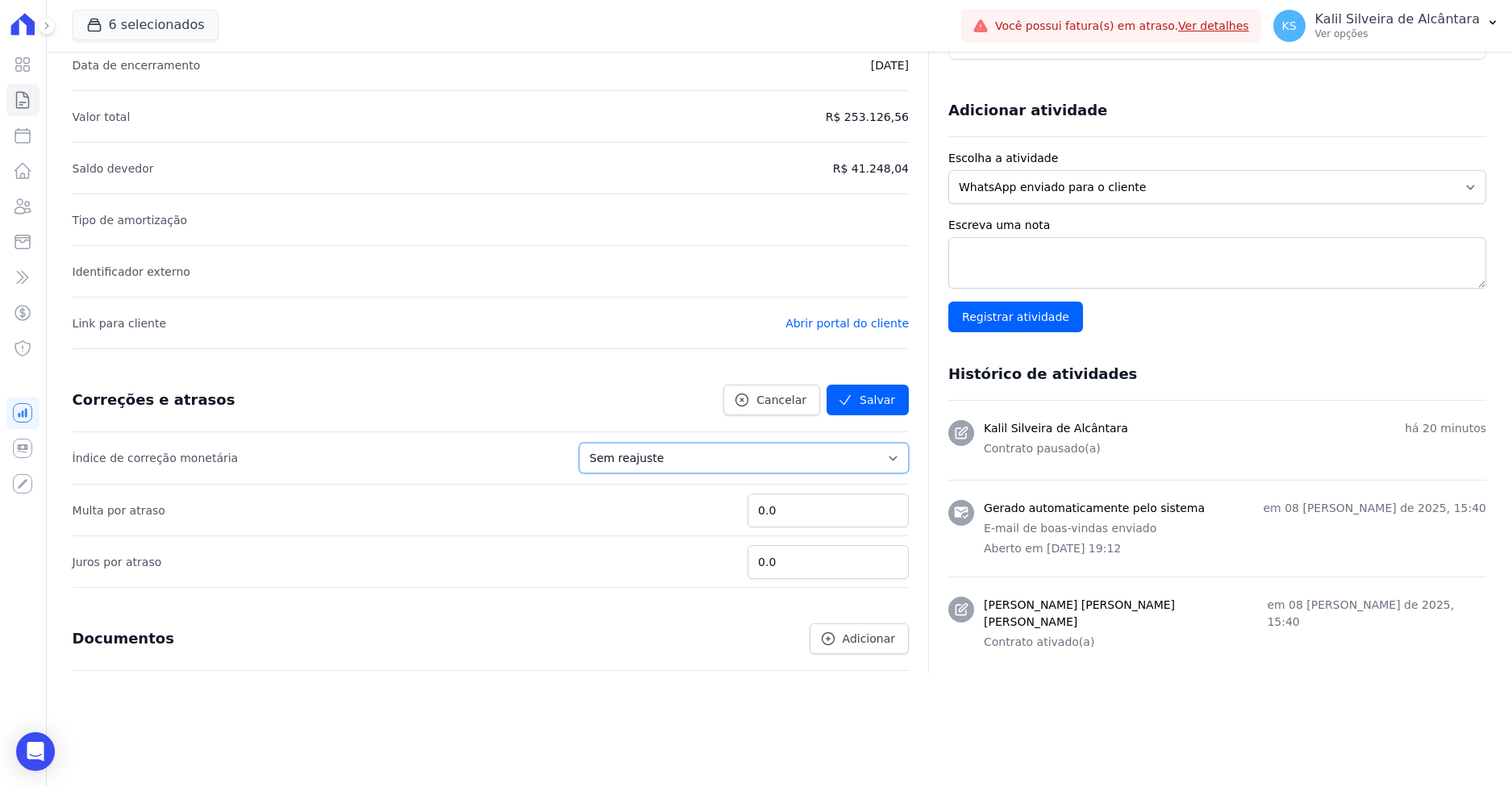
click at [791, 444] on select "Sem reajuste Média dos últimos 12 meses acumulado de INCCM Média dos últimos 12…" at bounding box center [744, 458] width 330 height 30
select select "inccdi"
click at [605, 443] on select "Sem reajuste Média dos últimos 12 meses acumulado de INCCM Média dos últimos 12…" at bounding box center [744, 458] width 330 height 30
click at [591, 512] on li "Multa por atraso 0.0" at bounding box center [490, 510] width 837 height 52
drag, startPoint x: 792, startPoint y: 512, endPoint x: 644, endPoint y: 509, distance: 148.0
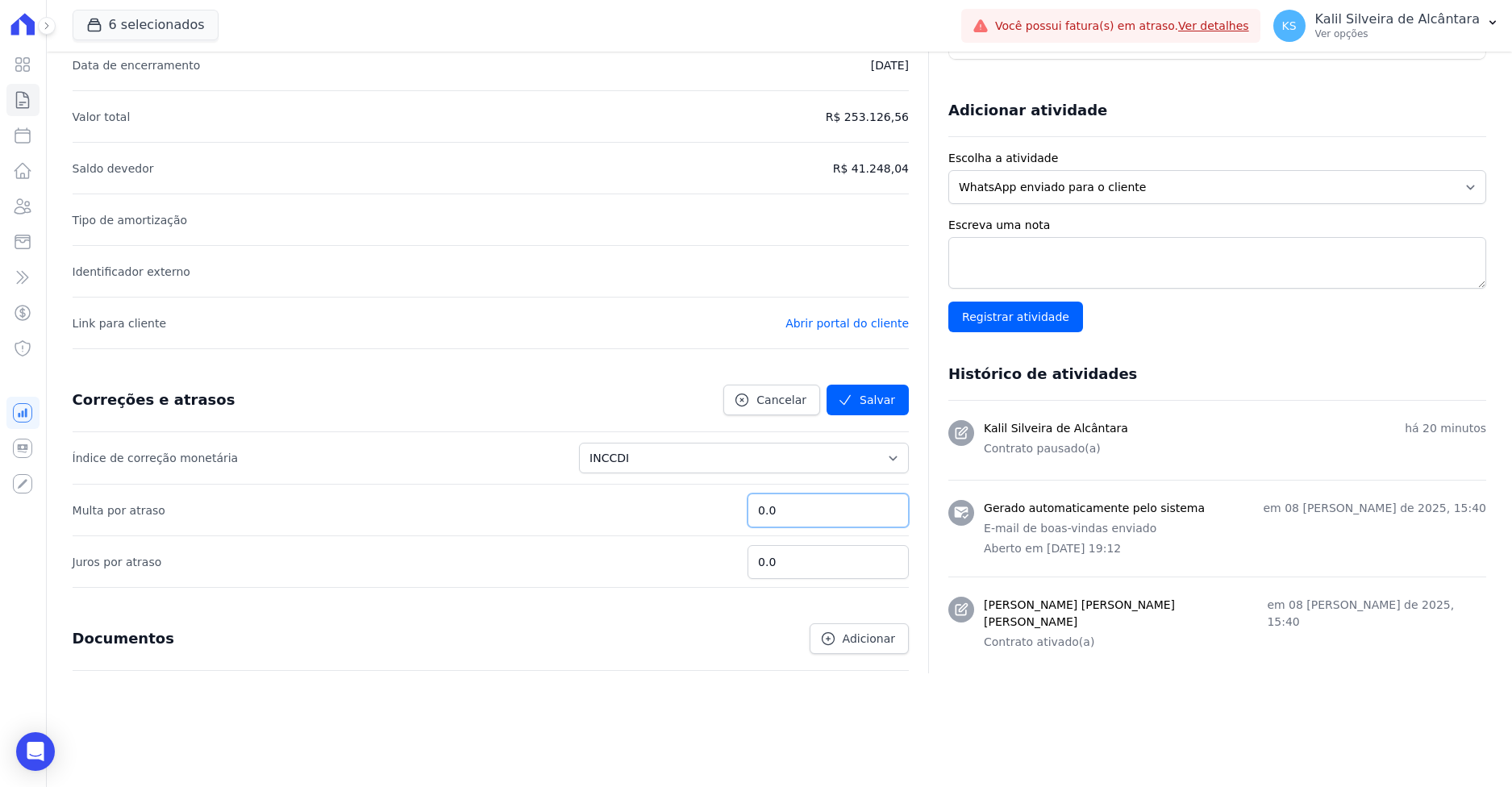
click at [657, 507] on li "Multa por atraso 0.0" at bounding box center [490, 510] width 837 height 52
type input "1"
drag, startPoint x: 786, startPoint y: 564, endPoint x: 720, endPoint y: 561, distance: 66.1
click at [725, 561] on li "Juros por atraso 0.0" at bounding box center [490, 561] width 837 height 52
type input "2"
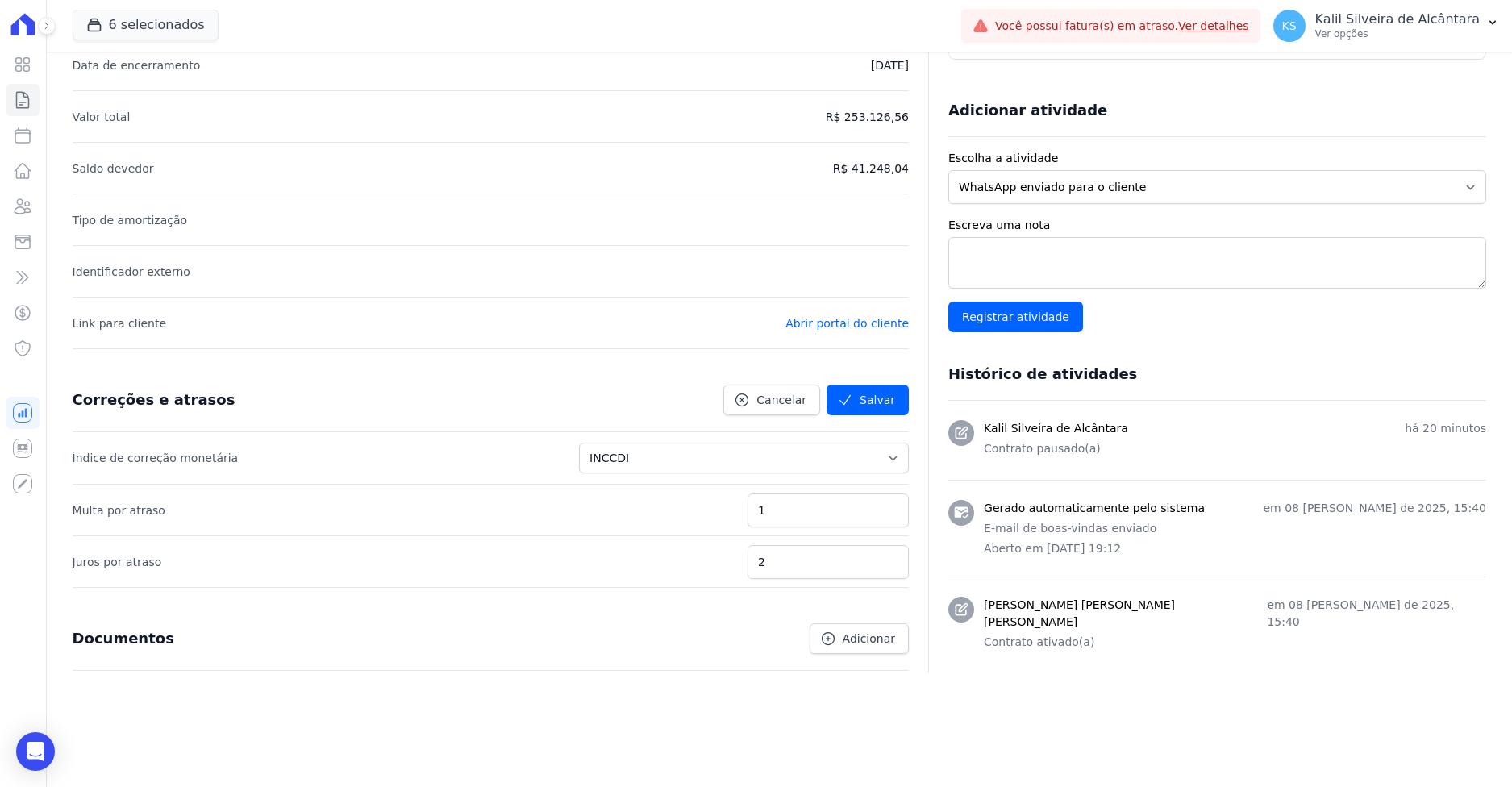
click at [638, 564] on li "Juros por atraso 2" at bounding box center [490, 561] width 837 height 52
drag, startPoint x: 604, startPoint y: 646, endPoint x: 742, endPoint y: 642, distance: 138.1
click at [606, 646] on div "Documentos Adicionar" at bounding box center [484, 632] width 849 height 43
click at [853, 409] on button "Salvar" at bounding box center [867, 400] width 82 height 30
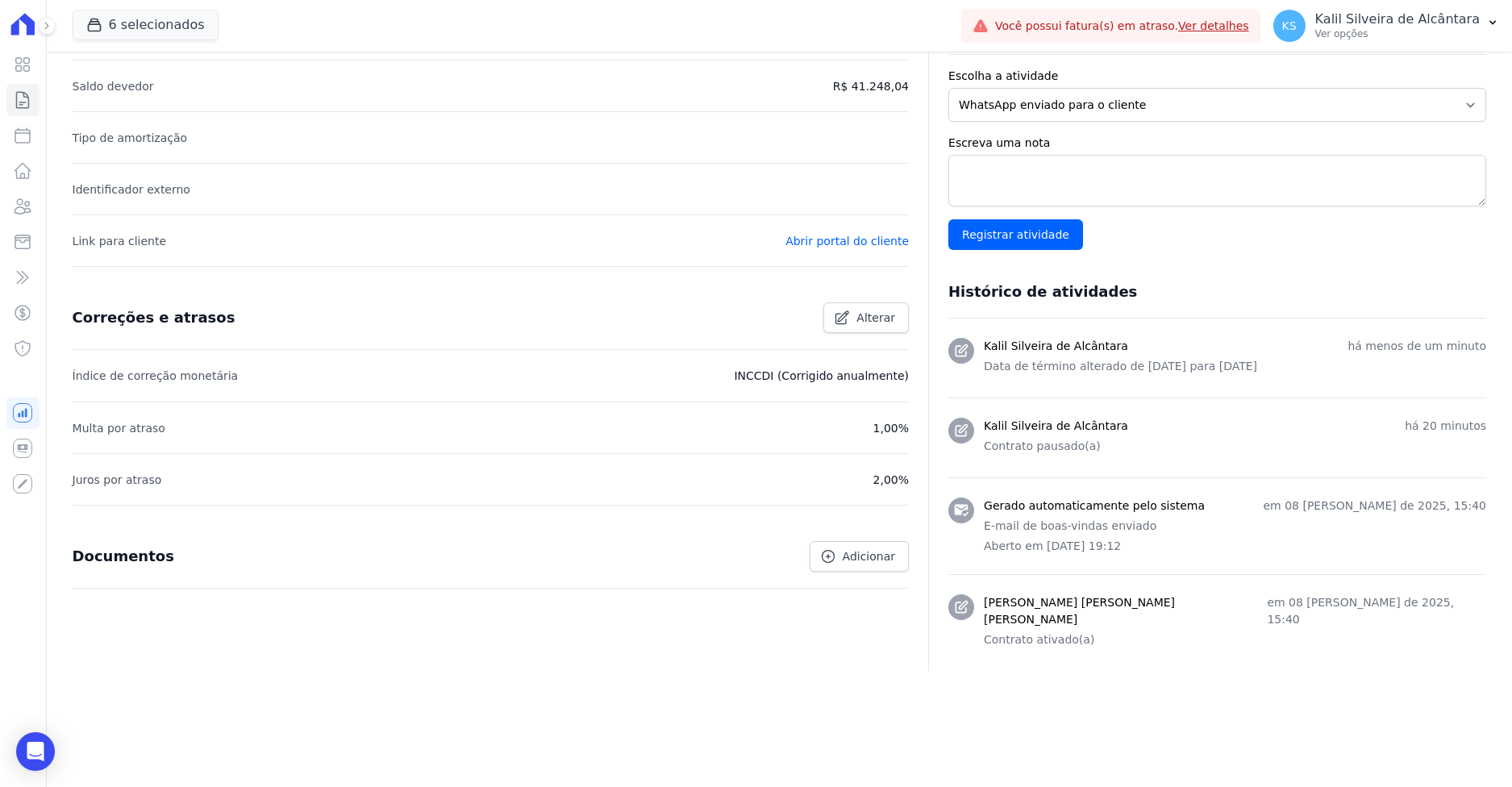
scroll to position [400, 0]
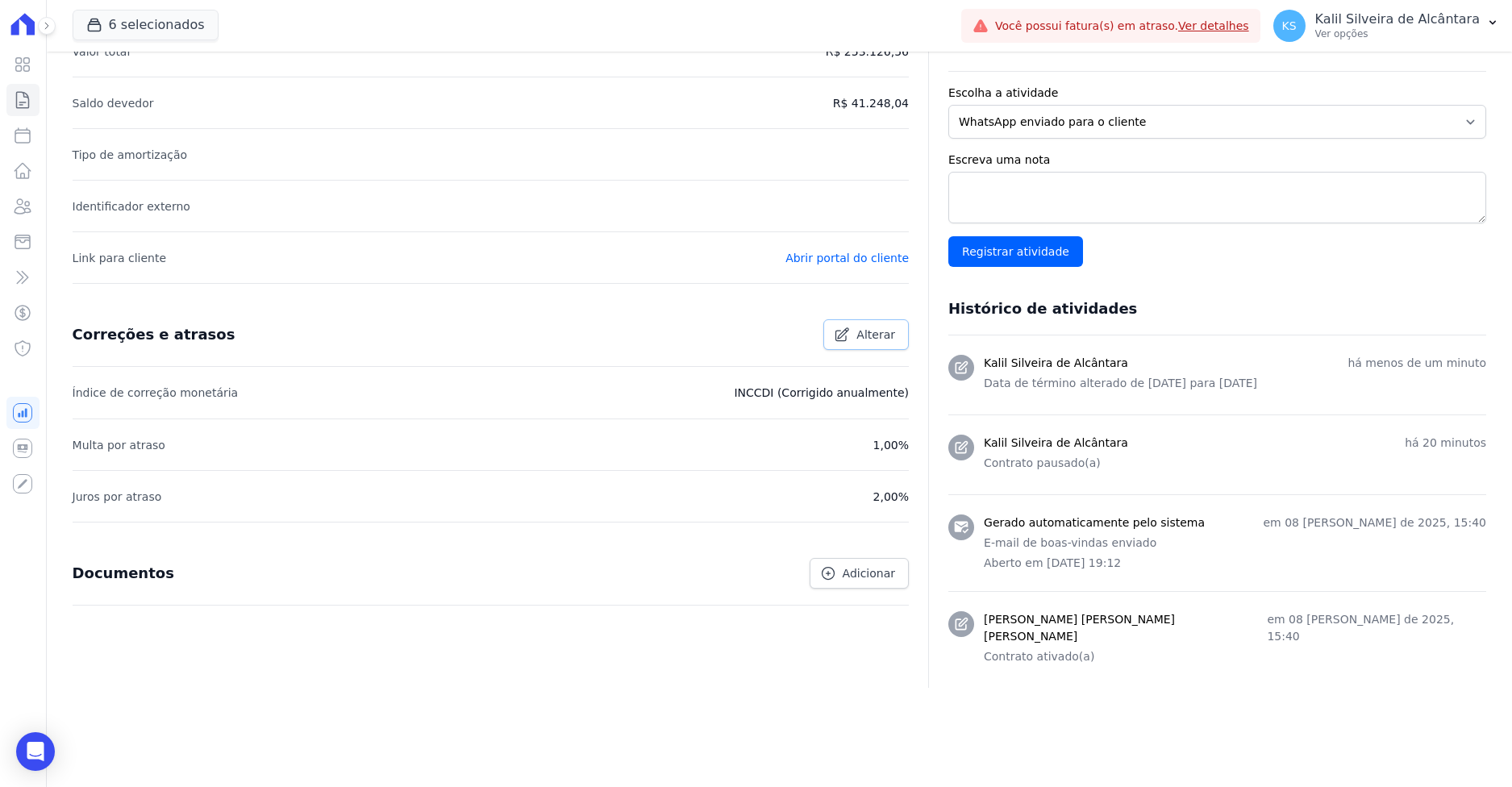
click at [870, 338] on span "Alterar" at bounding box center [875, 334] width 39 height 16
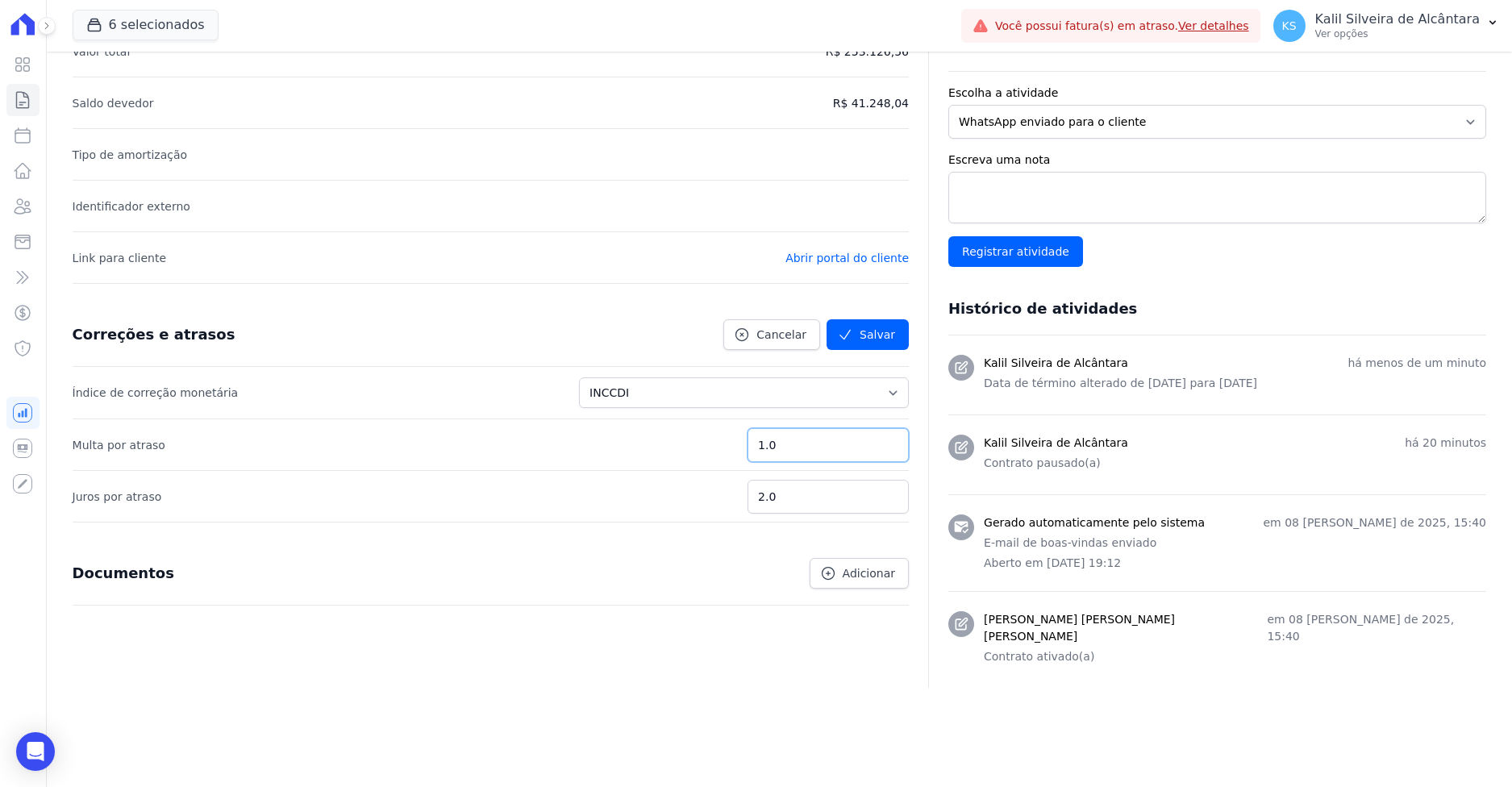
drag, startPoint x: 812, startPoint y: 443, endPoint x: 708, endPoint y: 452, distance: 104.4
click at [718, 446] on li "Multa por atraso 1.0" at bounding box center [490, 444] width 837 height 52
type input "2"
drag, startPoint x: 800, startPoint y: 500, endPoint x: 725, endPoint y: 499, distance: 75.0
click at [754, 497] on li "Juros por atraso 2.0" at bounding box center [490, 495] width 837 height 52
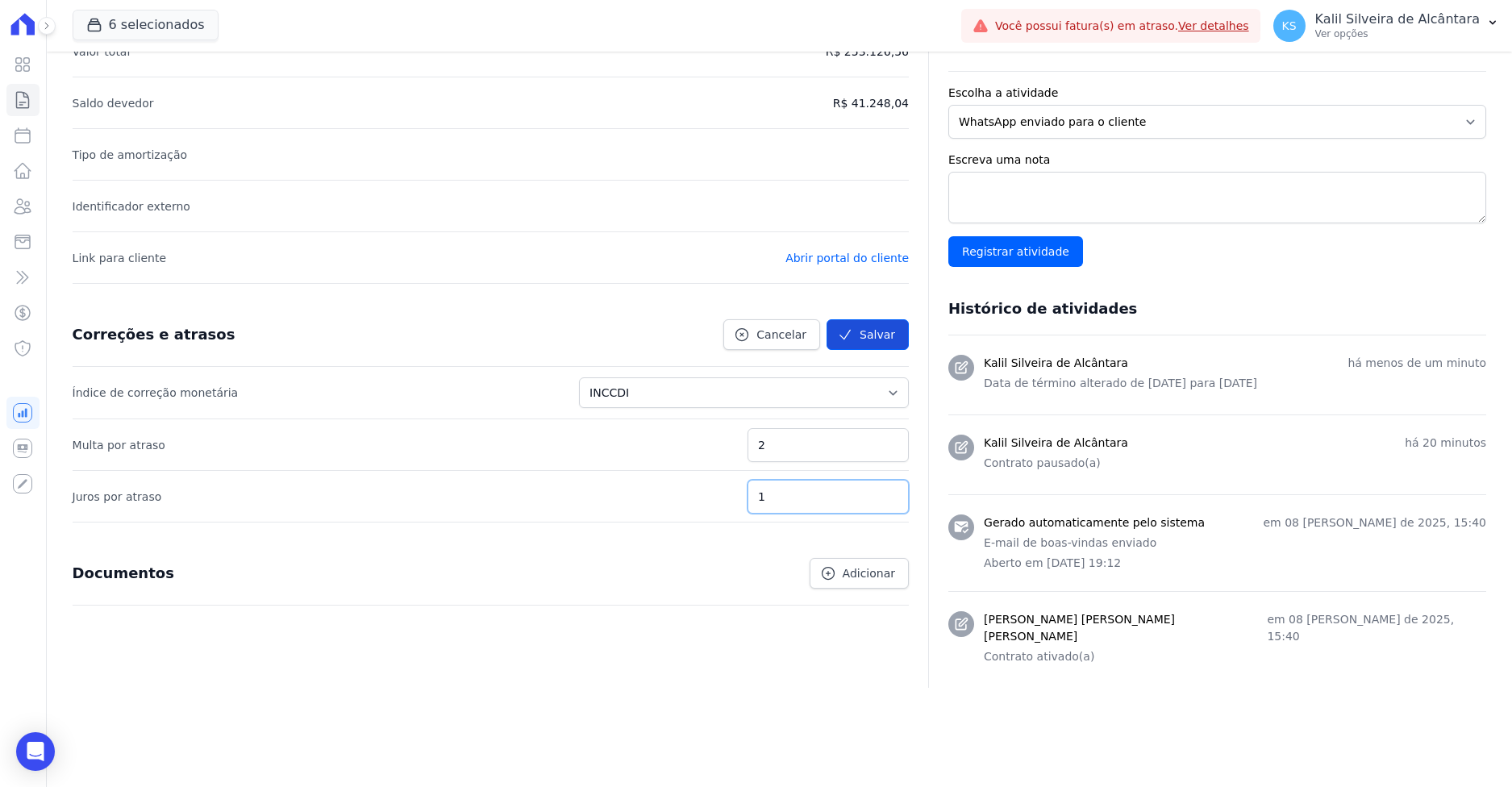
type input "1"
click at [858, 334] on button "Salvar" at bounding box center [867, 335] width 82 height 30
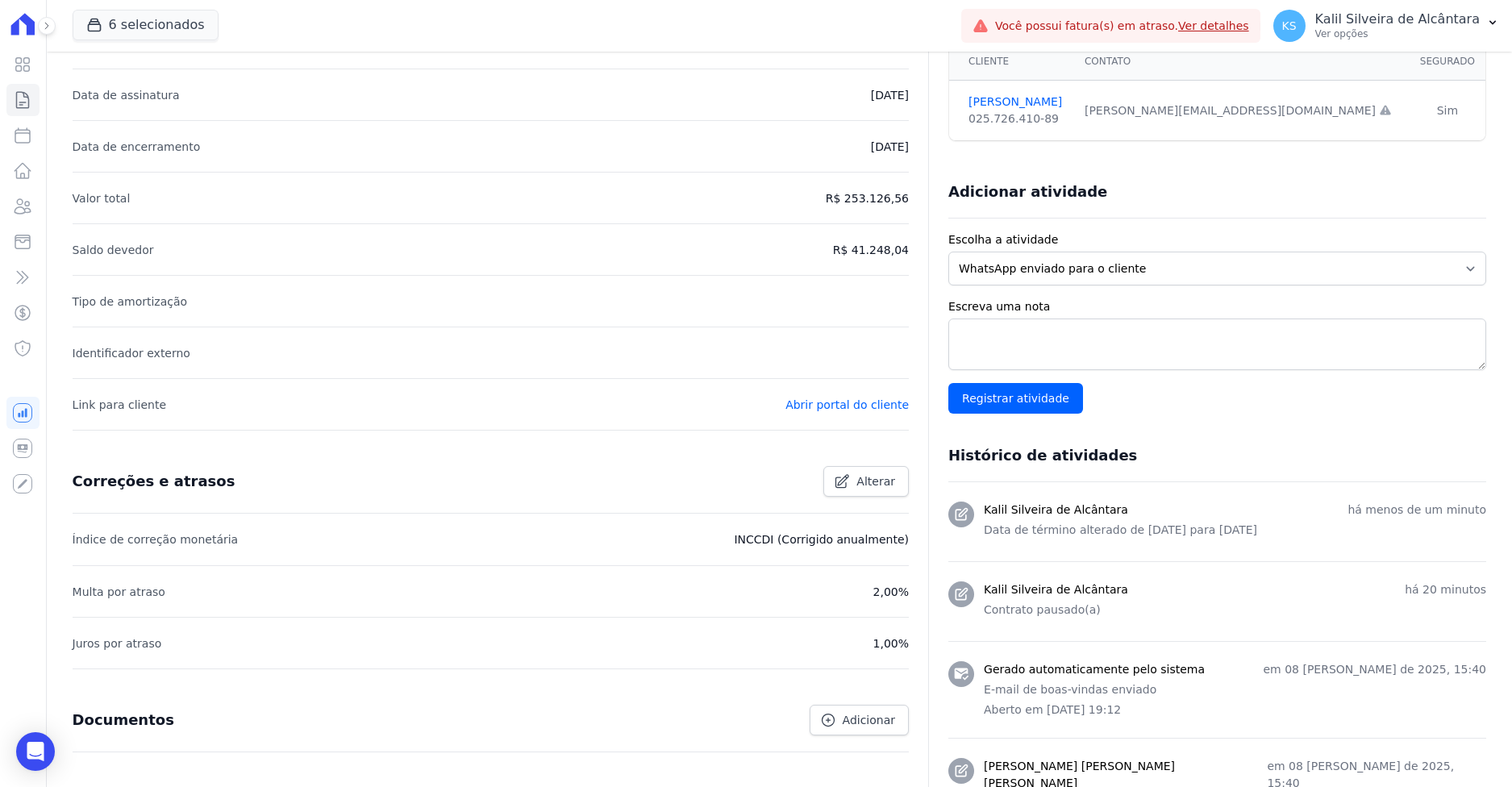
scroll to position [455, 0]
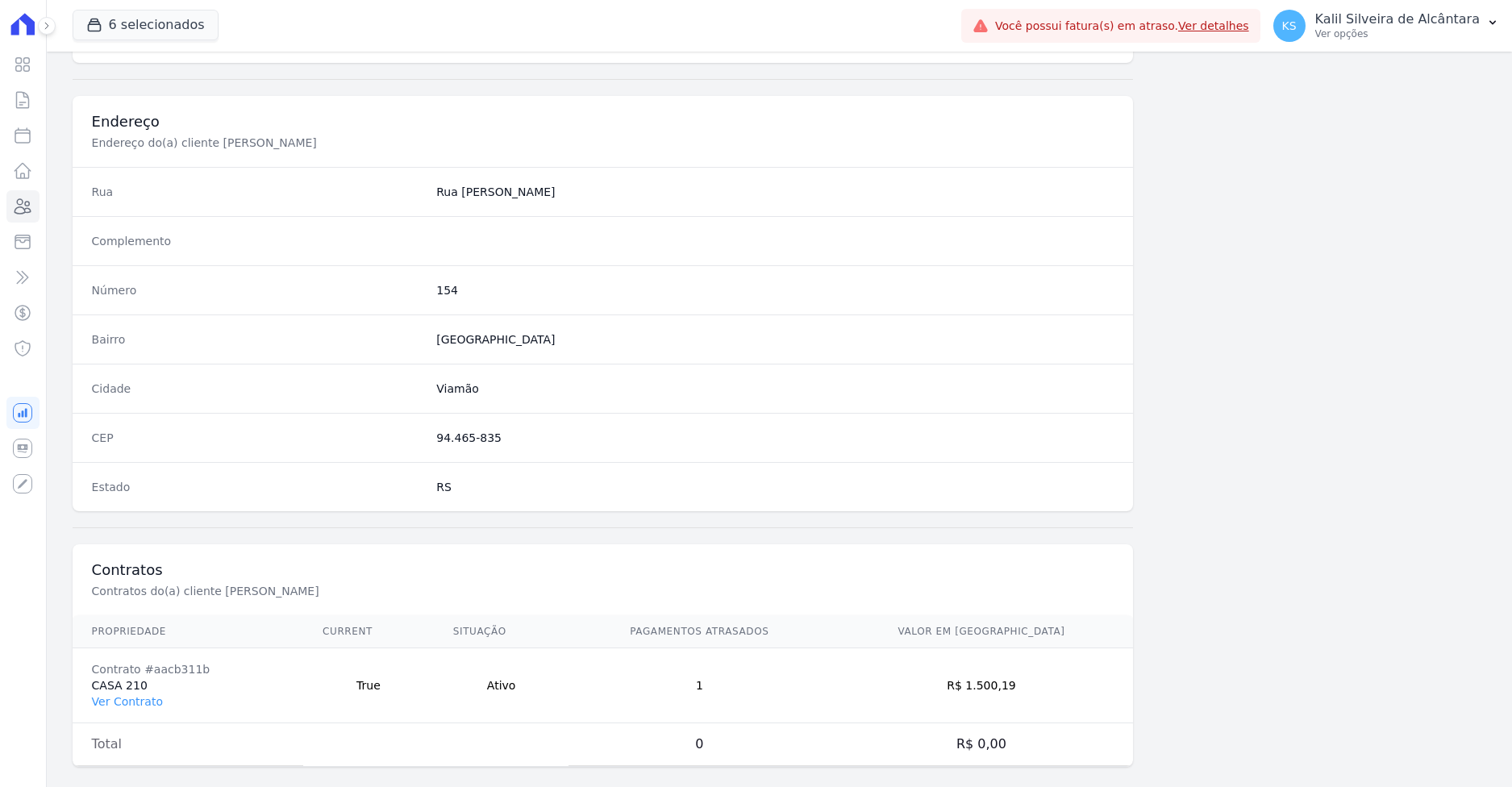
scroll to position [722, 0]
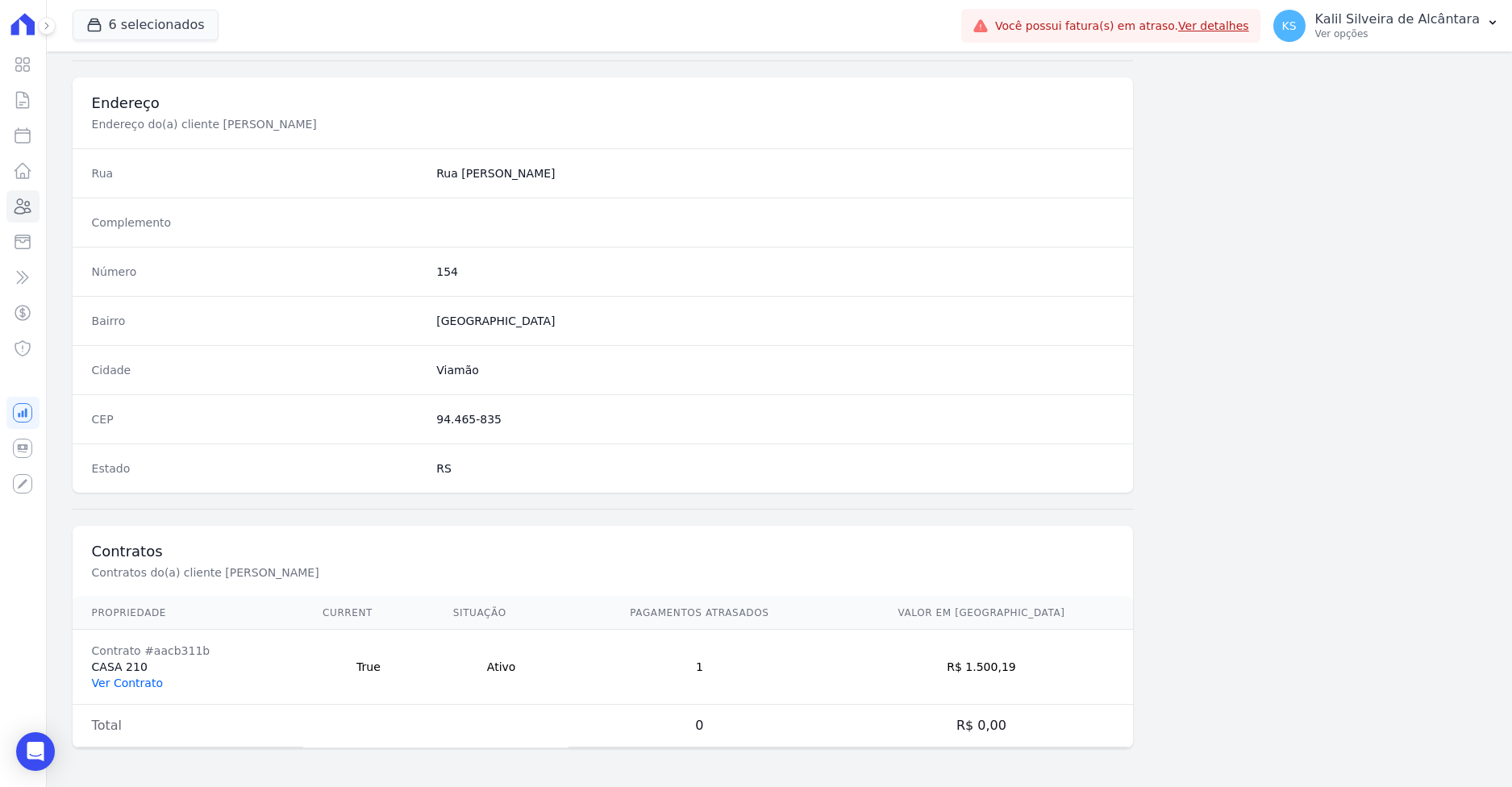
click at [141, 680] on link "Ver Contrato" at bounding box center [126, 683] width 71 height 13
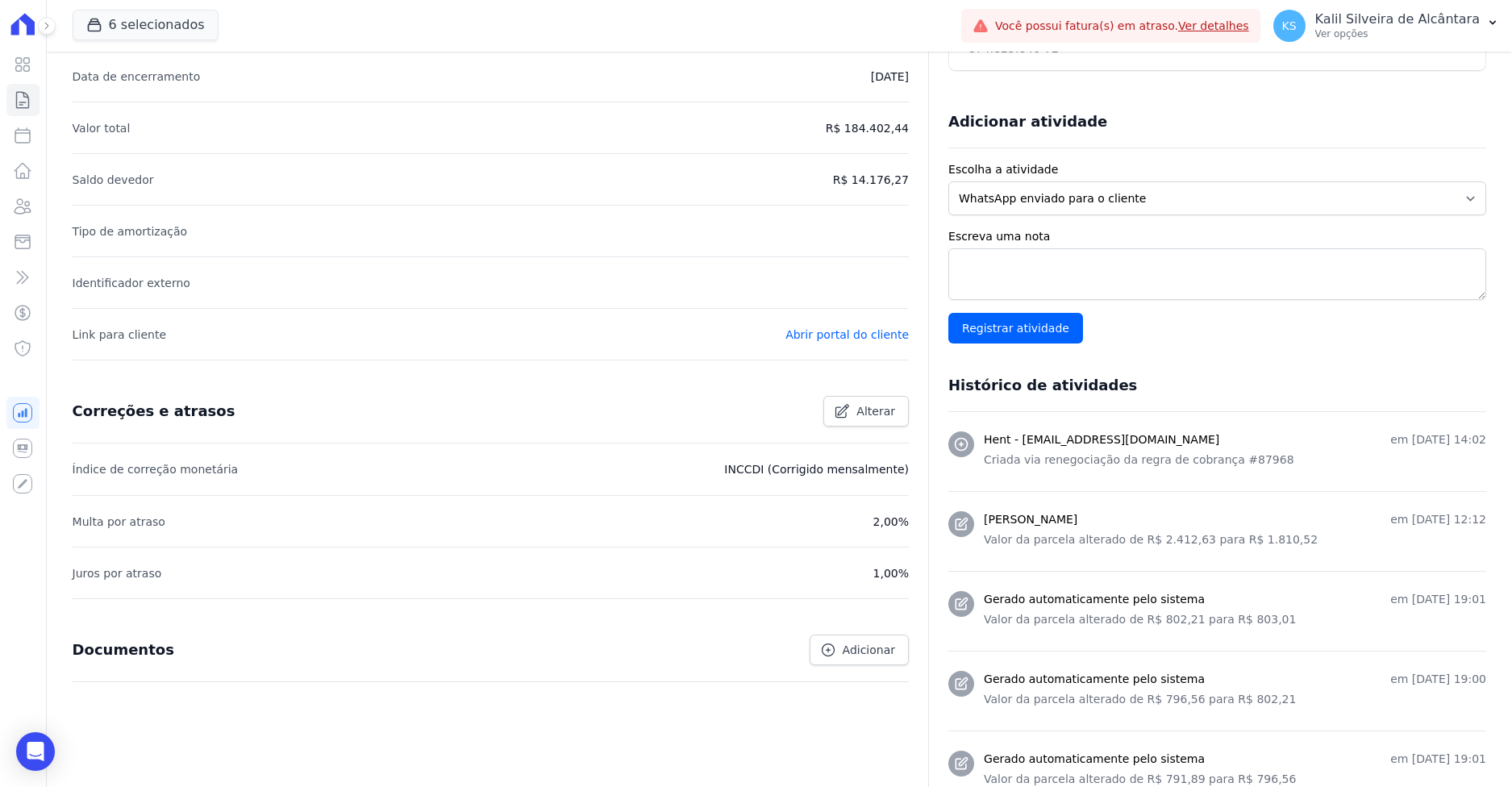
scroll to position [323, 0]
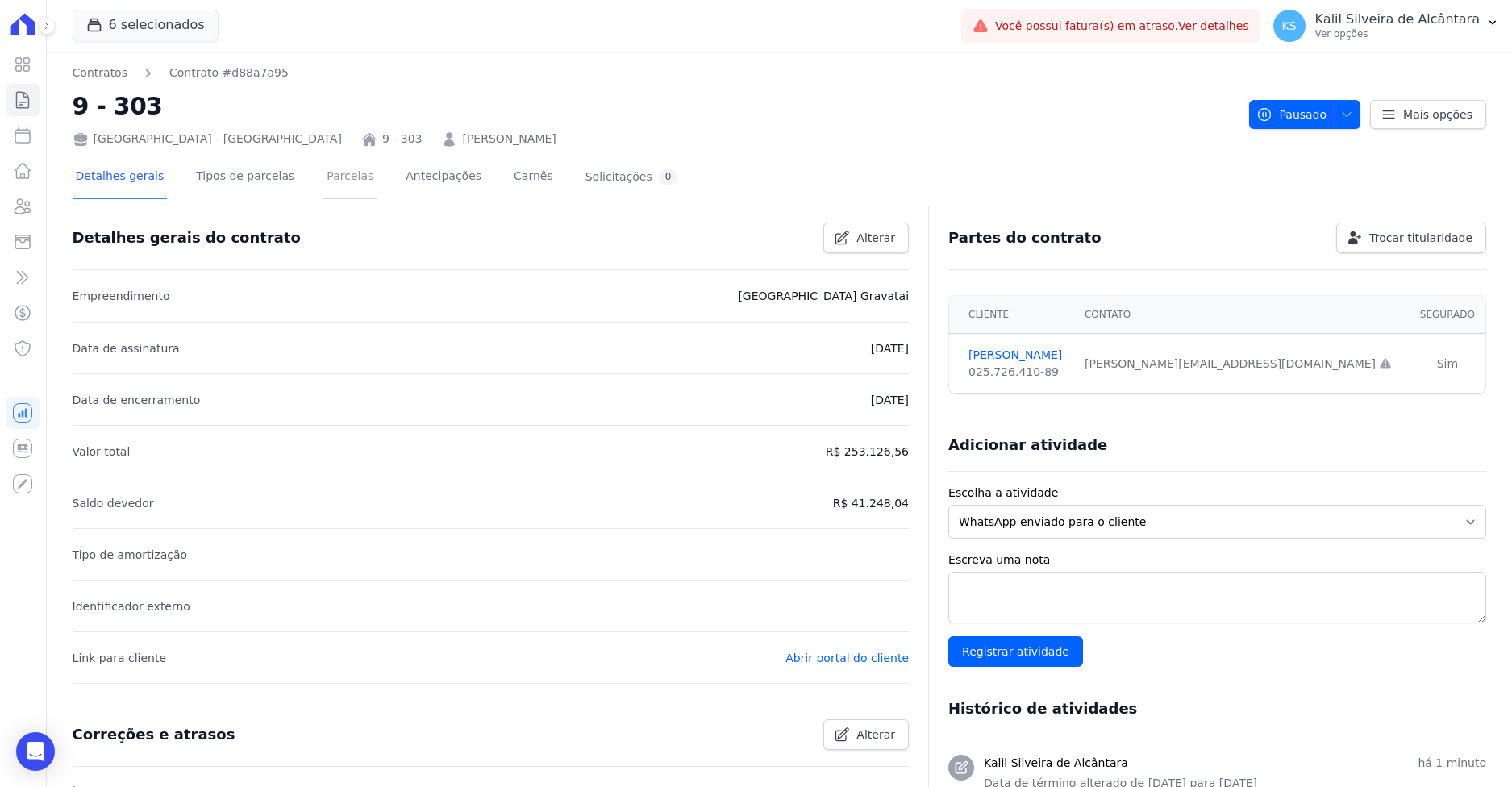
click at [324, 185] on link "Parcelas" at bounding box center [350, 177] width 53 height 42
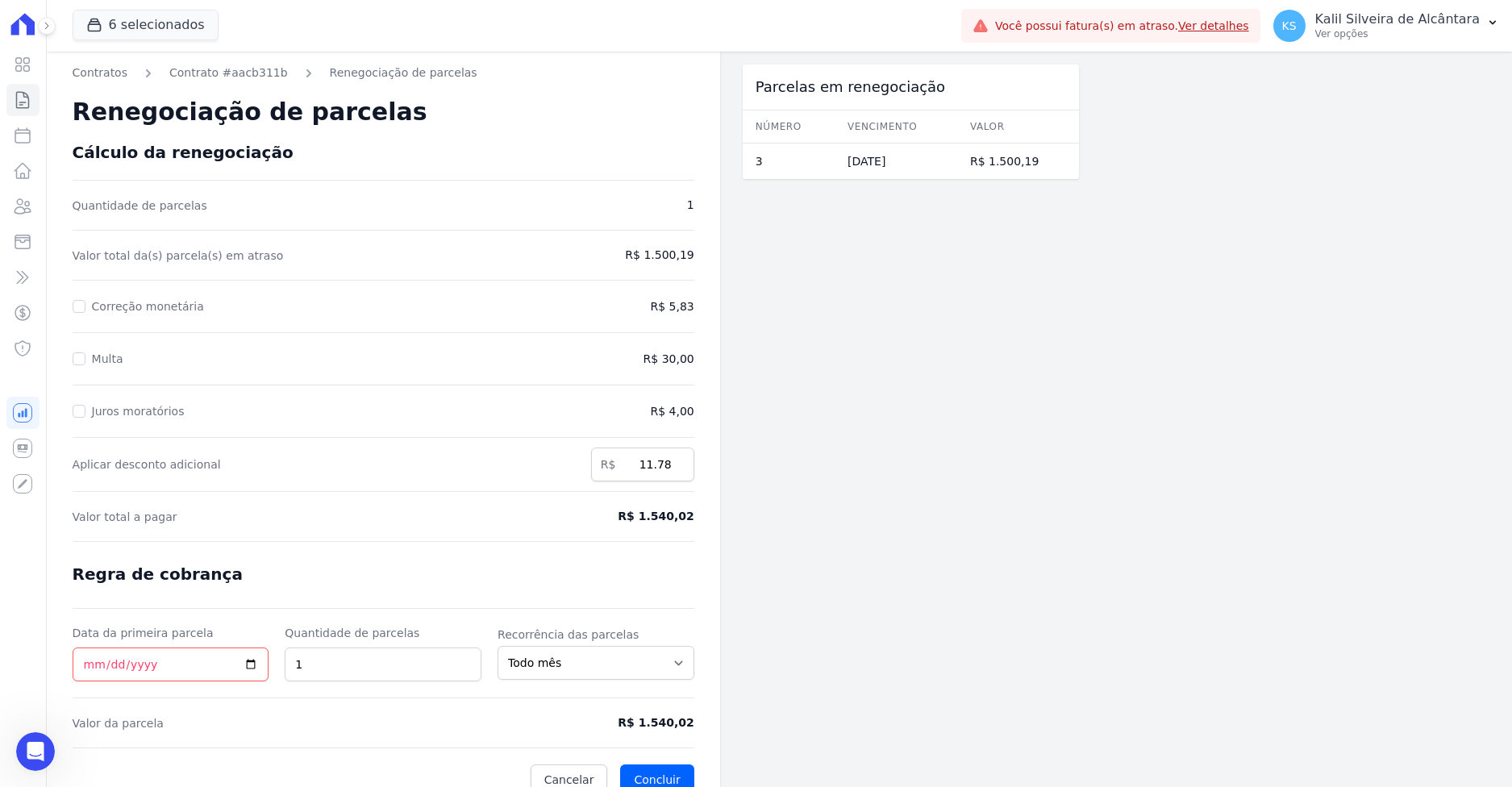
click at [659, 496] on form "Cálculo da renegociação Quantidade de parcelas 1 Valor total da(s) parcela(s) e…" at bounding box center [383, 469] width 622 height 653
click at [161, 637] on label "Data da primeira parcela" at bounding box center [171, 633] width 197 height 16
click at [161, 647] on input "Data da primeira parcela" at bounding box center [171, 664] width 197 height 34
click at [1336, 610] on div "Contratos Contrato #aacb311b Renegociação de parcelas Renegociação de parcelas …" at bounding box center [779, 430] width 1465 height 757
